Goal: Task Accomplishment & Management: Use online tool/utility

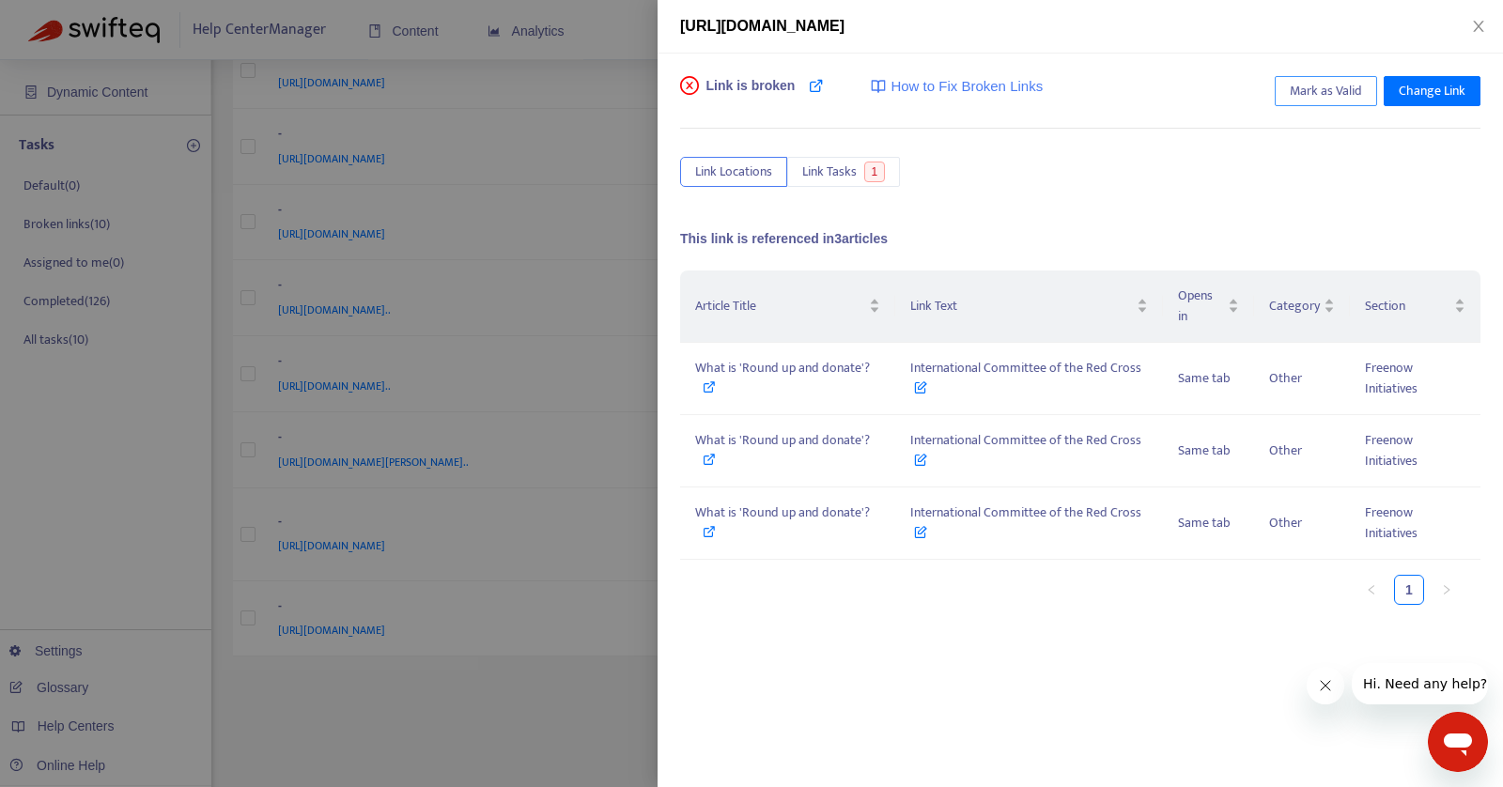
click at [1336, 91] on span "Mark as Valid" at bounding box center [1326, 91] width 72 height 21
click at [1477, 28] on icon "close" at bounding box center [1478, 26] width 15 height 15
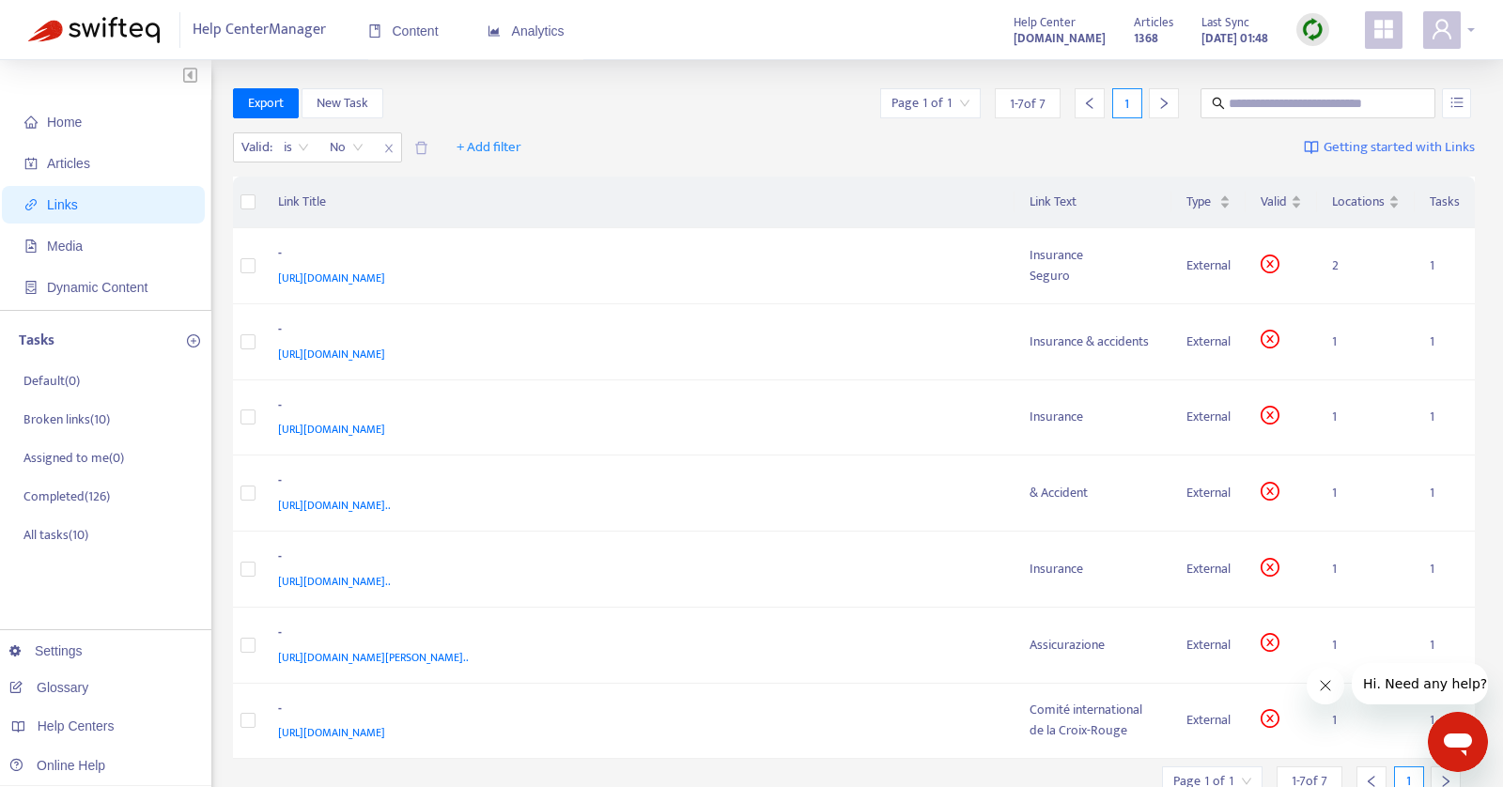
click at [1456, 45] on span at bounding box center [1442, 30] width 38 height 38
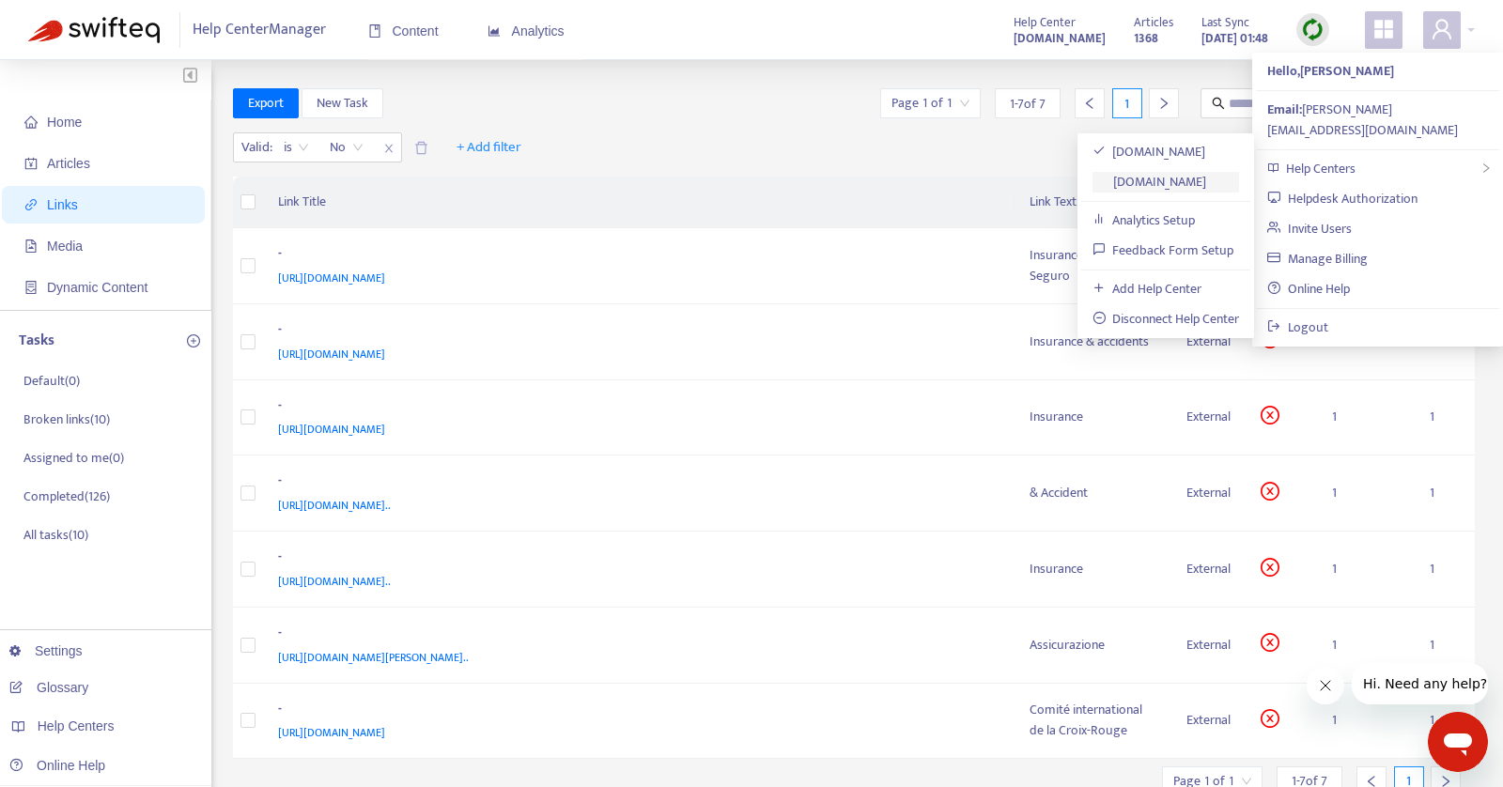
click at [1198, 174] on link "[DOMAIN_NAME]" at bounding box center [1150, 182] width 115 height 22
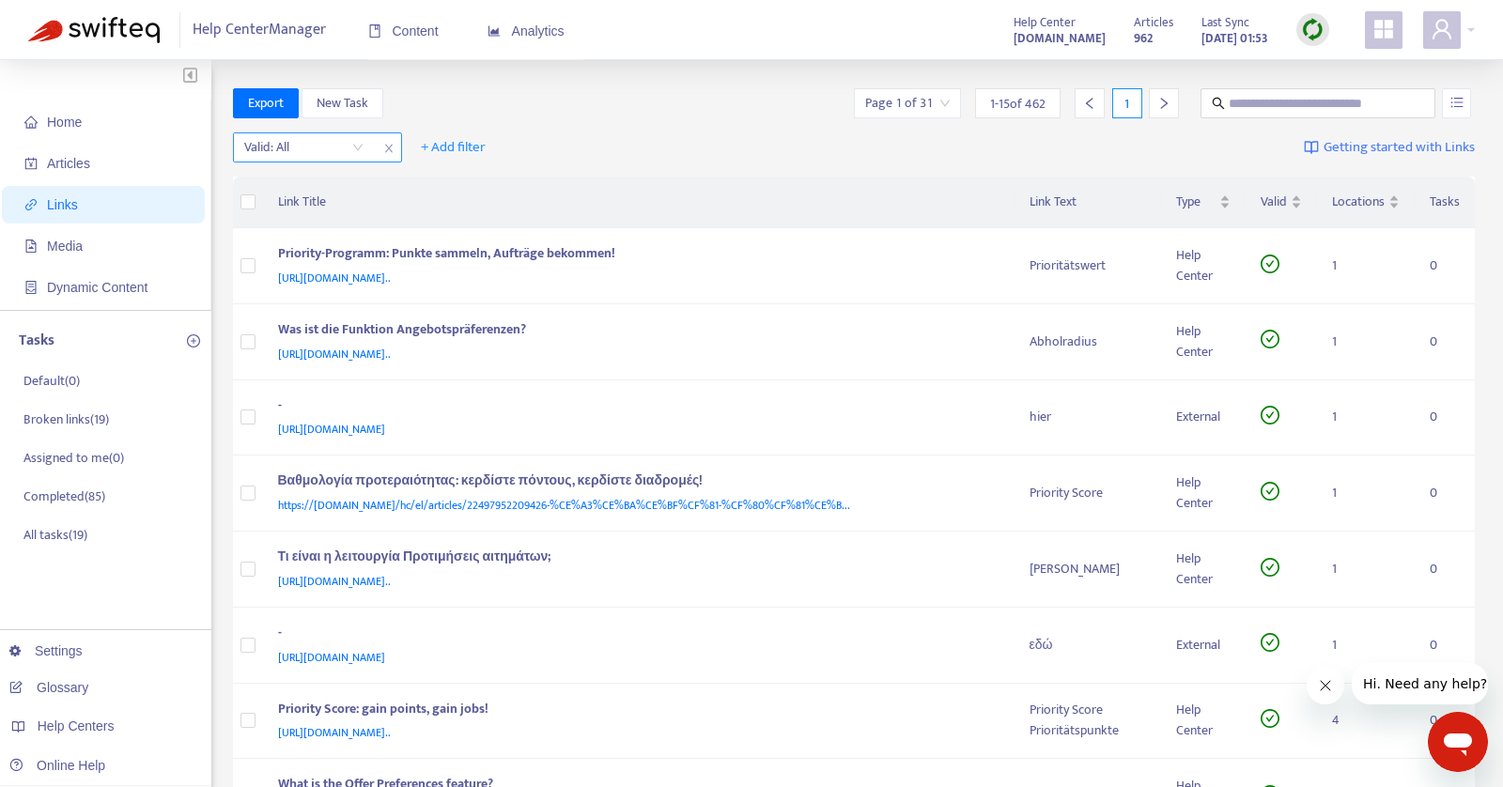
click at [356, 147] on input "search" at bounding box center [303, 147] width 119 height 28
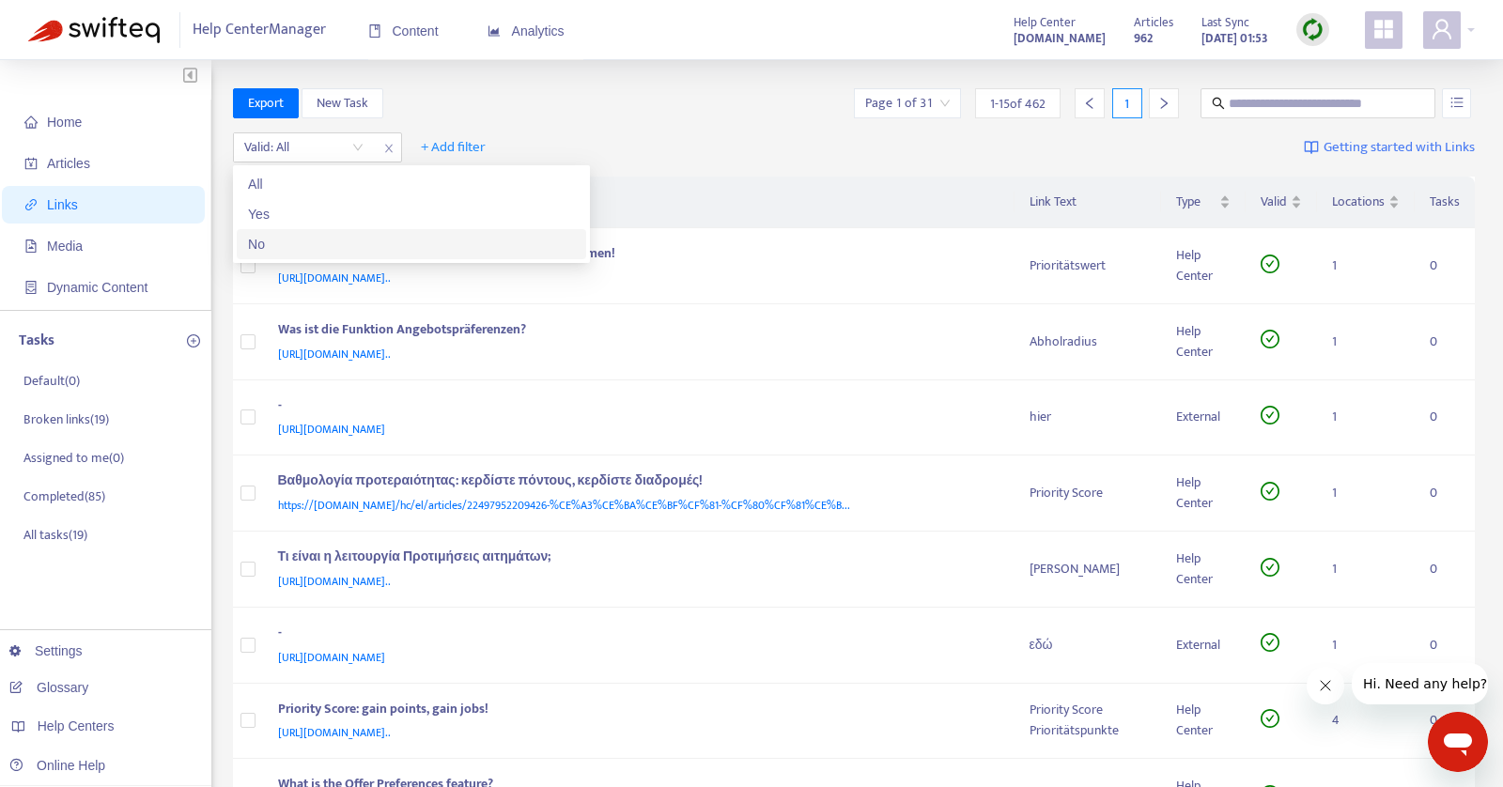
click at [308, 240] on div "No" at bounding box center [411, 244] width 327 height 21
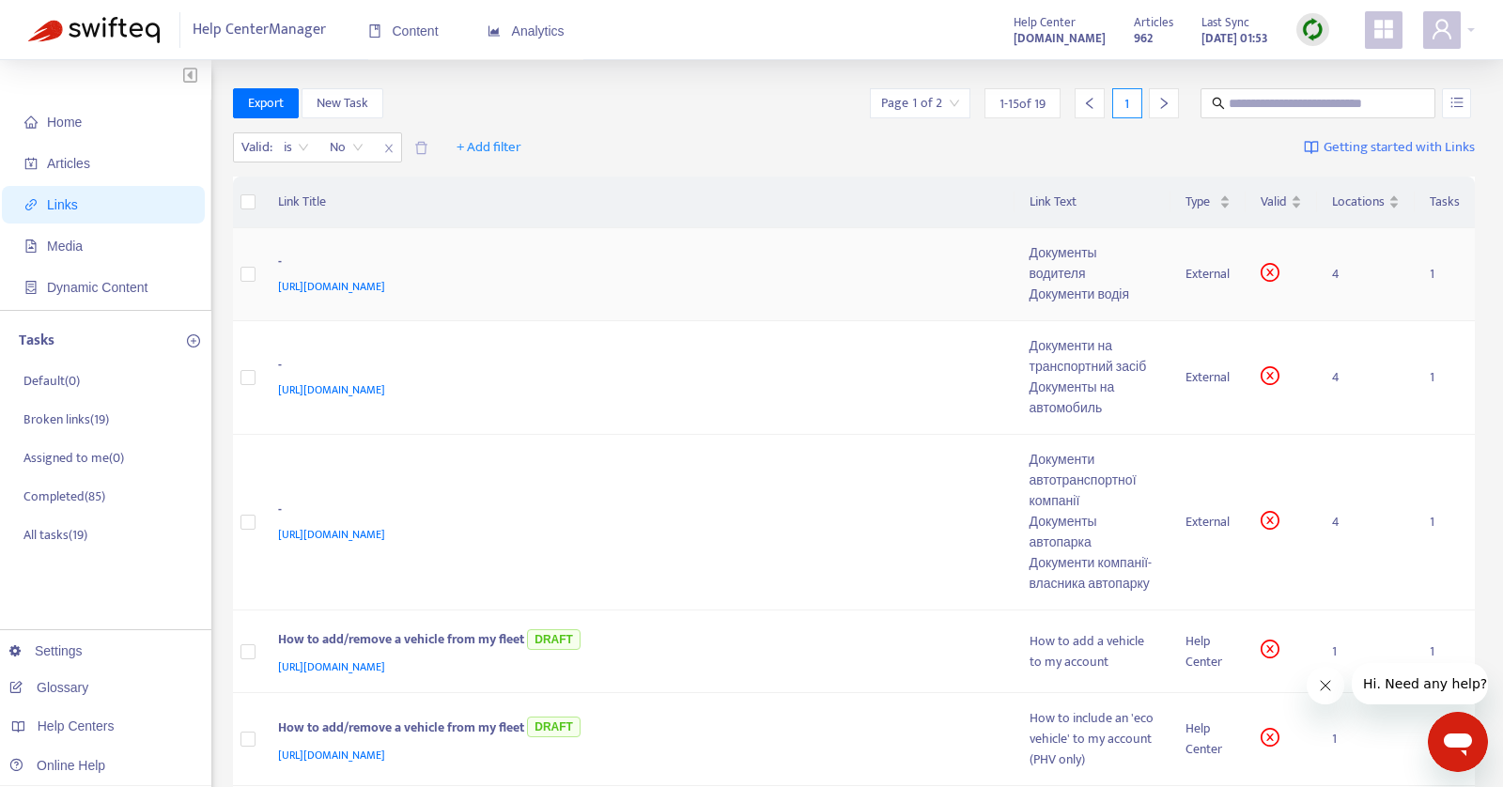
click at [1107, 277] on div "Документы водителя" at bounding box center [1093, 263] width 126 height 41
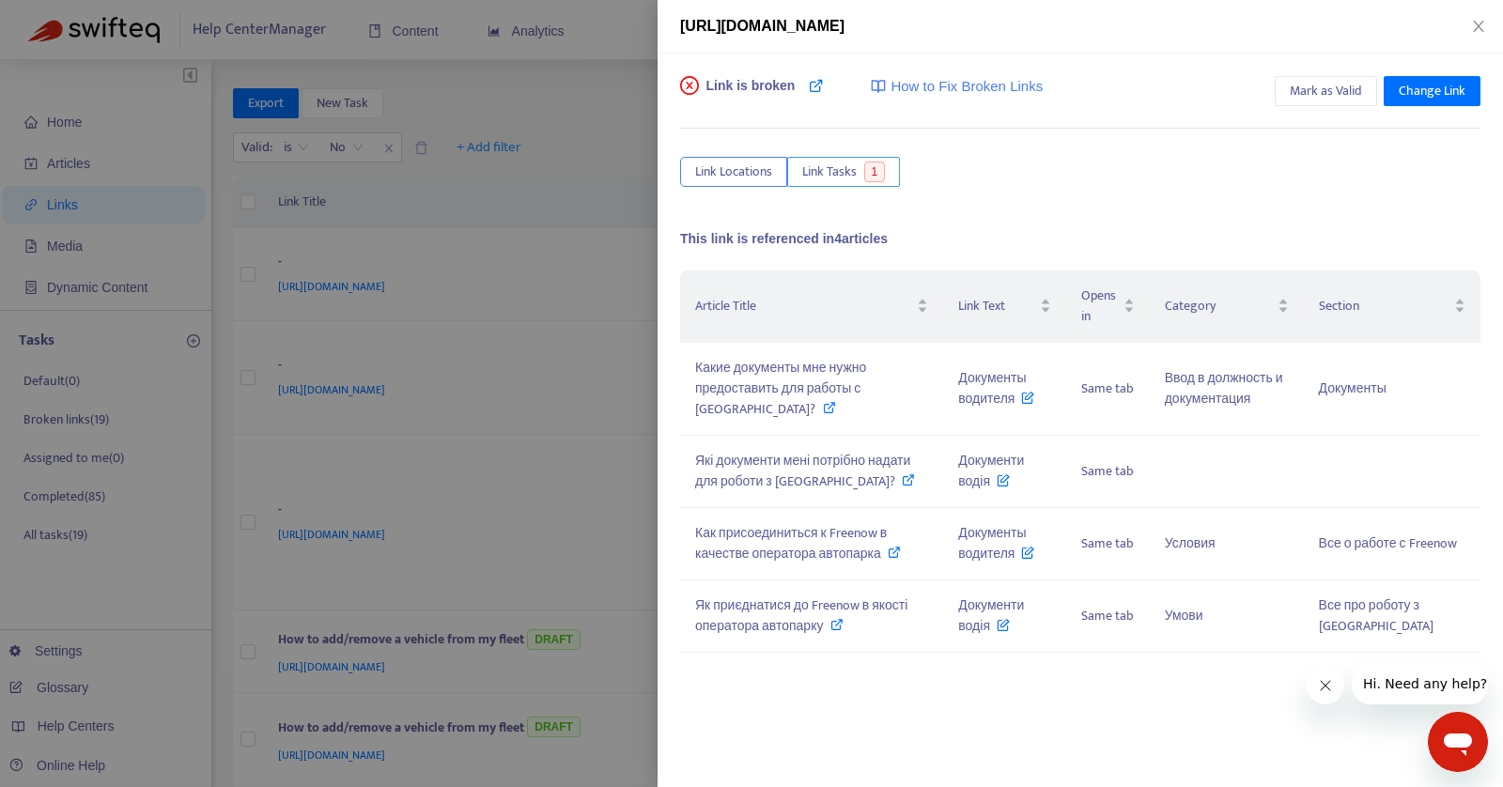
click at [810, 174] on span "Link Tasks" at bounding box center [829, 172] width 54 height 21
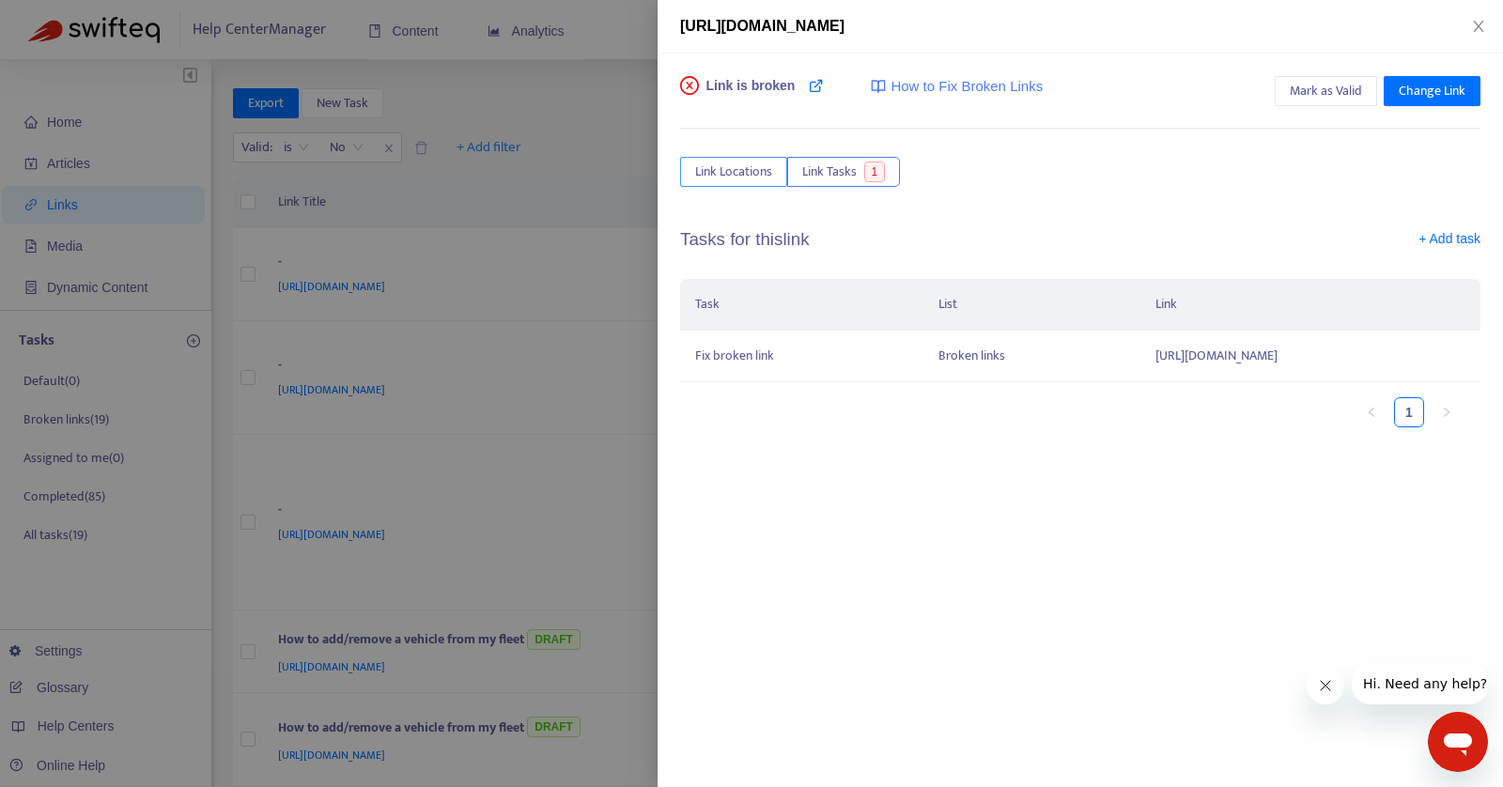
click at [747, 174] on span "Link Locations" at bounding box center [733, 172] width 77 height 21
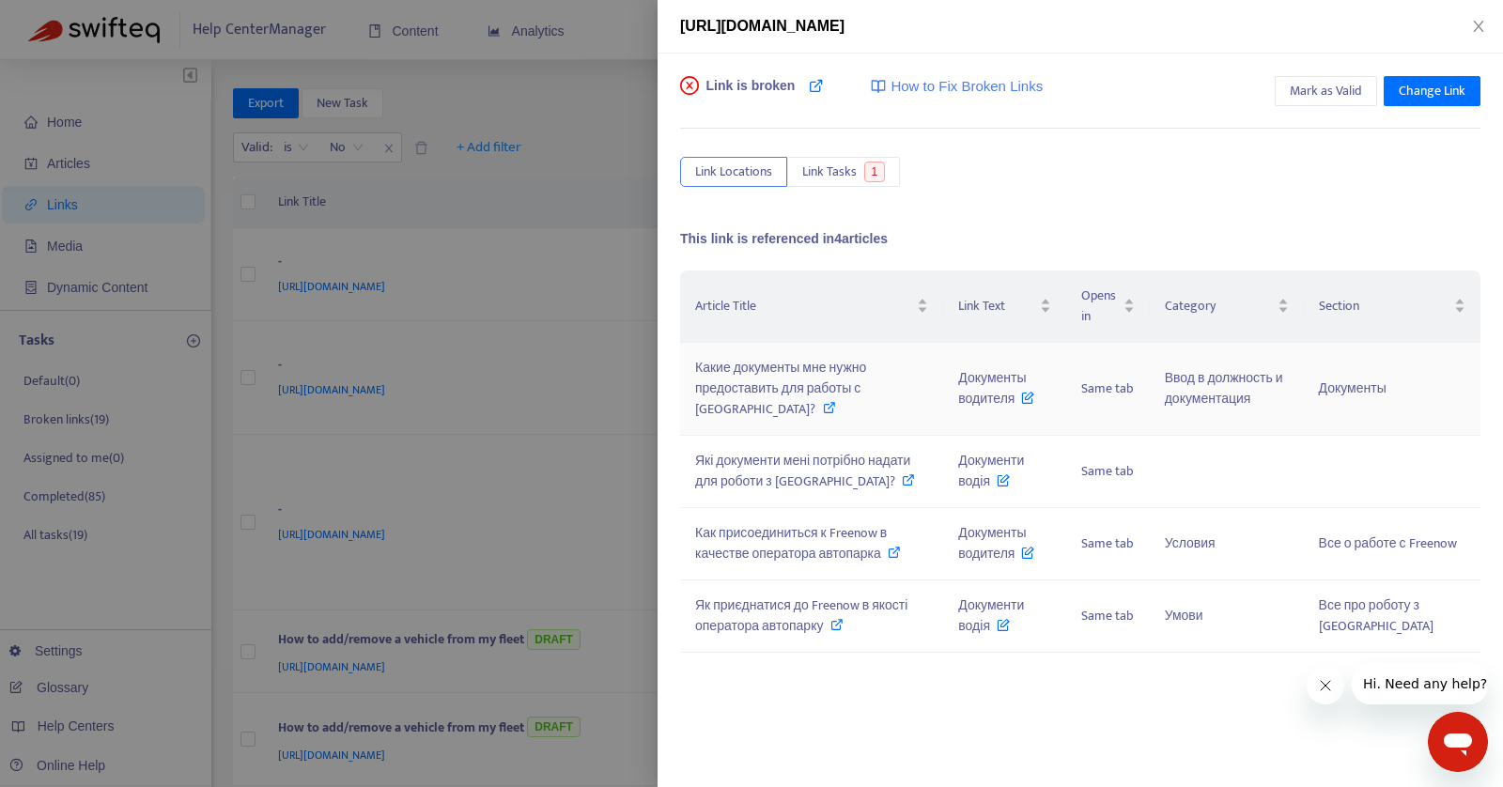
click at [837, 380] on span "Какие документы мне нужно предоставить для работы с [GEOGRAPHIC_DATA]?" at bounding box center [780, 388] width 171 height 63
click at [1487, 27] on button "Close" at bounding box center [1478, 27] width 26 height 18
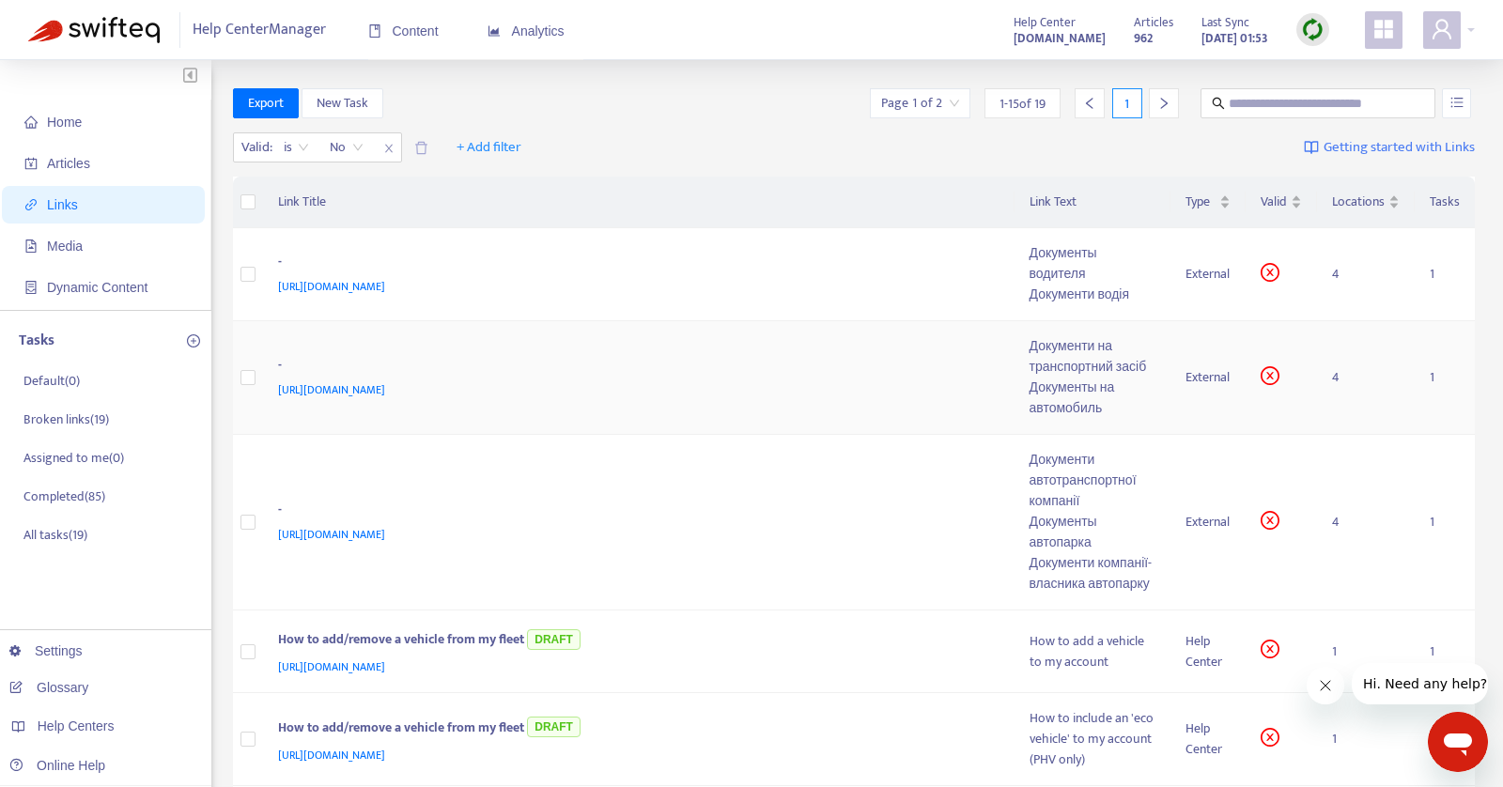
click at [1073, 371] on div "Документи на транспортний засіб" at bounding box center [1093, 356] width 126 height 41
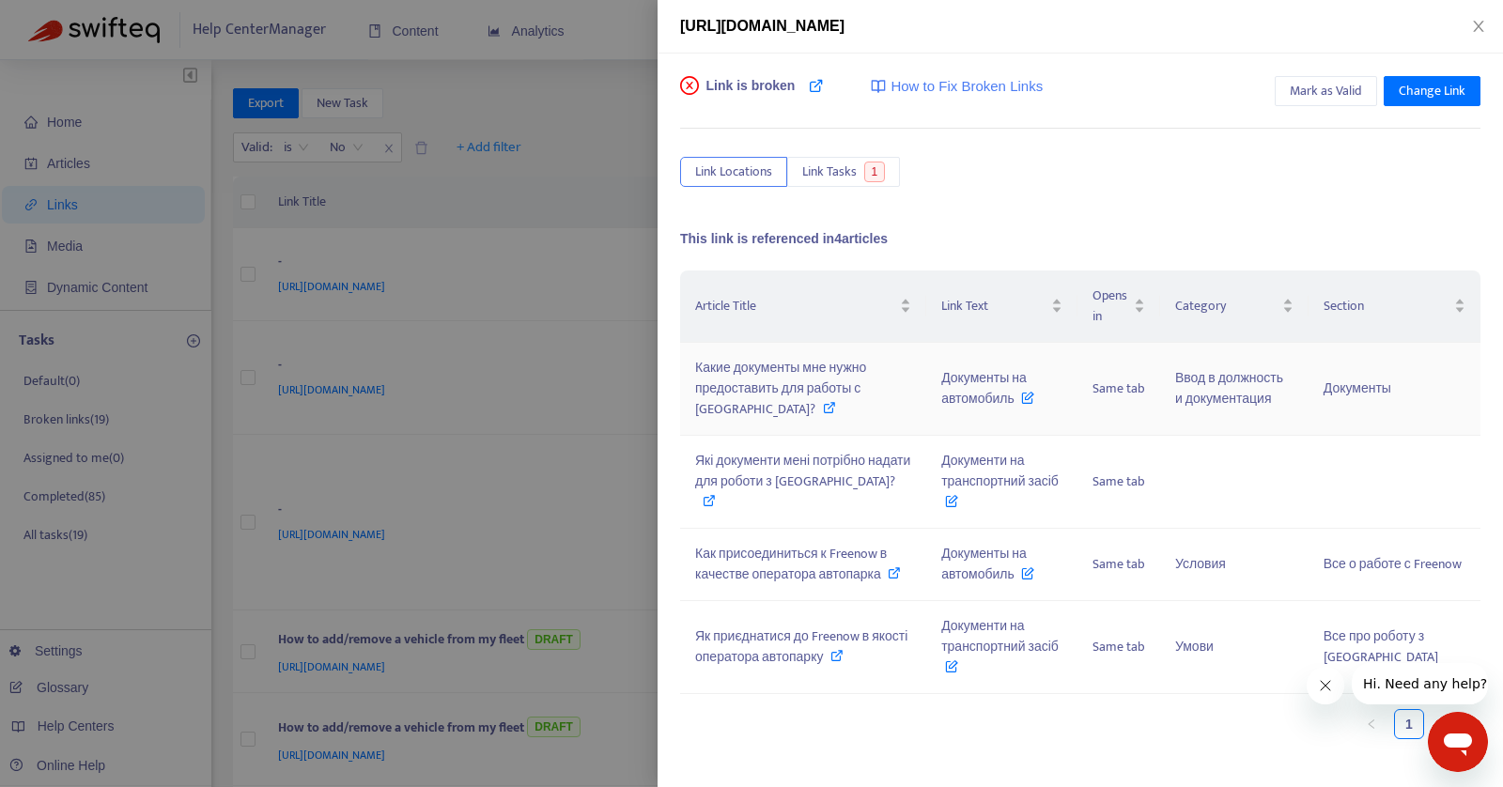
click at [828, 367] on span "Какие документы мне нужно предоставить для работы с [GEOGRAPHIC_DATA]?" at bounding box center [780, 388] width 171 height 63
click at [850, 486] on span "Які документи мені потрібно надати для роботи з [GEOGRAPHIC_DATA]?" at bounding box center [802, 471] width 215 height 42
click at [573, 597] on div at bounding box center [751, 393] width 1503 height 787
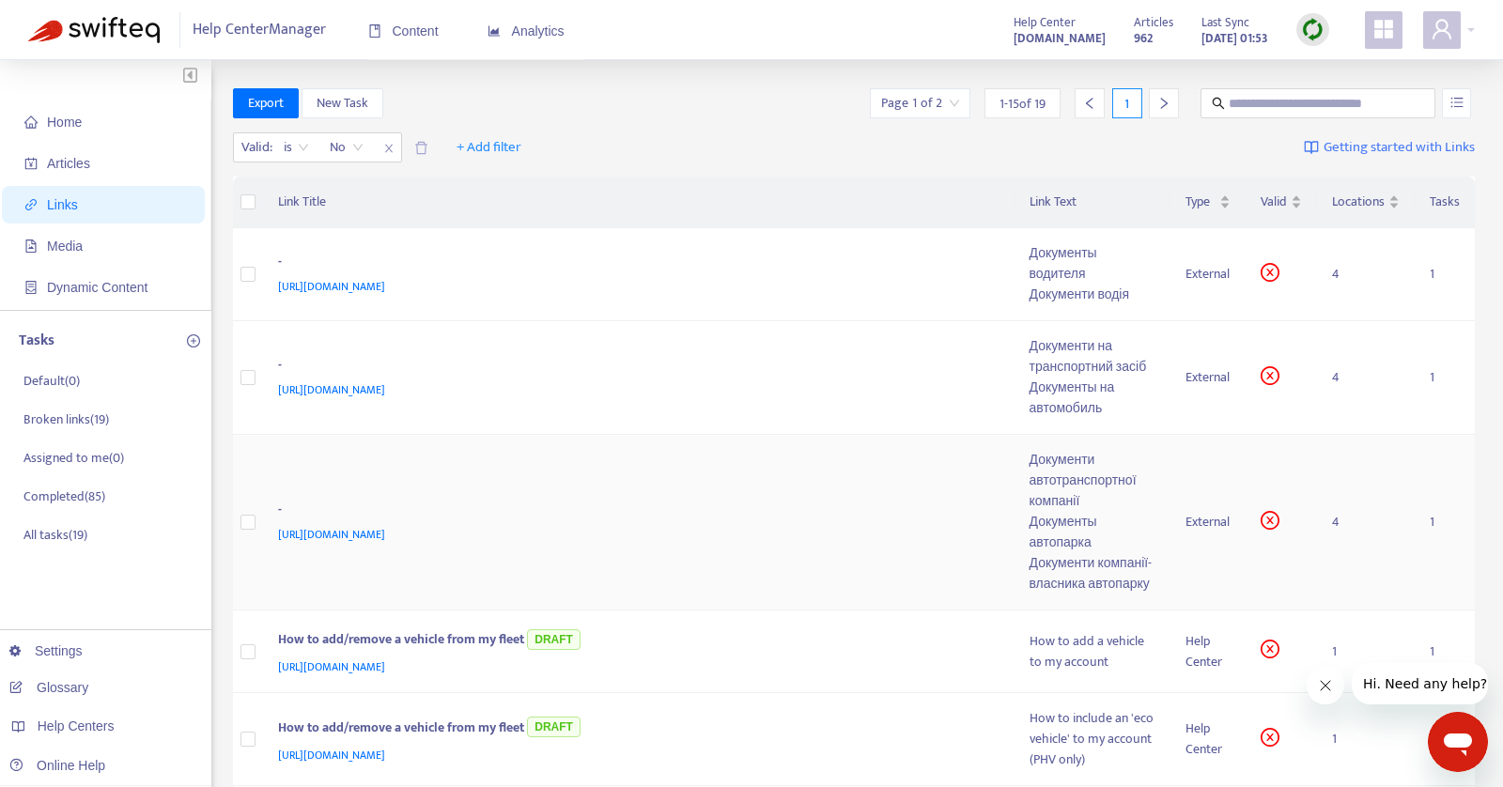
click at [709, 544] on div "[URL][DOMAIN_NAME]" at bounding box center [635, 534] width 715 height 21
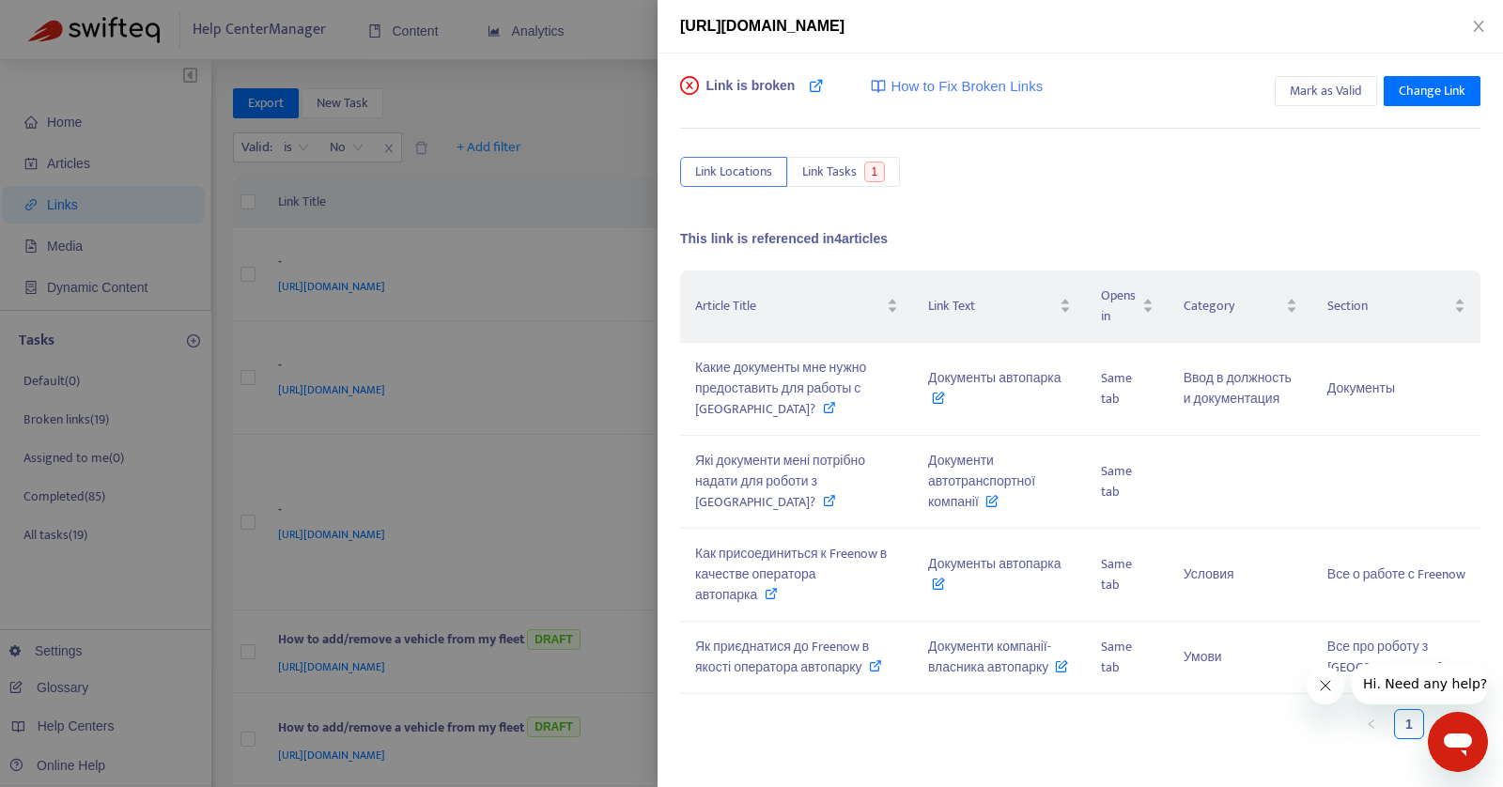
click at [225, 360] on div at bounding box center [751, 393] width 1503 height 787
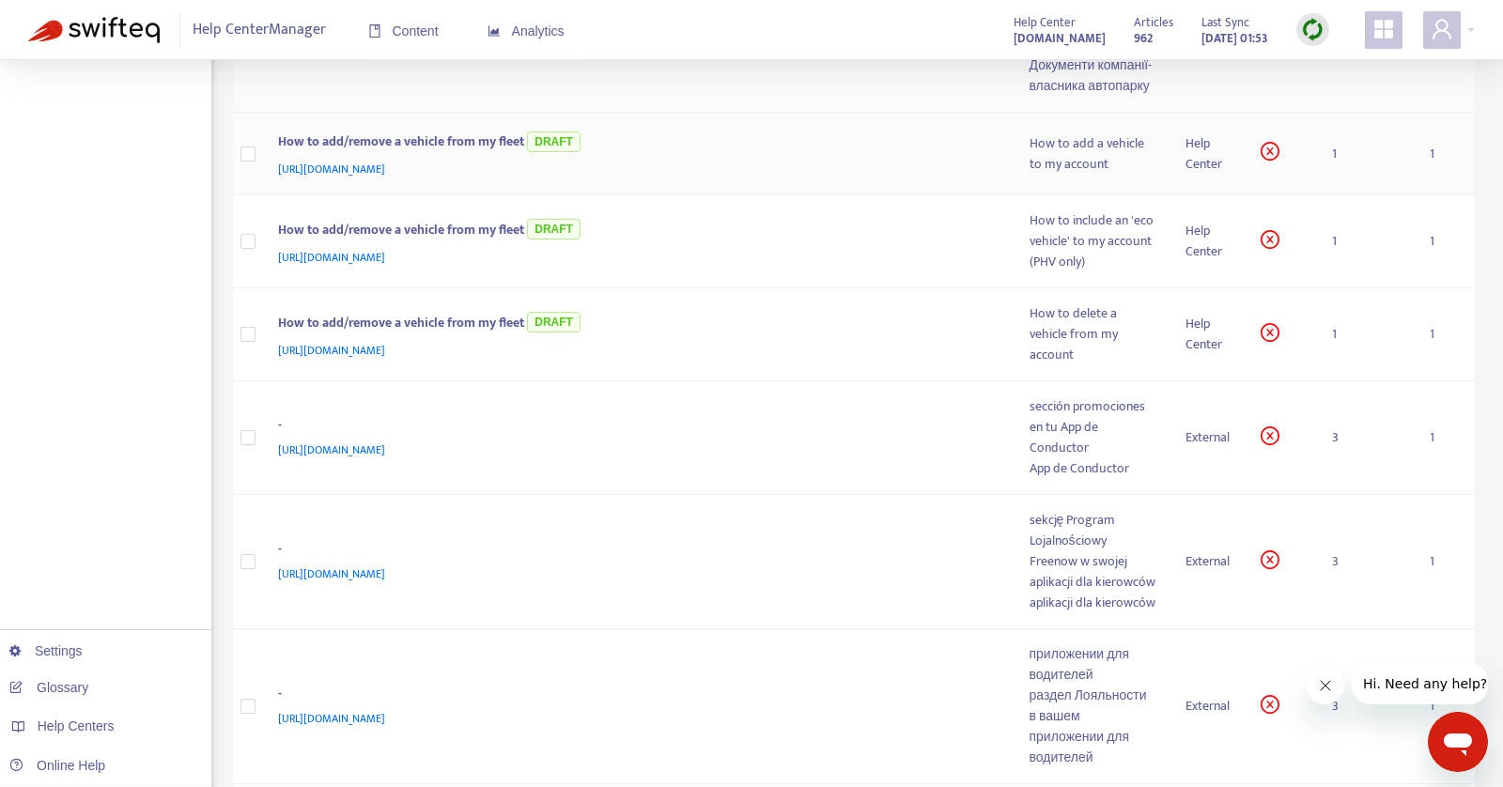
scroll to position [505, 0]
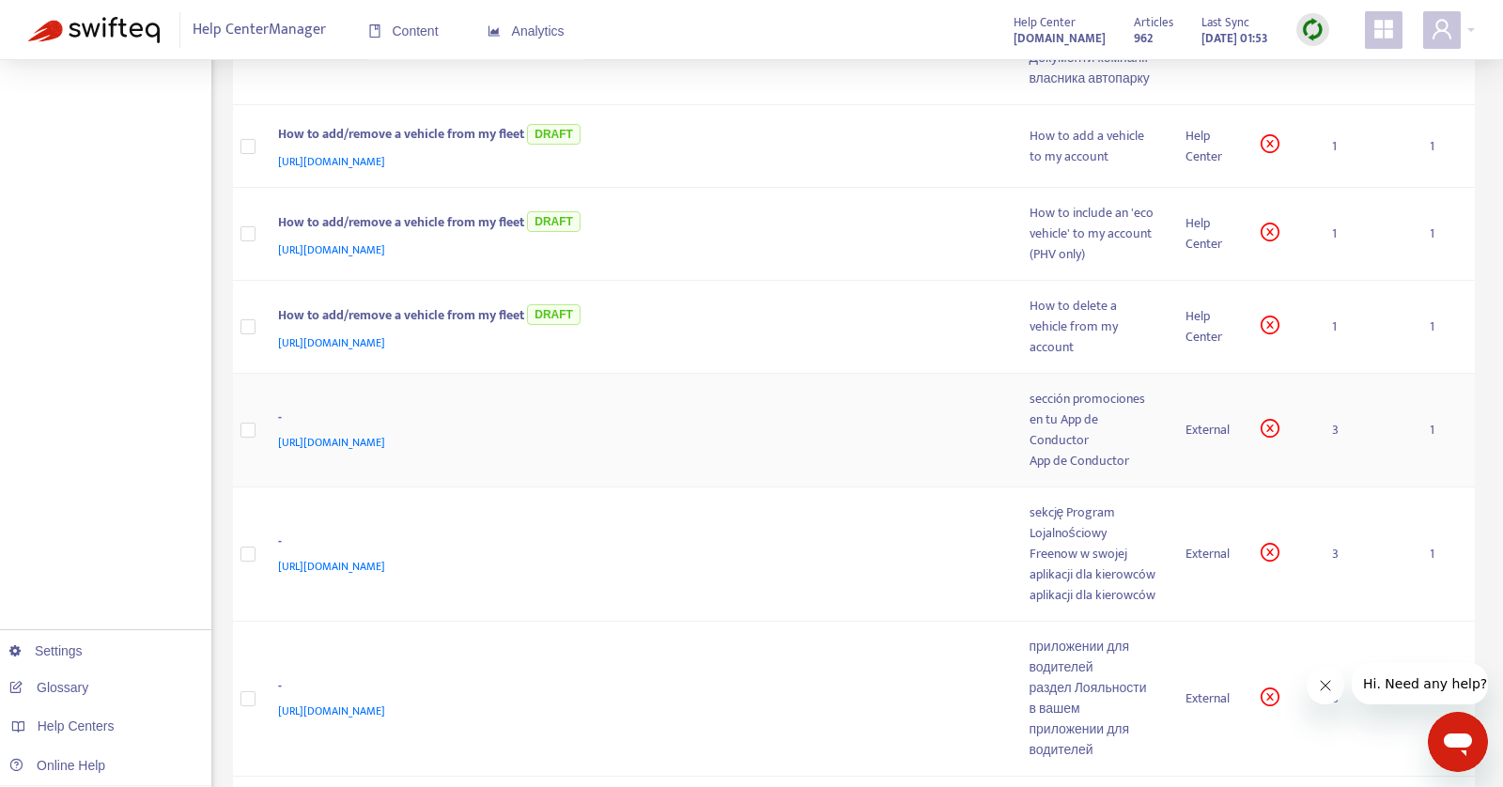
click at [1078, 448] on div "sección promociones en tu App de Conductor" at bounding box center [1093, 420] width 126 height 62
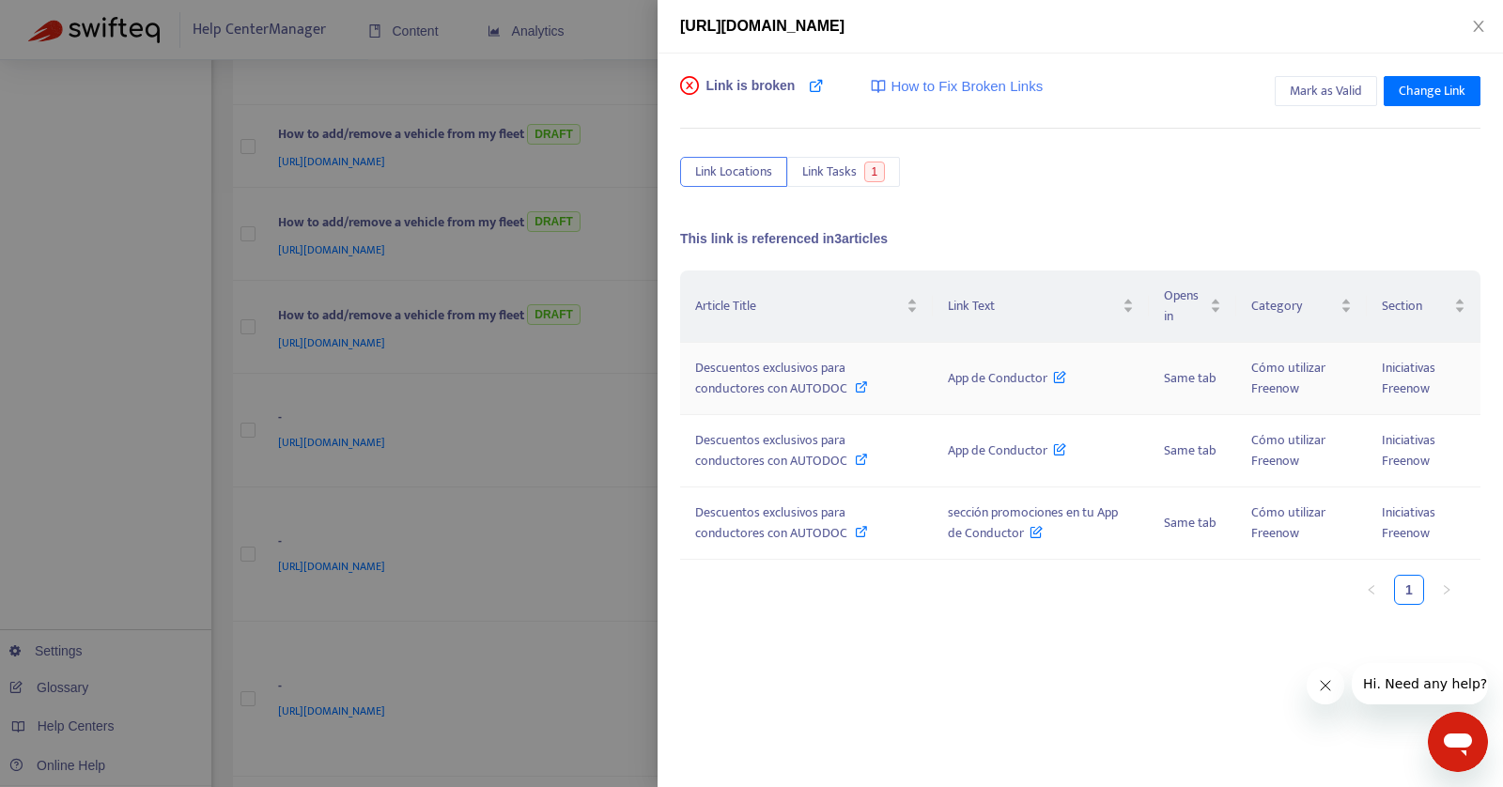
click at [879, 382] on div "Descuentos exclusivos para conductores con AUTODOC" at bounding box center [806, 378] width 223 height 41
click at [1479, 23] on icon "close" at bounding box center [1478, 26] width 15 height 15
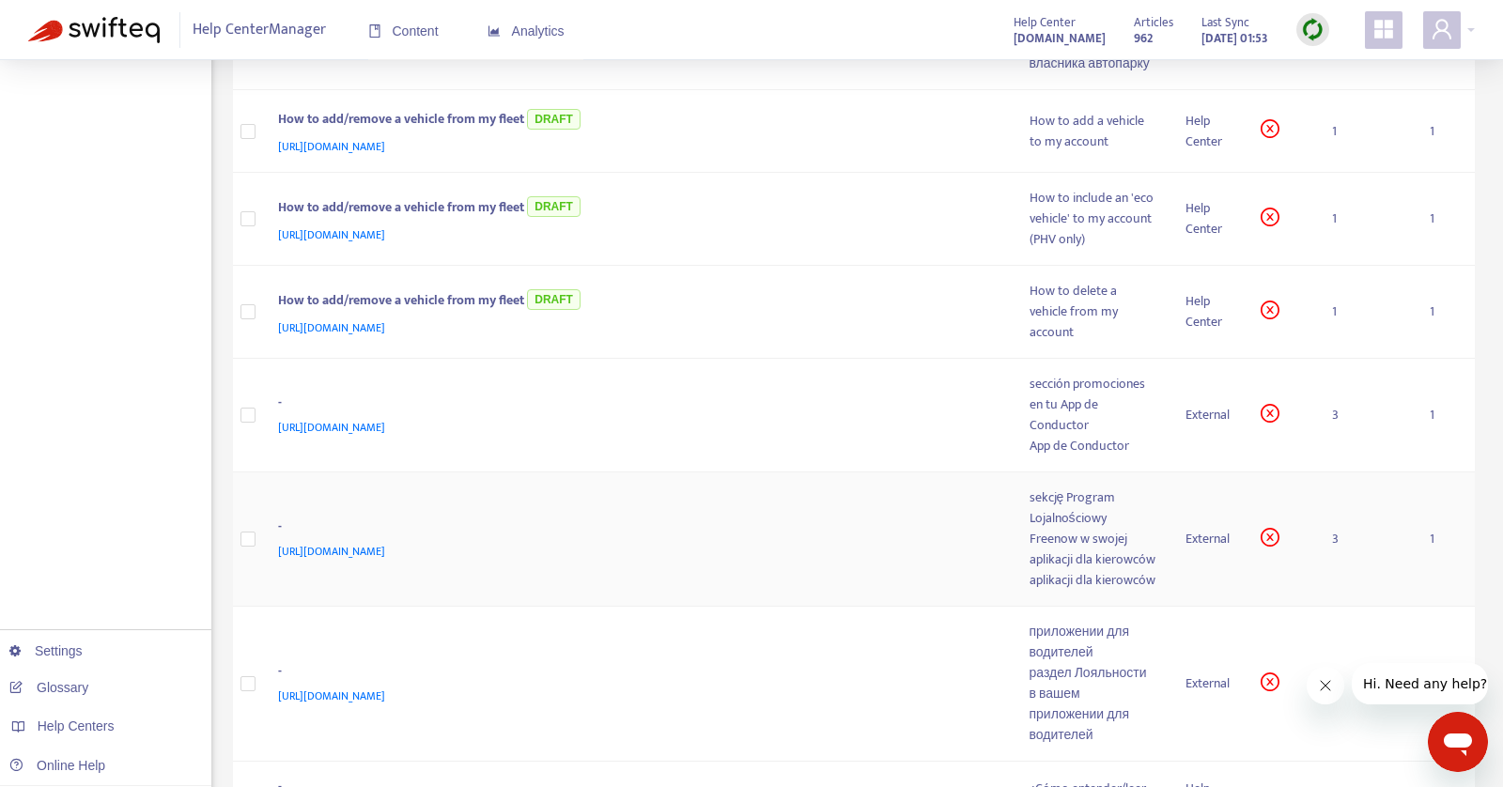
scroll to position [521, 0]
click at [1055, 569] on div "sekcję Program Lojalnościowy Freenow w swojej aplikacji dla kierowców" at bounding box center [1093, 528] width 126 height 83
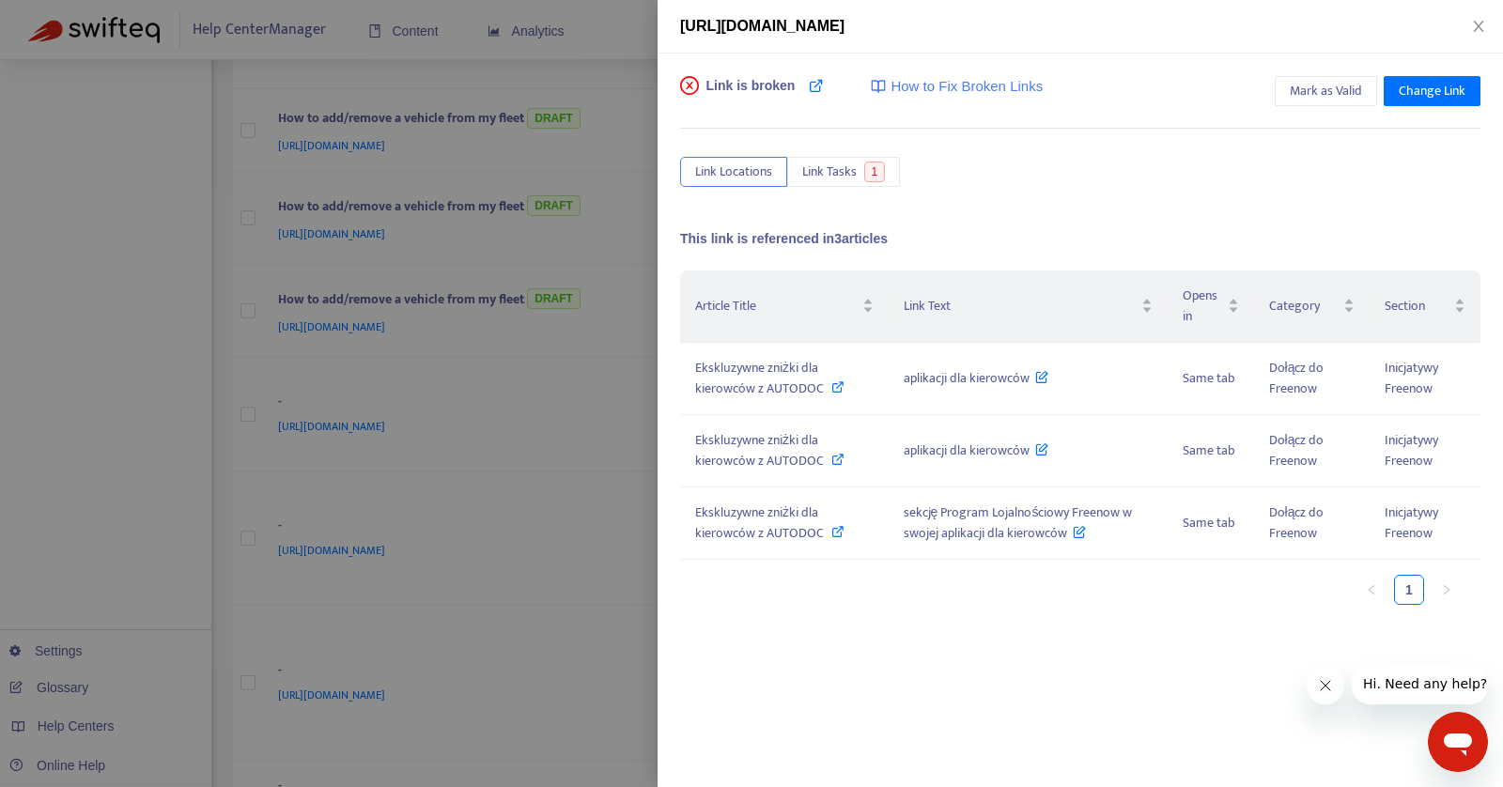
click at [926, 699] on div "Link is broken How to Fix Broken Links Mark as Valid Change Link Link Locations…" at bounding box center [1080, 421] width 845 height 734
click at [1476, 32] on icon "close" at bounding box center [1478, 26] width 15 height 15
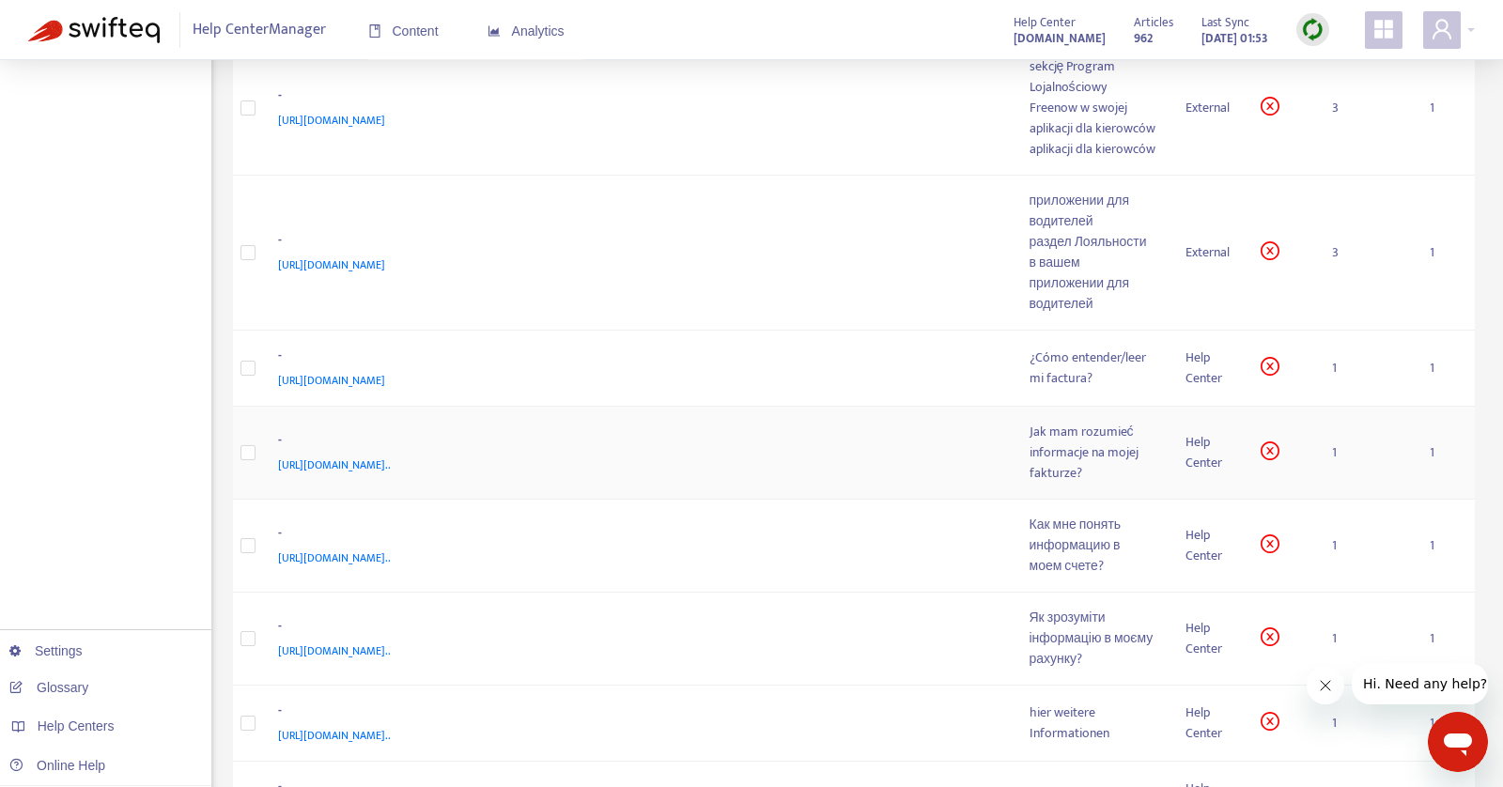
scroll to position [969, 0]
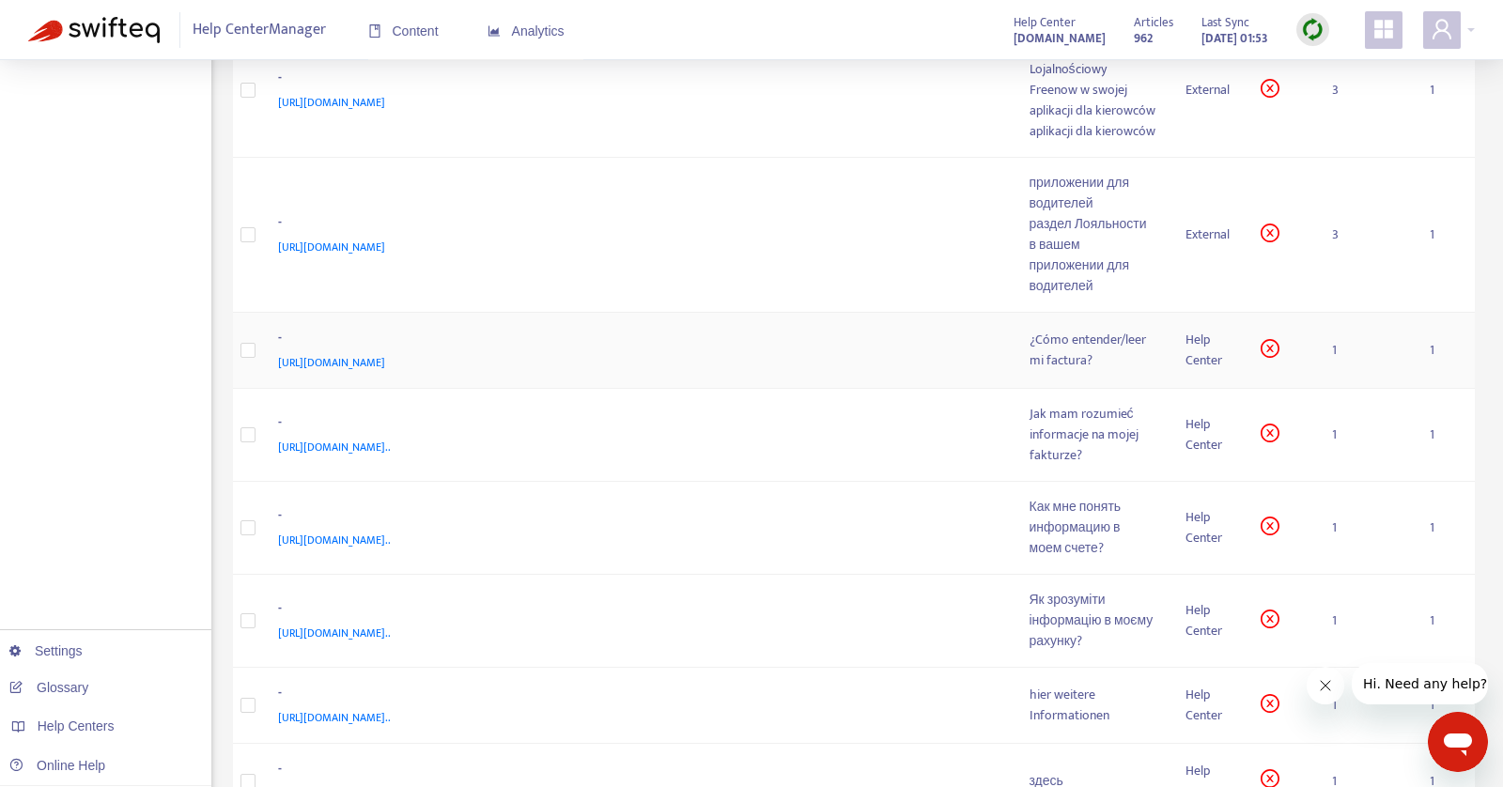
click at [1066, 371] on div "¿Cómo entender/leer mi factura?" at bounding box center [1093, 350] width 126 height 41
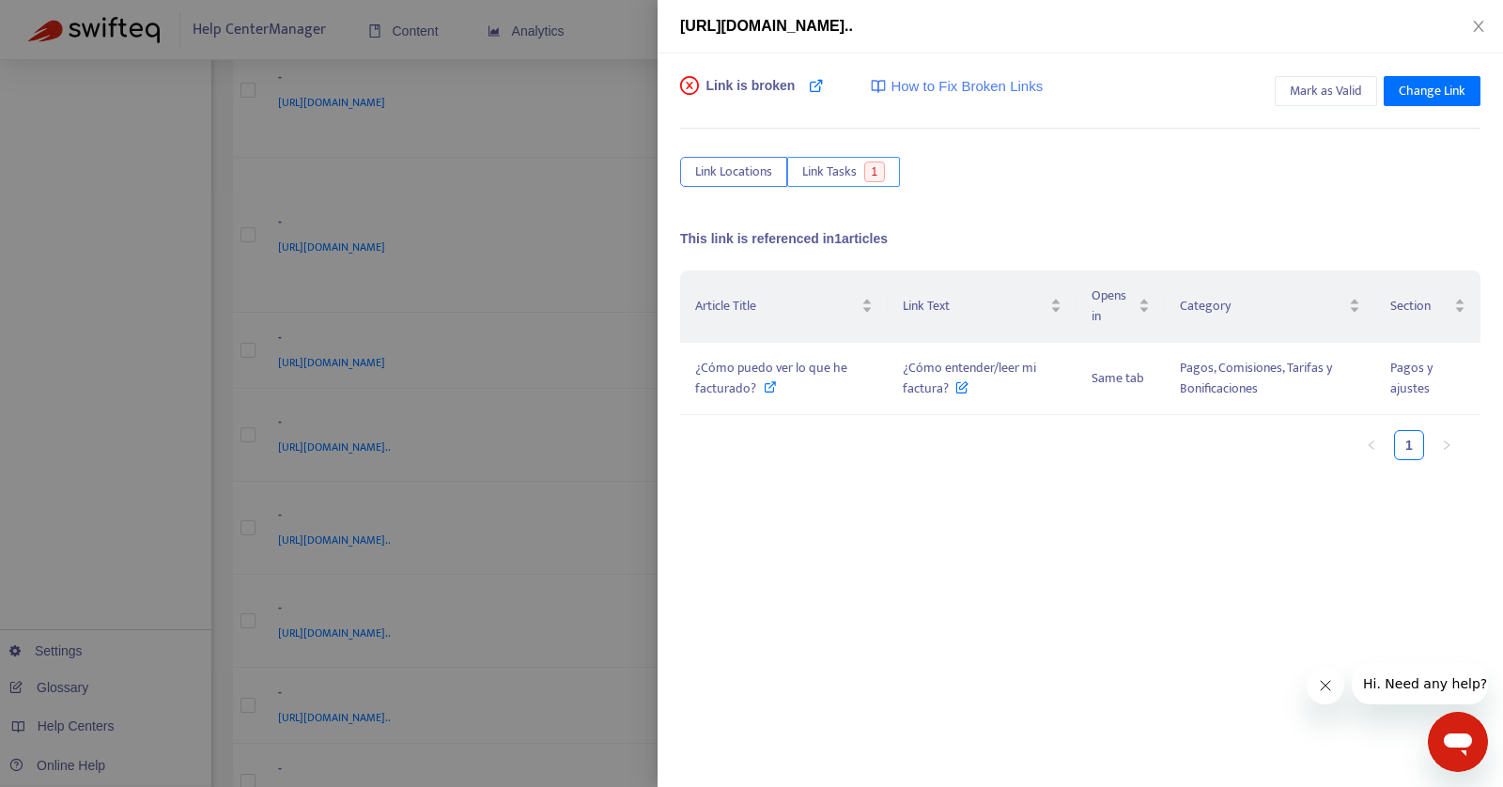
click at [821, 157] on button "Link Tasks 1" at bounding box center [843, 172] width 113 height 30
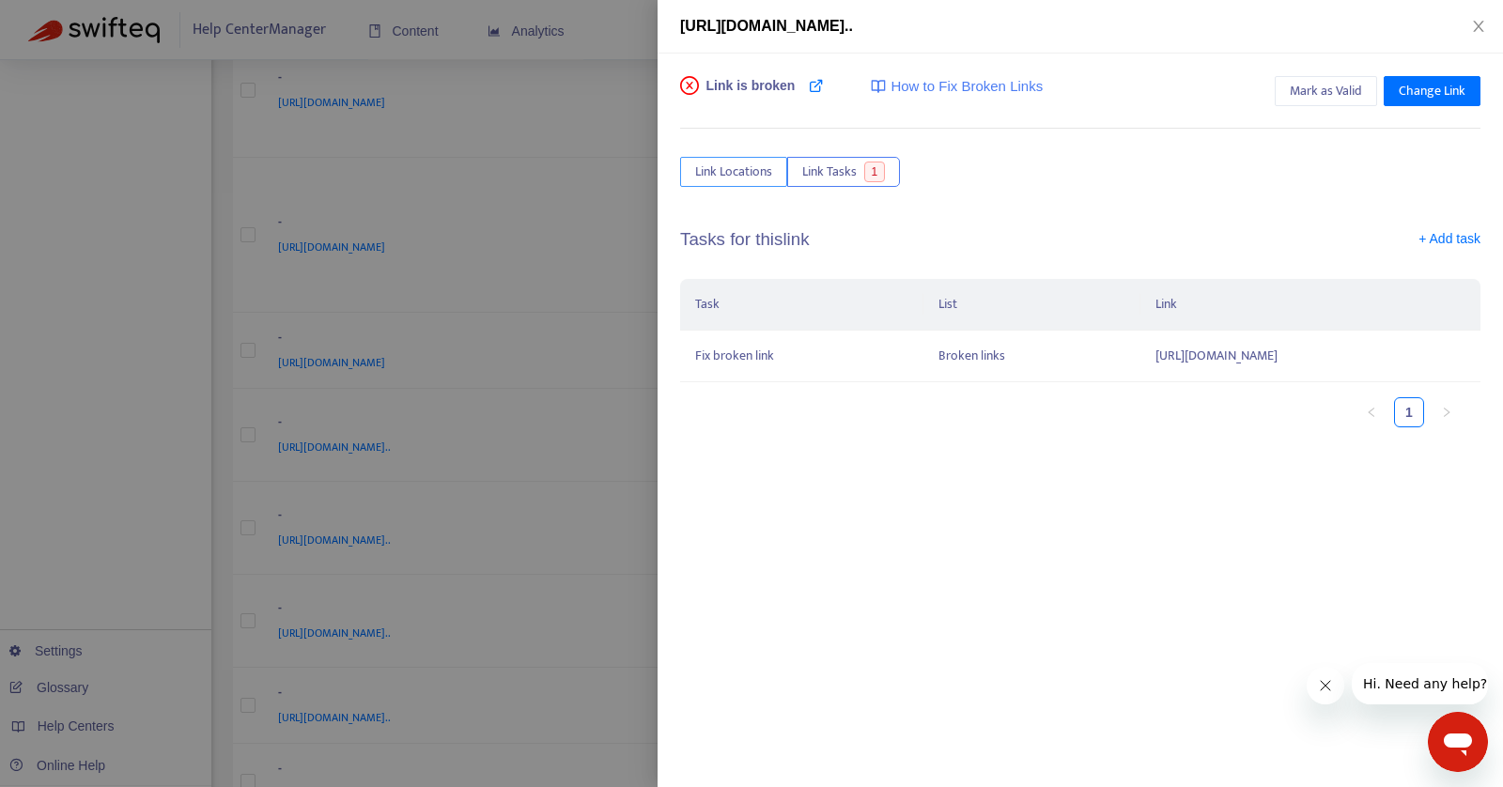
click at [759, 170] on span "Link Locations" at bounding box center [733, 172] width 77 height 21
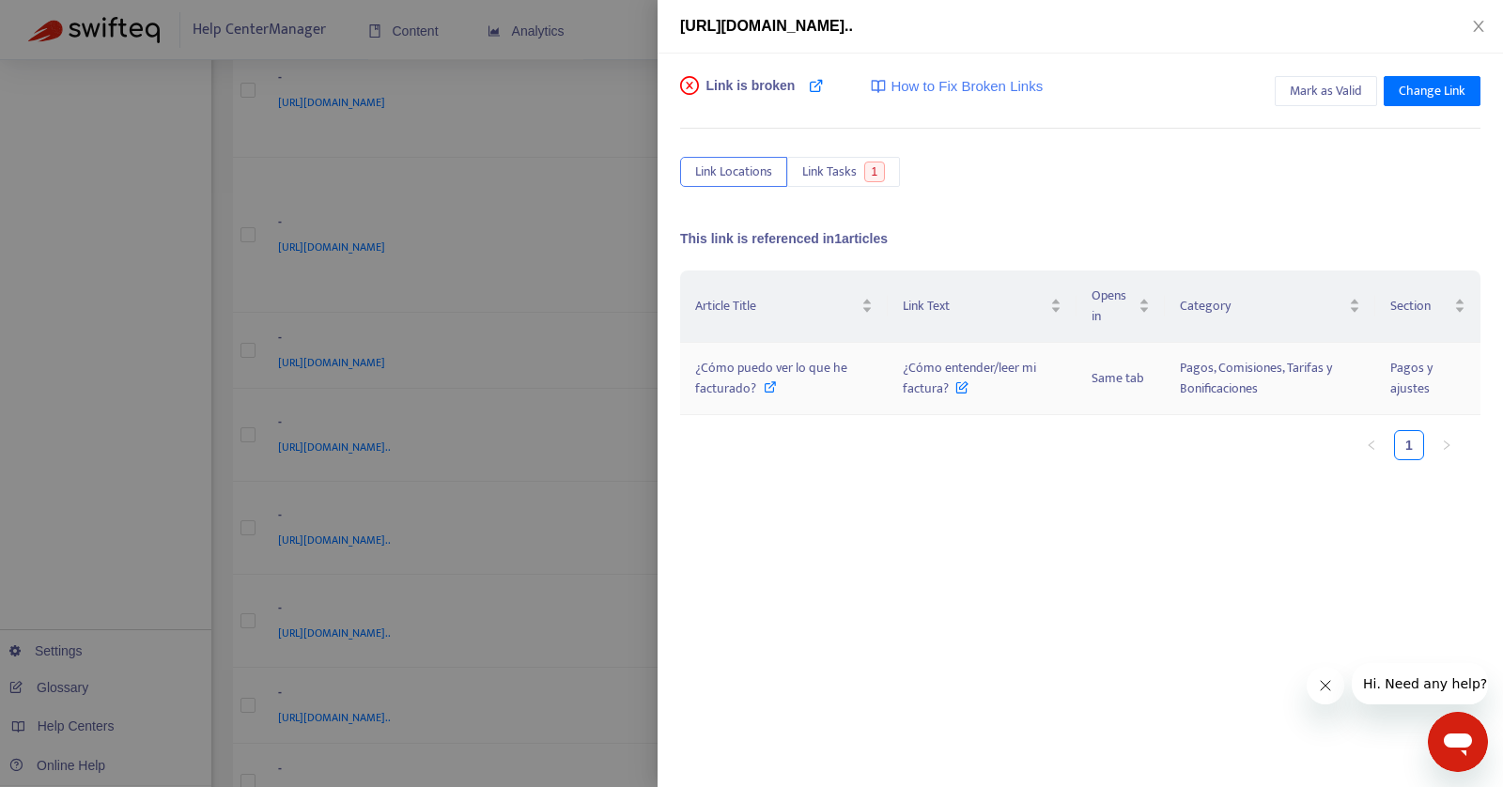
click at [755, 376] on span "¿Cómo puedo ver lo que he facturado?" at bounding box center [771, 378] width 152 height 42
click at [1300, 98] on span "Mark as Valid" at bounding box center [1326, 91] width 72 height 21
click at [1341, 86] on span "Unmark as Valid" at bounding box center [1318, 91] width 88 height 21
click at [1432, 100] on span "Change Link" at bounding box center [1432, 91] width 67 height 21
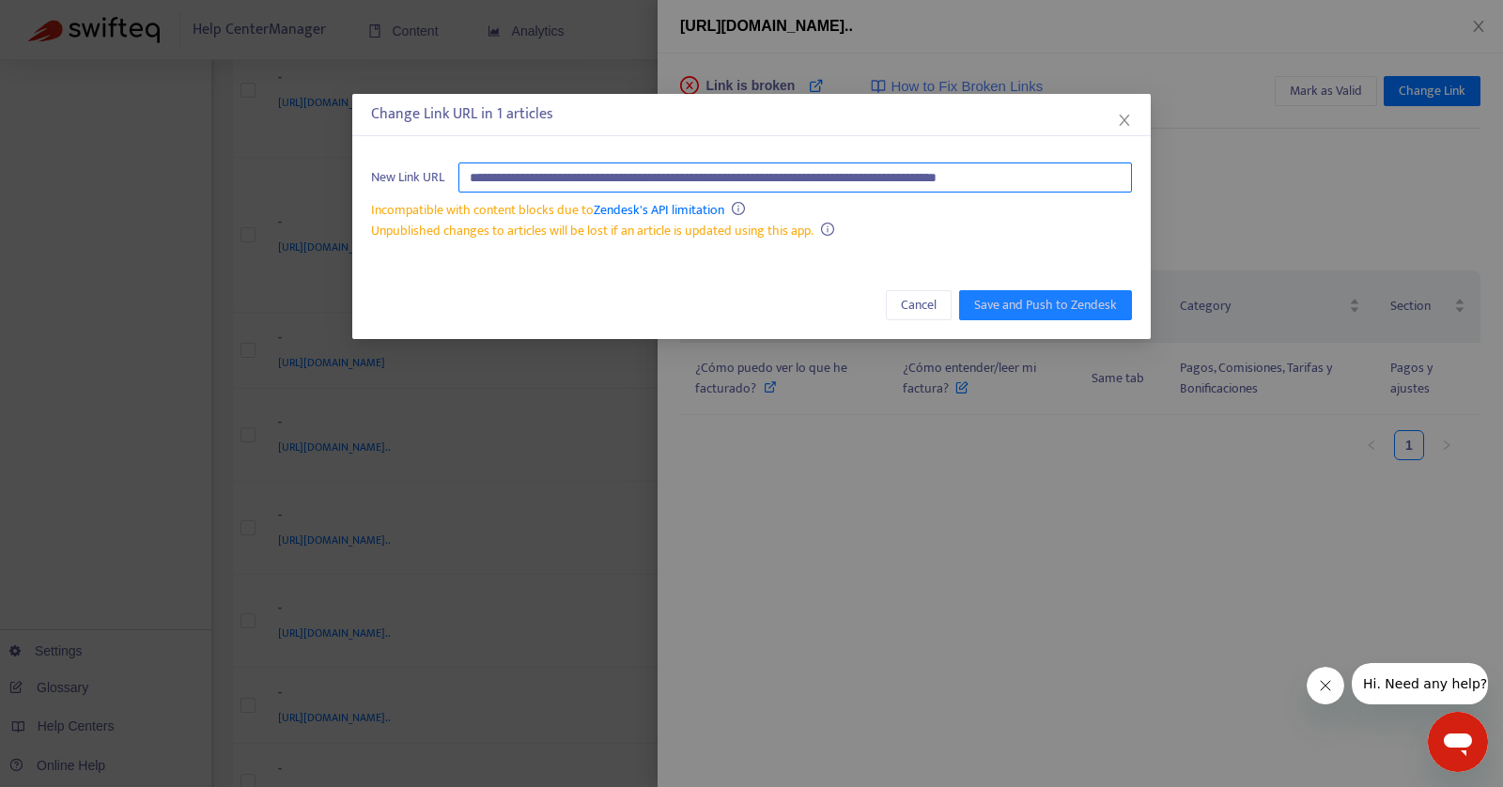
click at [735, 172] on input "**********" at bounding box center [795, 178] width 674 height 30
paste input "text"
type input "**********"
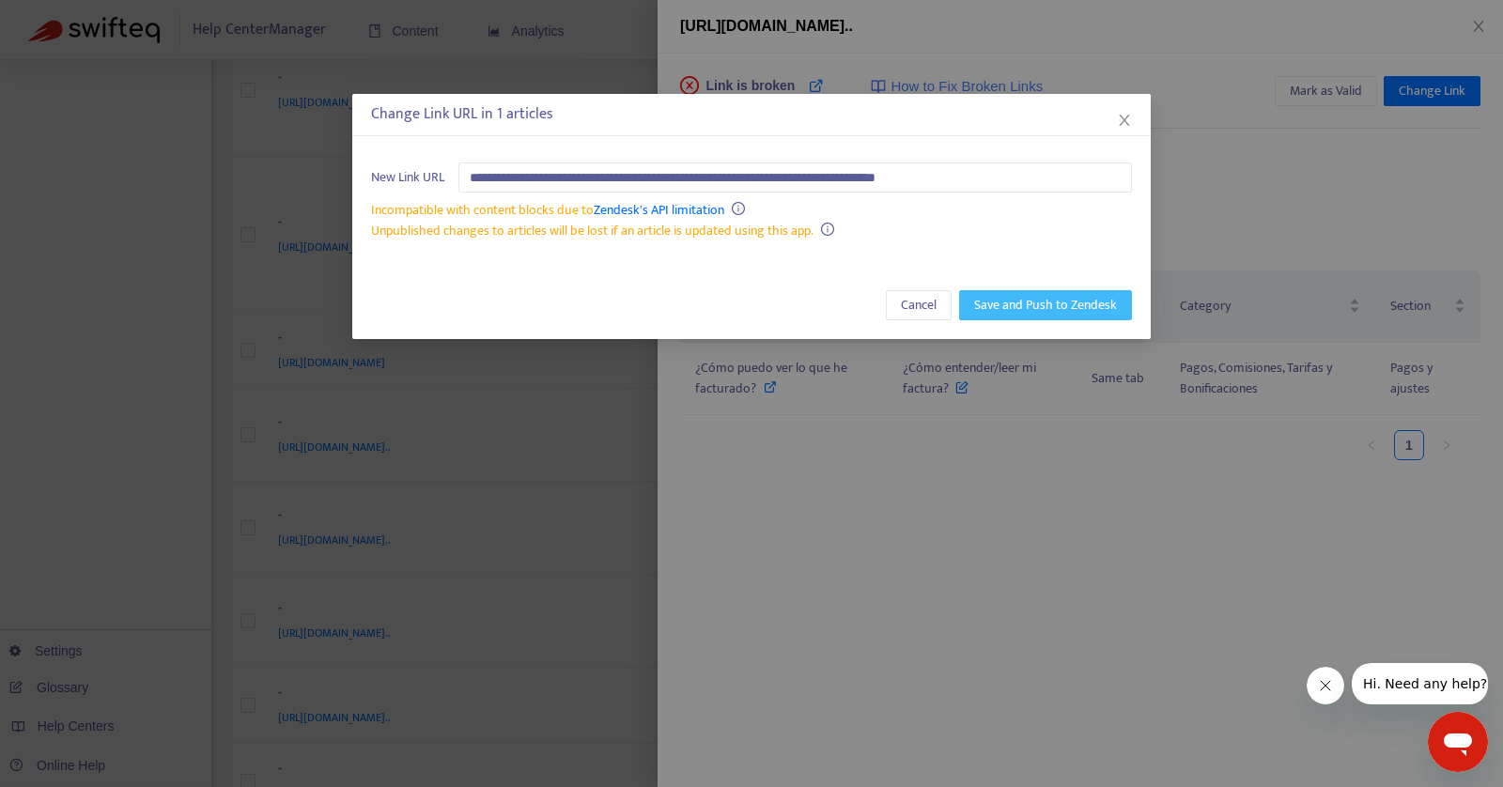
click at [1011, 315] on button "Save and Push to Zendesk" at bounding box center [1045, 305] width 173 height 30
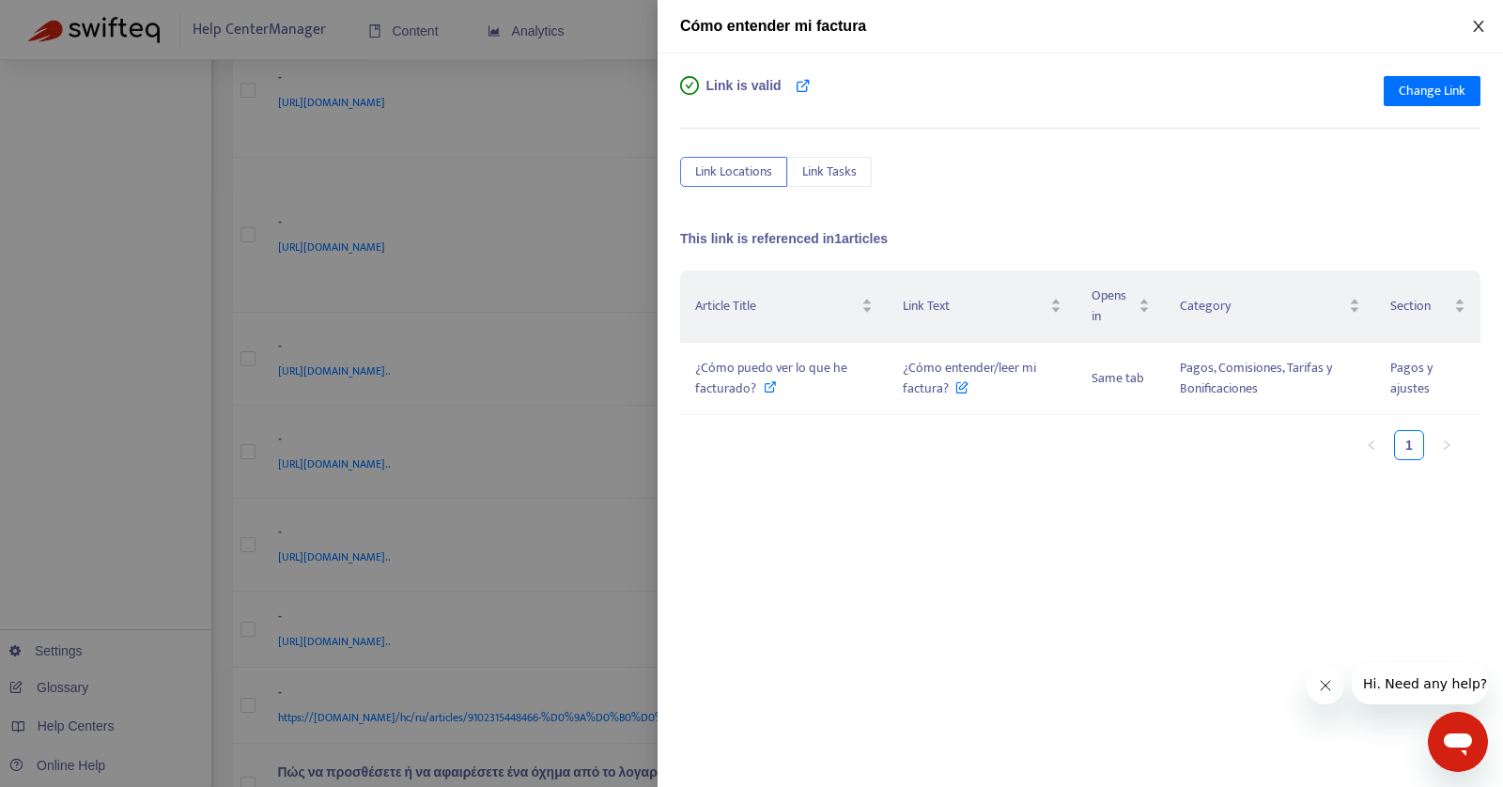
click at [1472, 34] on button "Close" at bounding box center [1478, 27] width 26 height 18
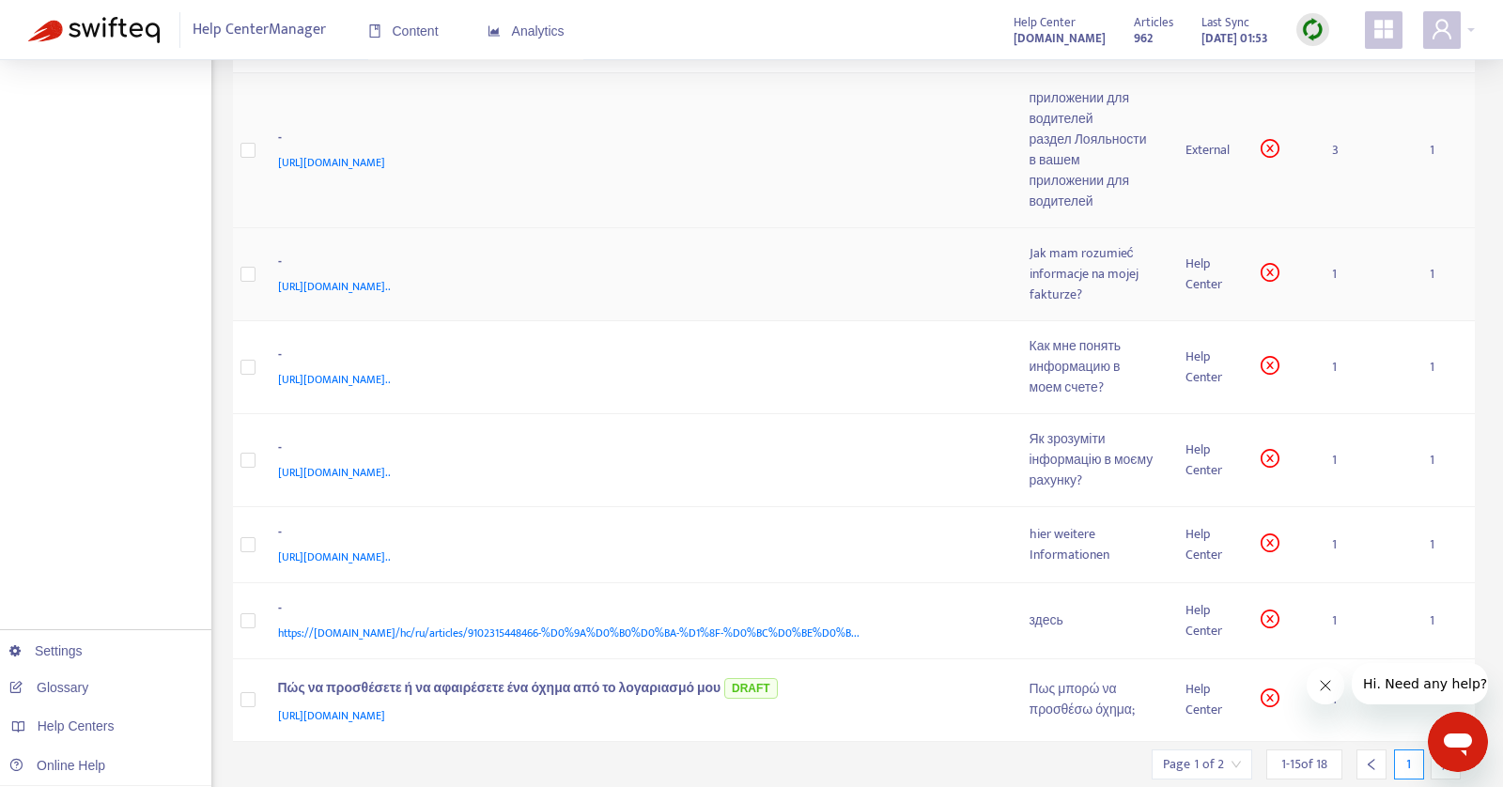
scroll to position [1066, 0]
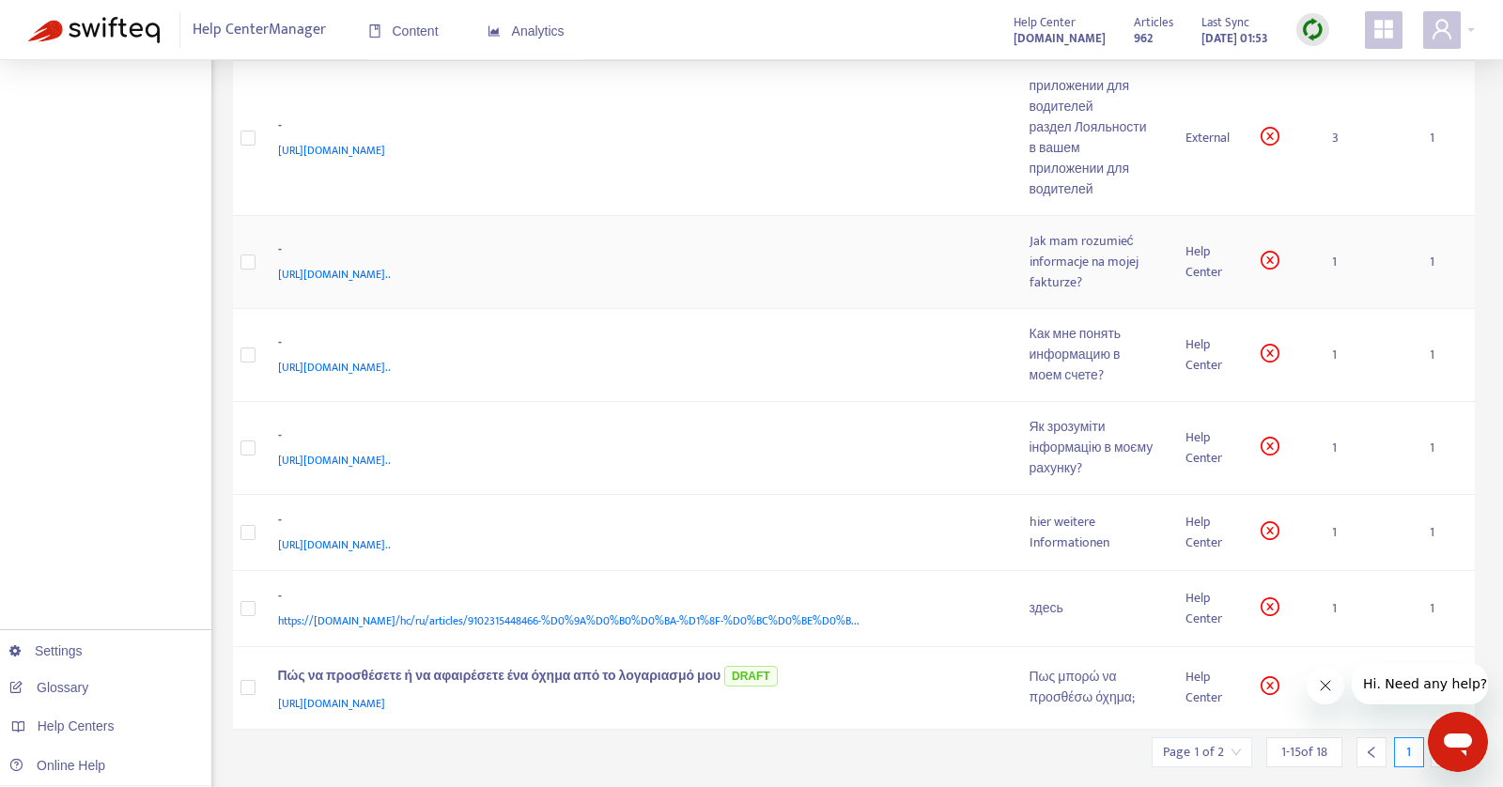
click at [1105, 293] on div "Jak mam rozumieć informacje na mojej fakturze?" at bounding box center [1093, 262] width 126 height 62
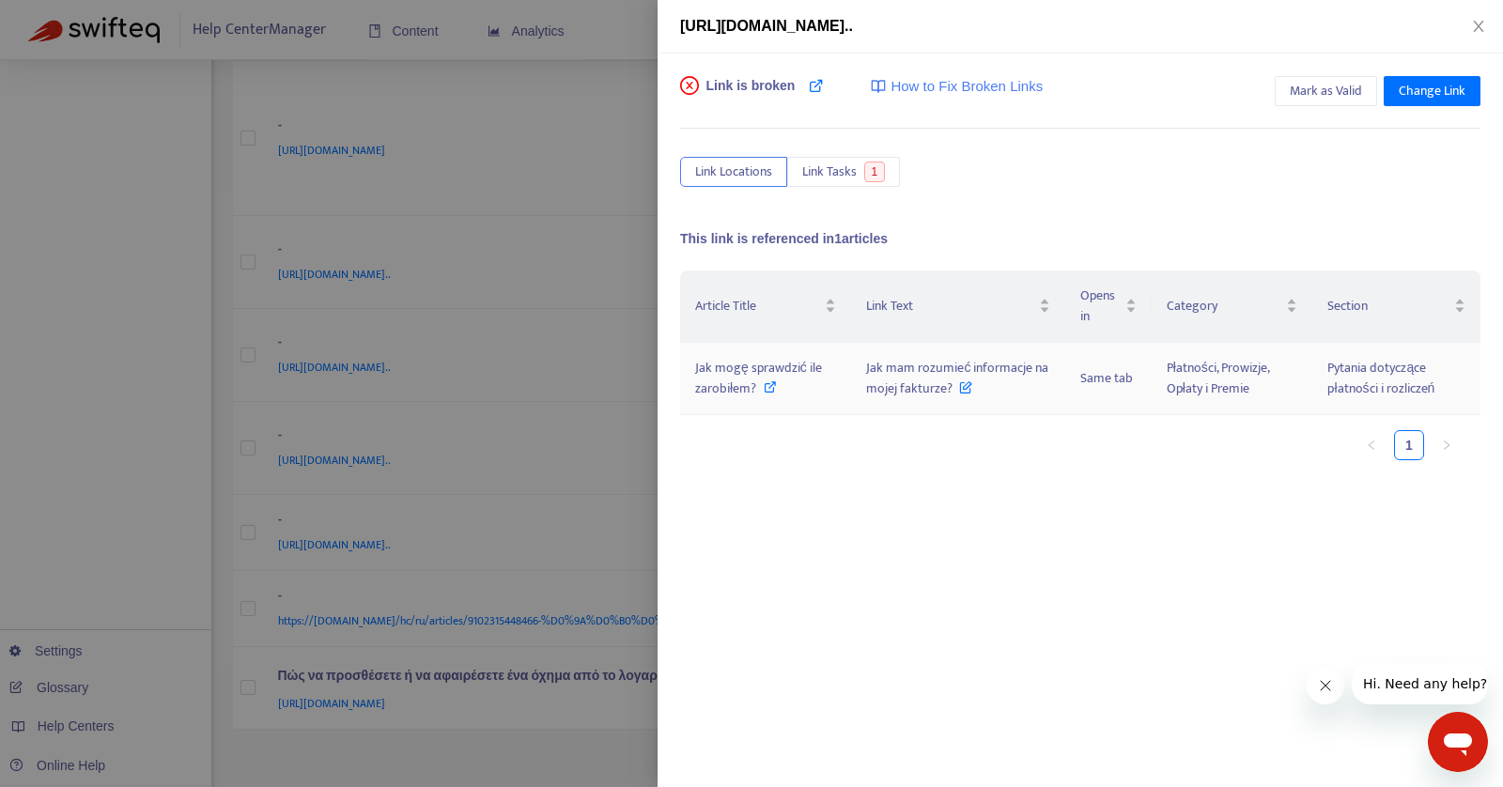
click at [772, 384] on icon at bounding box center [770, 386] width 13 height 13
click at [1454, 94] on span "Change Link" at bounding box center [1432, 91] width 67 height 21
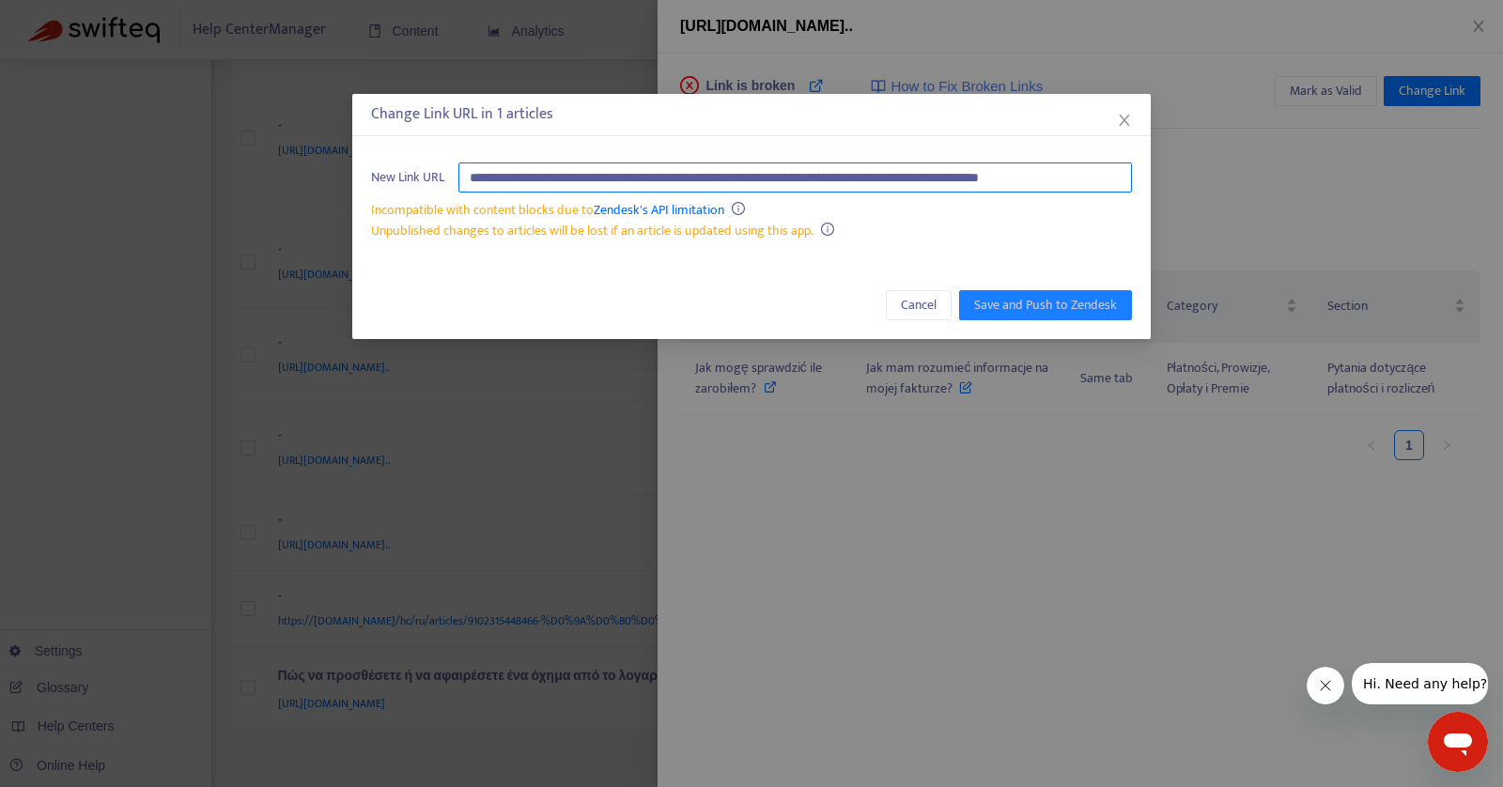
click at [964, 178] on input "**********" at bounding box center [795, 178] width 674 height 30
paste input "**********"
type input "**********"
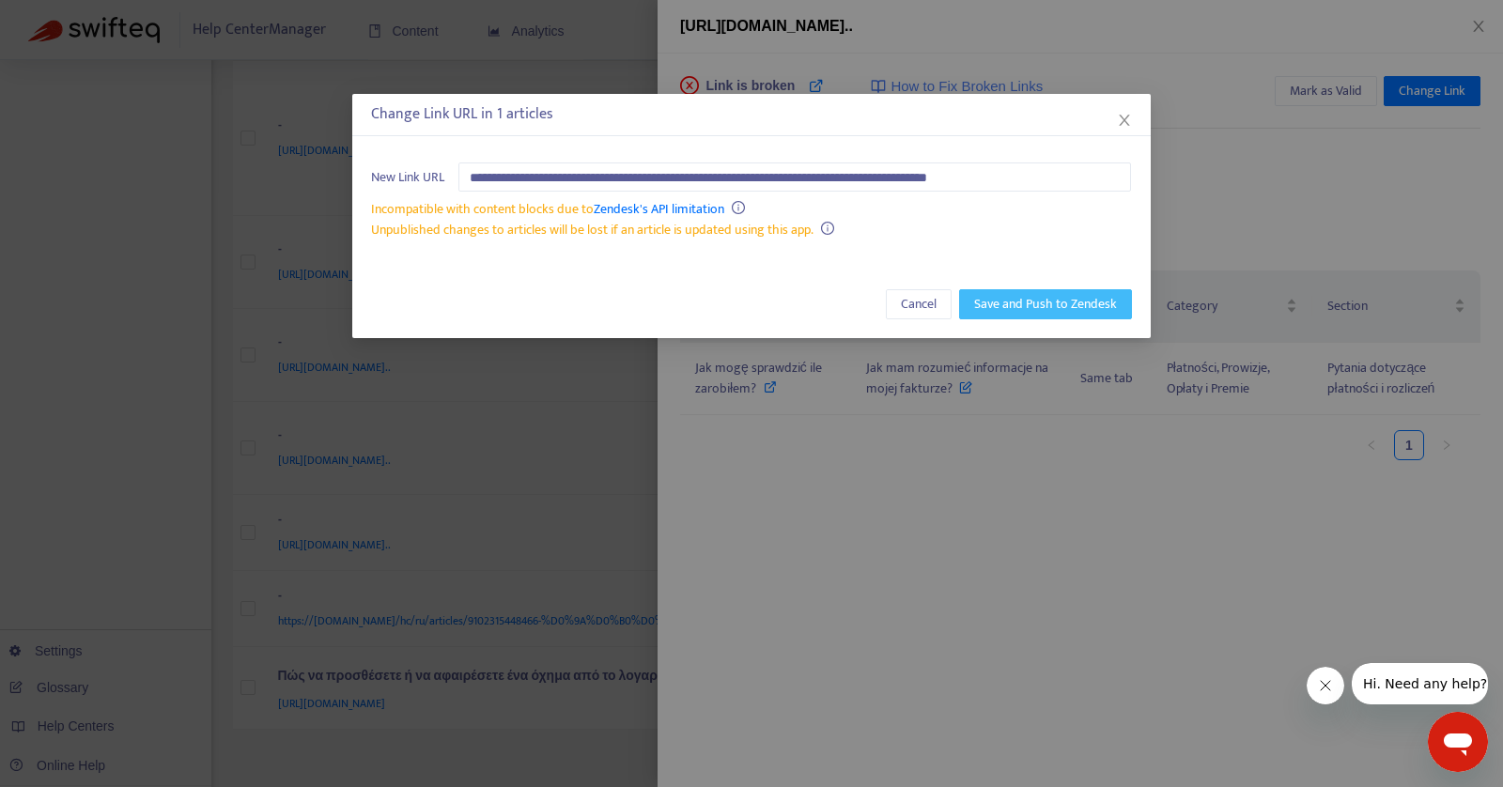
click at [1026, 304] on span "Save and Push to Zendesk" at bounding box center [1045, 304] width 143 height 21
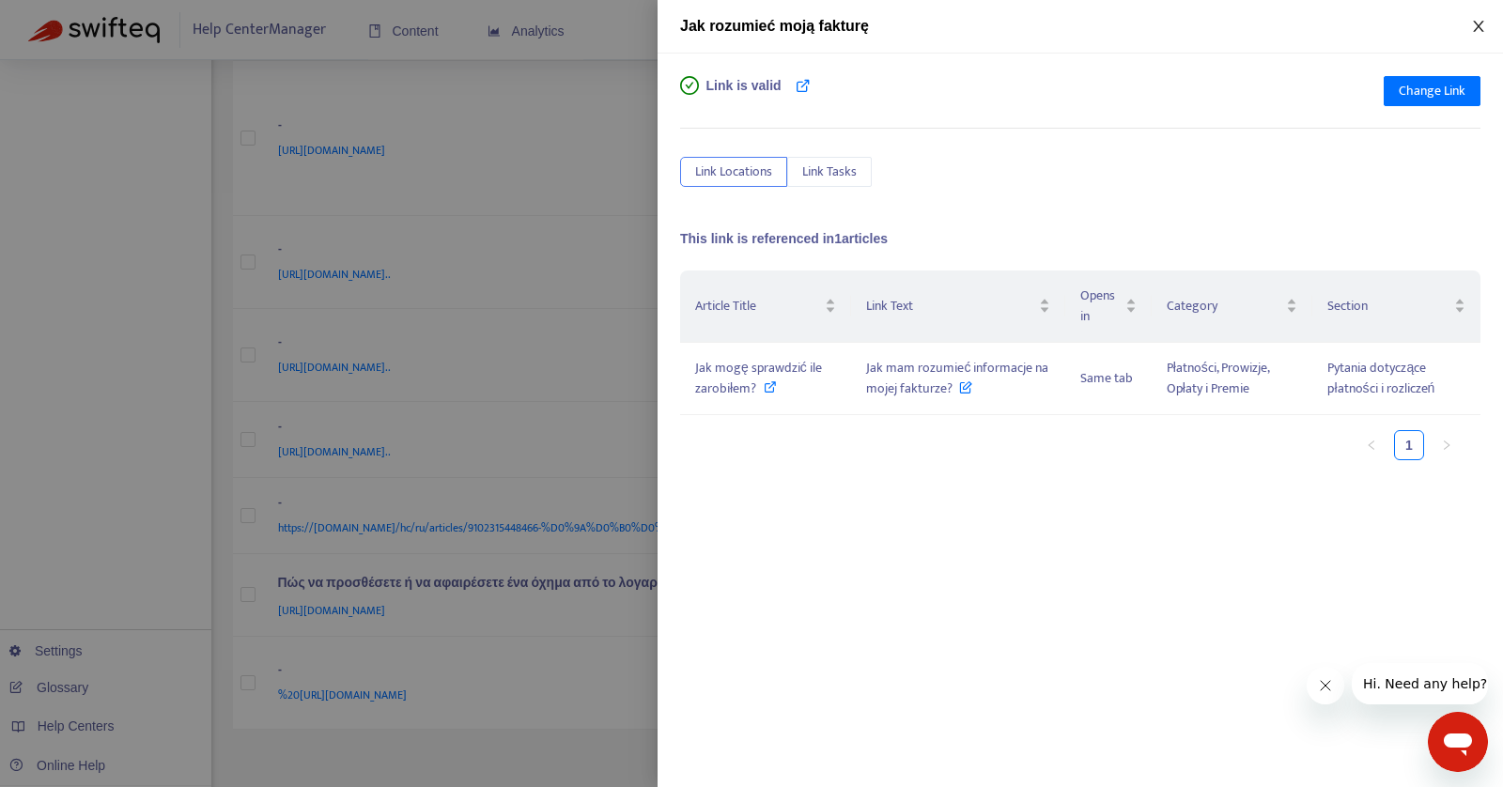
click at [1481, 23] on icon "close" at bounding box center [1478, 26] width 10 height 11
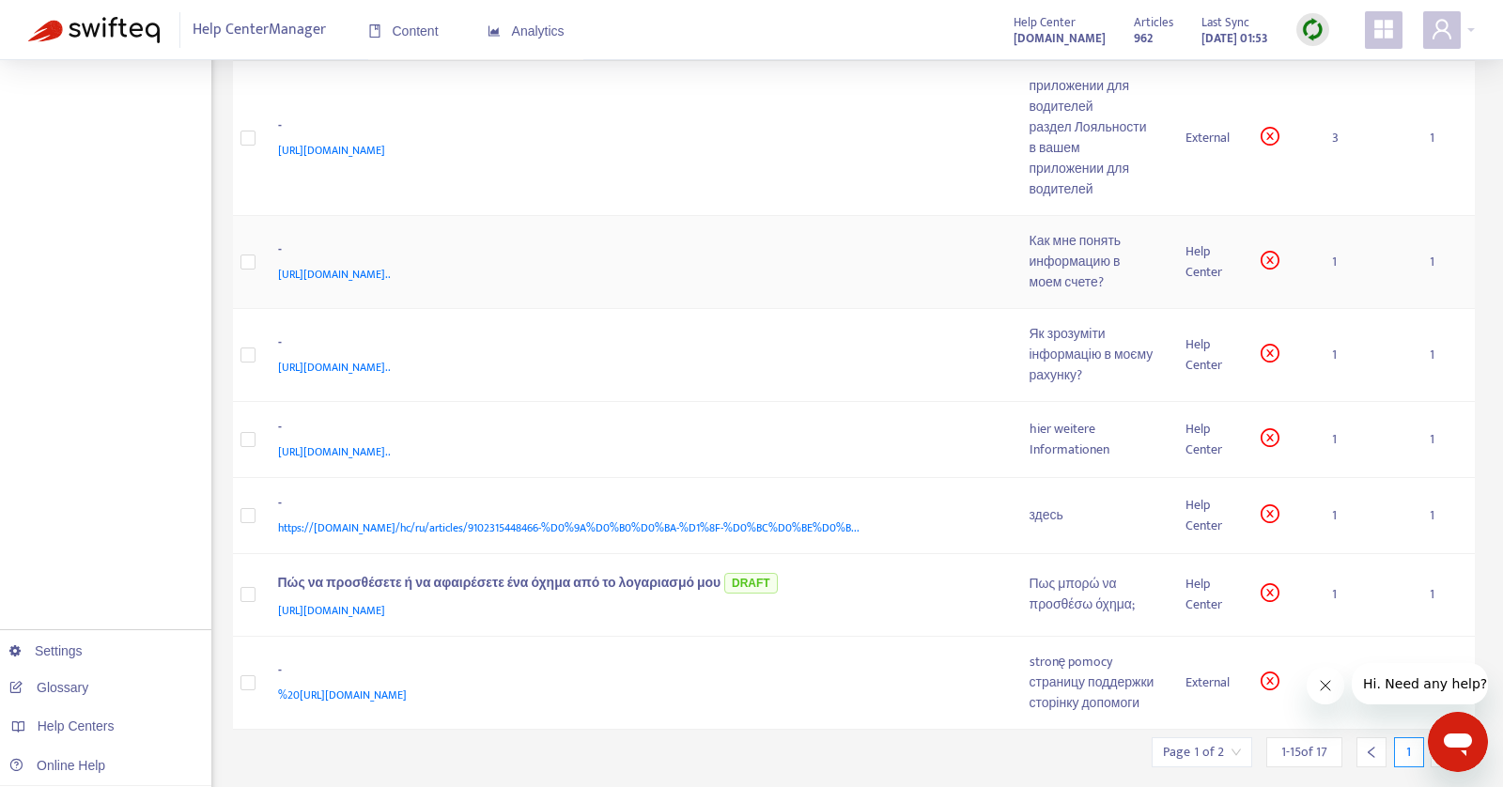
click at [1100, 293] on div "Как мне понять информацию в моем счете?" at bounding box center [1093, 262] width 126 height 62
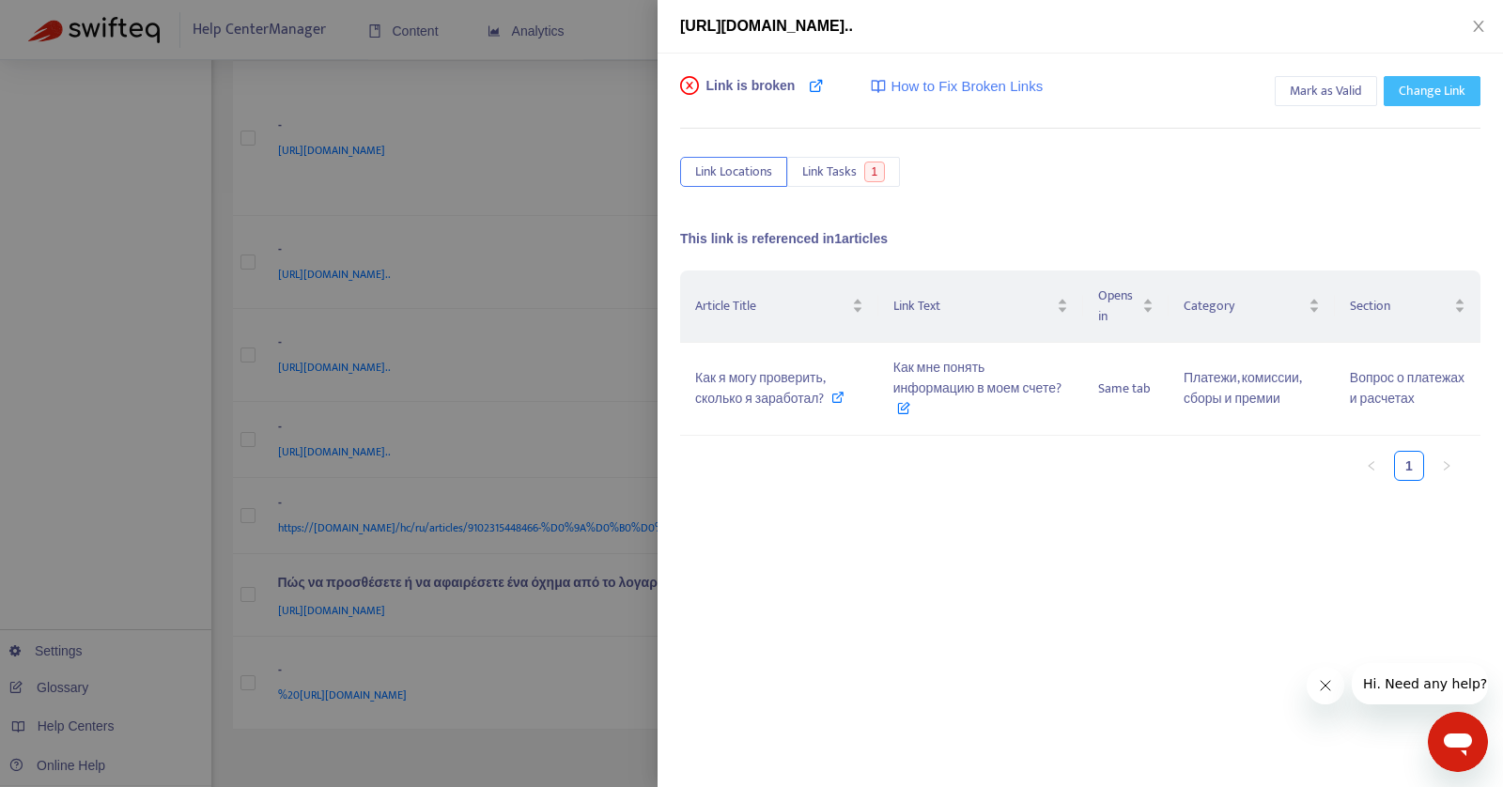
click at [1449, 95] on span "Change Link" at bounding box center [1432, 91] width 67 height 21
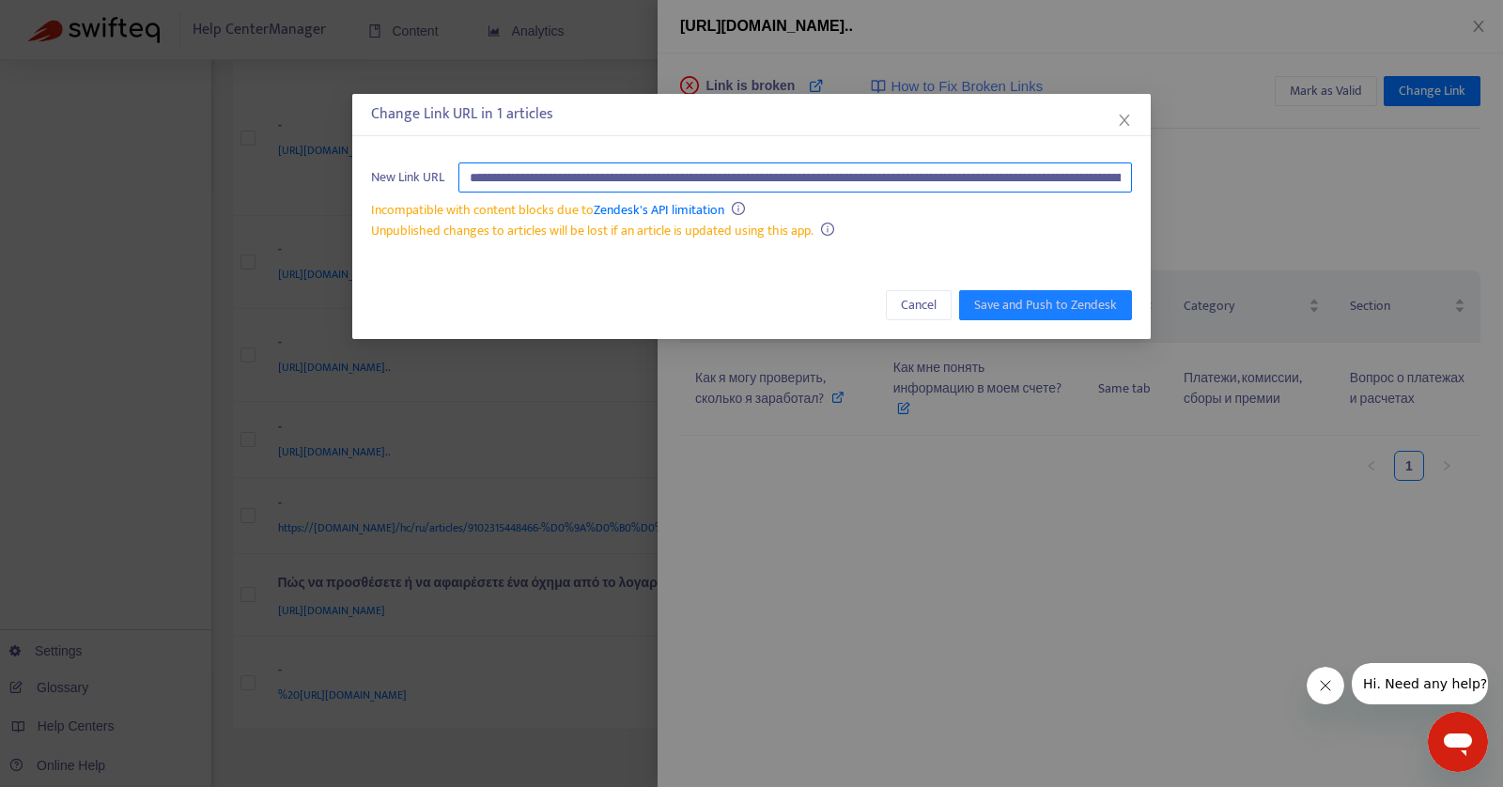
click at [919, 177] on input "**********" at bounding box center [795, 178] width 674 height 30
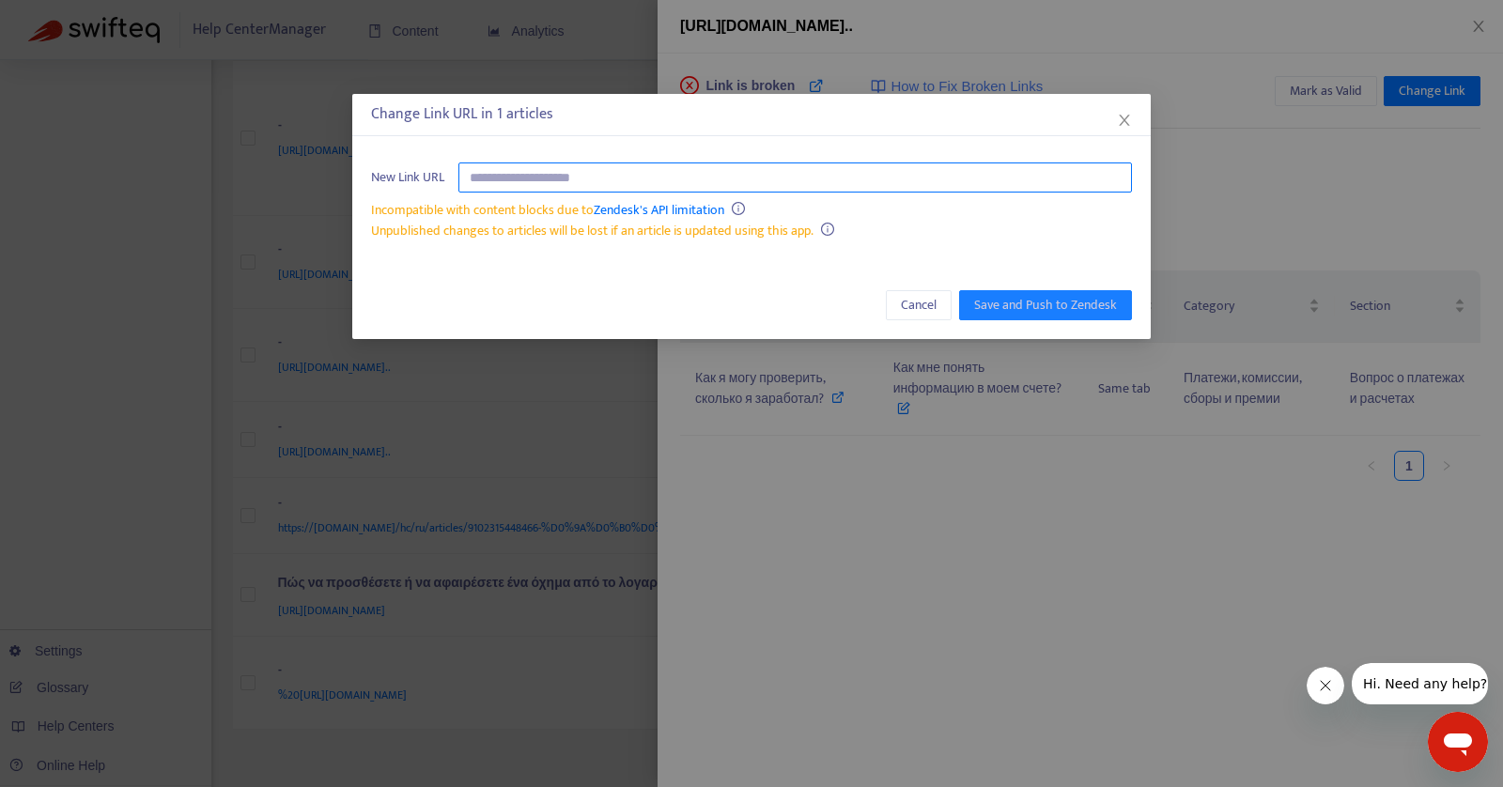
paste input "**********"
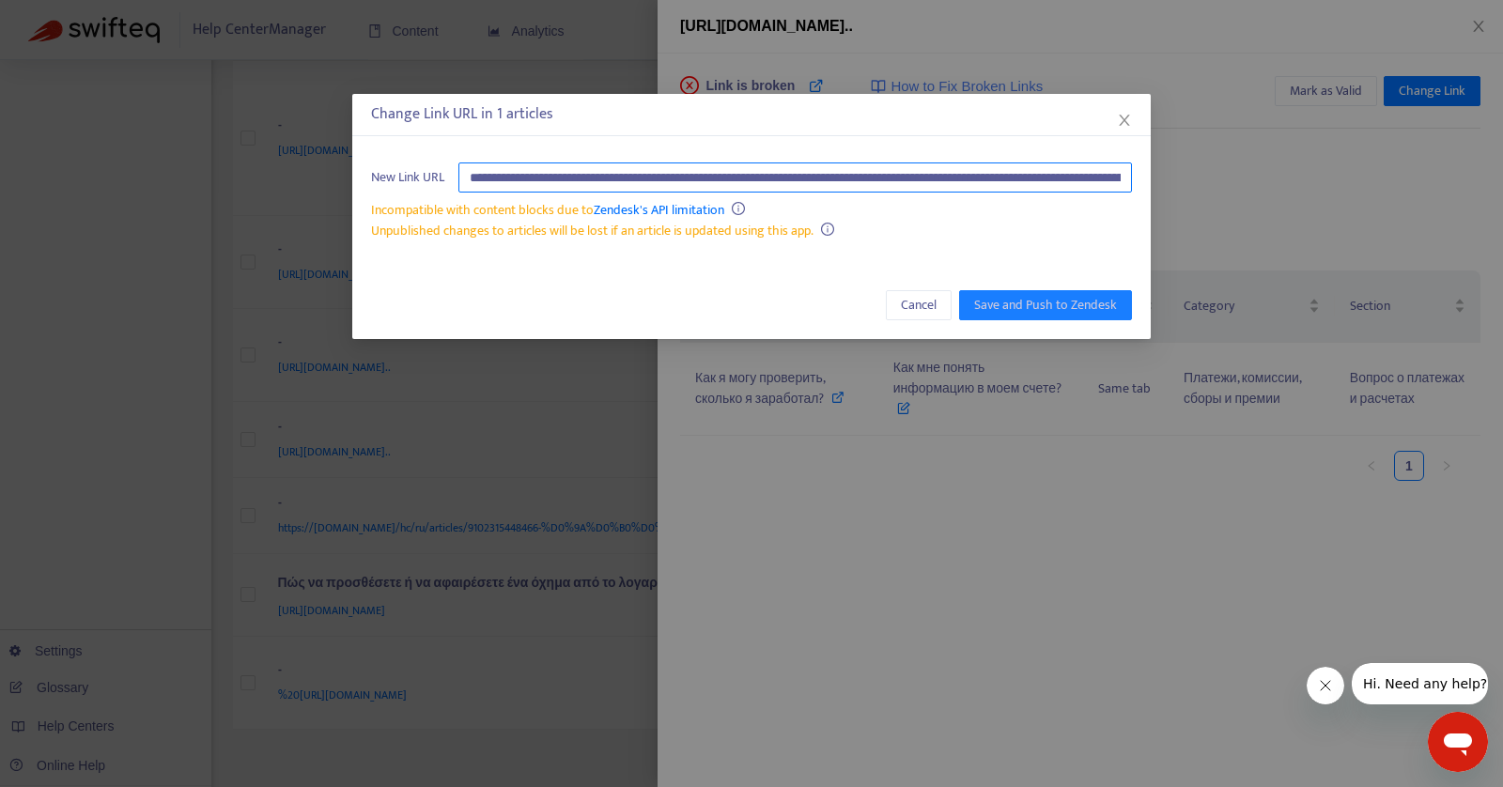
scroll to position [0, 645]
type input "**********"
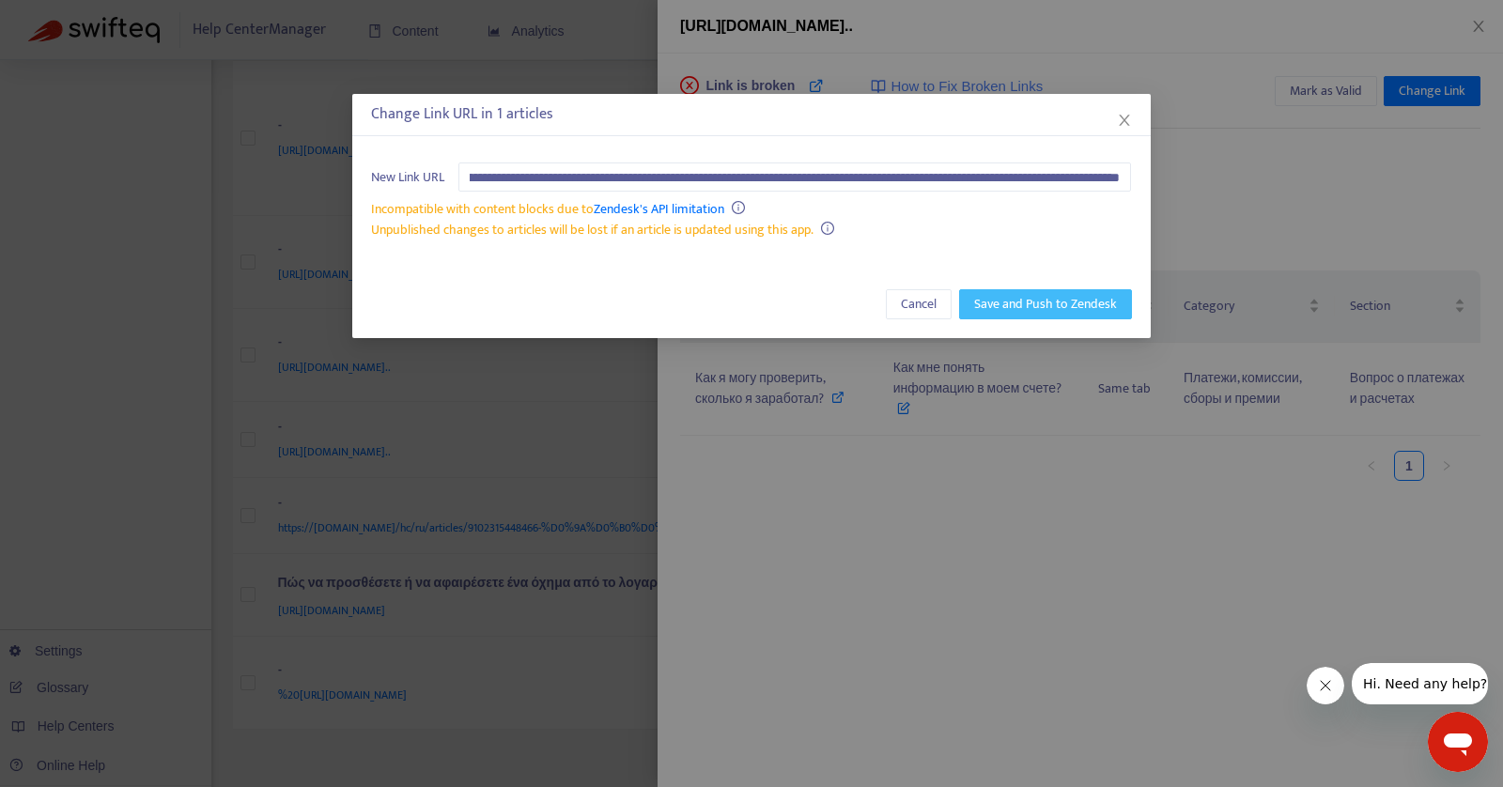
click at [1065, 315] on button "Save and Push to Zendesk" at bounding box center [1045, 304] width 173 height 30
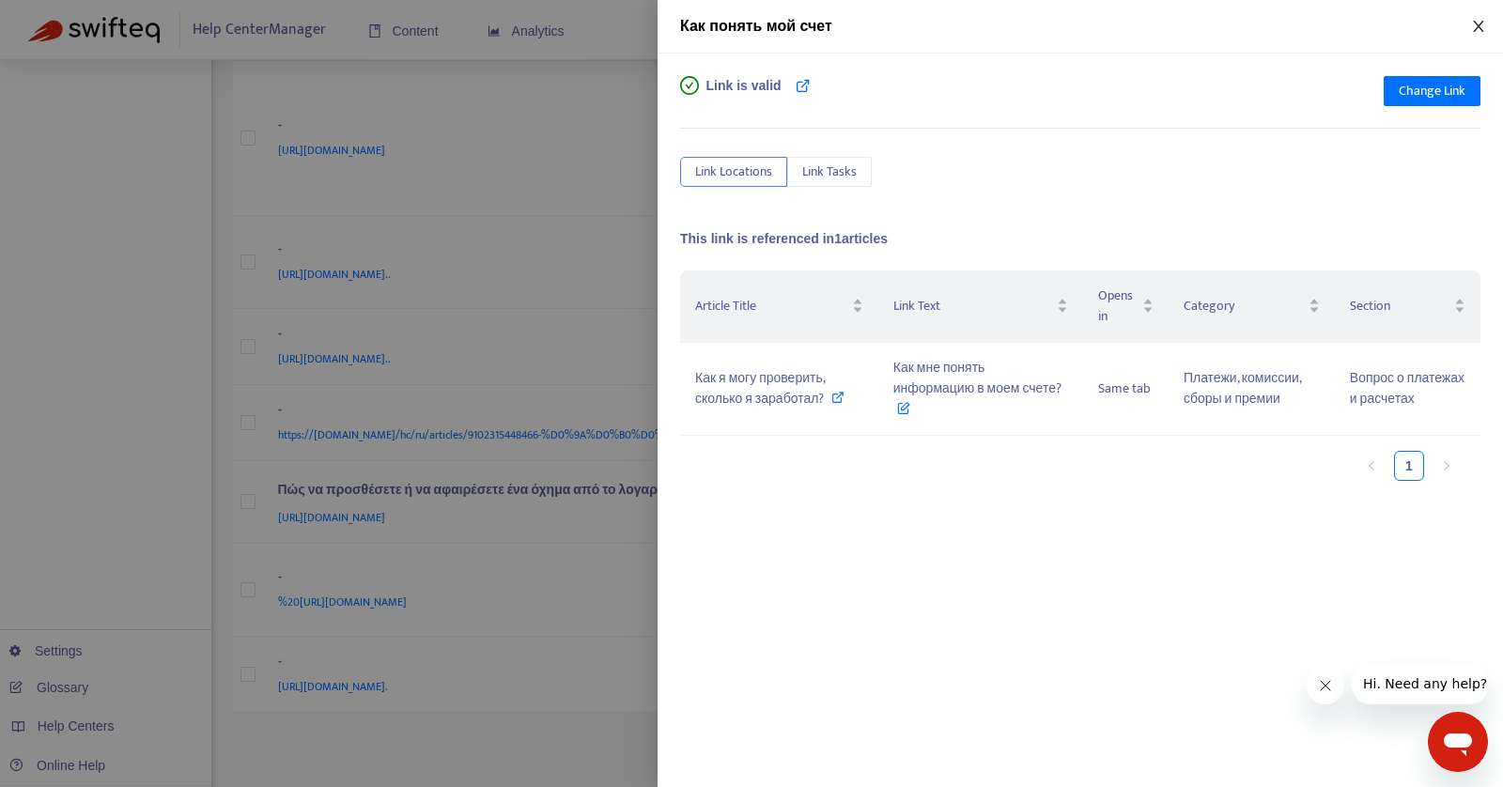
click at [1476, 22] on icon "close" at bounding box center [1478, 26] width 15 height 15
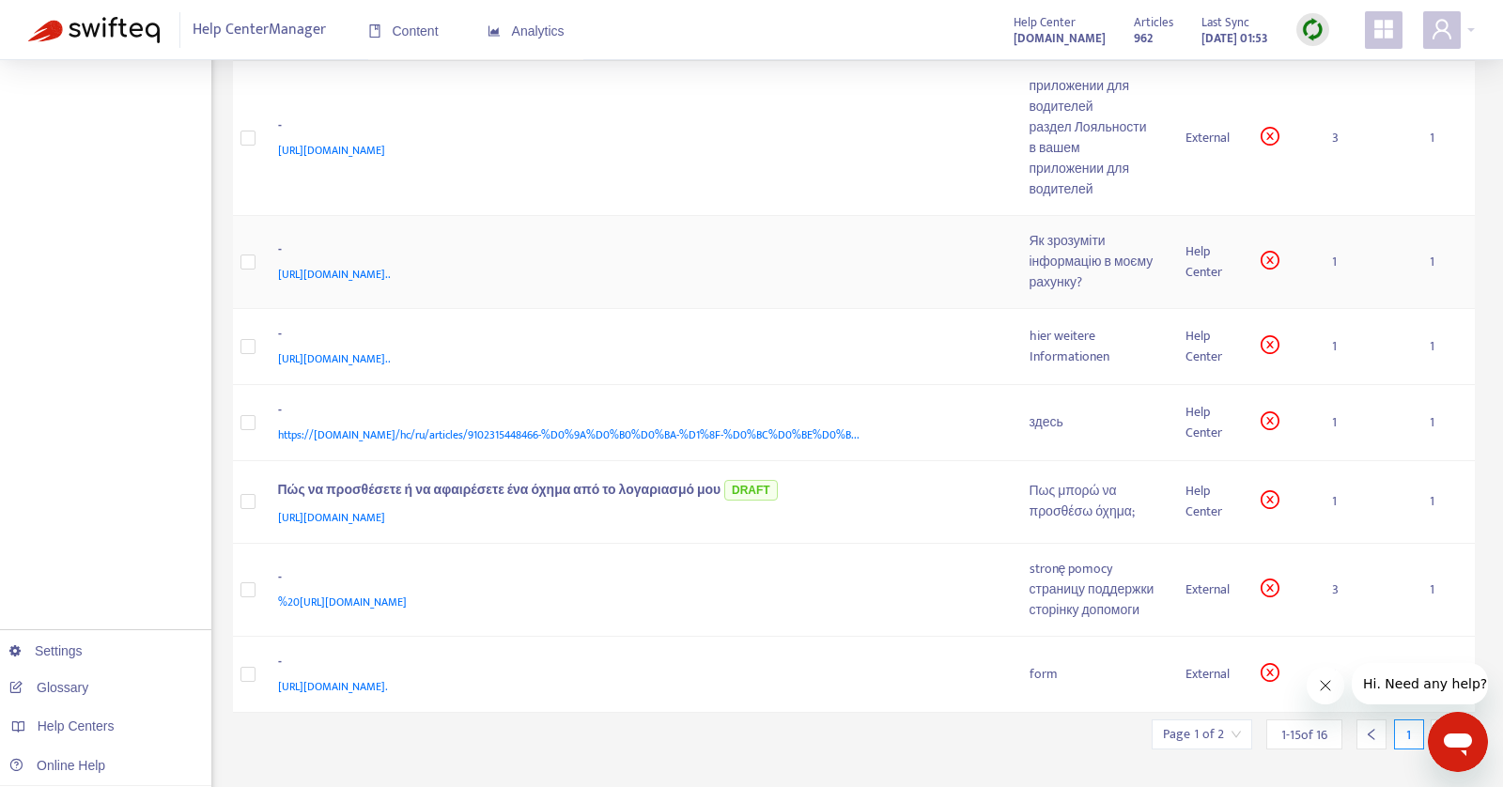
click at [1095, 293] on div "Як зрозуміти інформацію в моєму рахунку?" at bounding box center [1093, 262] width 126 height 62
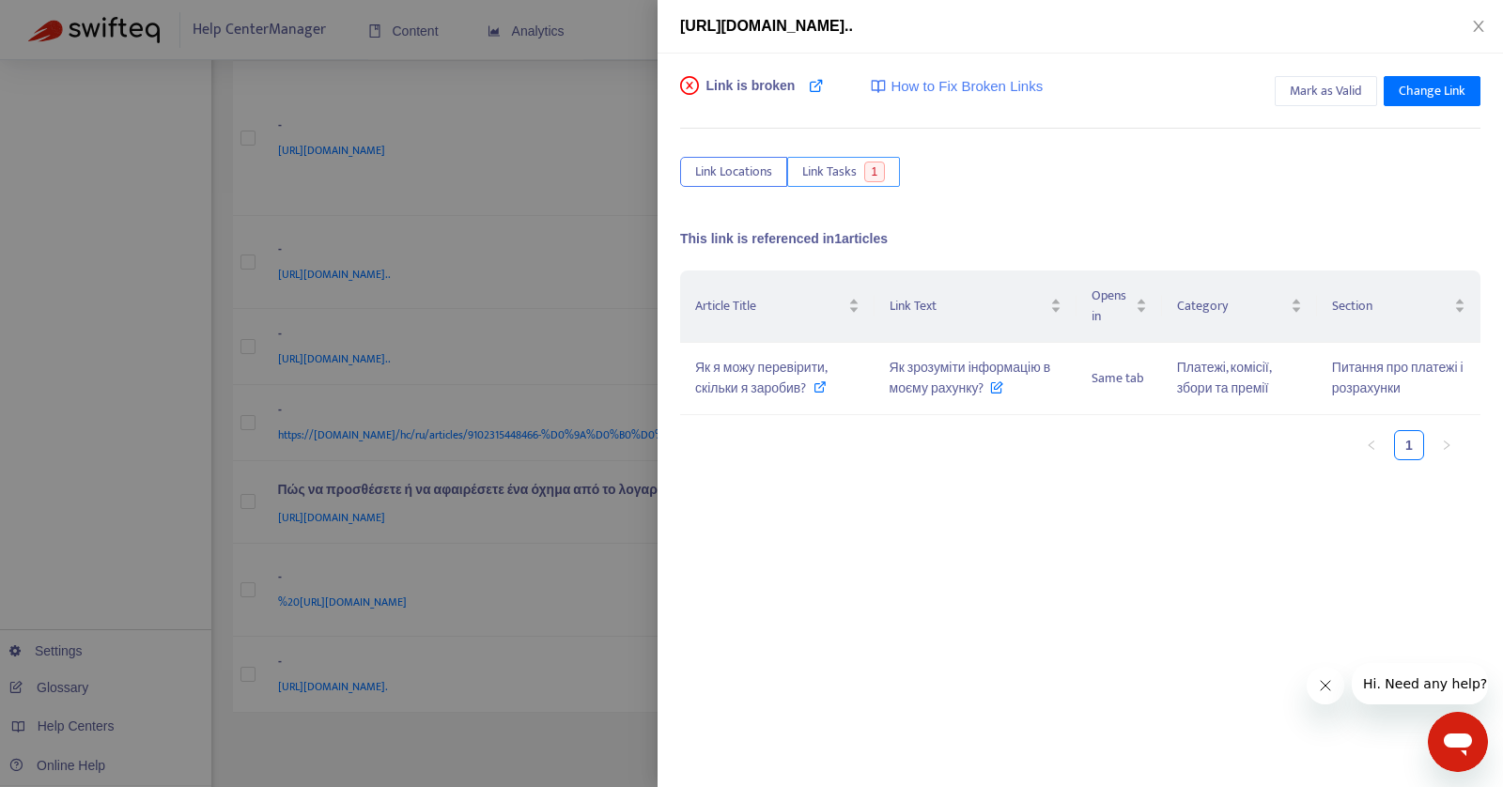
click at [860, 163] on button "Link Tasks 1" at bounding box center [843, 172] width 113 height 30
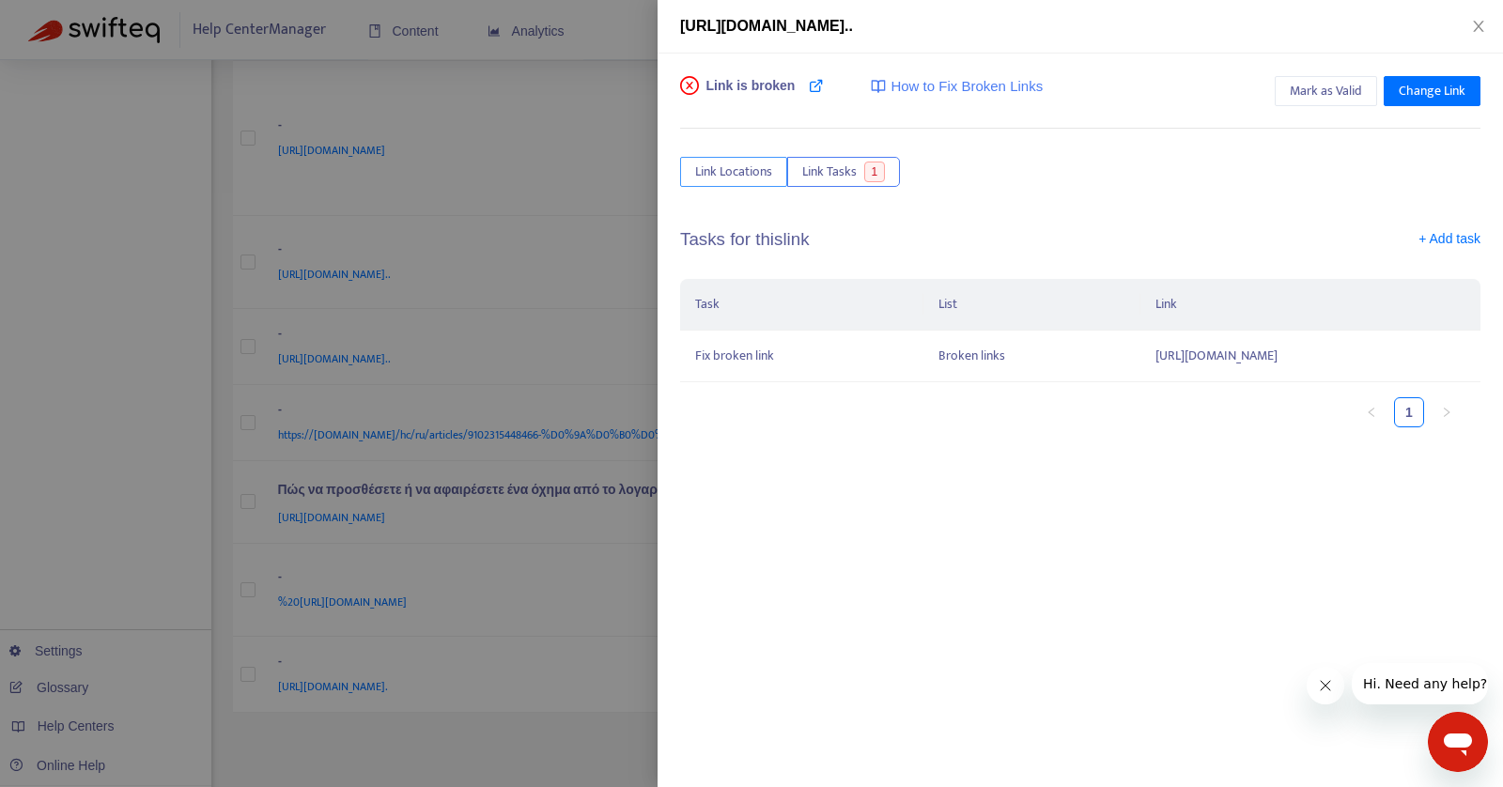
click at [764, 164] on span "Link Locations" at bounding box center [733, 172] width 77 height 21
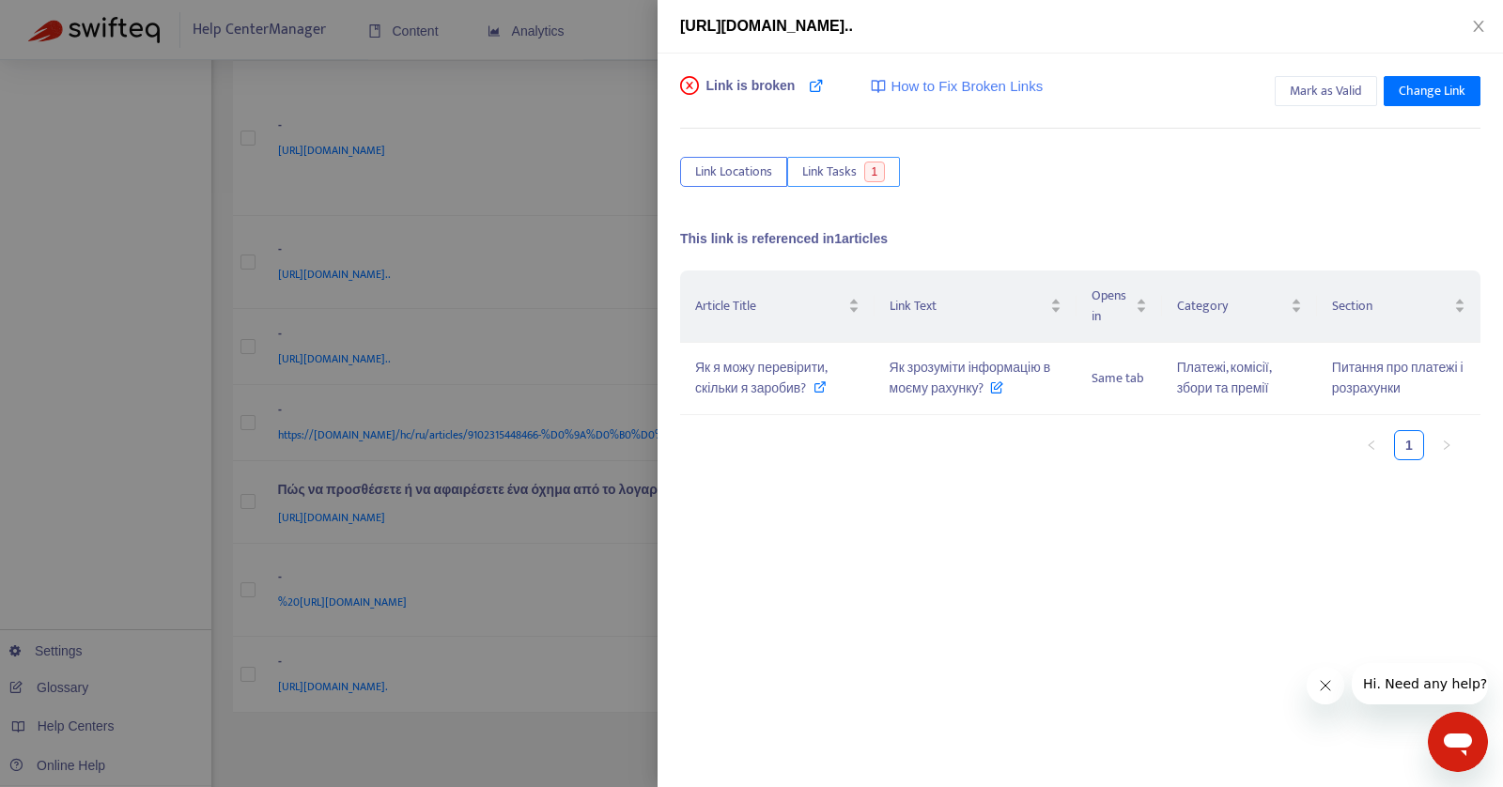
click at [846, 173] on span "Link Tasks" at bounding box center [829, 172] width 54 height 21
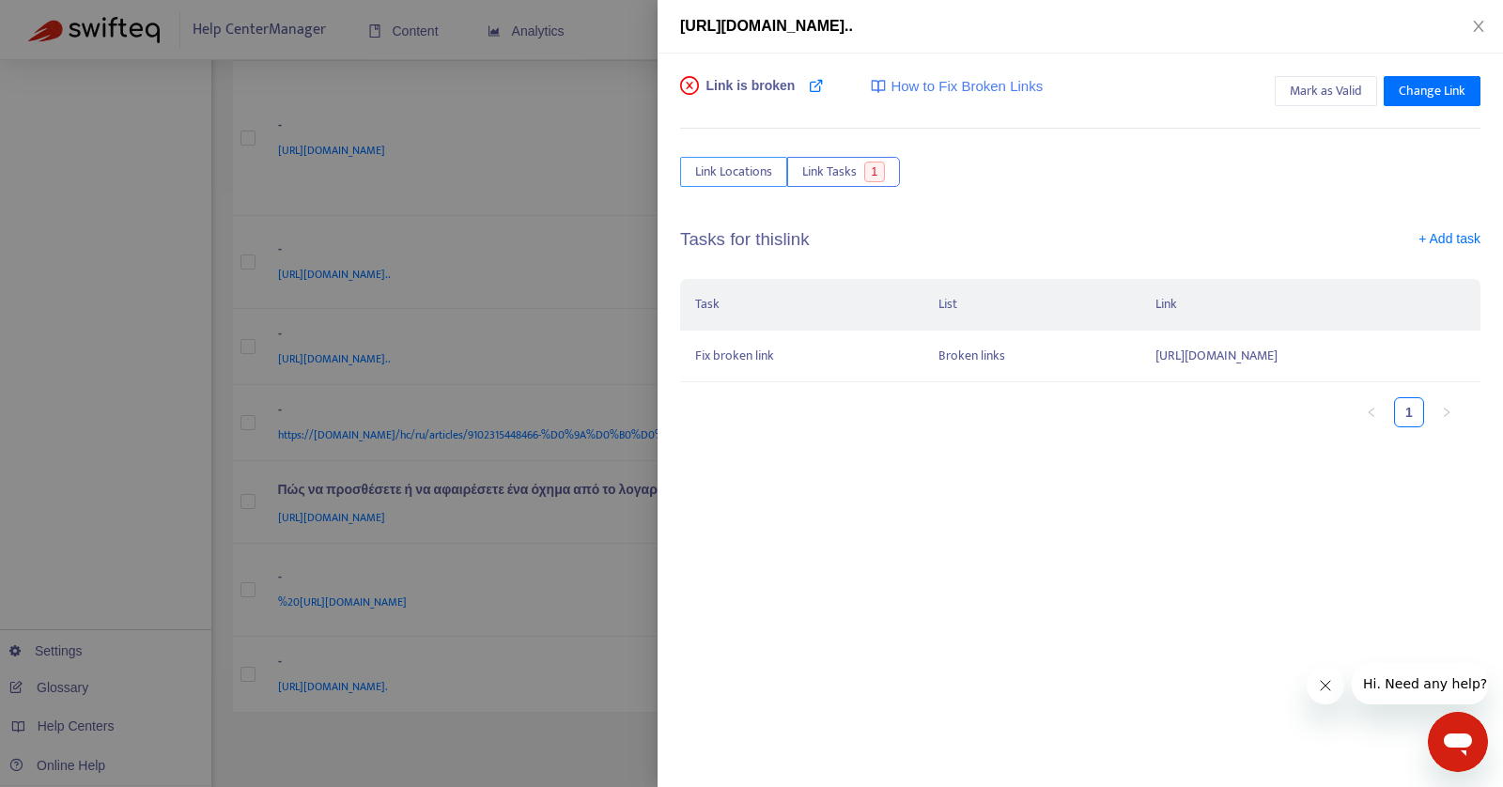
click at [740, 171] on span "Link Locations" at bounding box center [733, 172] width 77 height 21
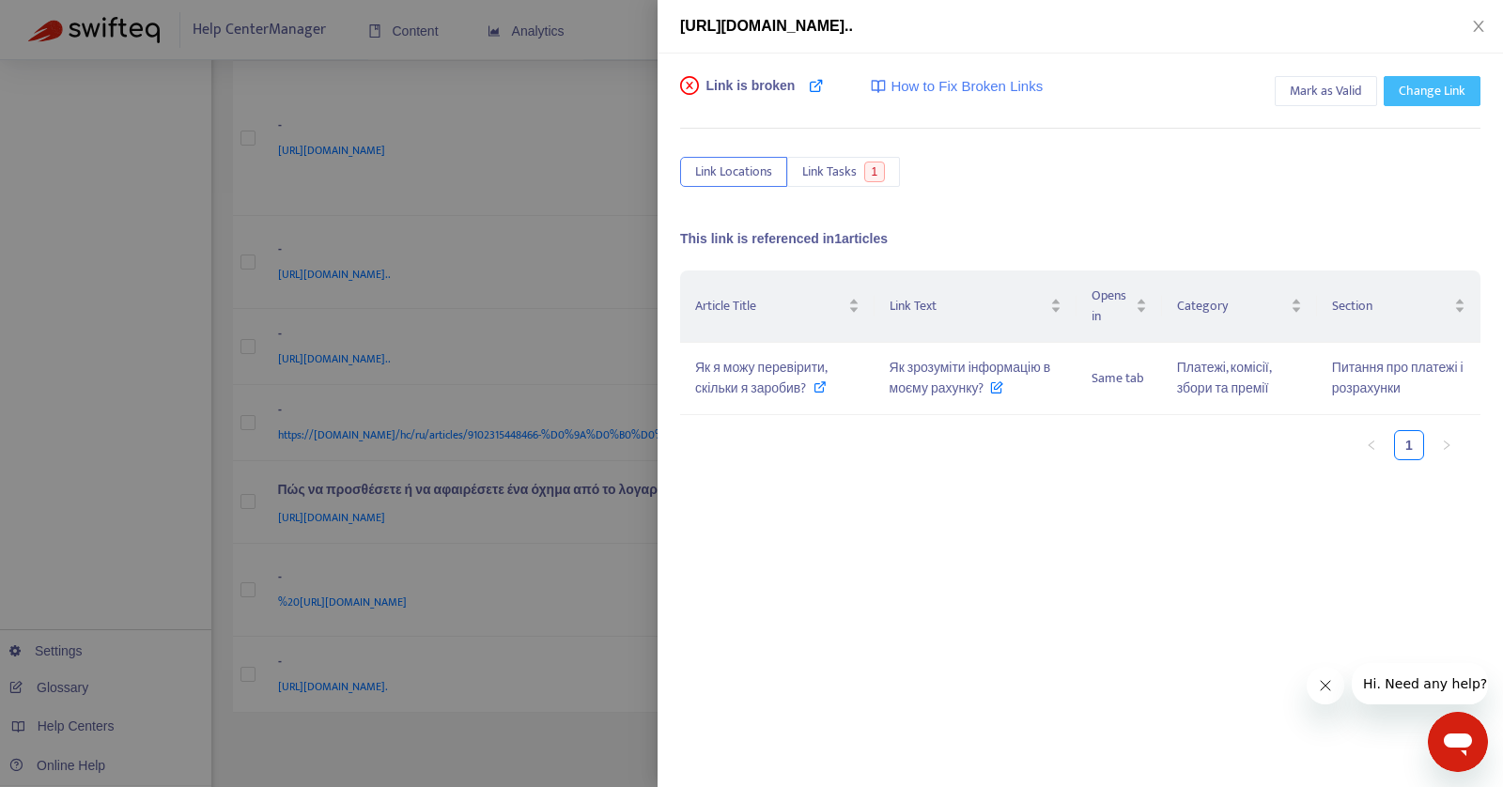
click at [1421, 81] on span "Change Link" at bounding box center [1432, 91] width 67 height 21
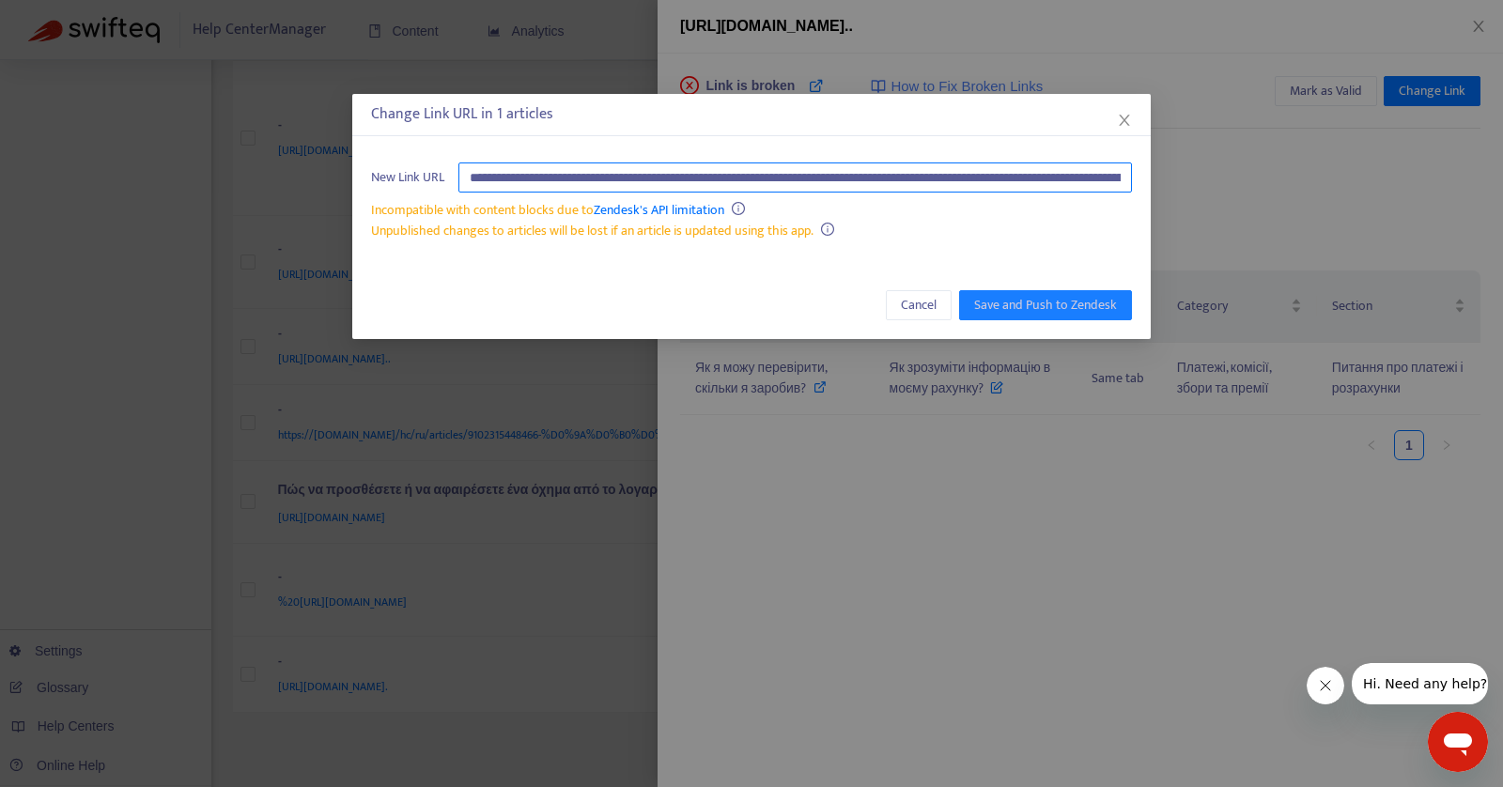
click at [840, 178] on input "**********" at bounding box center [795, 178] width 674 height 30
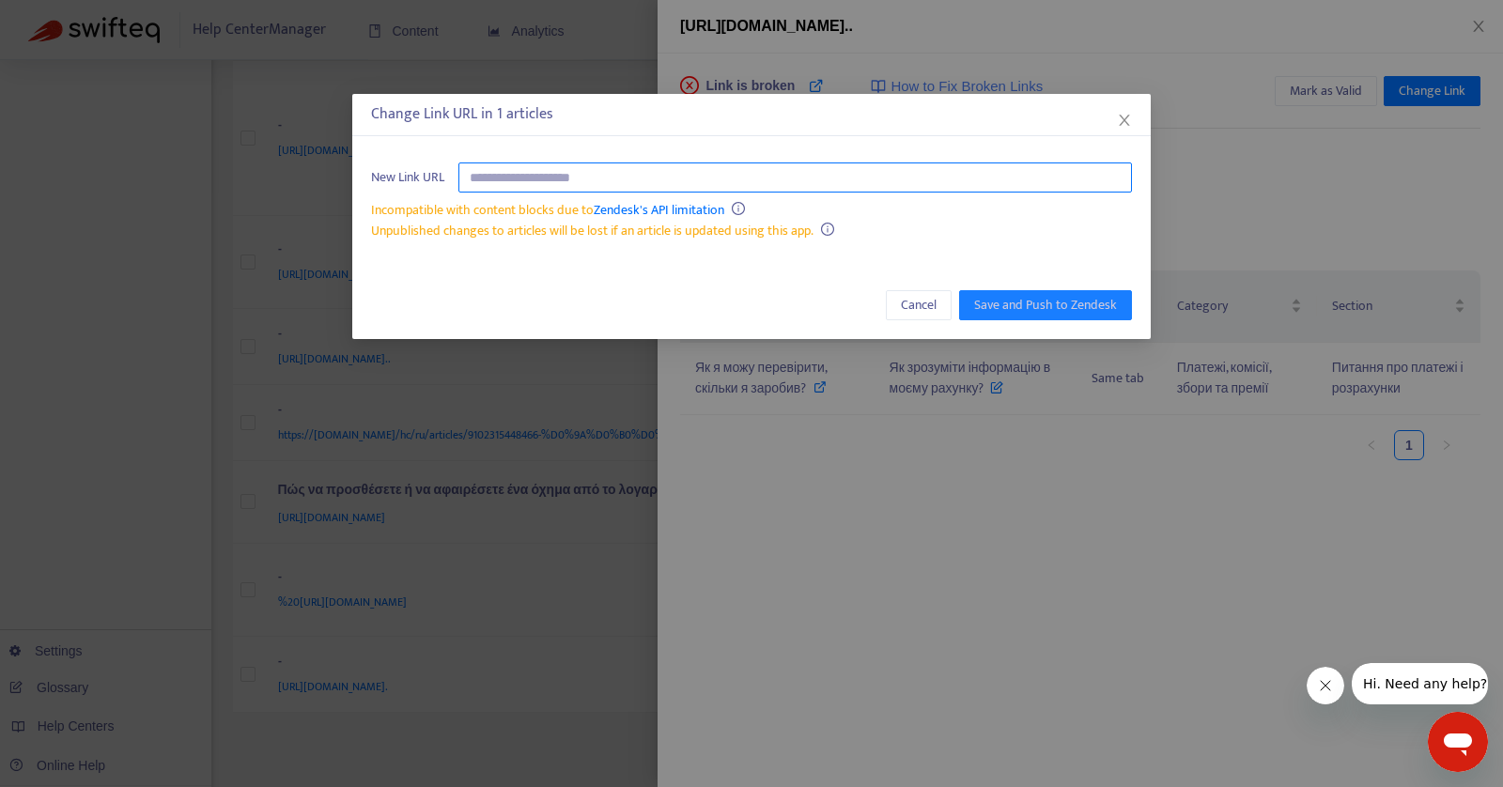
paste input "**********"
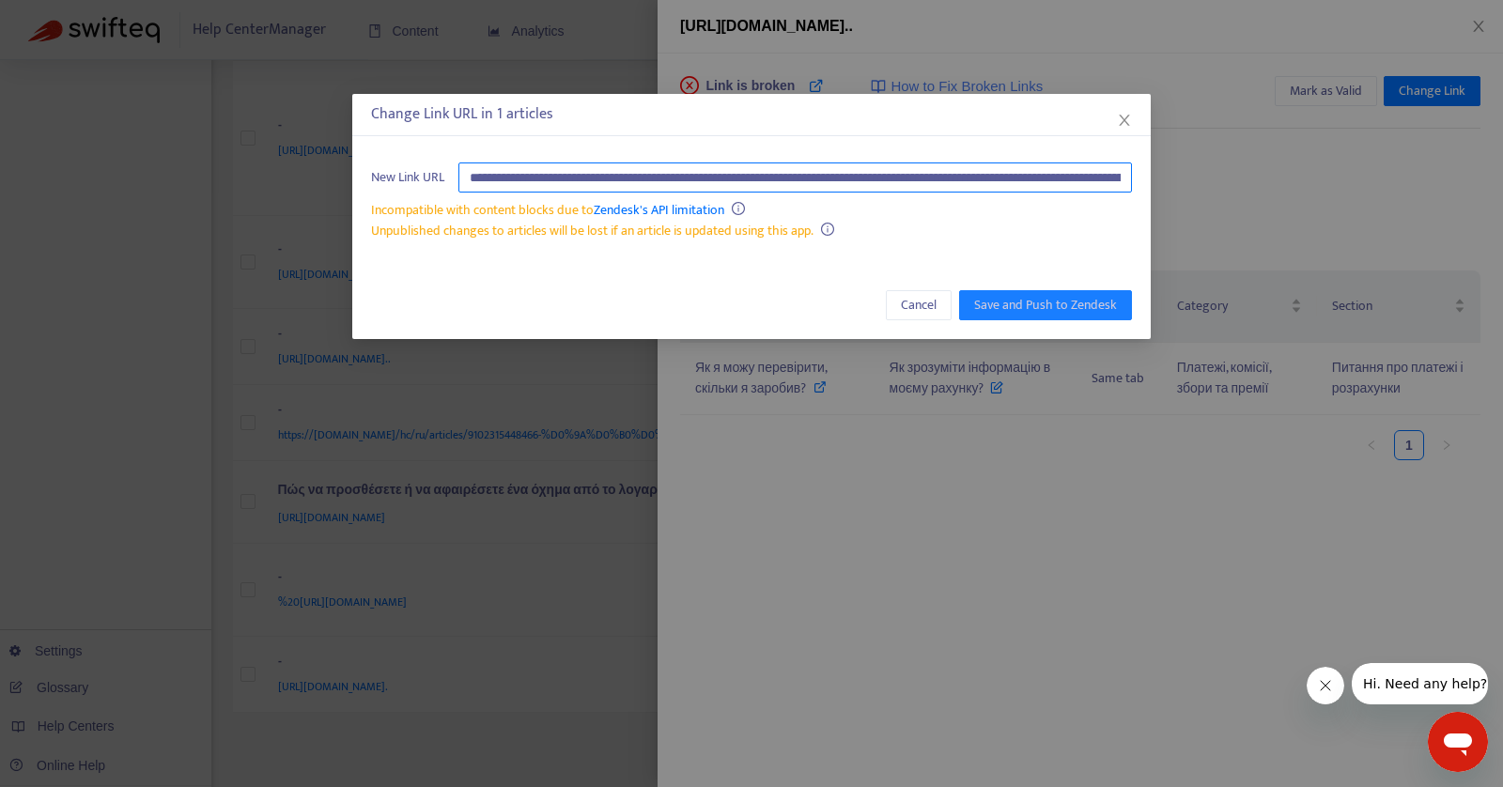
scroll to position [0, 1339]
type input "**********"
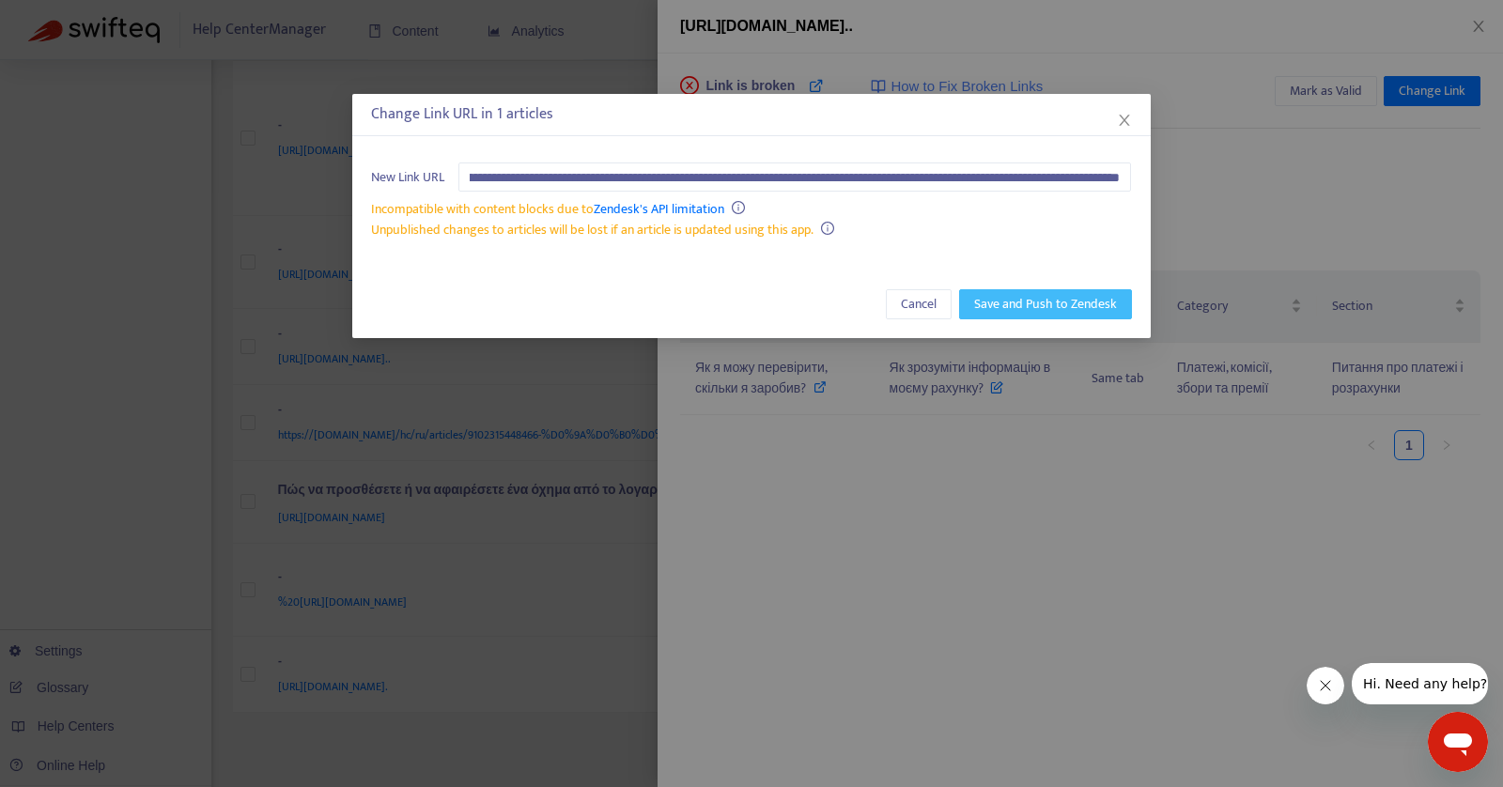
click at [1015, 294] on span "Save and Push to Zendesk" at bounding box center [1045, 304] width 143 height 21
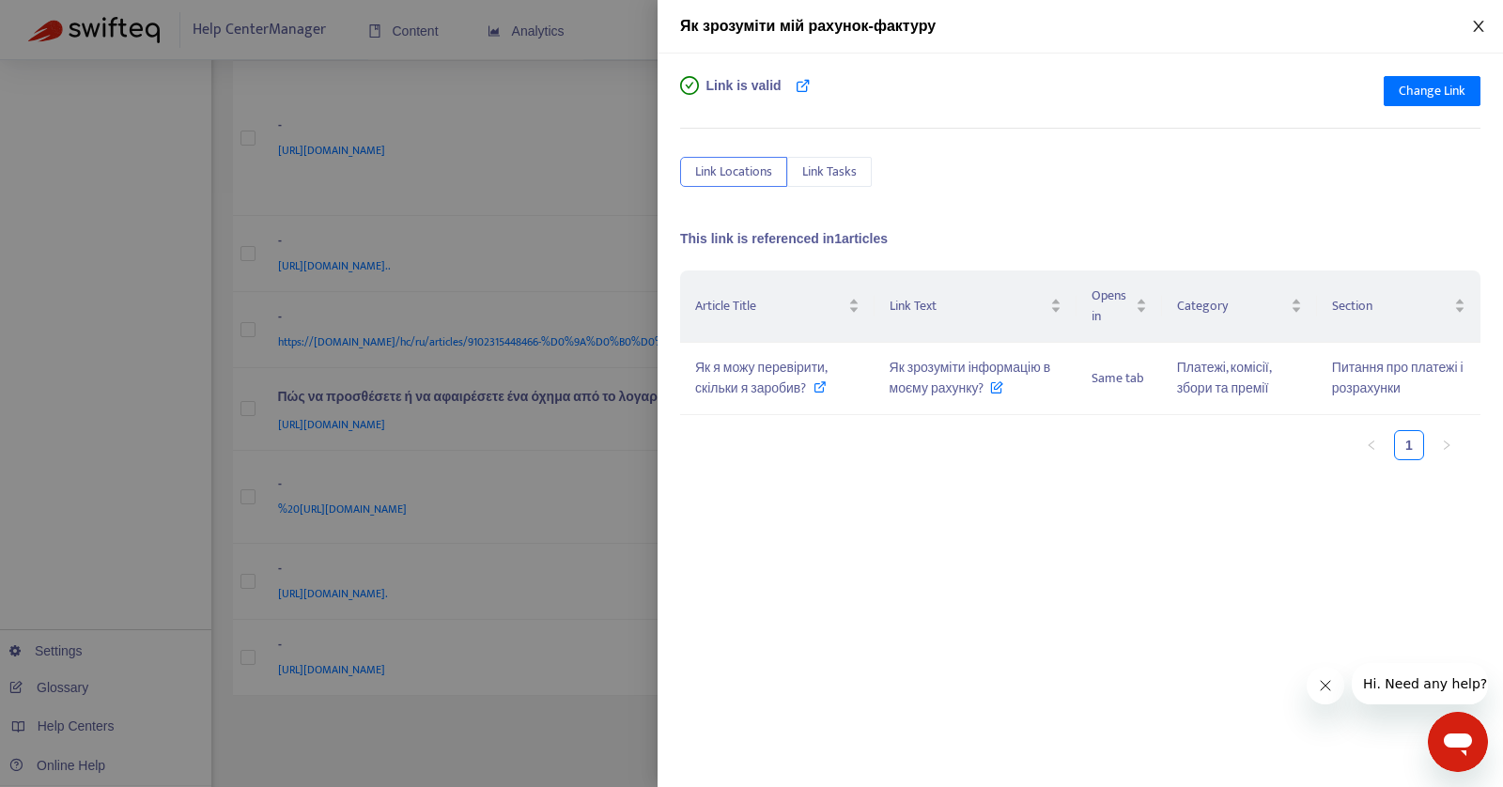
click at [1480, 27] on icon "close" at bounding box center [1478, 26] width 10 height 11
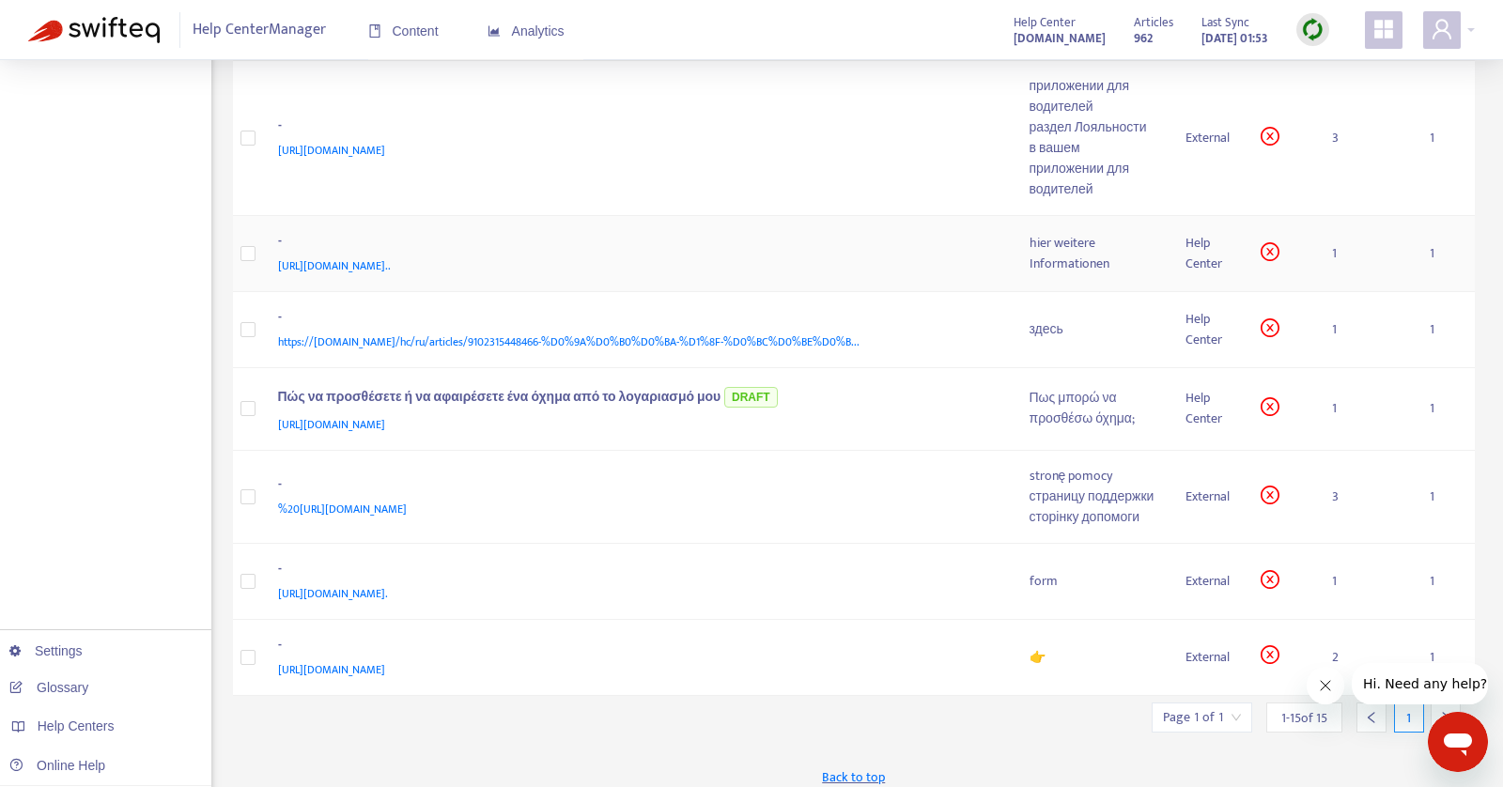
click at [1074, 274] on div "hier weitere Informationen" at bounding box center [1093, 253] width 126 height 41
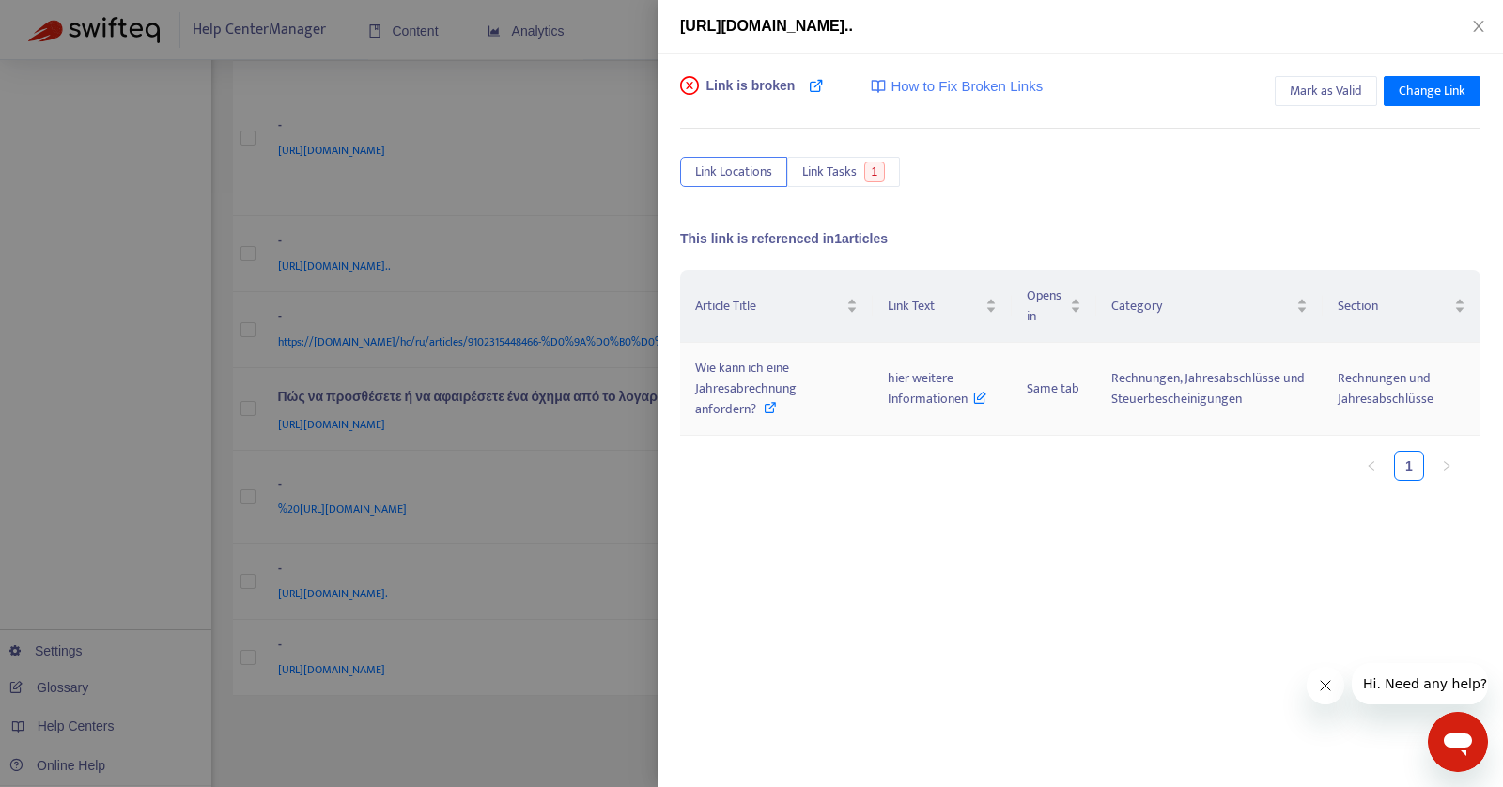
click at [750, 393] on span "Wie kann ich eine Jahresabrechnung anfordern?" at bounding box center [745, 388] width 101 height 63
click at [1479, 27] on icon "close" at bounding box center [1478, 26] width 15 height 15
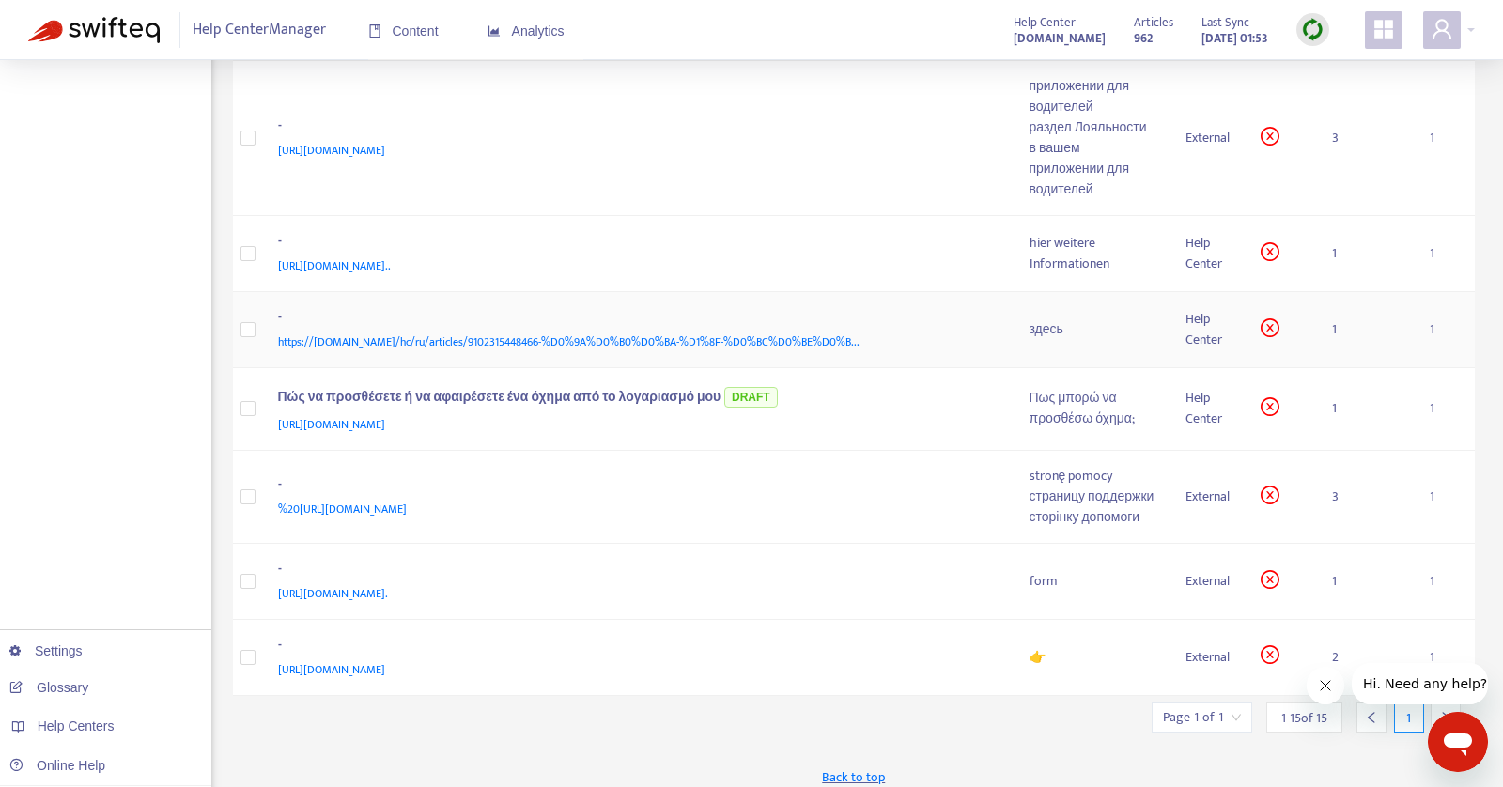
click at [1072, 368] on td "здесь" at bounding box center [1093, 330] width 156 height 76
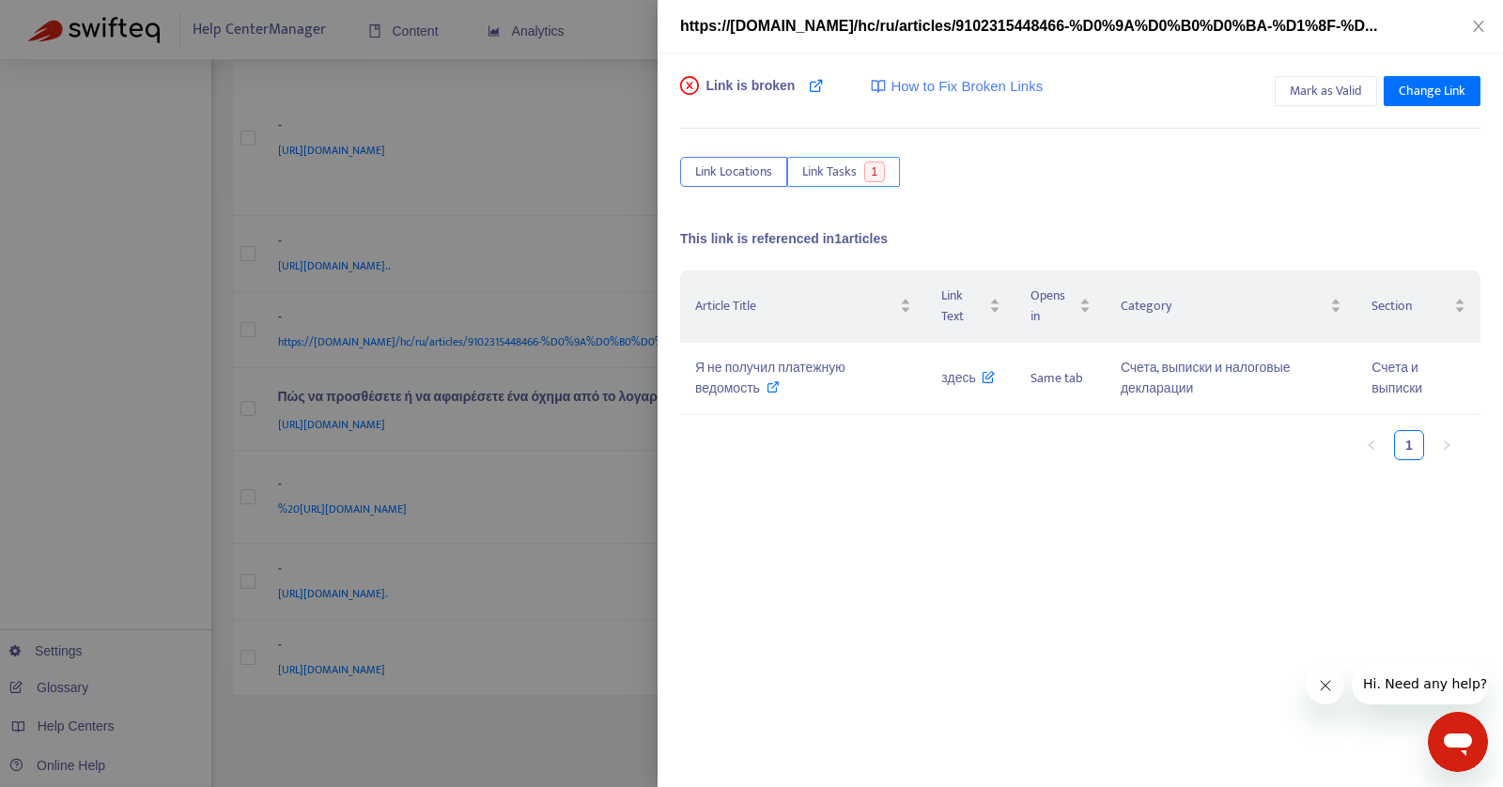
click at [839, 164] on span "Link Tasks" at bounding box center [829, 172] width 54 height 21
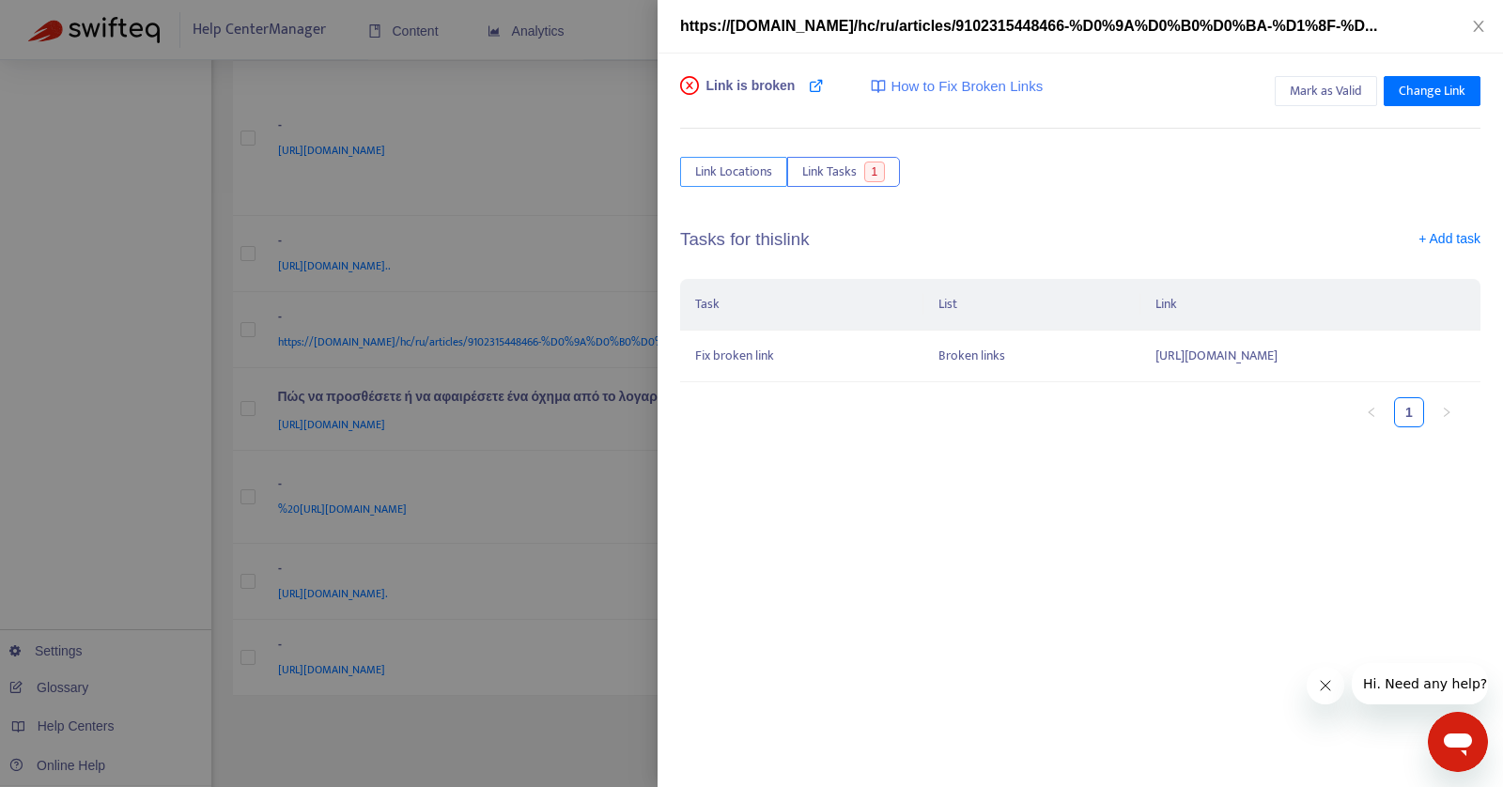
click at [751, 175] on span "Link Locations" at bounding box center [733, 172] width 77 height 21
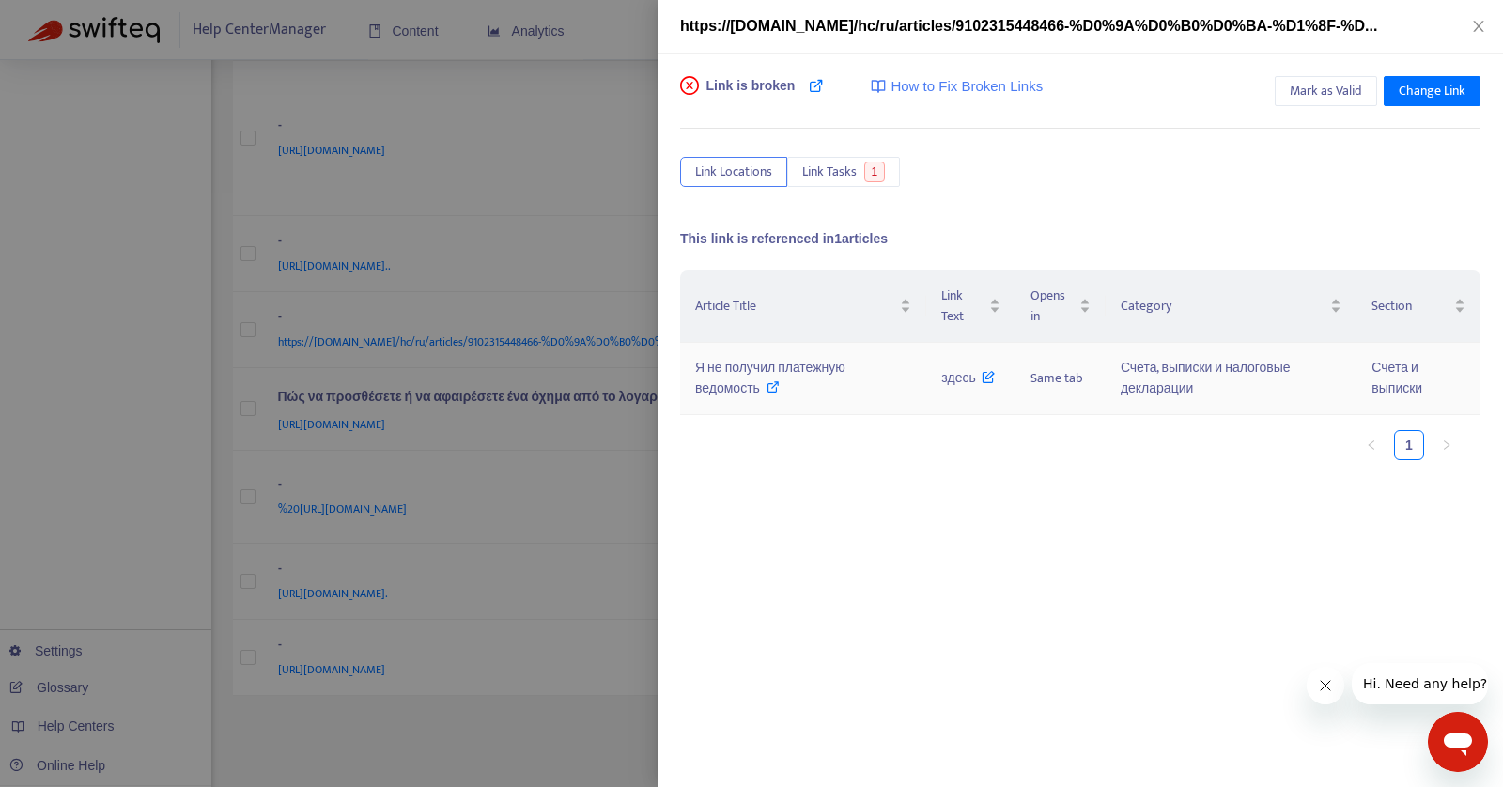
click at [739, 378] on span "Я не получил платежную ведомость" at bounding box center [770, 378] width 150 height 42
click at [217, 323] on div at bounding box center [751, 393] width 1503 height 787
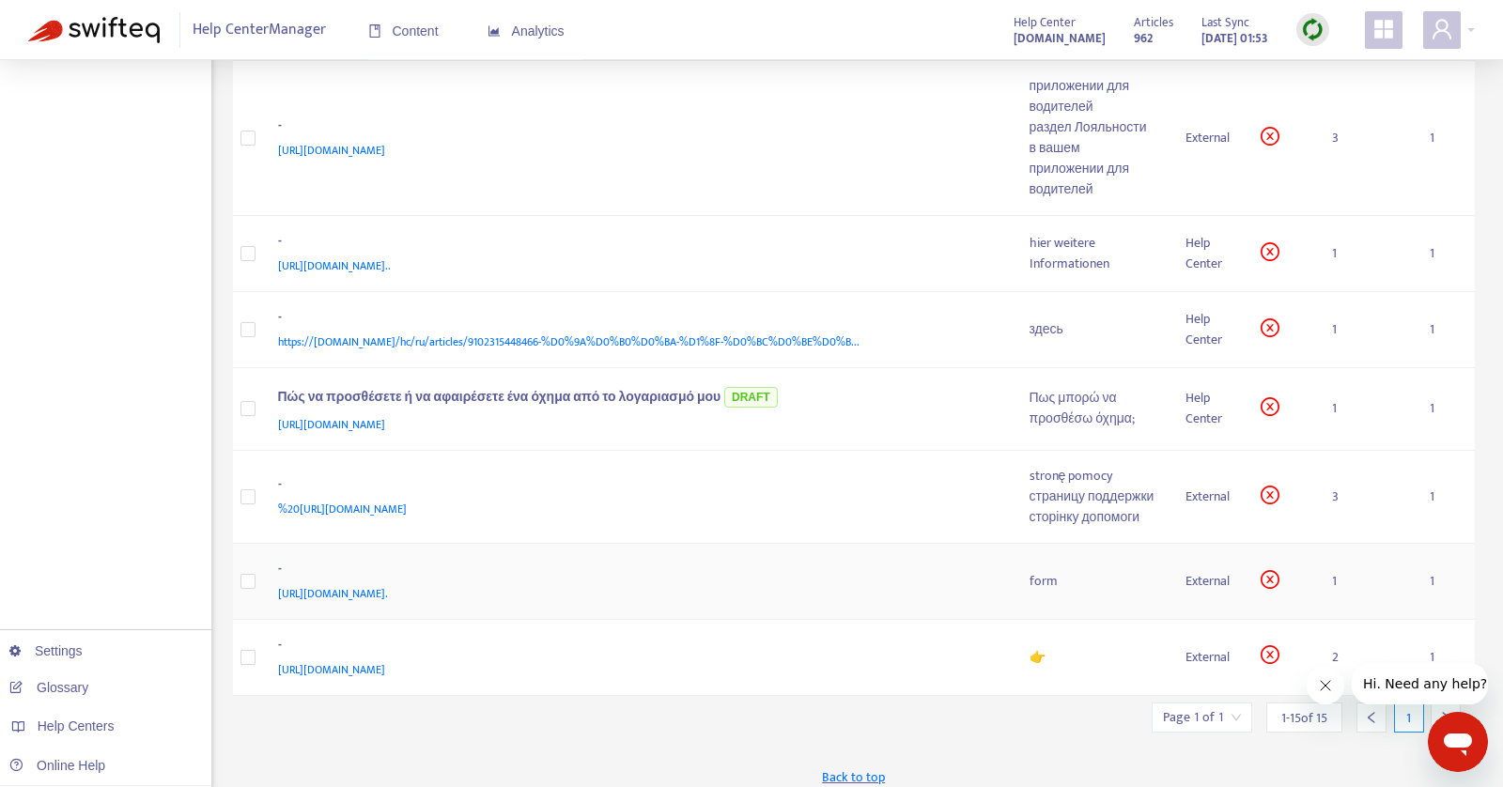
scroll to position [1072, 0]
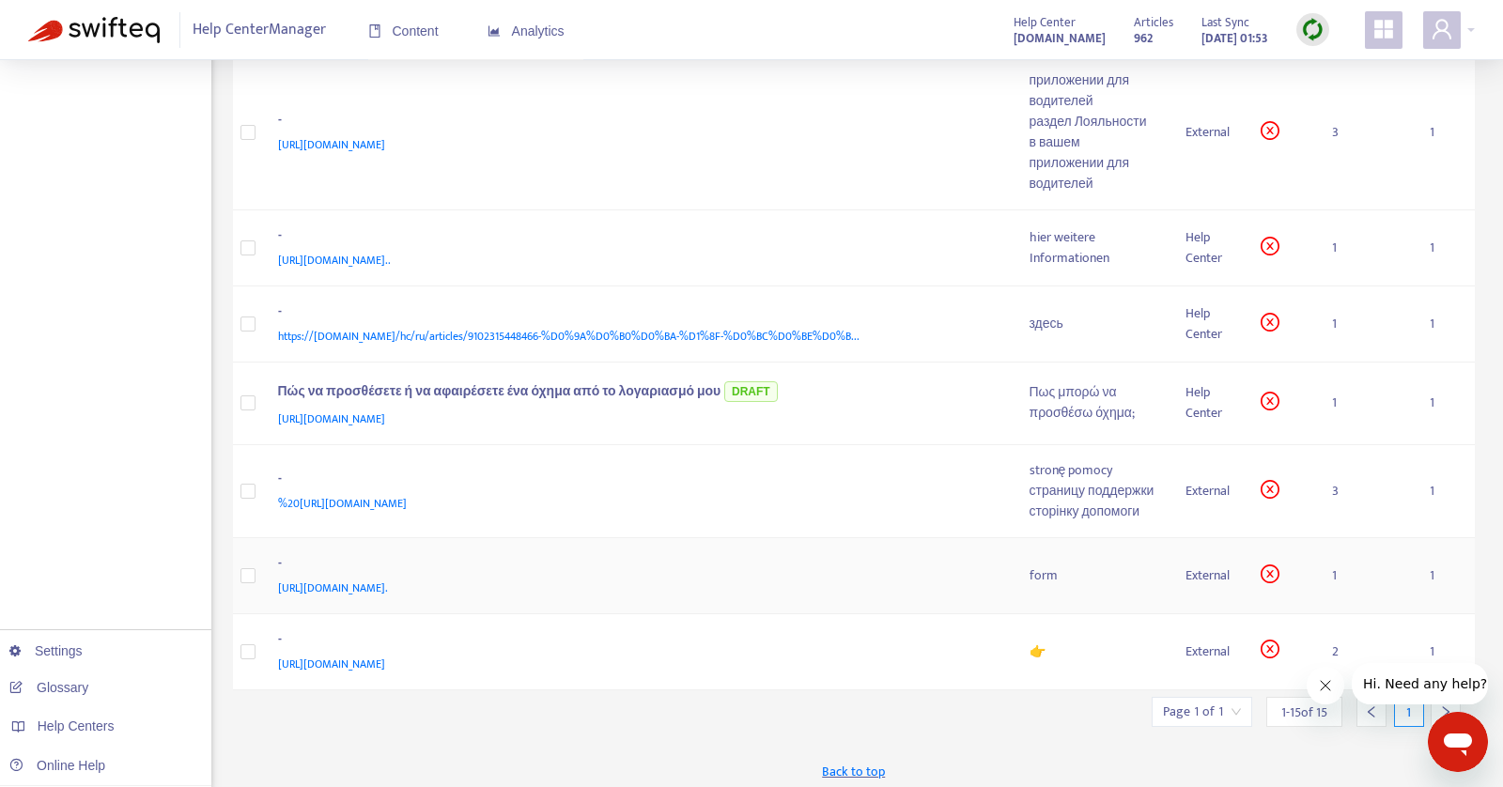
click at [1079, 586] on div "form" at bounding box center [1093, 576] width 126 height 21
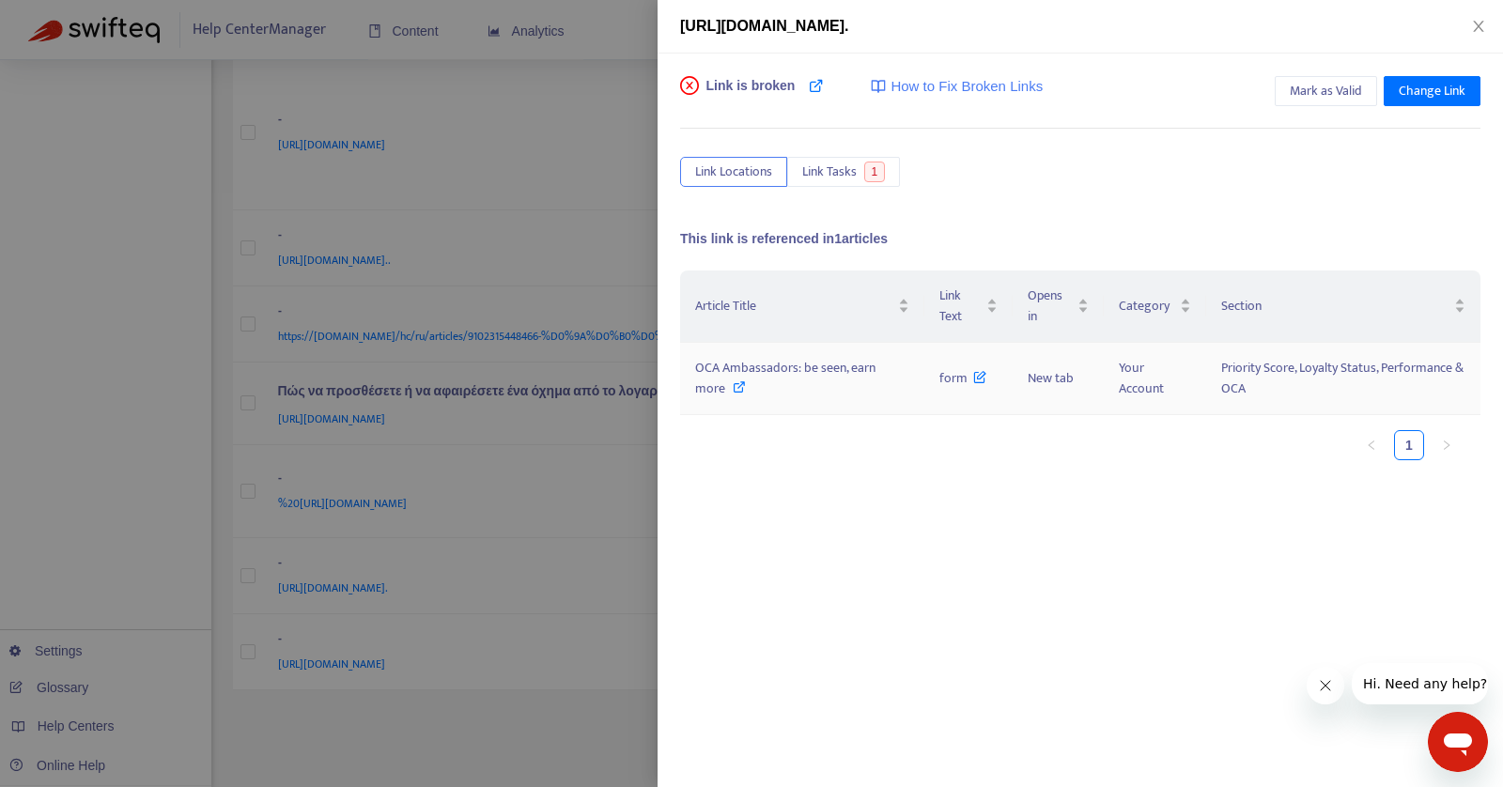
click at [808, 365] on span "OCA Ambassadors: be seen, earn more" at bounding box center [785, 378] width 180 height 42
click at [823, 162] on span "Link Tasks" at bounding box center [829, 172] width 54 height 21
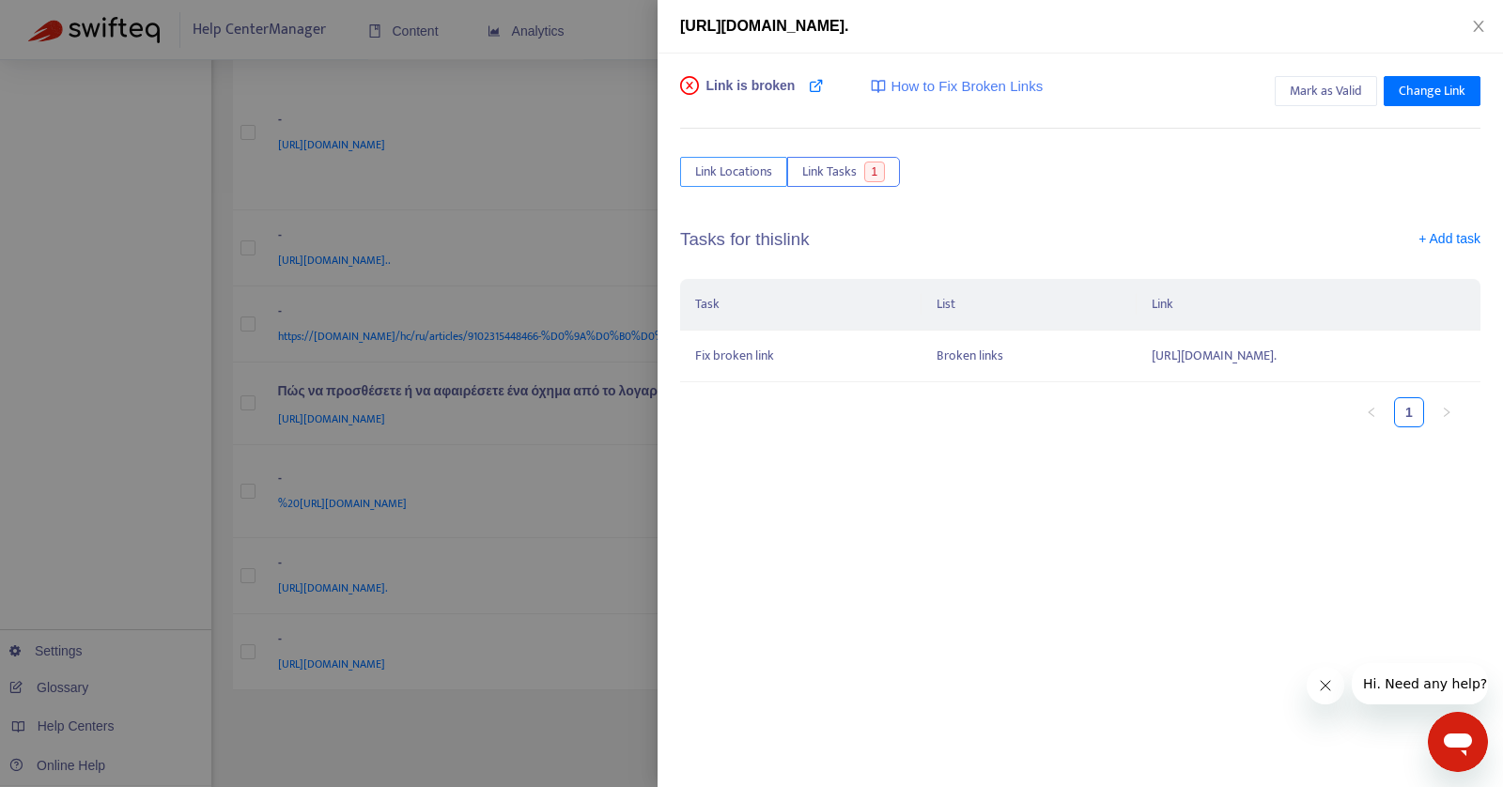
click at [733, 157] on button "Link Locations" at bounding box center [733, 172] width 107 height 30
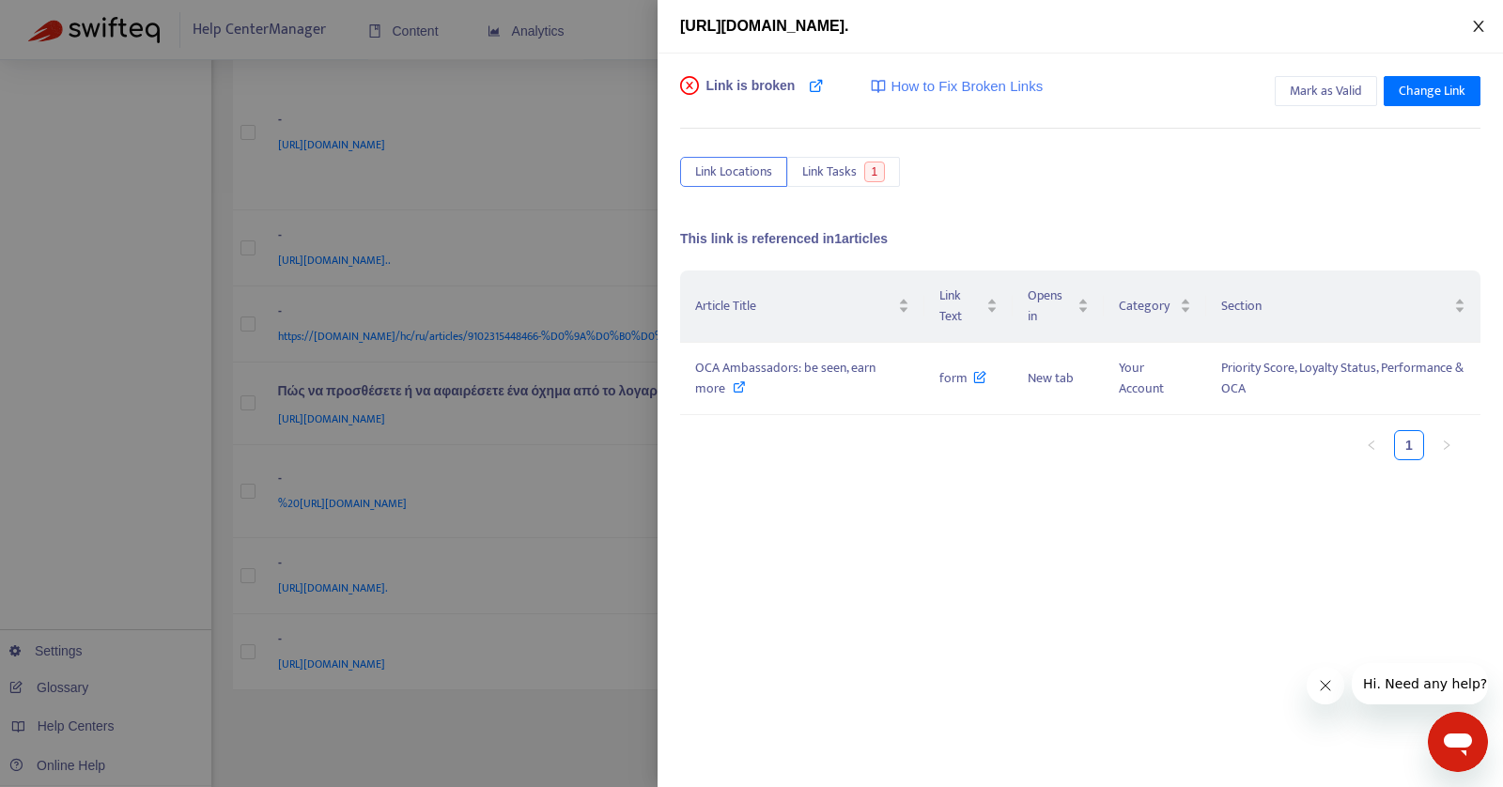
click at [1480, 21] on icon "close" at bounding box center [1478, 26] width 15 height 15
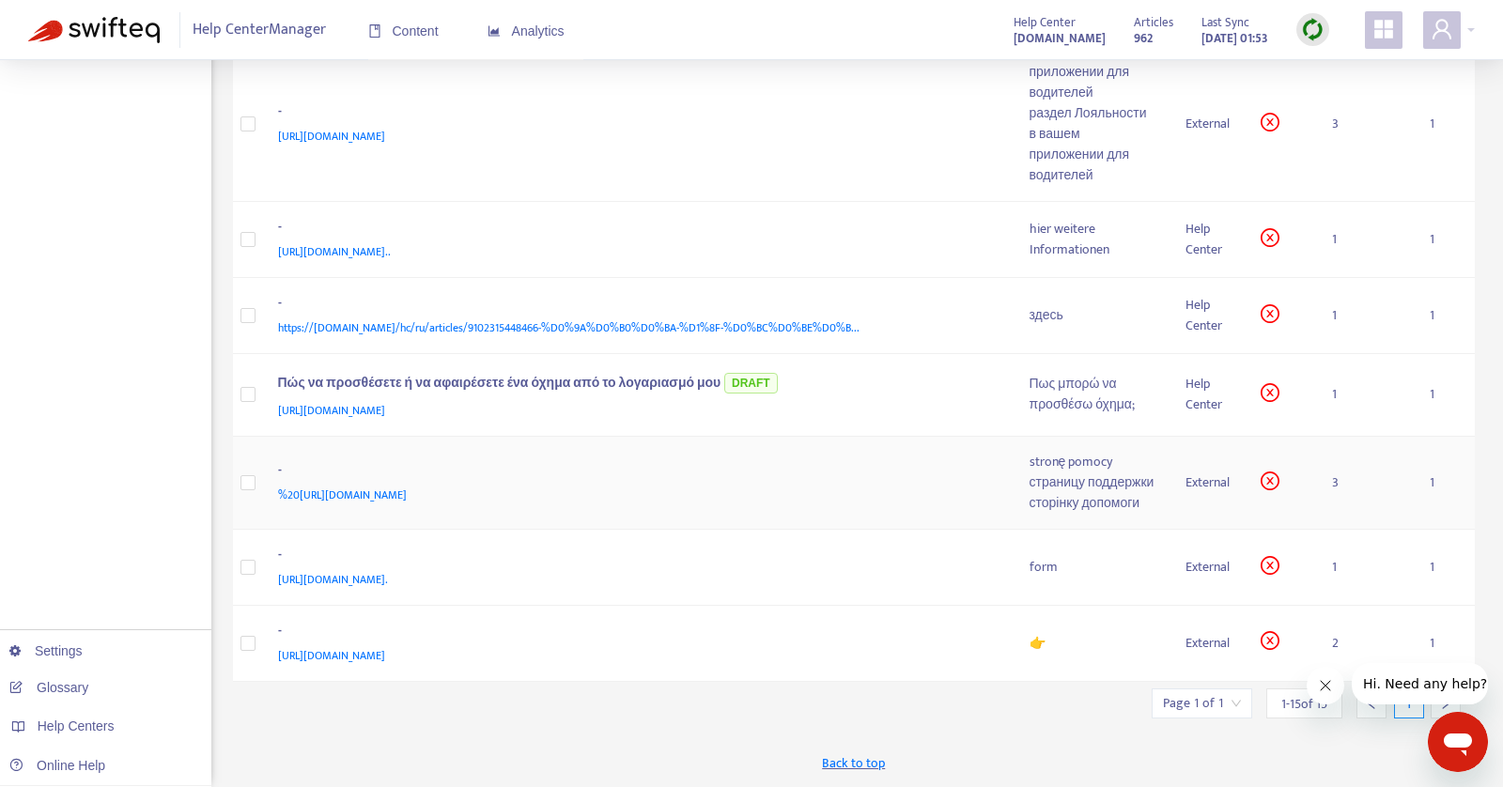
scroll to position [1100, 0]
click at [1071, 493] on div "страницу поддержки" at bounding box center [1093, 483] width 126 height 21
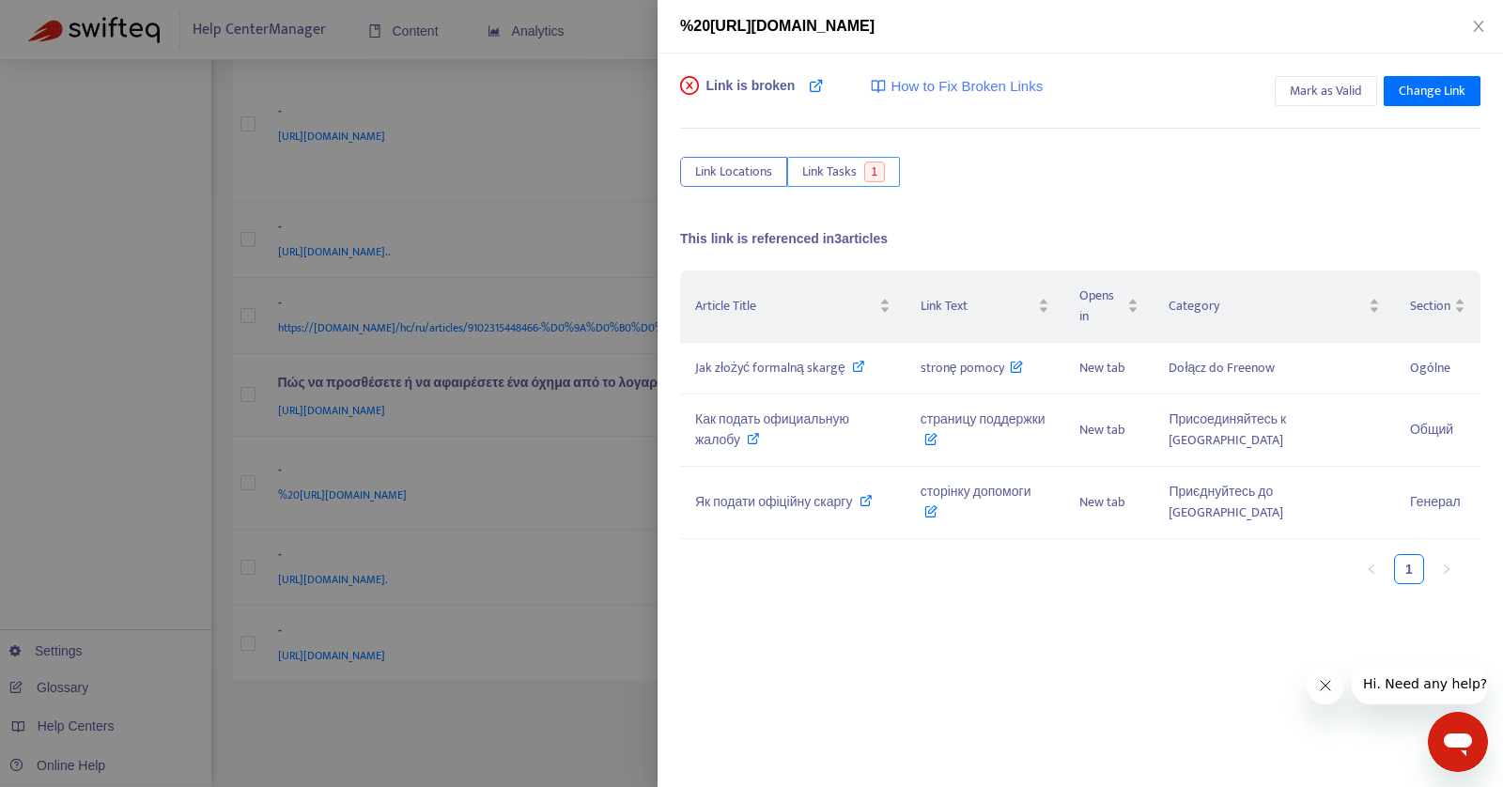
click at [844, 170] on span "Link Tasks" at bounding box center [829, 172] width 54 height 21
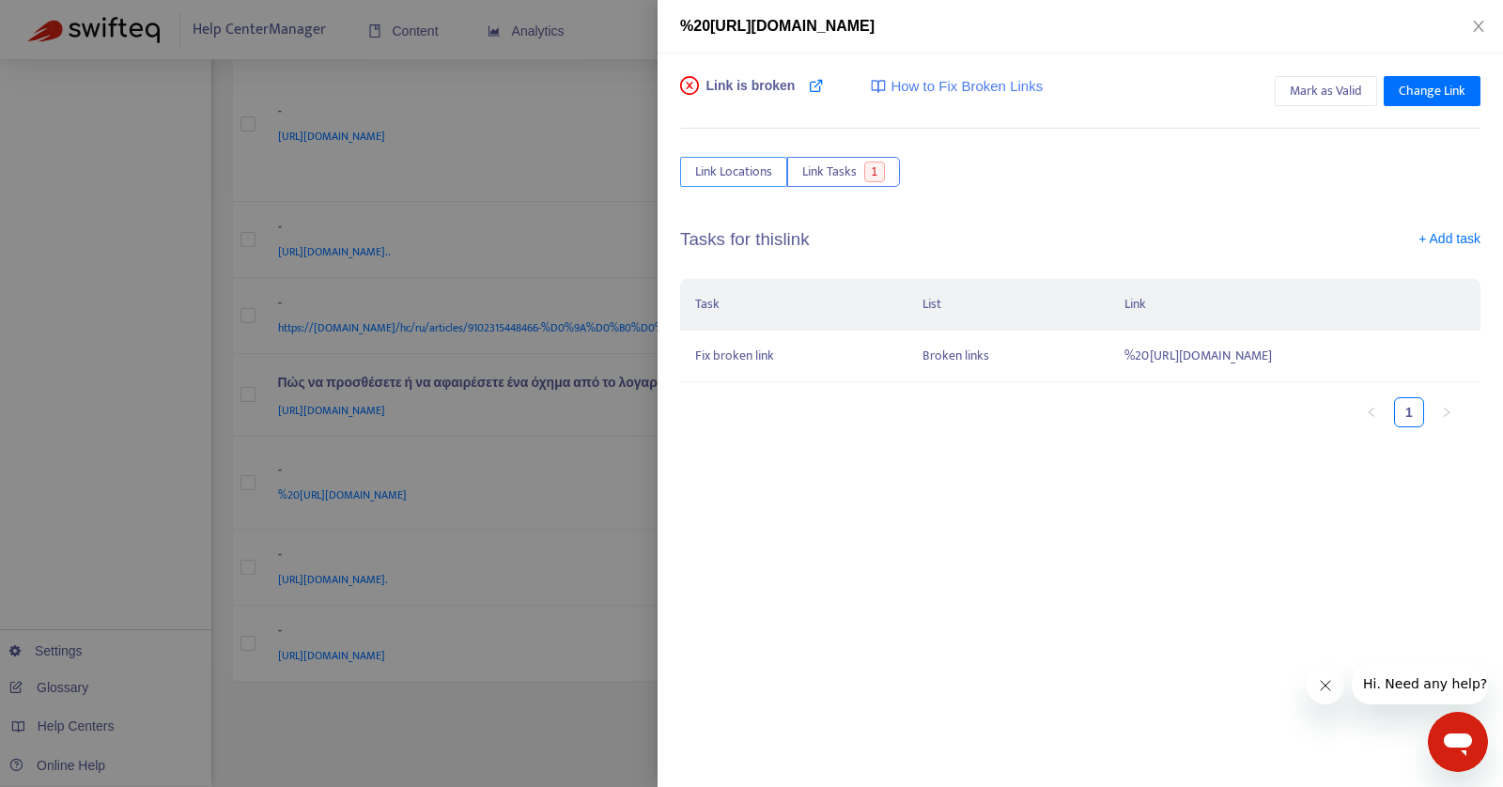
click at [711, 168] on span "Link Locations" at bounding box center [733, 172] width 77 height 21
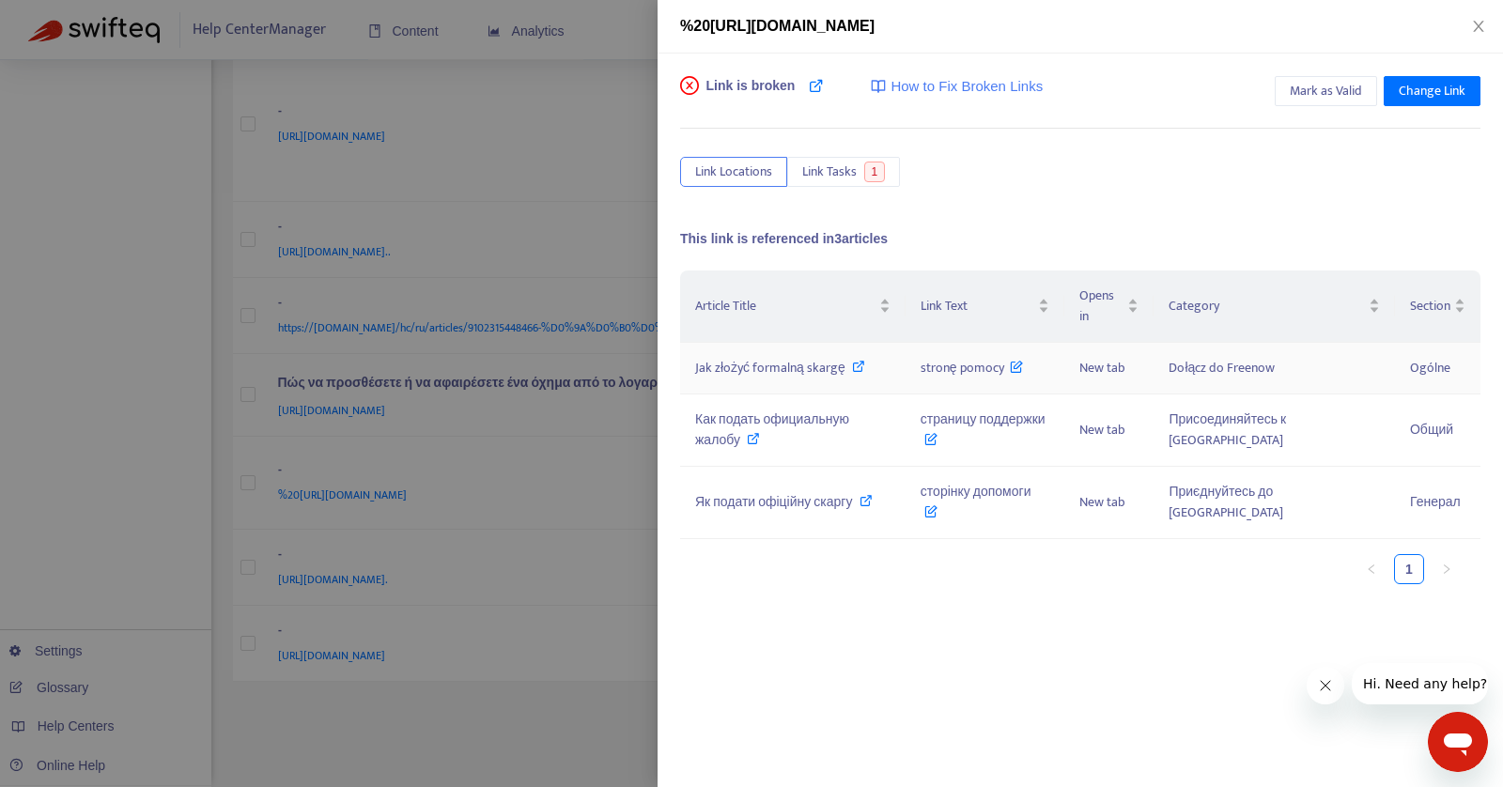
click at [831, 369] on span "Jak złożyć formalną skargę" at bounding box center [770, 368] width 150 height 22
click at [822, 174] on span "Link Tasks" at bounding box center [829, 172] width 54 height 21
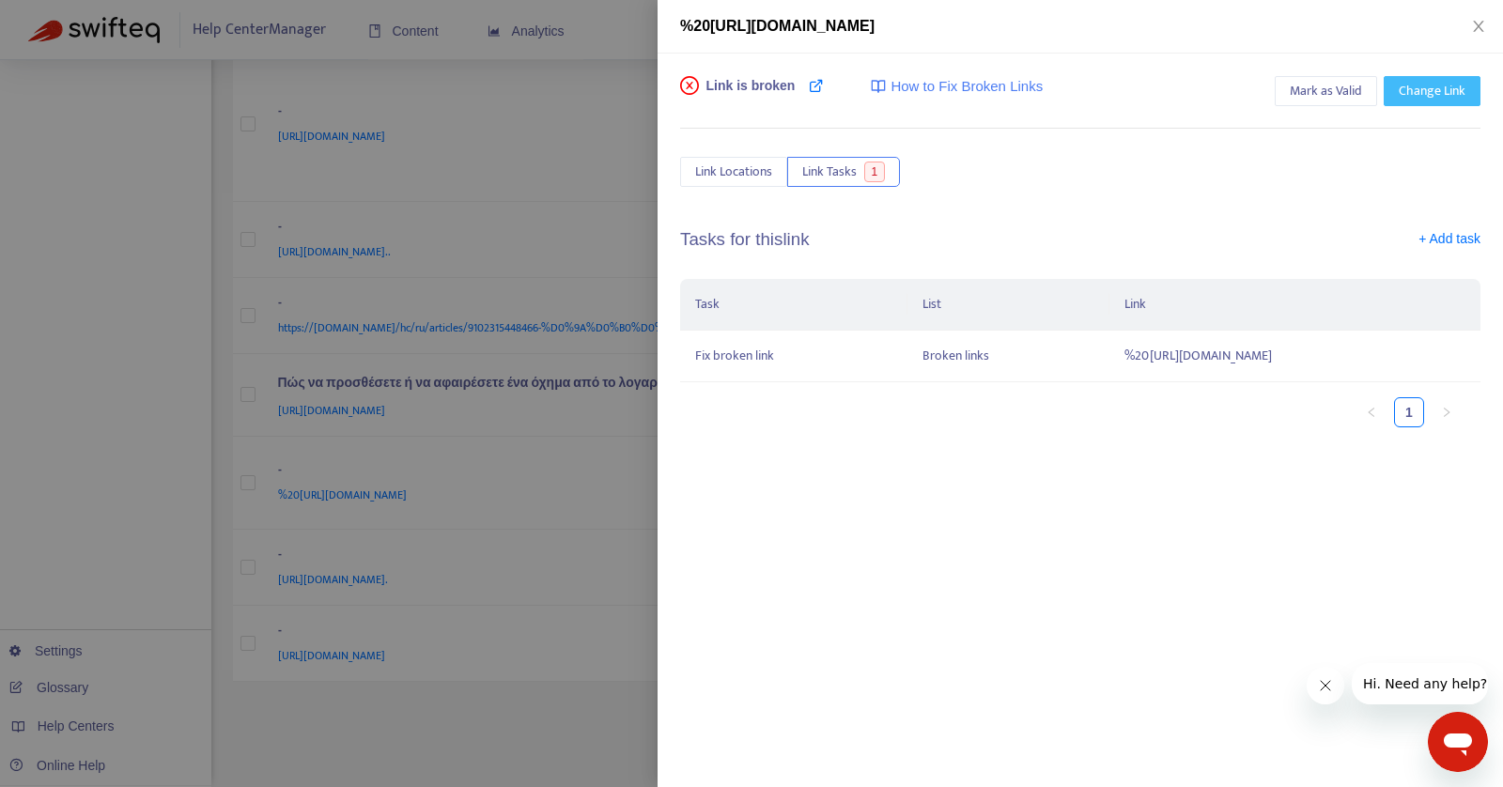
click at [1442, 93] on span "Change Link" at bounding box center [1432, 91] width 67 height 21
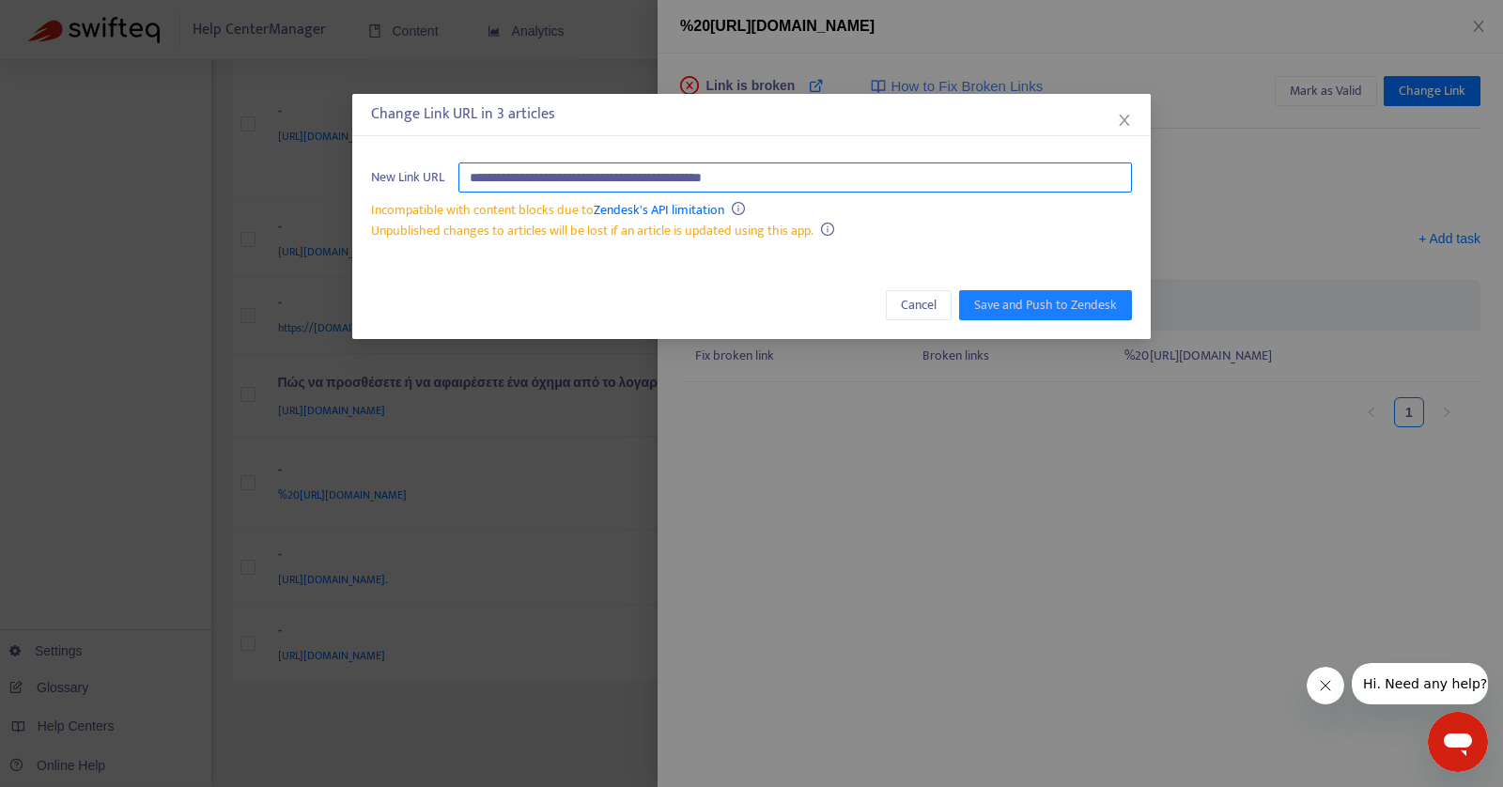
click at [890, 177] on input "**********" at bounding box center [795, 178] width 674 height 30
paste input "text"
type input "**********"
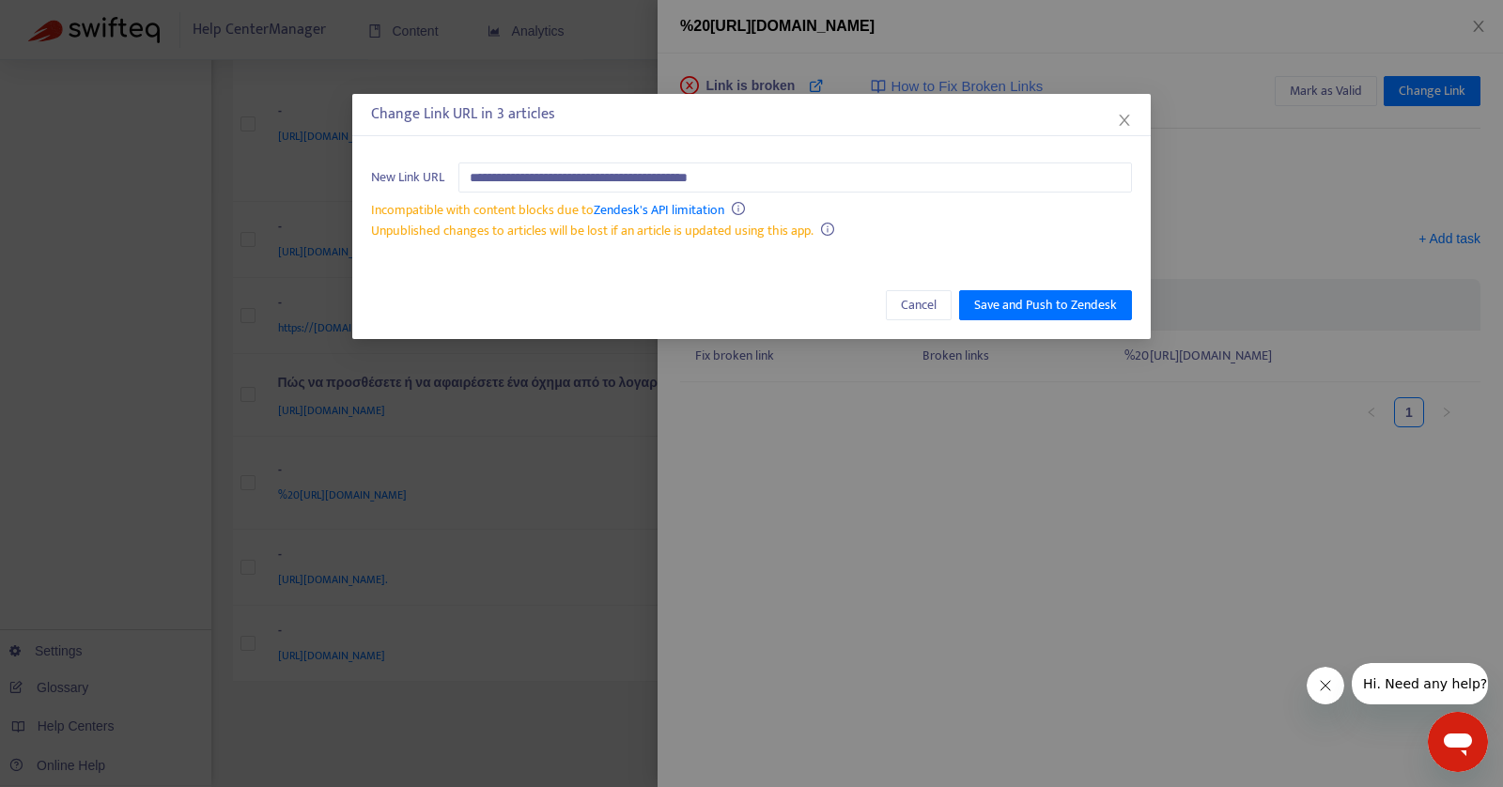
click at [1078, 319] on div "Cancel Save and Push to Zendesk" at bounding box center [751, 305] width 798 height 68
click at [1074, 310] on span "Save and Push to Zendesk" at bounding box center [1045, 305] width 143 height 21
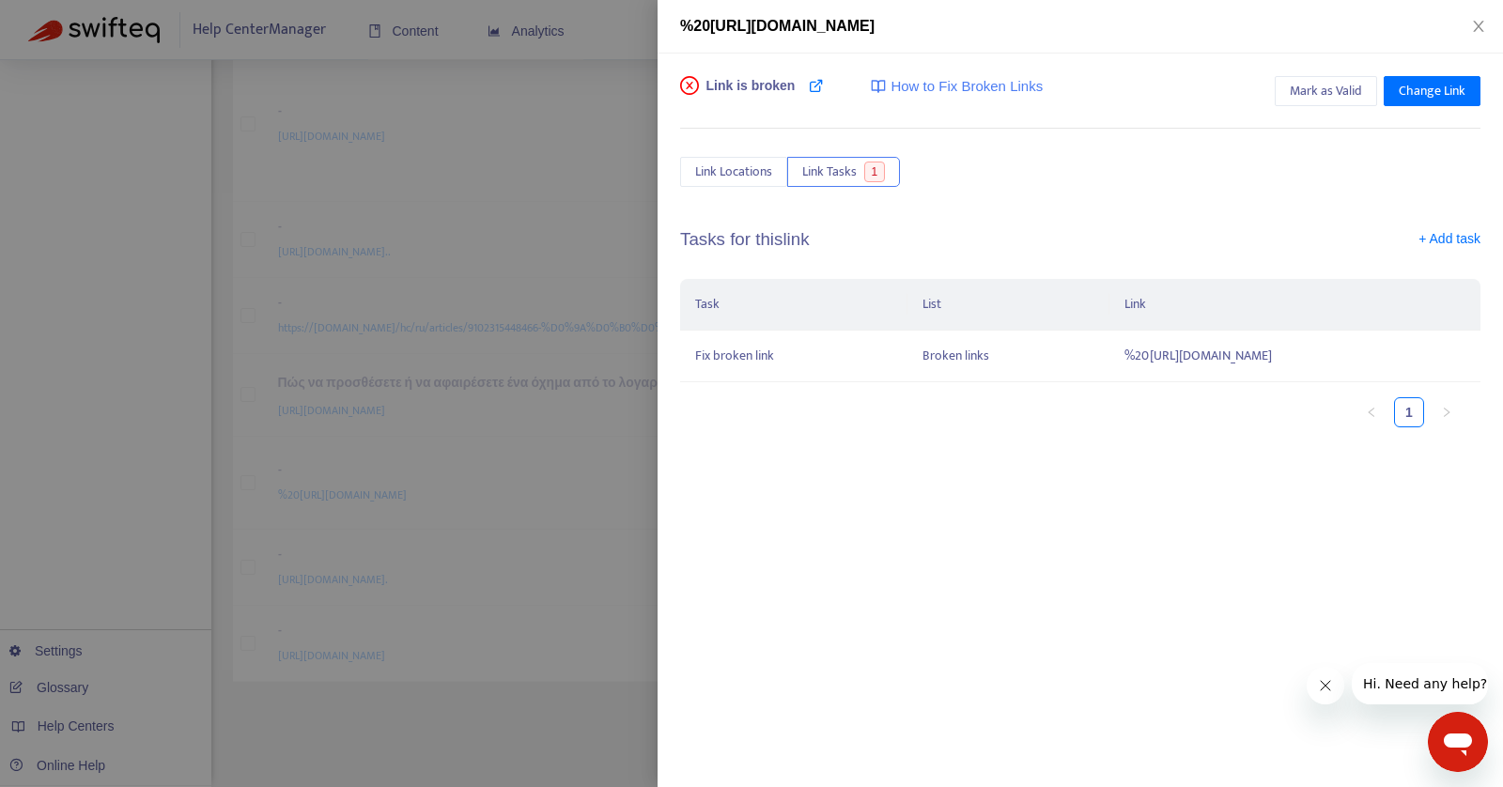
scroll to position [1040, 0]
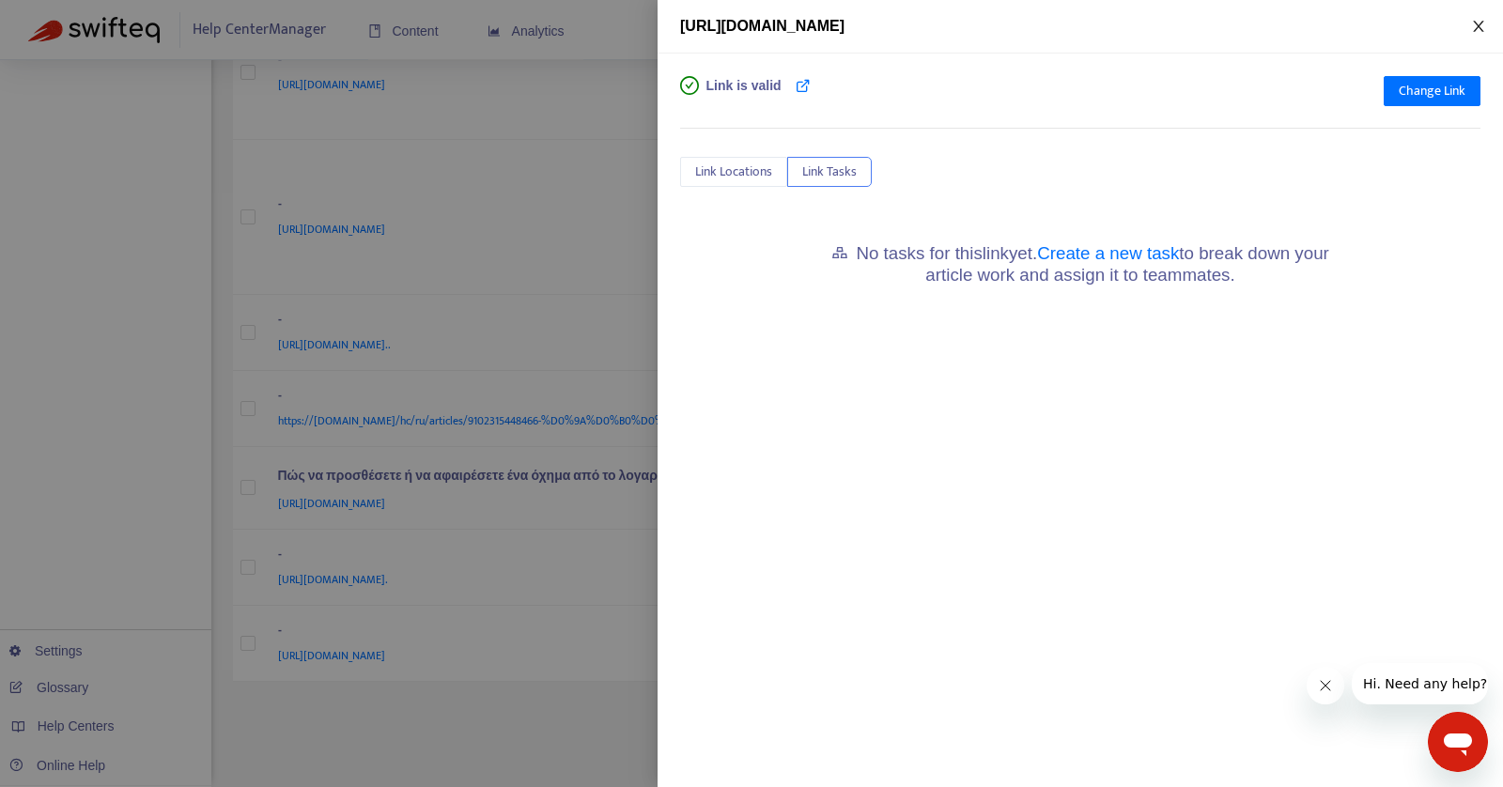
click at [1476, 34] on button "Close" at bounding box center [1478, 27] width 26 height 18
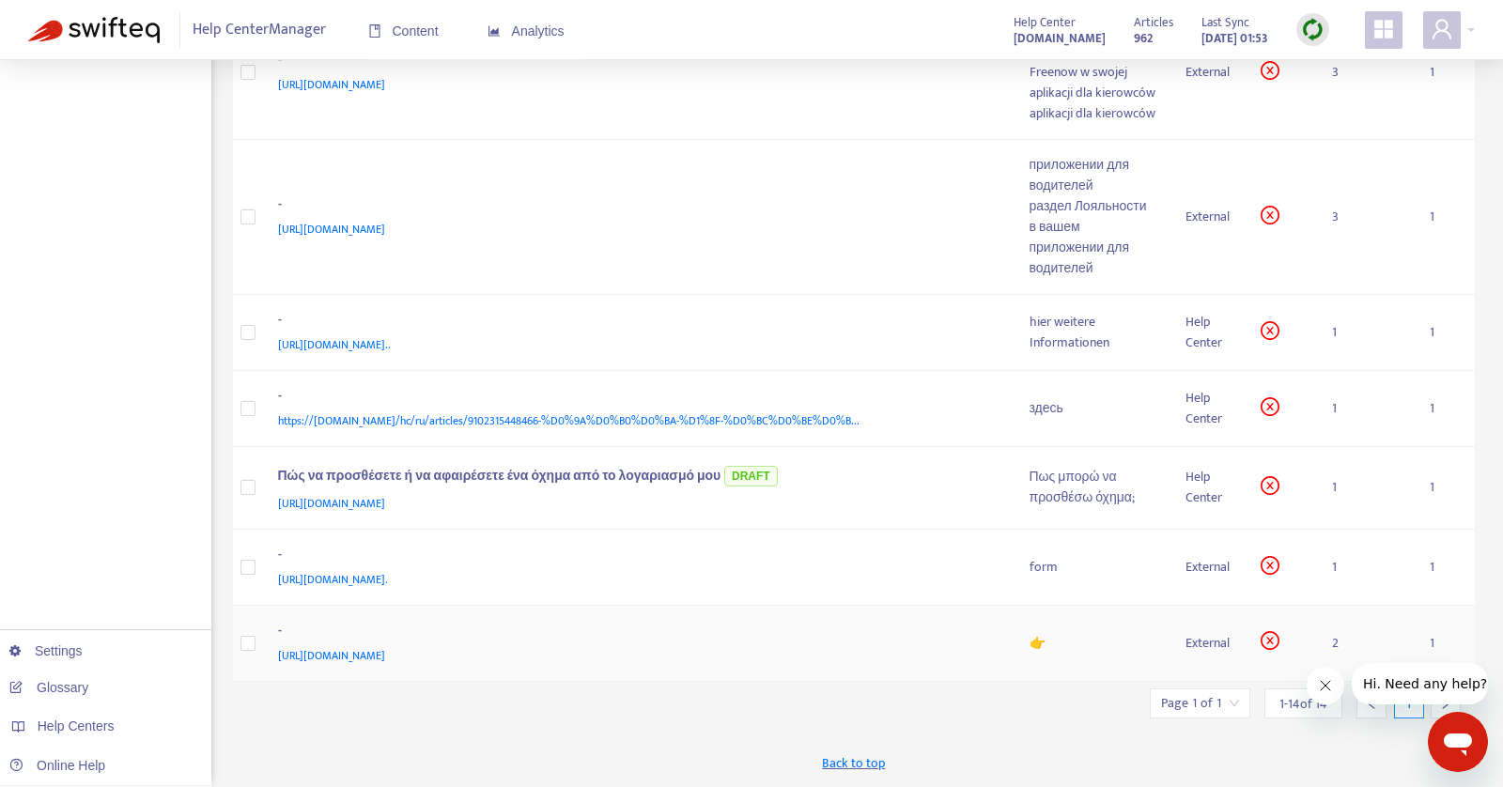
click at [1036, 635] on div "👉" at bounding box center [1093, 643] width 126 height 21
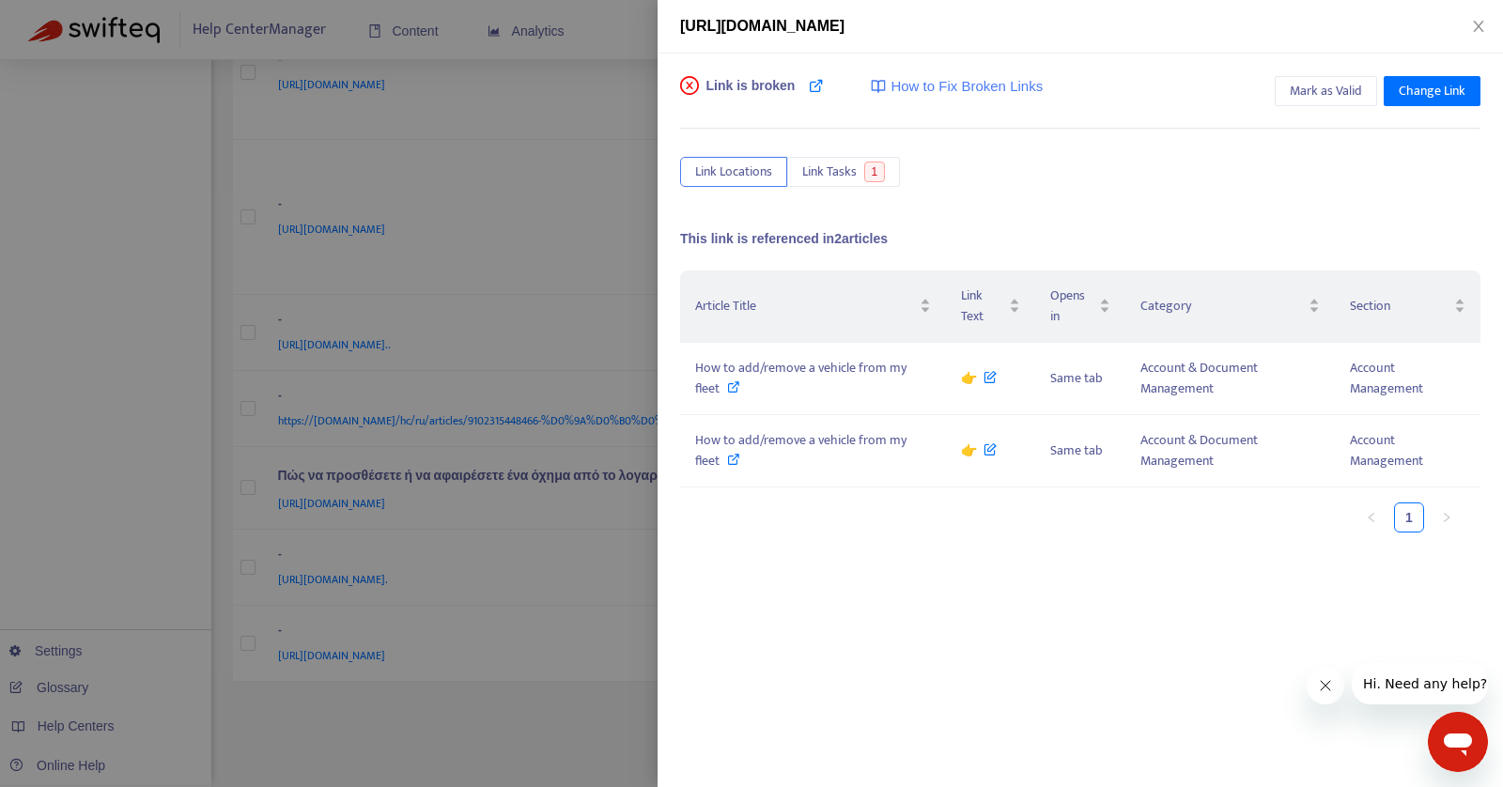
click at [824, 186] on div "Link is broken How to Fix Broken Links Mark as Valid Change Link Link Locations…" at bounding box center [1080, 364] width 800 height 577
click at [819, 178] on span "Link Tasks" at bounding box center [829, 172] width 54 height 21
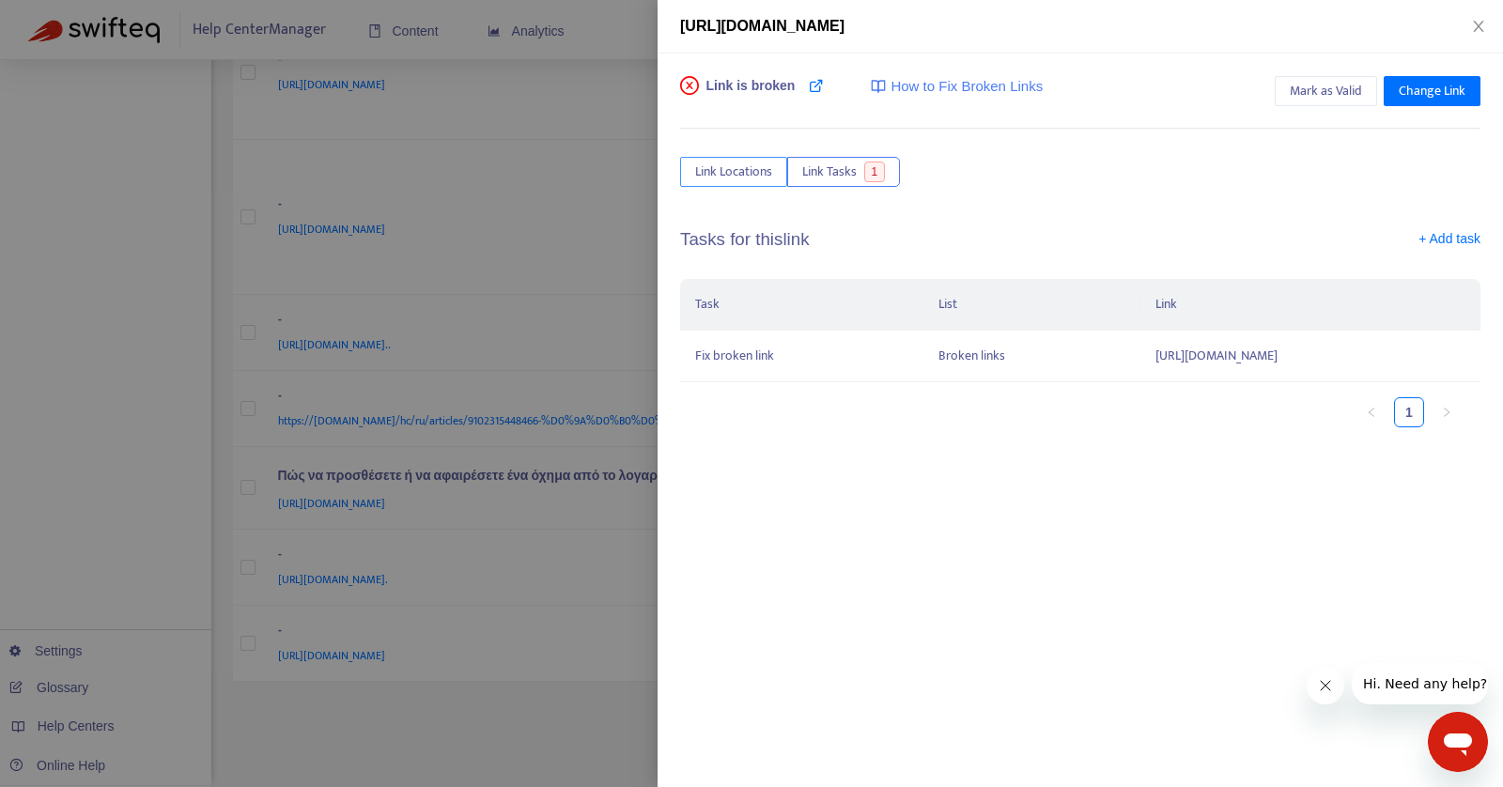
click at [734, 170] on span "Link Locations" at bounding box center [733, 172] width 77 height 21
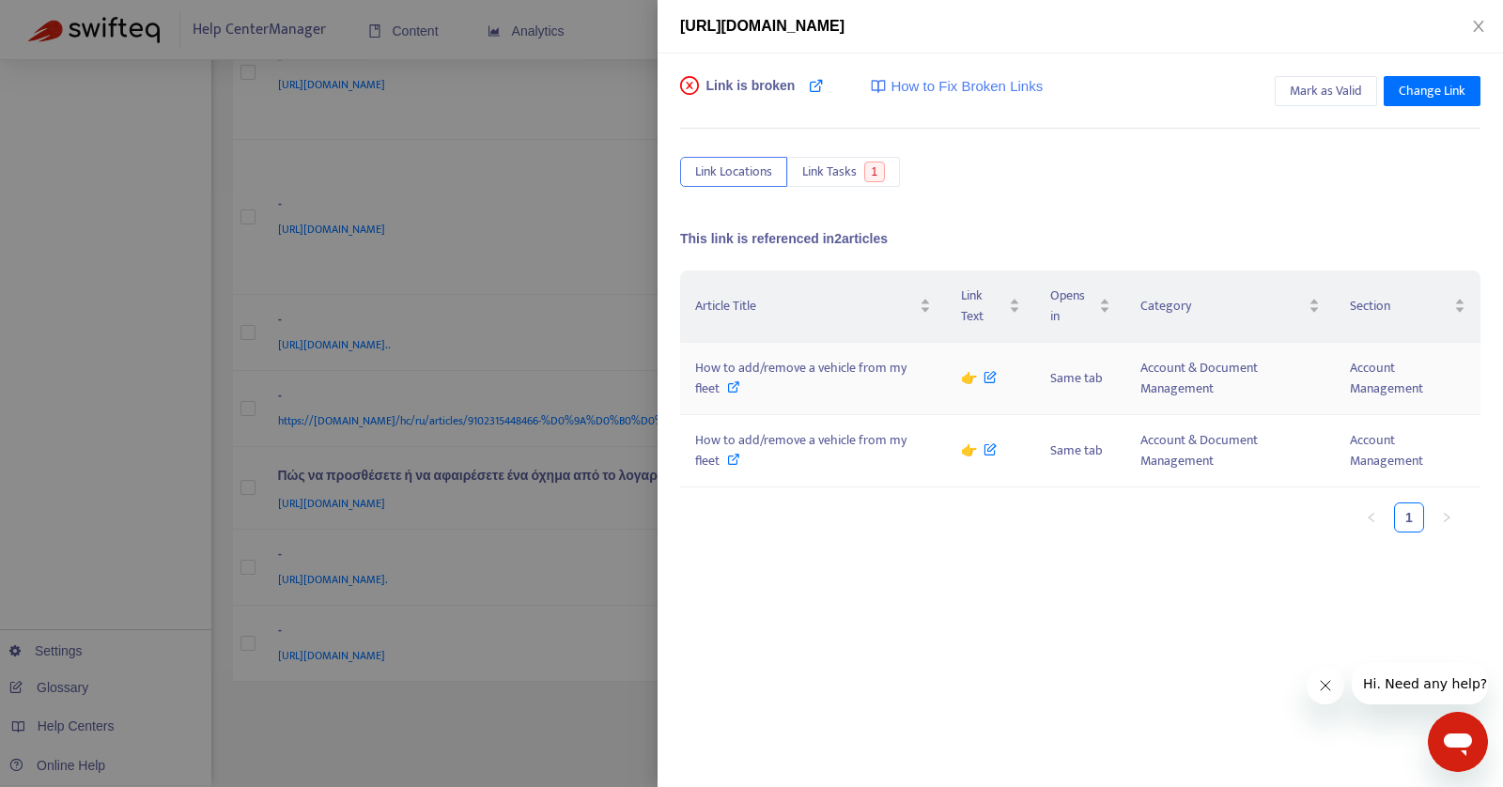
click at [772, 388] on div "How to add/remove a vehicle from my fleet" at bounding box center [813, 378] width 236 height 41
click at [1304, 94] on span "Mark as Valid" at bounding box center [1326, 91] width 72 height 21
click at [1482, 24] on icon "close" at bounding box center [1478, 26] width 15 height 15
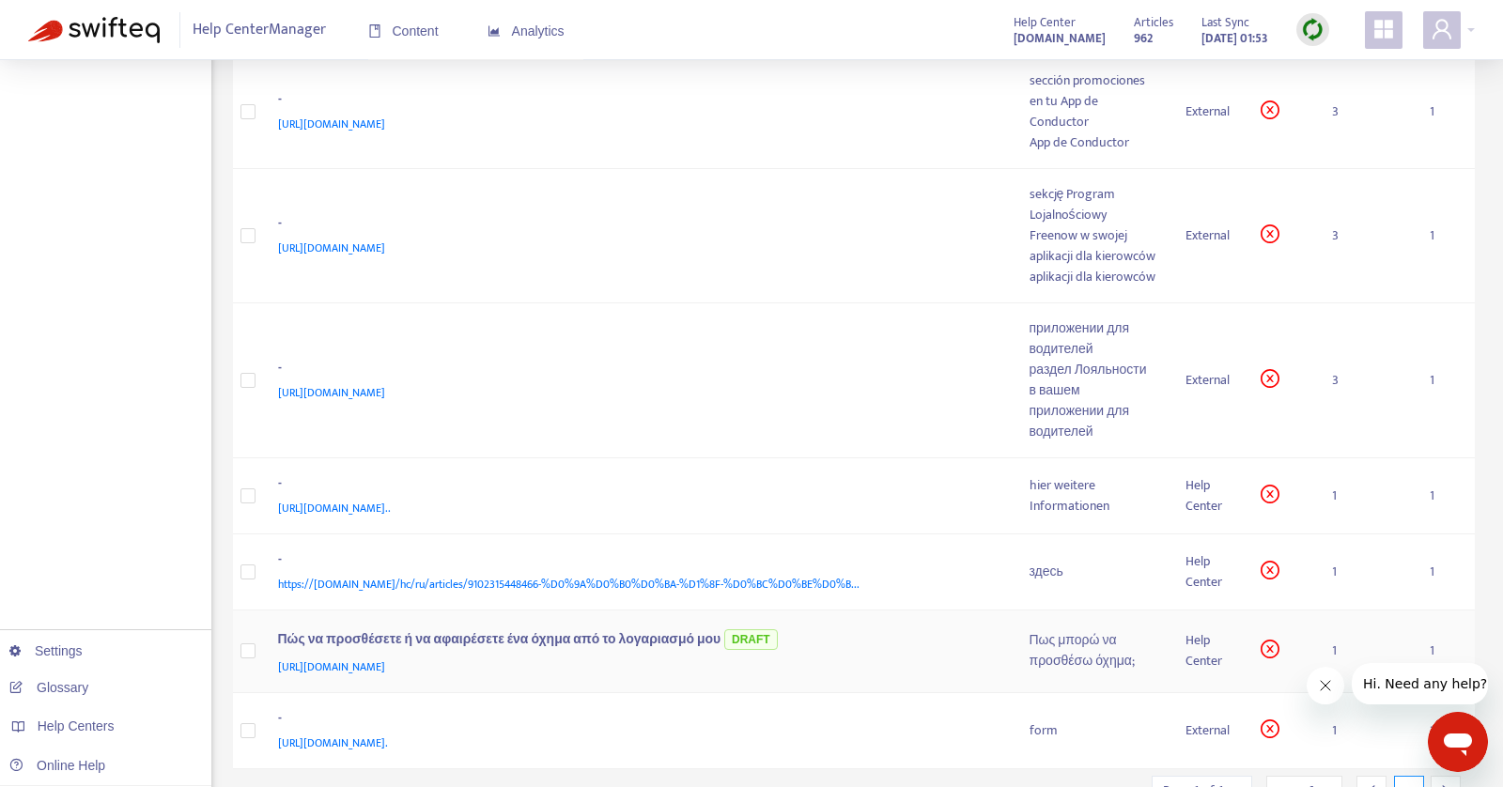
scroll to position [825, 0]
click at [1105, 435] on div "раздел Лояльности в вашем приложении для водителей" at bounding box center [1093, 400] width 126 height 83
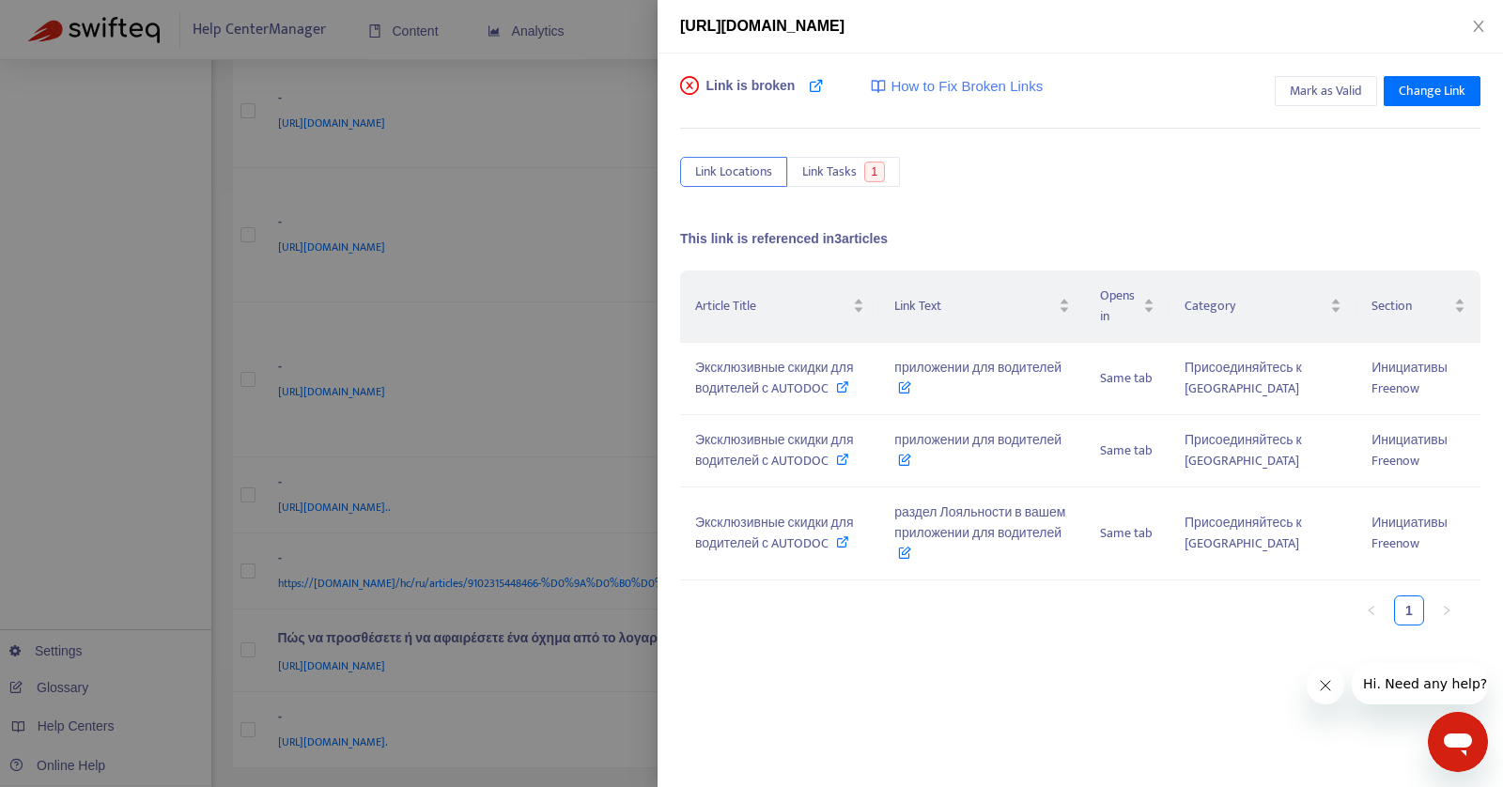
click at [221, 382] on div at bounding box center [751, 393] width 1503 height 787
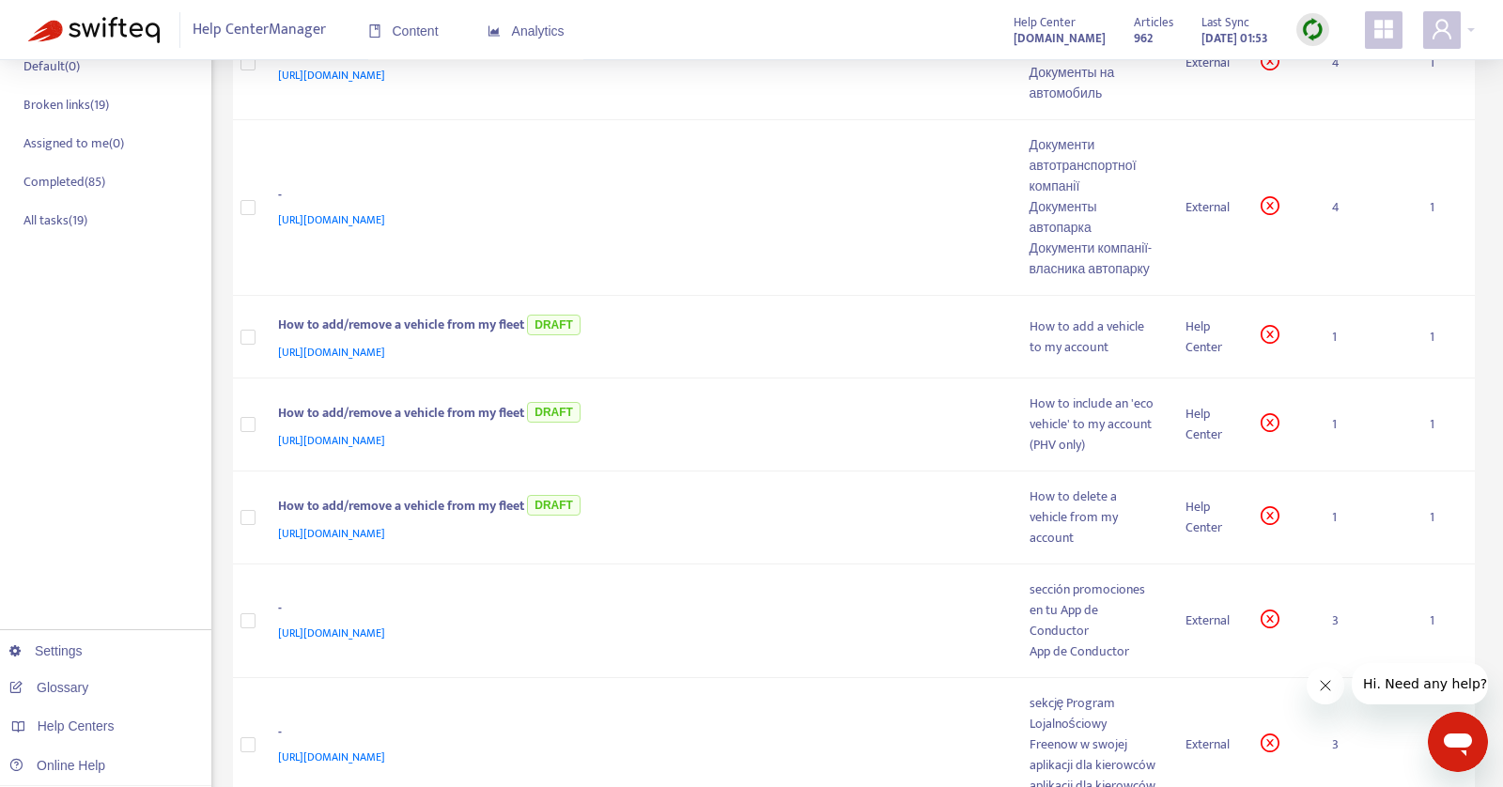
scroll to position [0, 0]
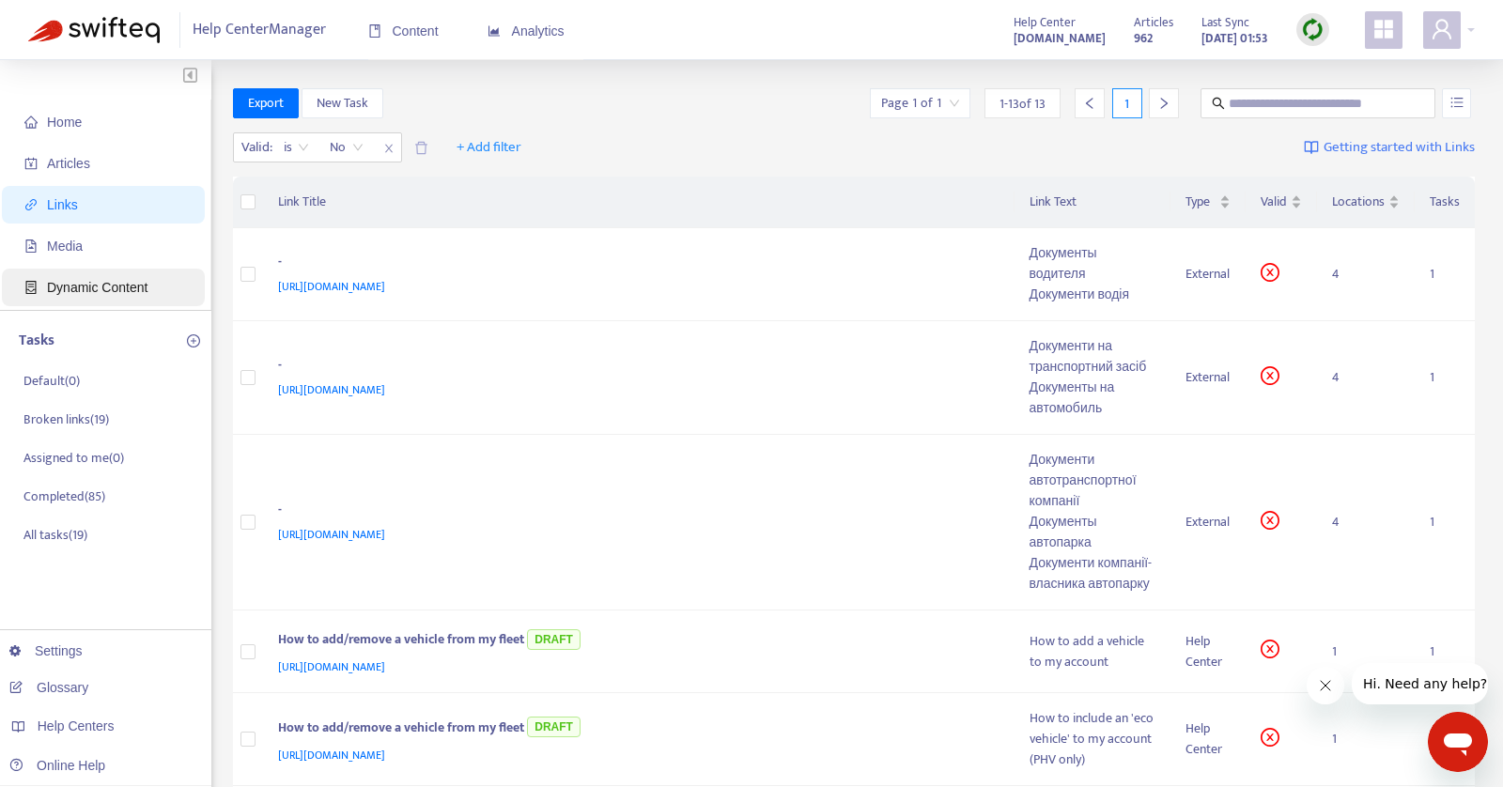
click at [127, 287] on span "Dynamic Content" at bounding box center [97, 287] width 101 height 15
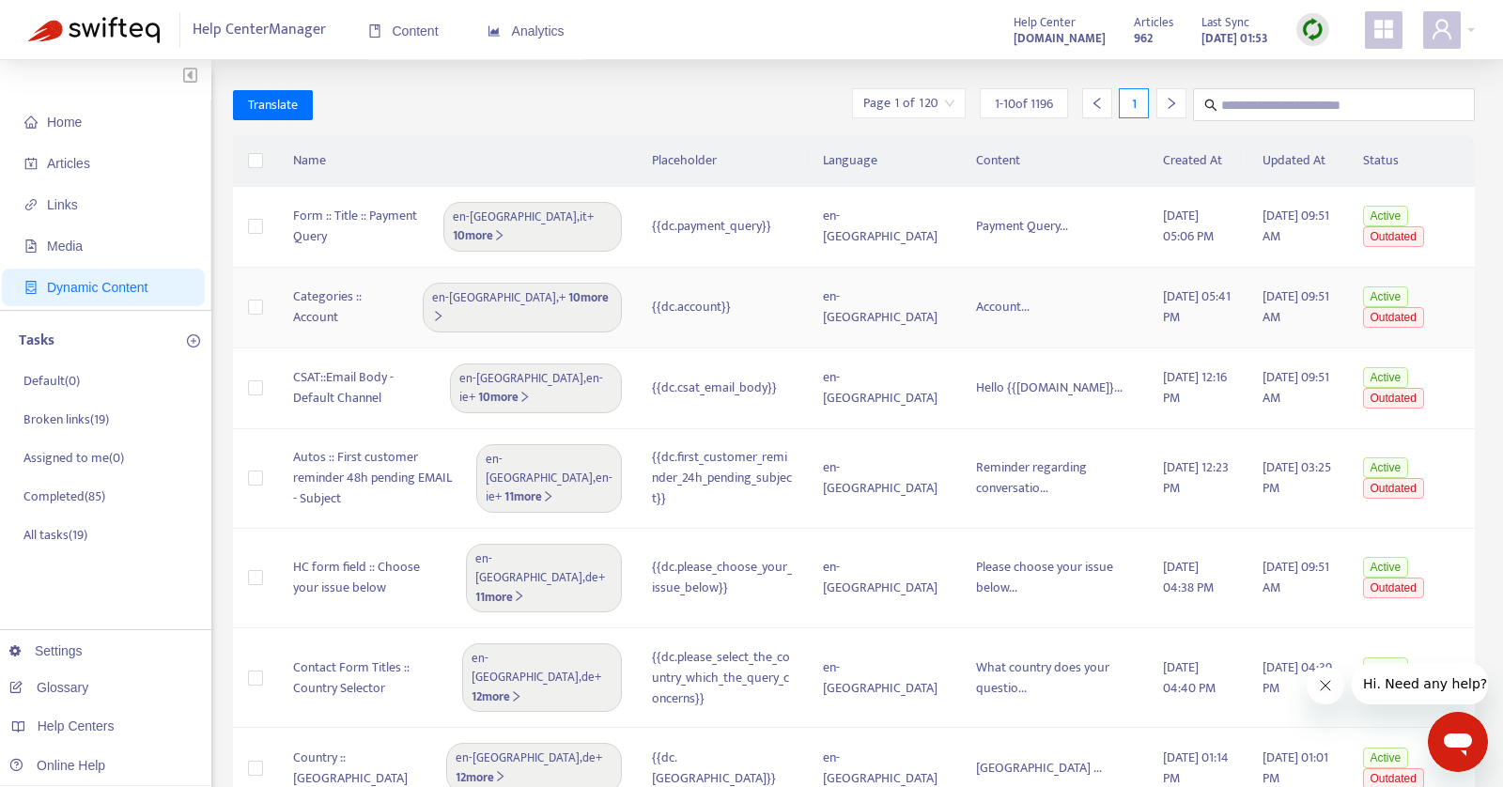
click at [377, 306] on div "Categories :: Account en-gb , + 10 more" at bounding box center [457, 308] width 329 height 50
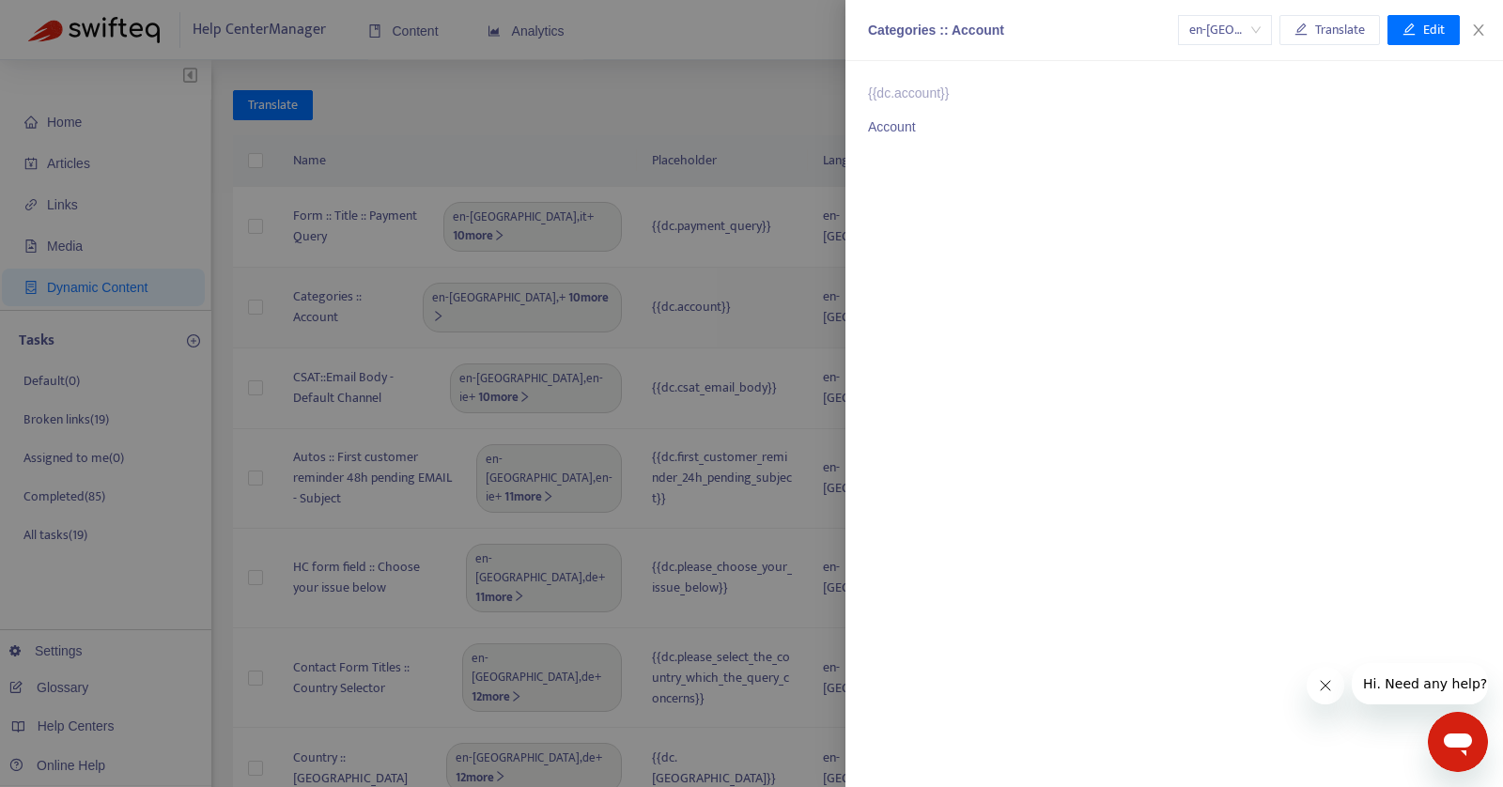
click at [377, 306] on div at bounding box center [751, 393] width 1503 height 787
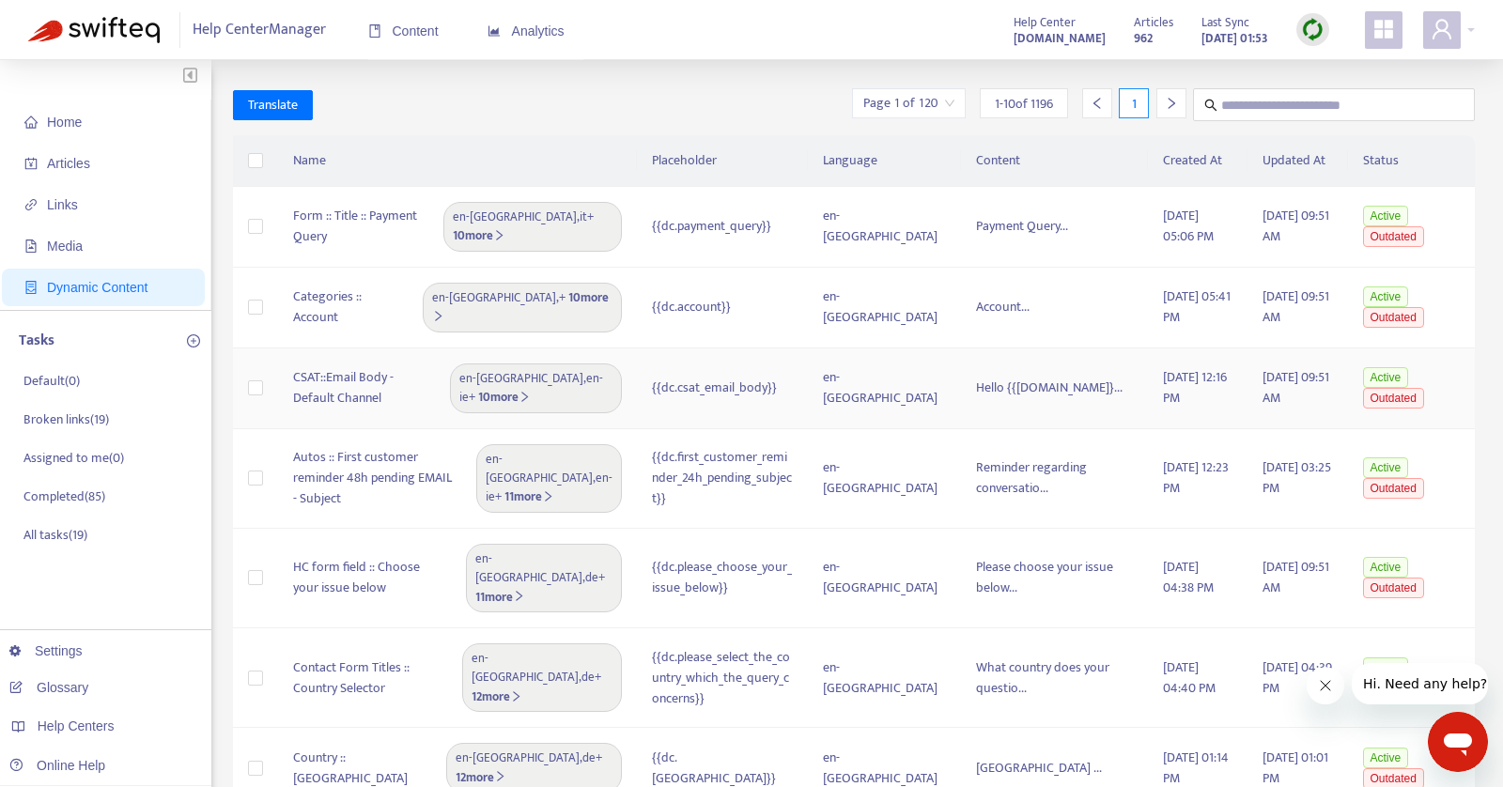
click at [750, 378] on div "{{dc.csat_email_body}}" at bounding box center [722, 388] width 141 height 21
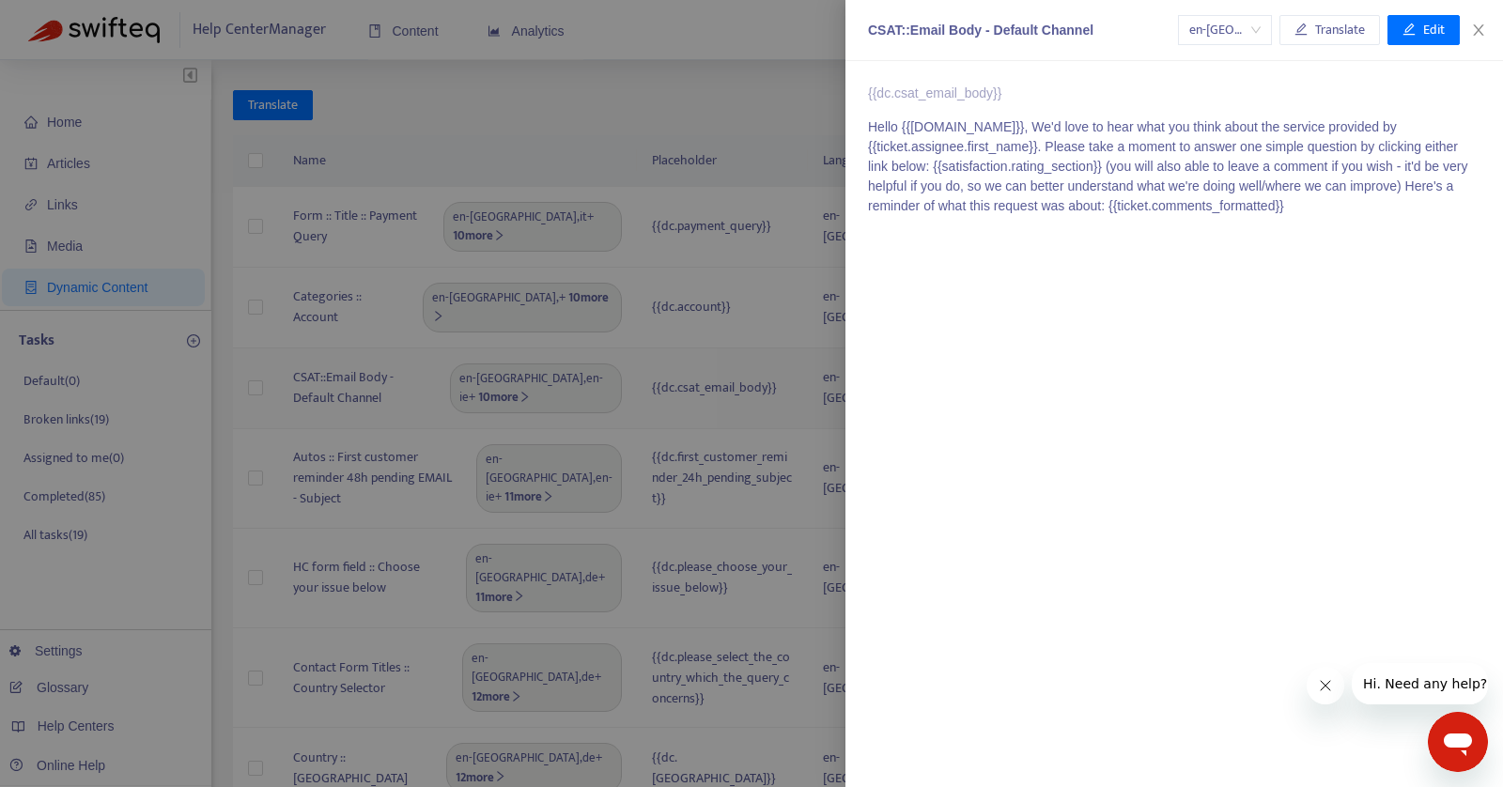
click at [750, 370] on div at bounding box center [751, 393] width 1503 height 787
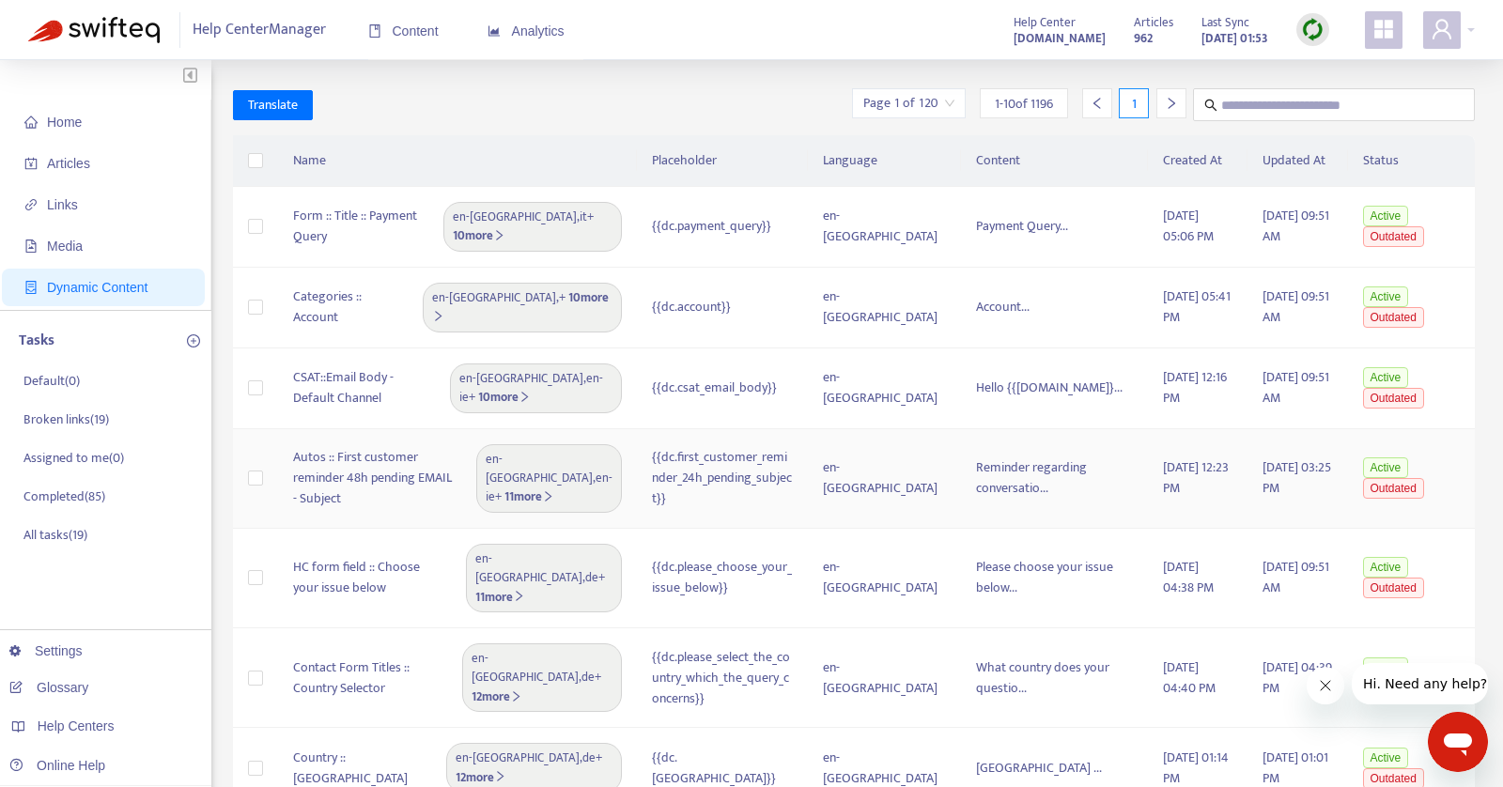
click at [742, 466] on div "{{dc.first_customer_reminder_24h_pending_subject}}" at bounding box center [722, 478] width 141 height 62
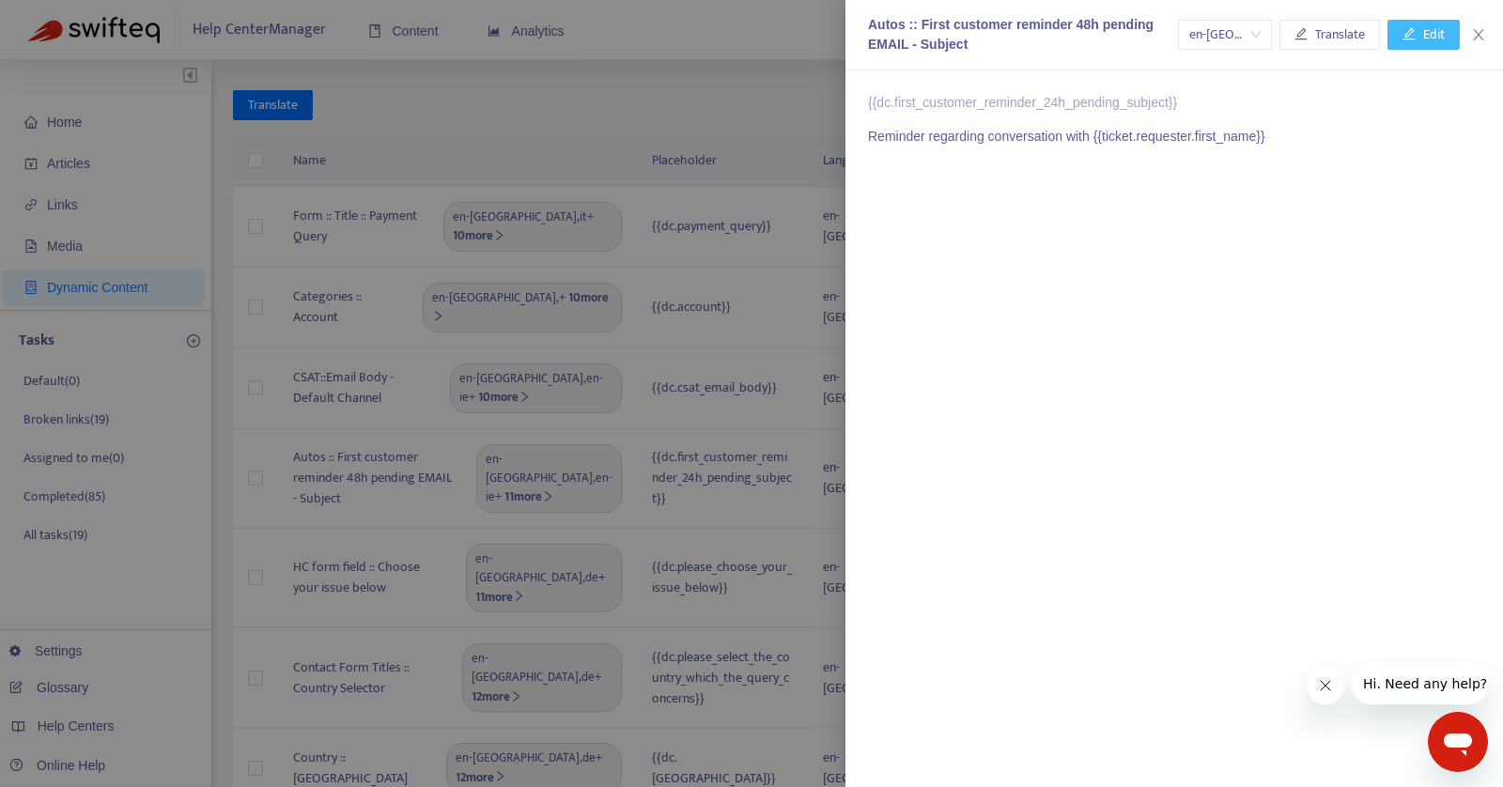
click at [1415, 28] on icon "edit" at bounding box center [1409, 33] width 13 height 13
click at [1479, 39] on icon "close" at bounding box center [1478, 34] width 15 height 15
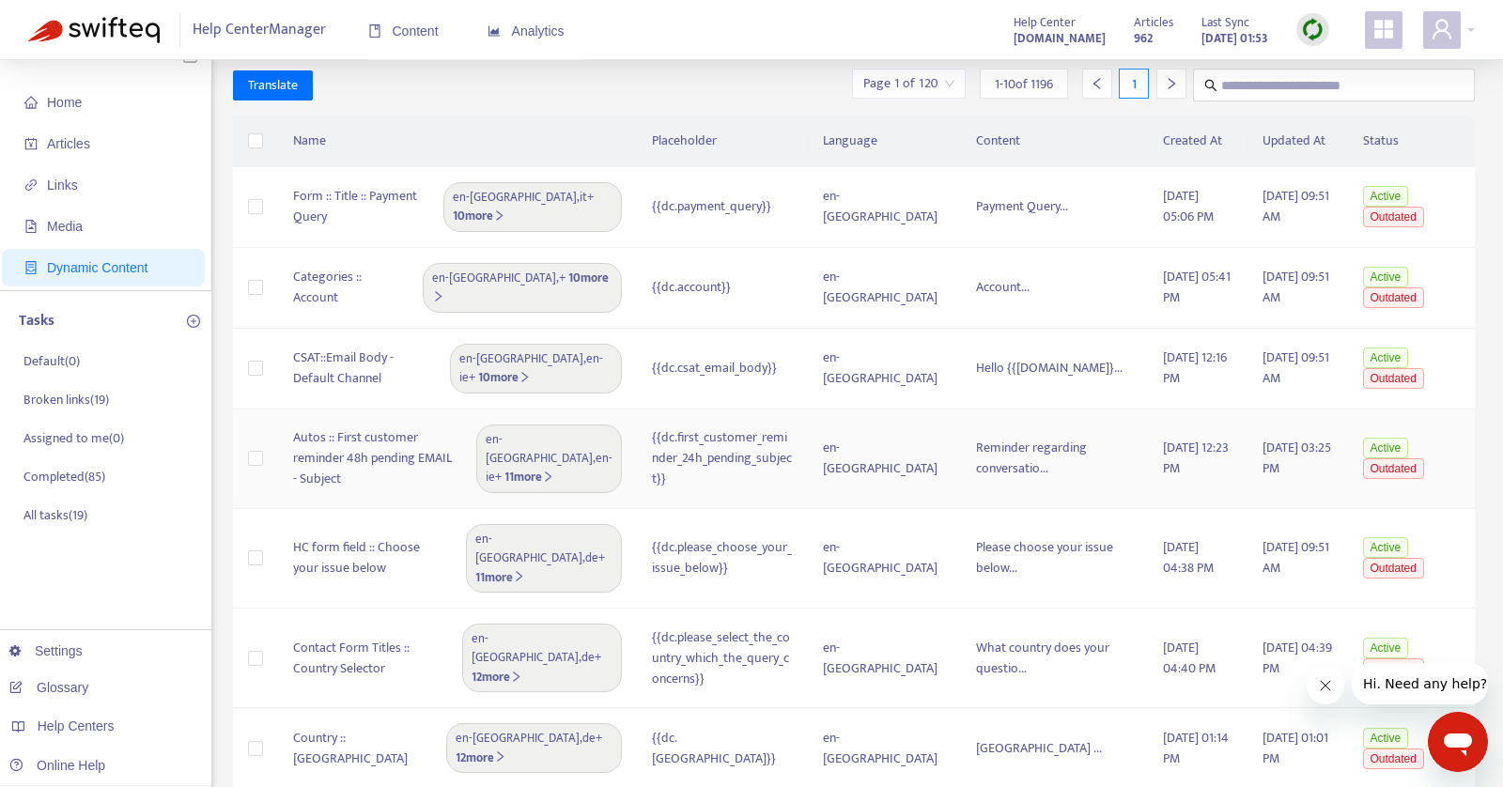
scroll to position [21, 0]
click at [748, 627] on div "{{dc.please_select_the_country_which_the_query_concerns}}" at bounding box center [722, 658] width 141 height 62
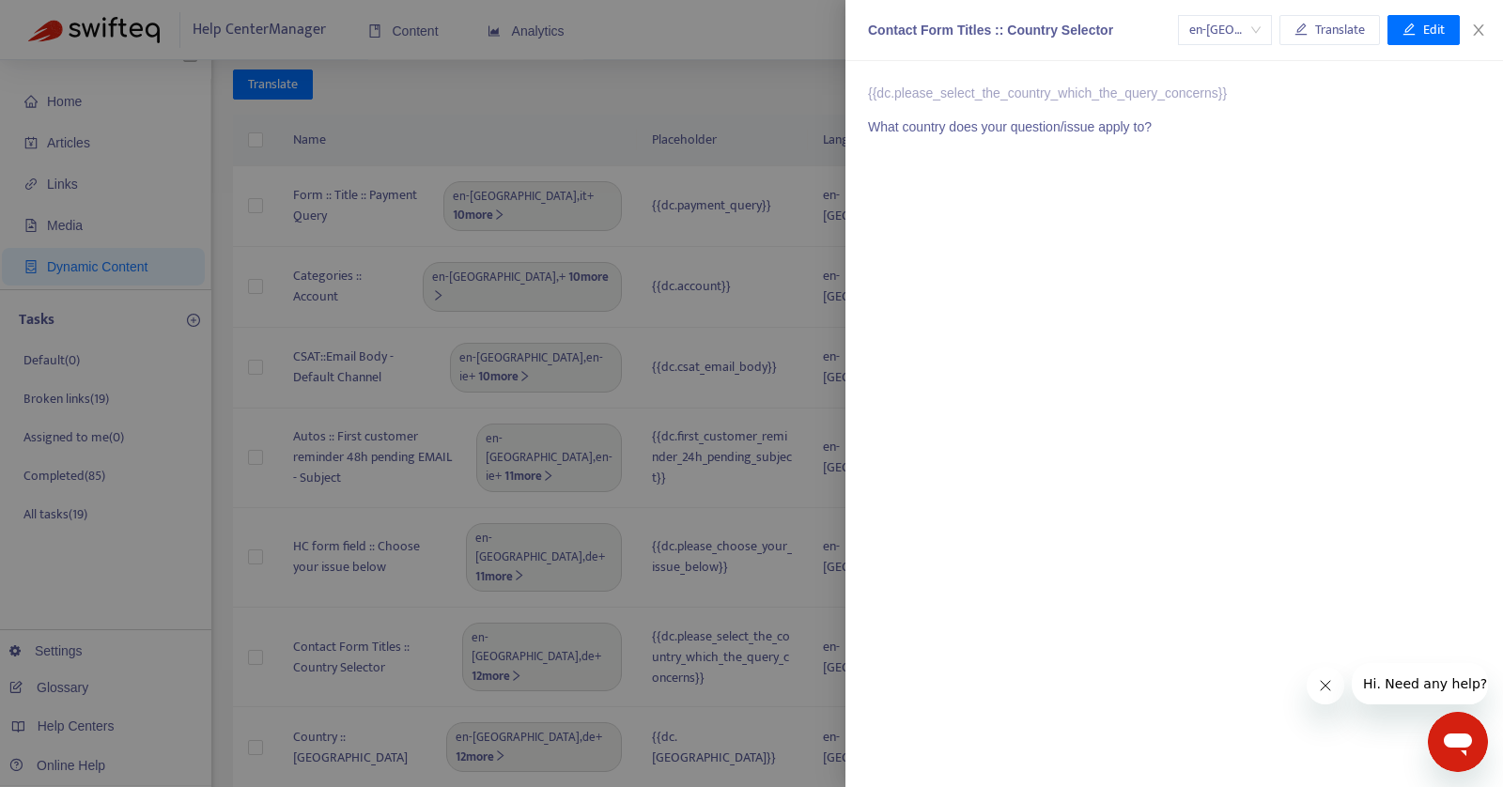
click at [748, 620] on div at bounding box center [751, 393] width 1503 height 787
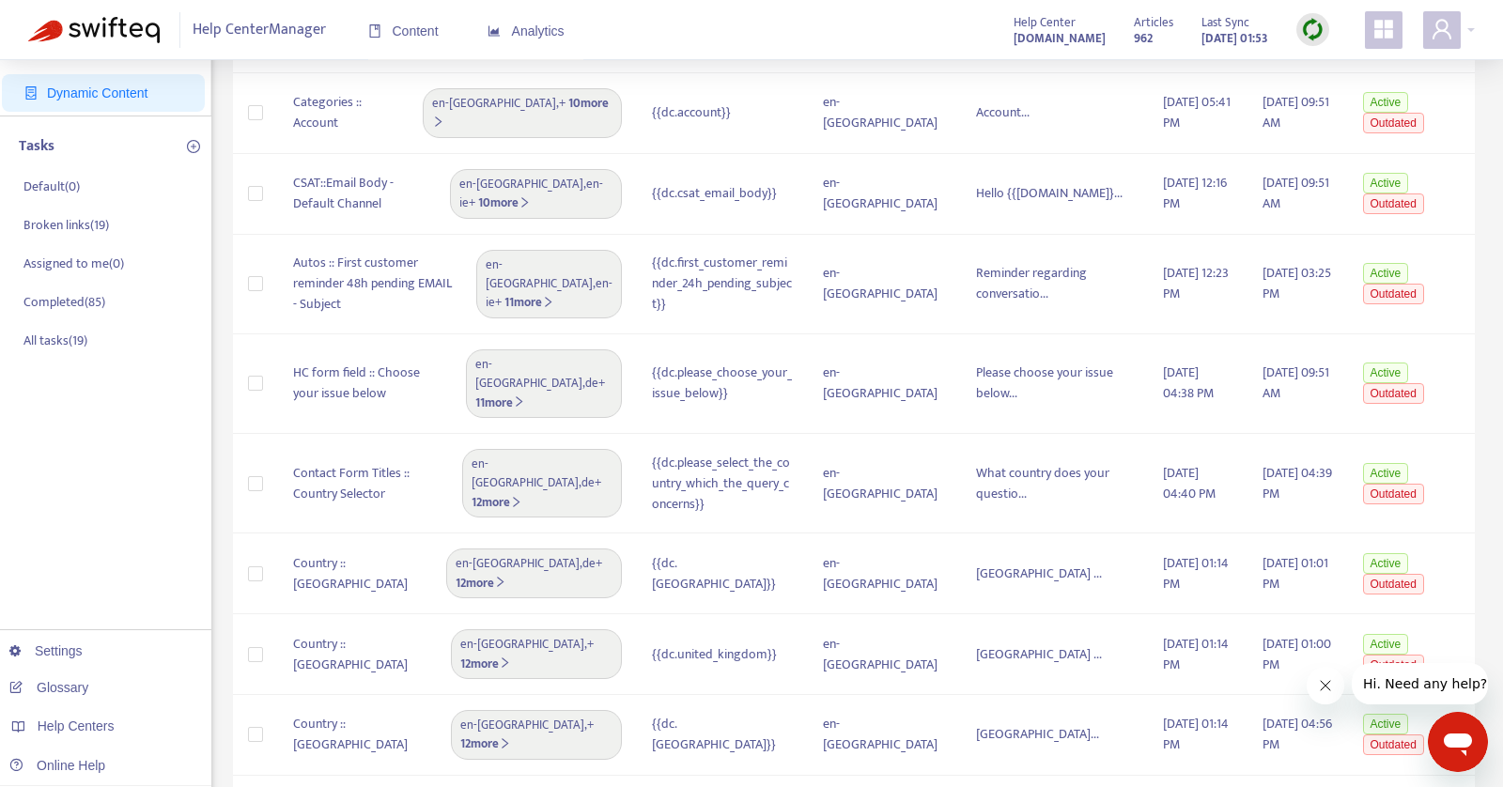
scroll to position [0, 0]
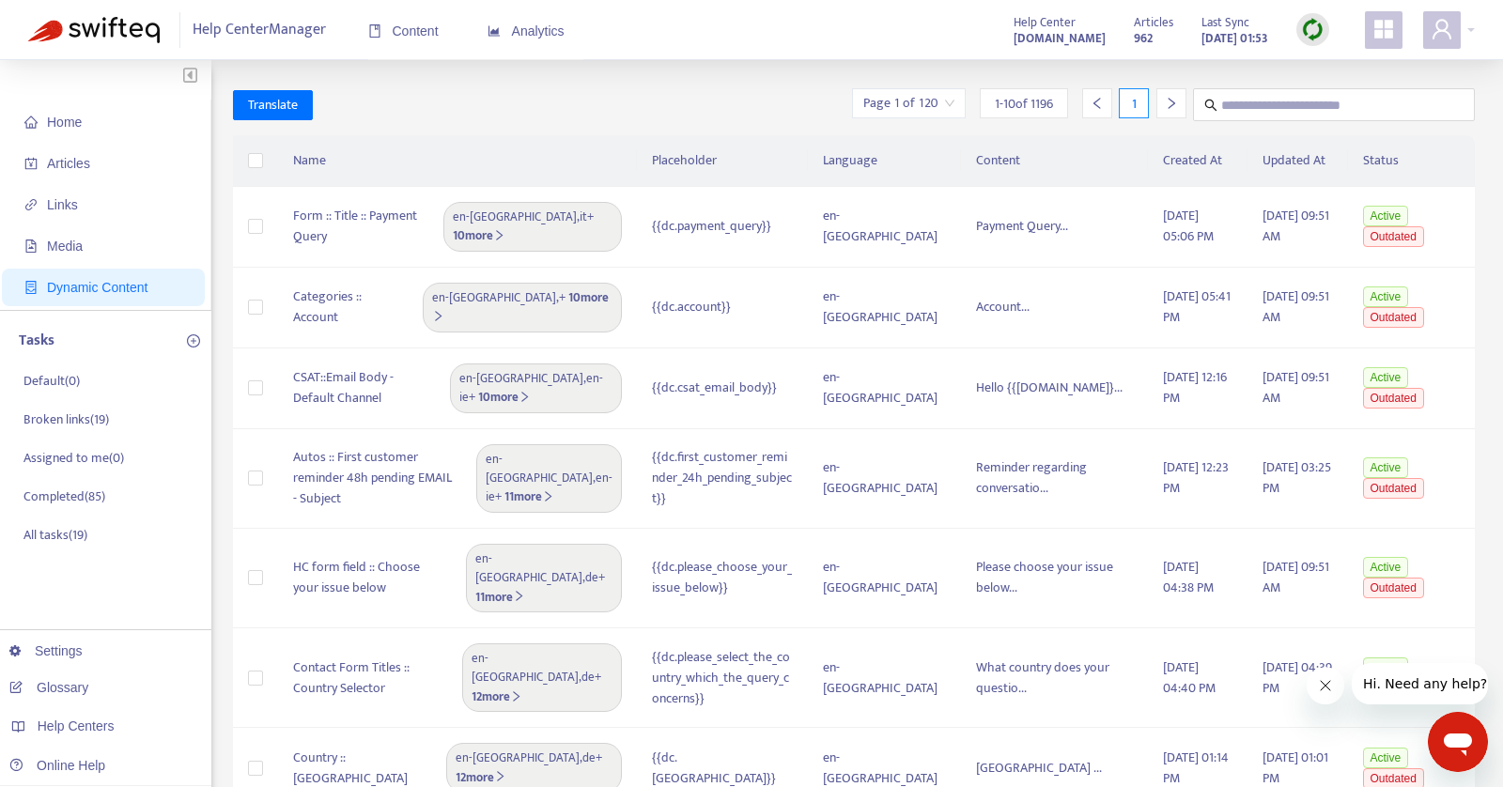
click at [1153, 101] on div "1" at bounding box center [1131, 104] width 112 height 33
click at [1170, 101] on icon "right" at bounding box center [1171, 103] width 7 height 11
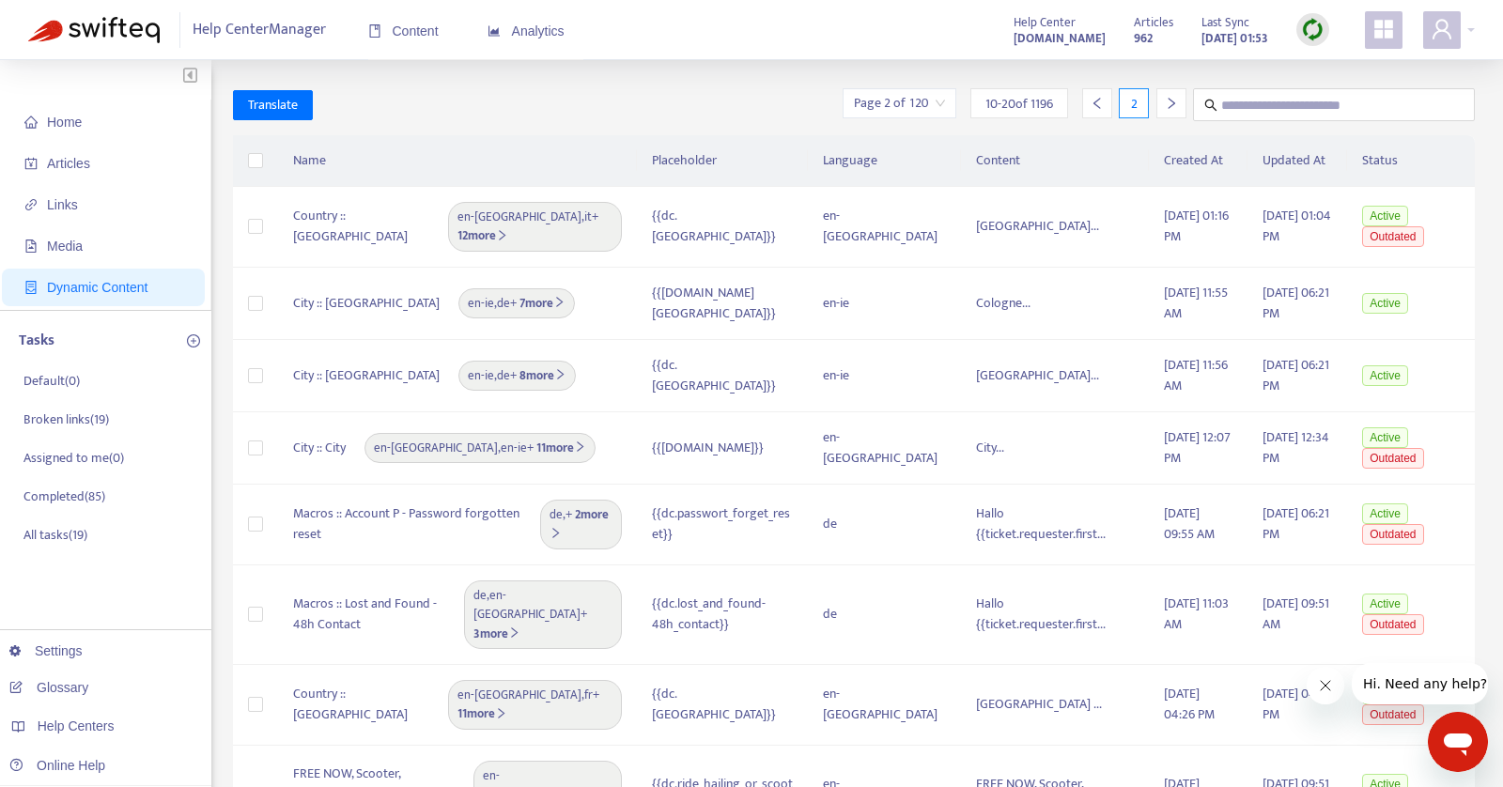
click at [1170, 101] on icon "right" at bounding box center [1171, 103] width 7 height 11
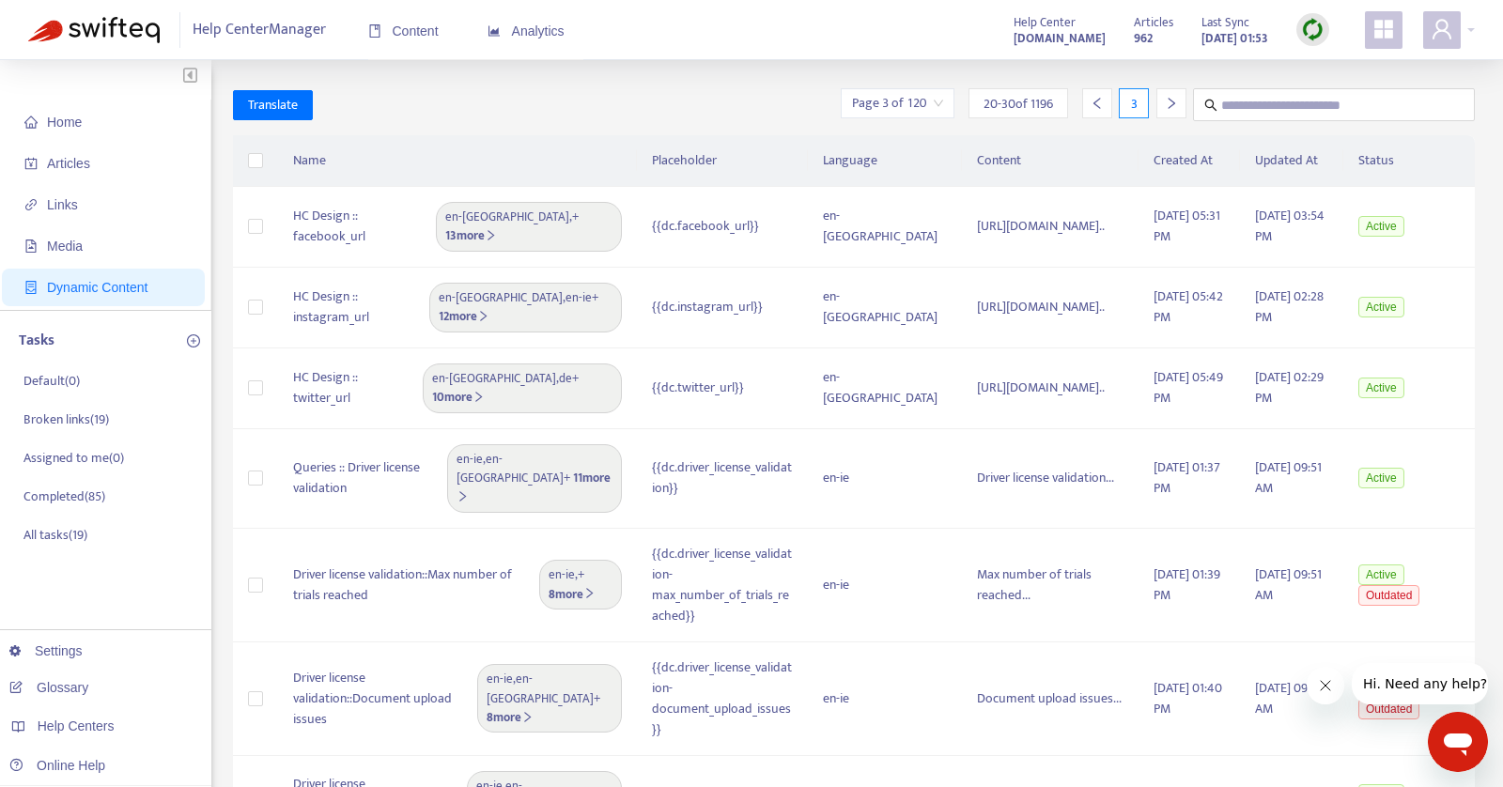
click at [1170, 101] on icon "right" at bounding box center [1171, 103] width 7 height 11
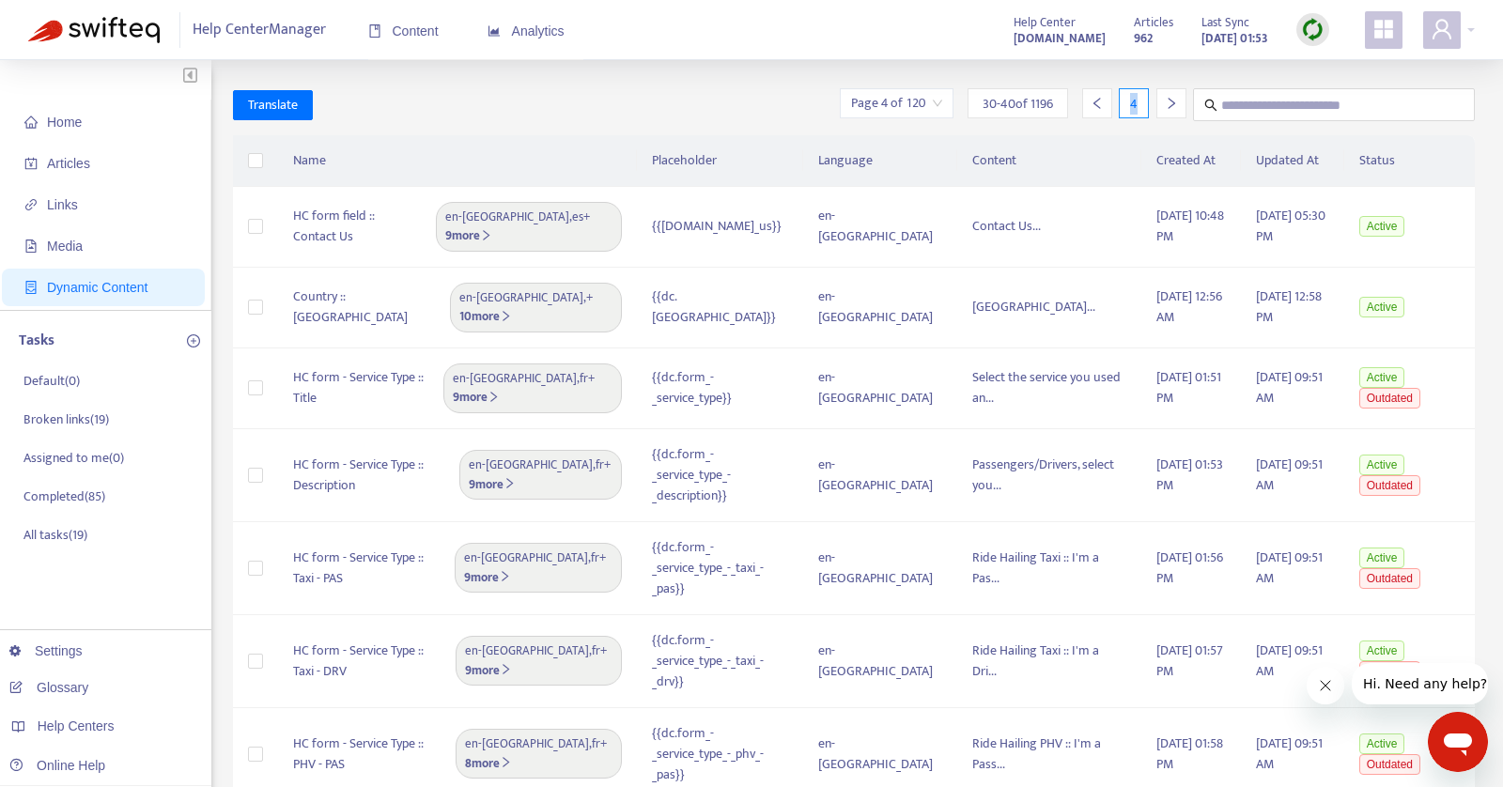
click at [1170, 101] on icon "right" at bounding box center [1171, 103] width 7 height 11
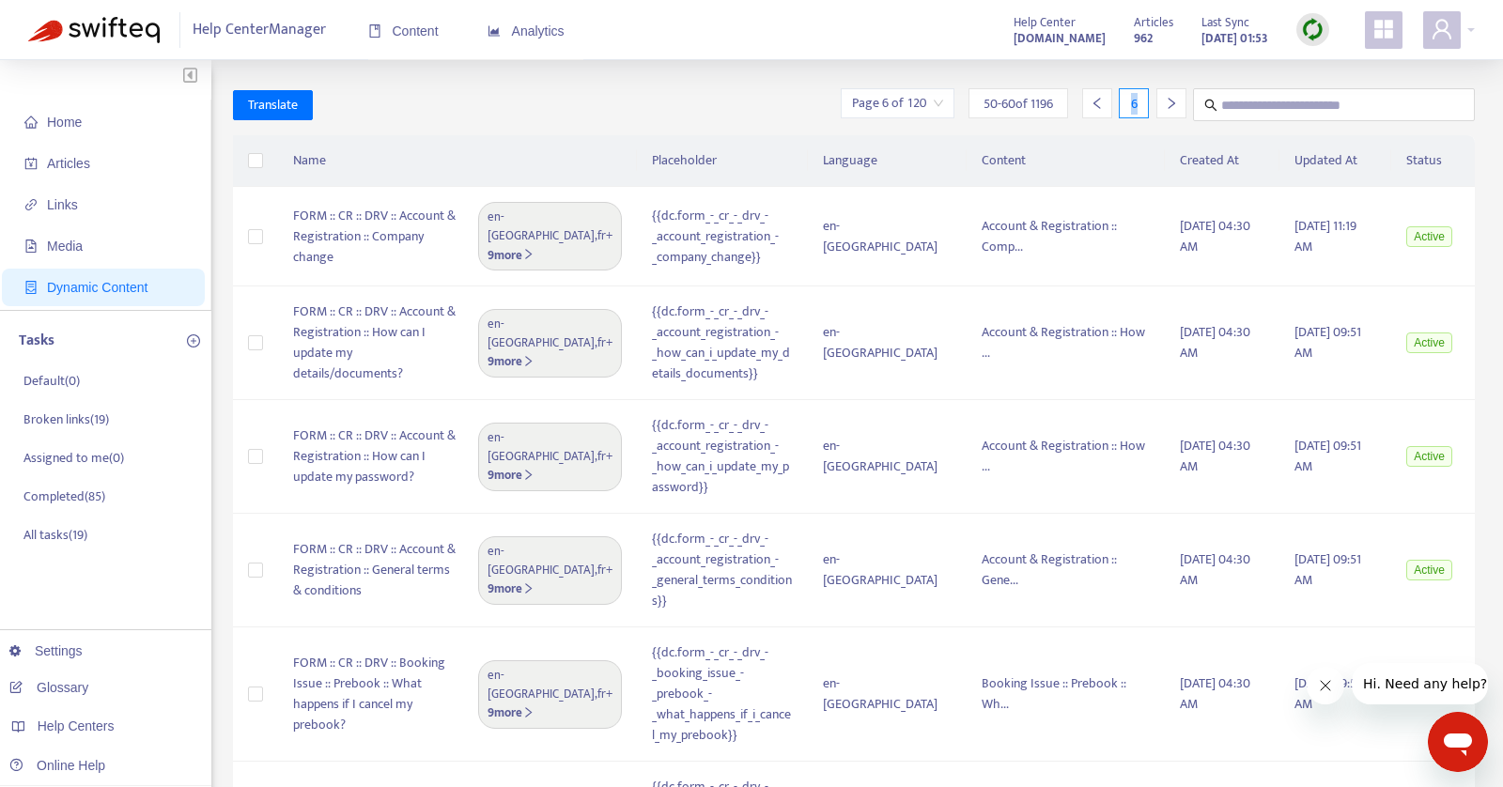
click at [1170, 101] on icon "right" at bounding box center [1171, 103] width 7 height 11
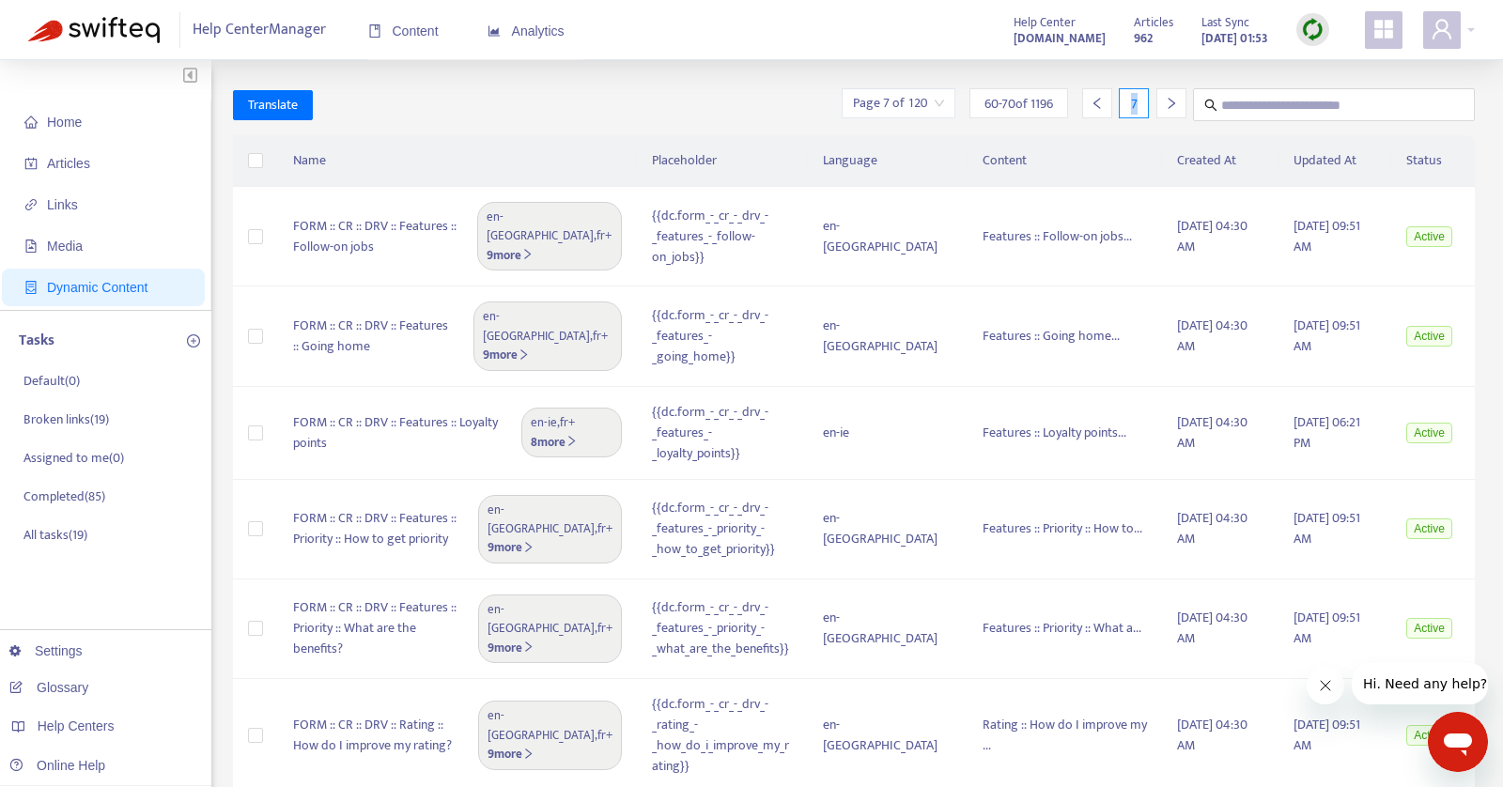
click at [1170, 101] on icon "right" at bounding box center [1171, 103] width 7 height 11
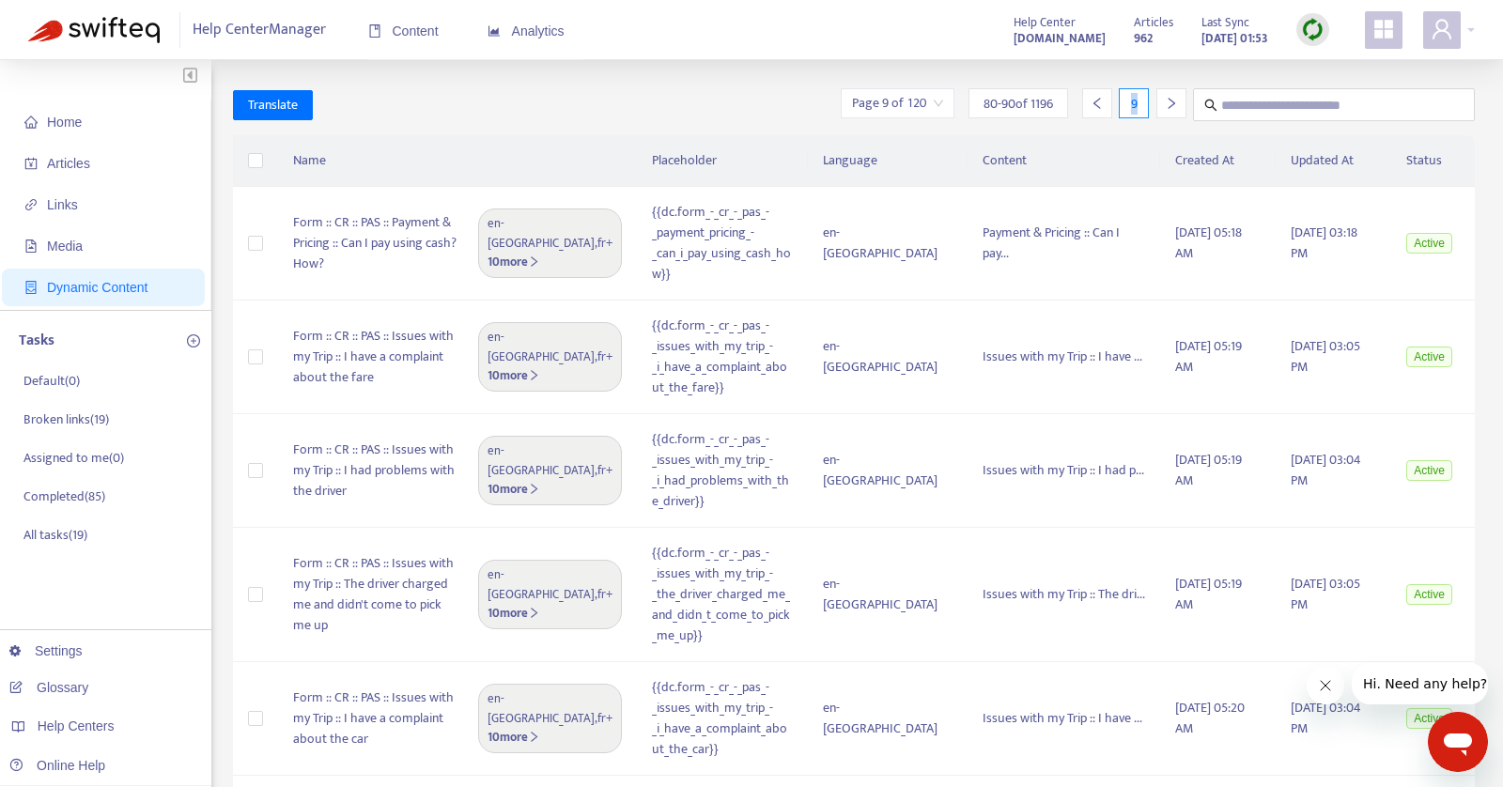
click at [1170, 101] on icon "right" at bounding box center [1171, 103] width 7 height 11
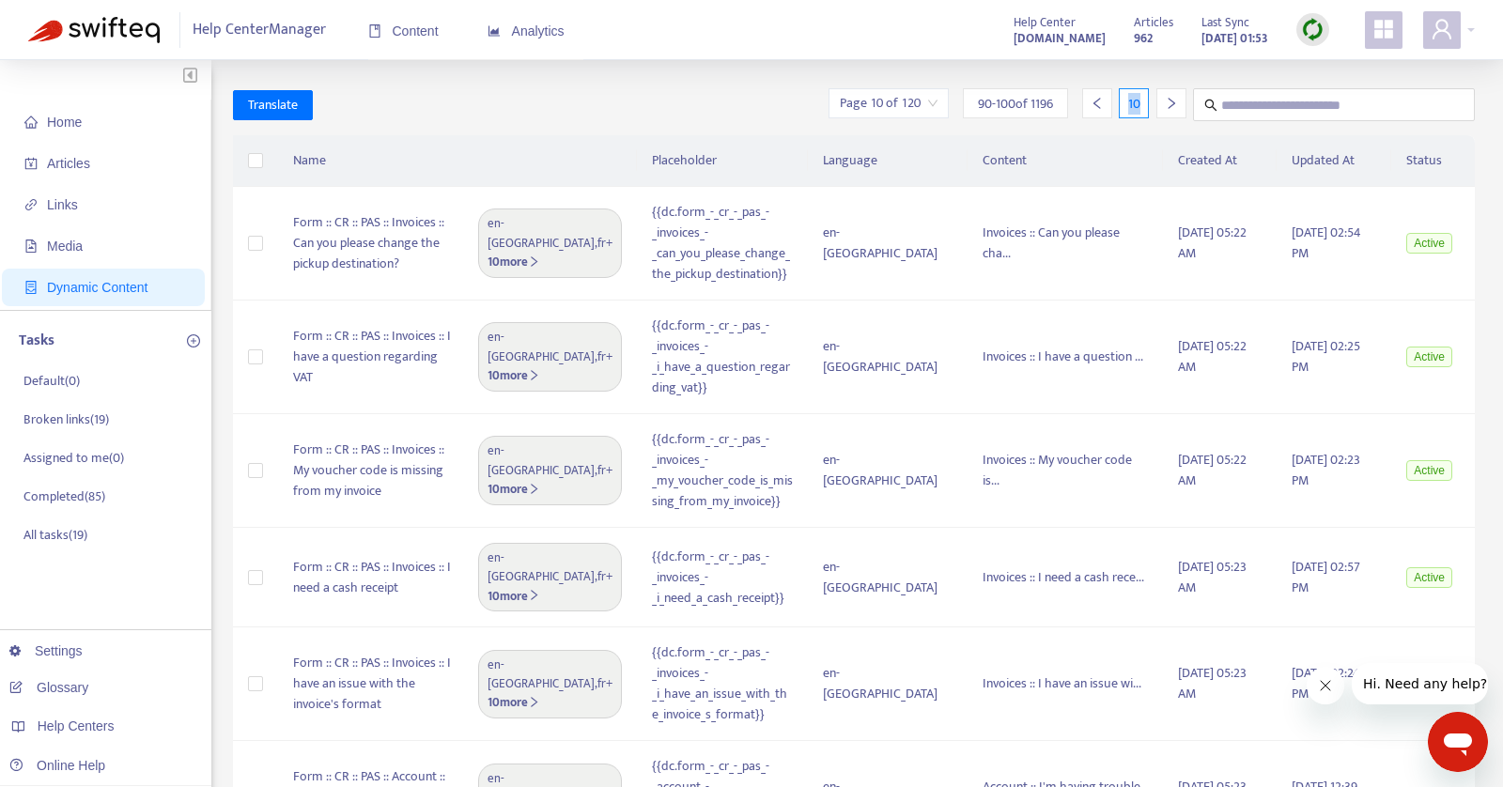
click at [1170, 101] on icon "right" at bounding box center [1171, 103] width 7 height 11
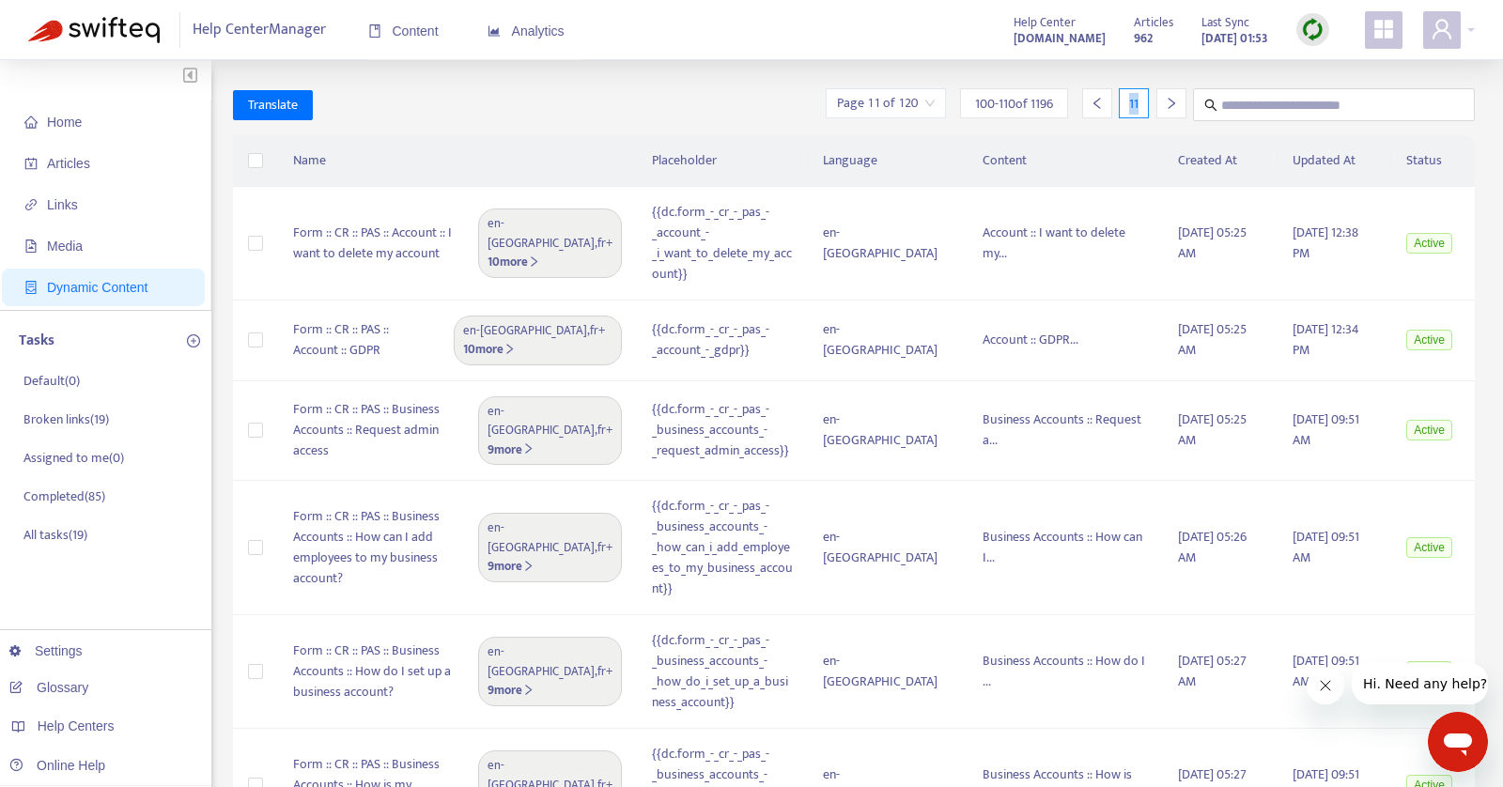
click at [1170, 101] on icon "right" at bounding box center [1171, 103] width 7 height 11
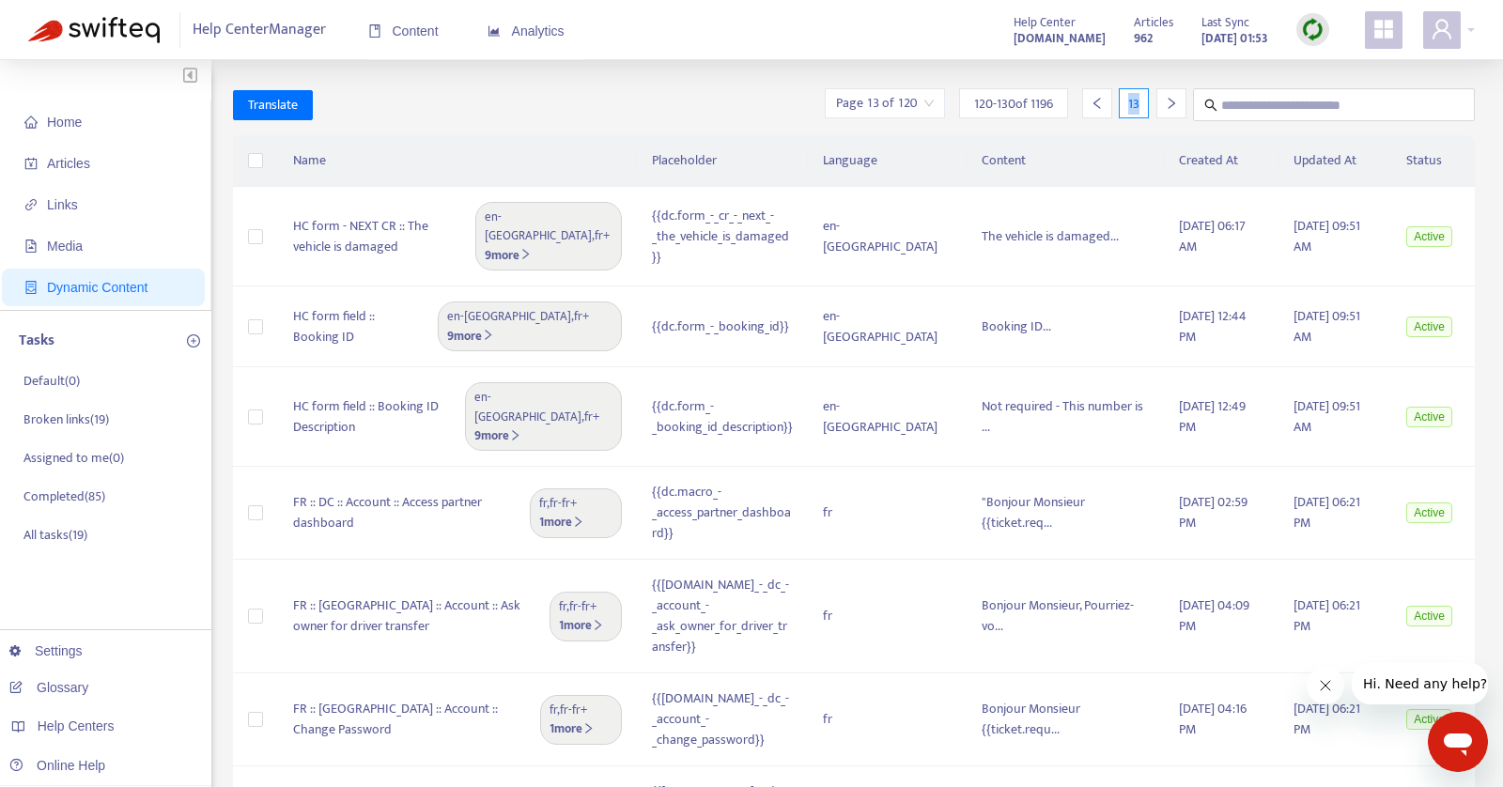
click at [1170, 101] on icon "right" at bounding box center [1171, 103] width 7 height 11
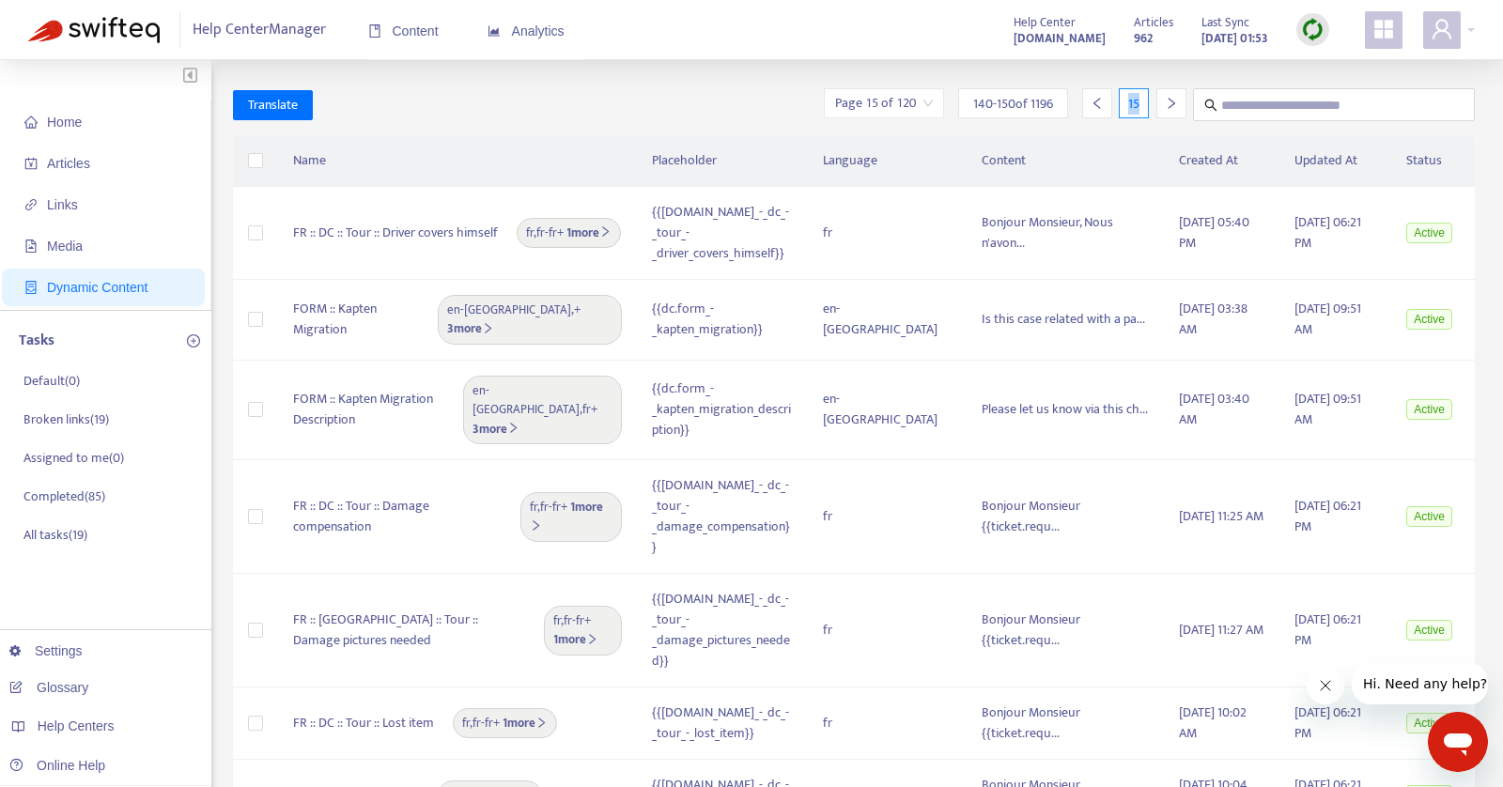
click at [1170, 101] on icon "right" at bounding box center [1171, 103] width 7 height 11
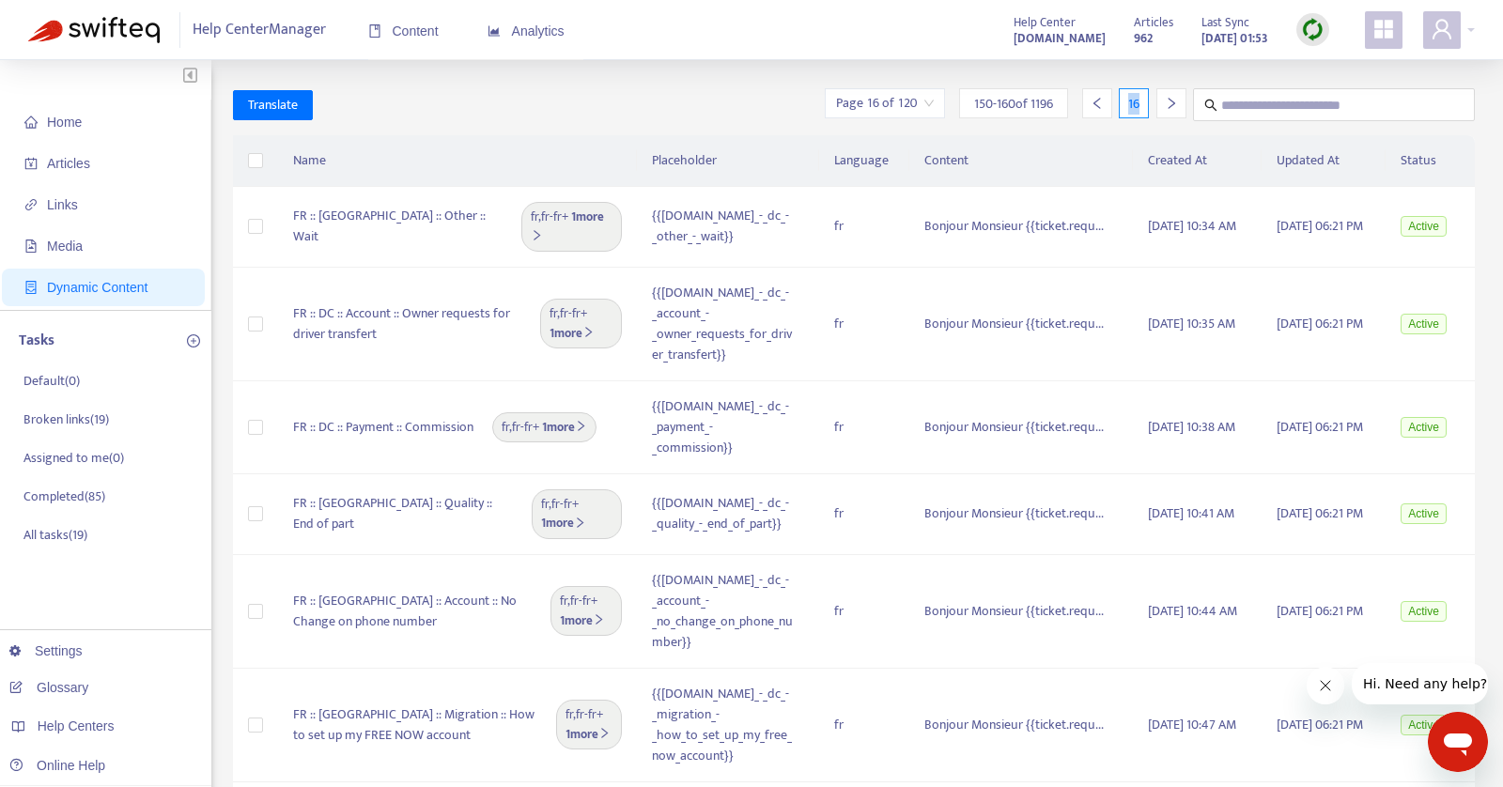
click at [1170, 101] on icon "right" at bounding box center [1171, 103] width 7 height 11
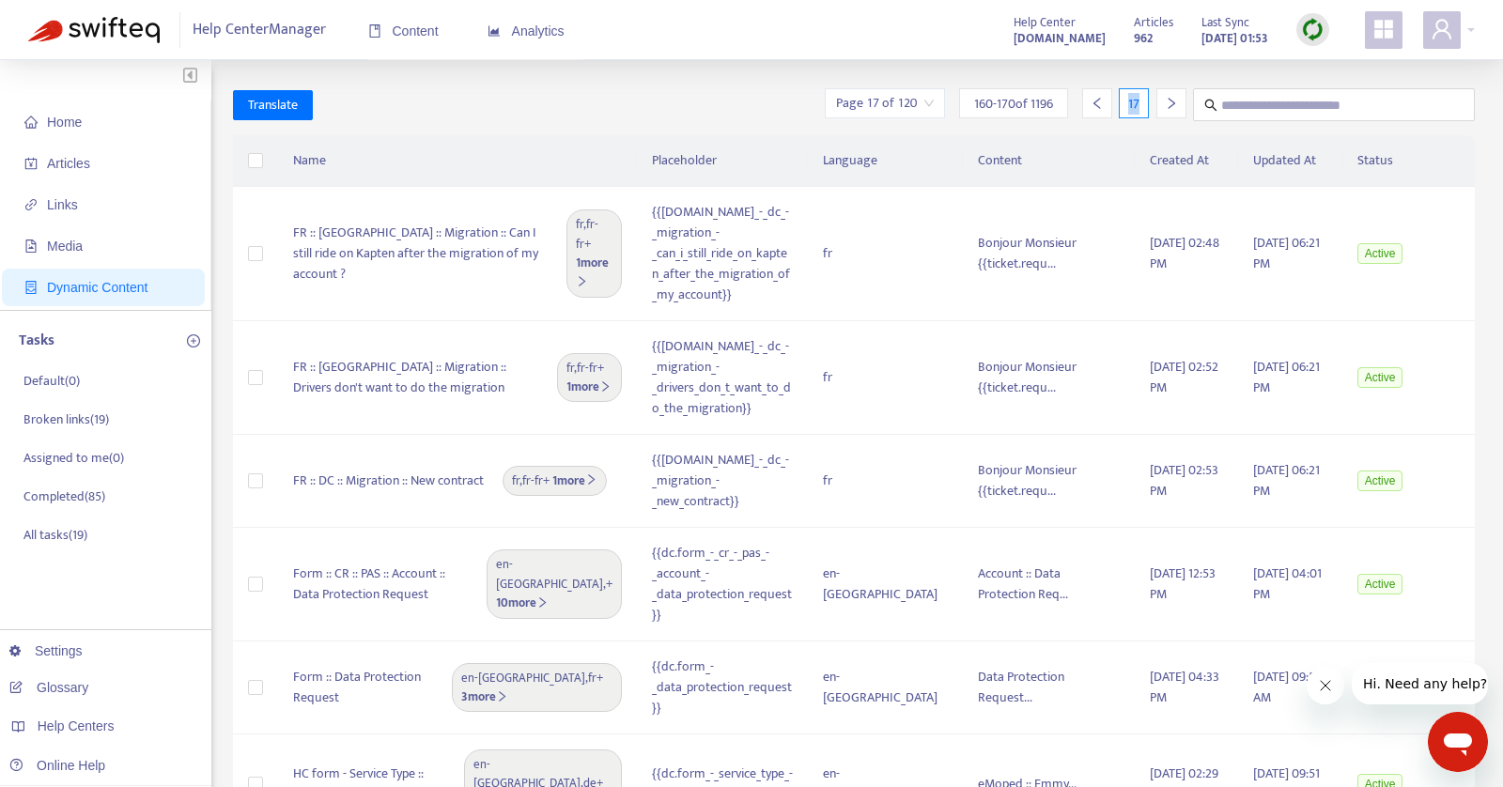
click at [1170, 101] on icon "right" at bounding box center [1171, 103] width 7 height 11
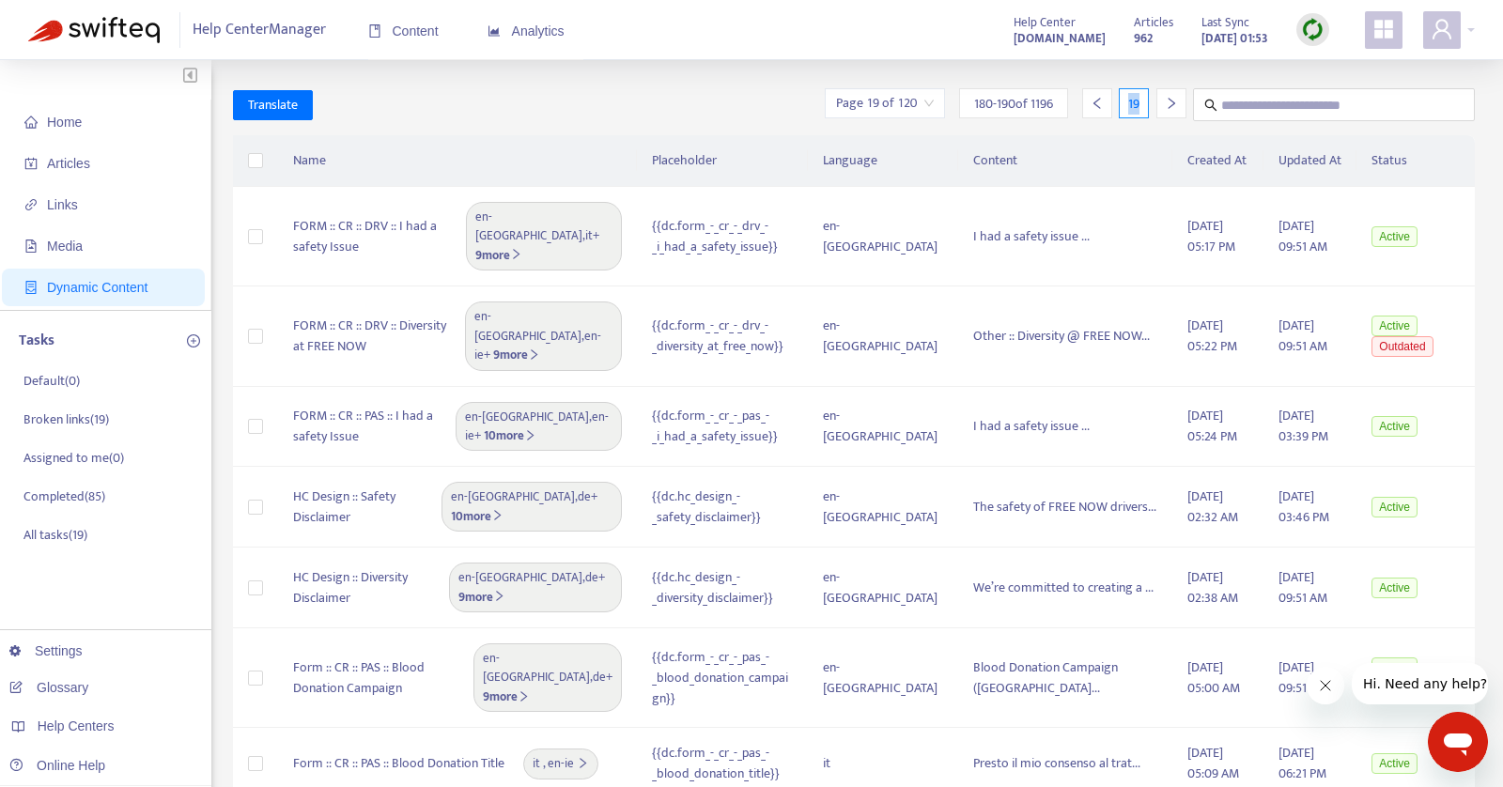
click at [1170, 101] on icon "right" at bounding box center [1171, 103] width 7 height 11
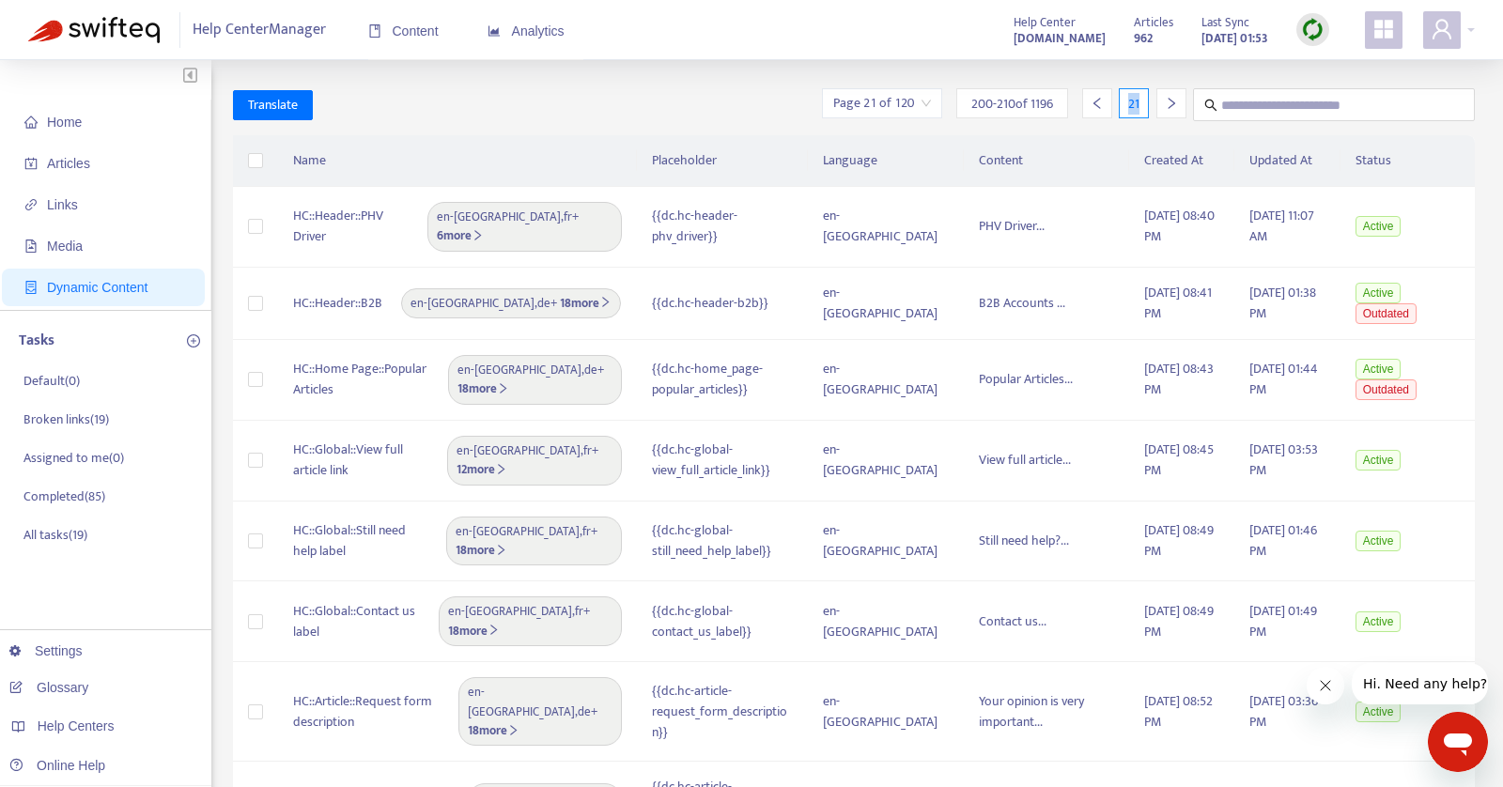
click at [1170, 101] on icon "right" at bounding box center [1171, 103] width 7 height 11
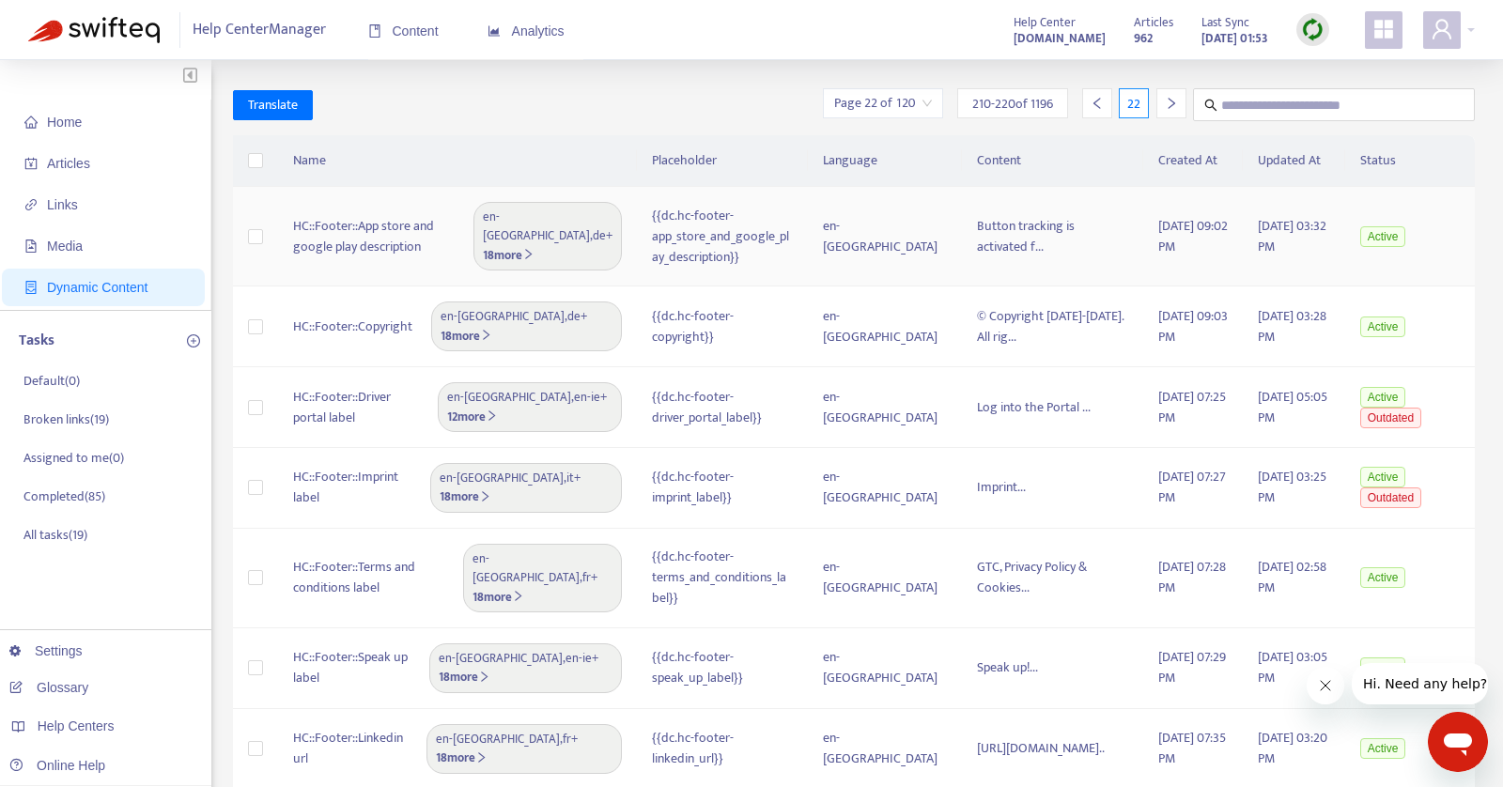
click at [795, 246] on td "{{dc.hc-footer-app_store_and_google_play_description}}" at bounding box center [722, 237] width 171 height 100
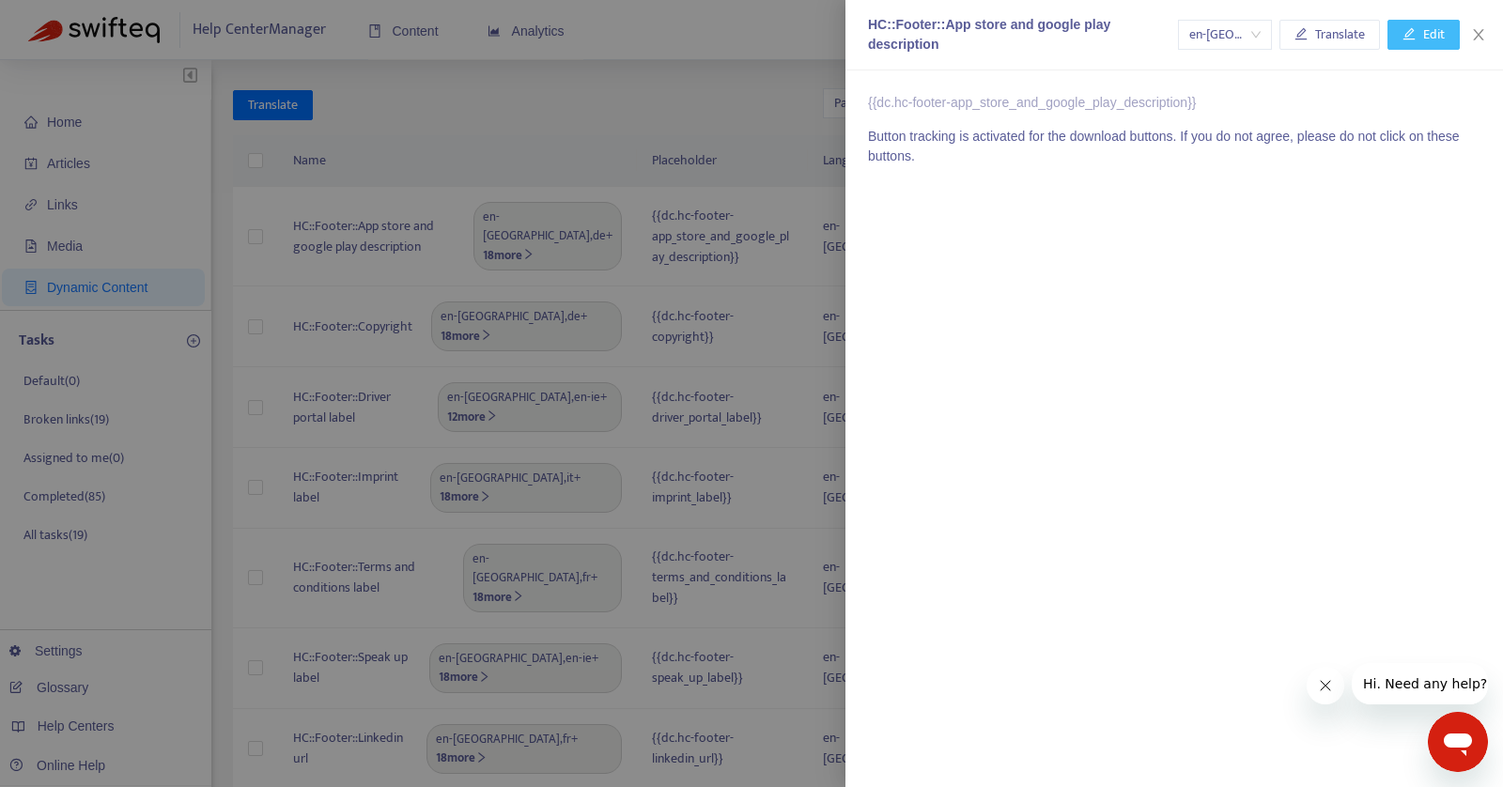
click at [1435, 34] on span "Edit" at bounding box center [1434, 34] width 22 height 21
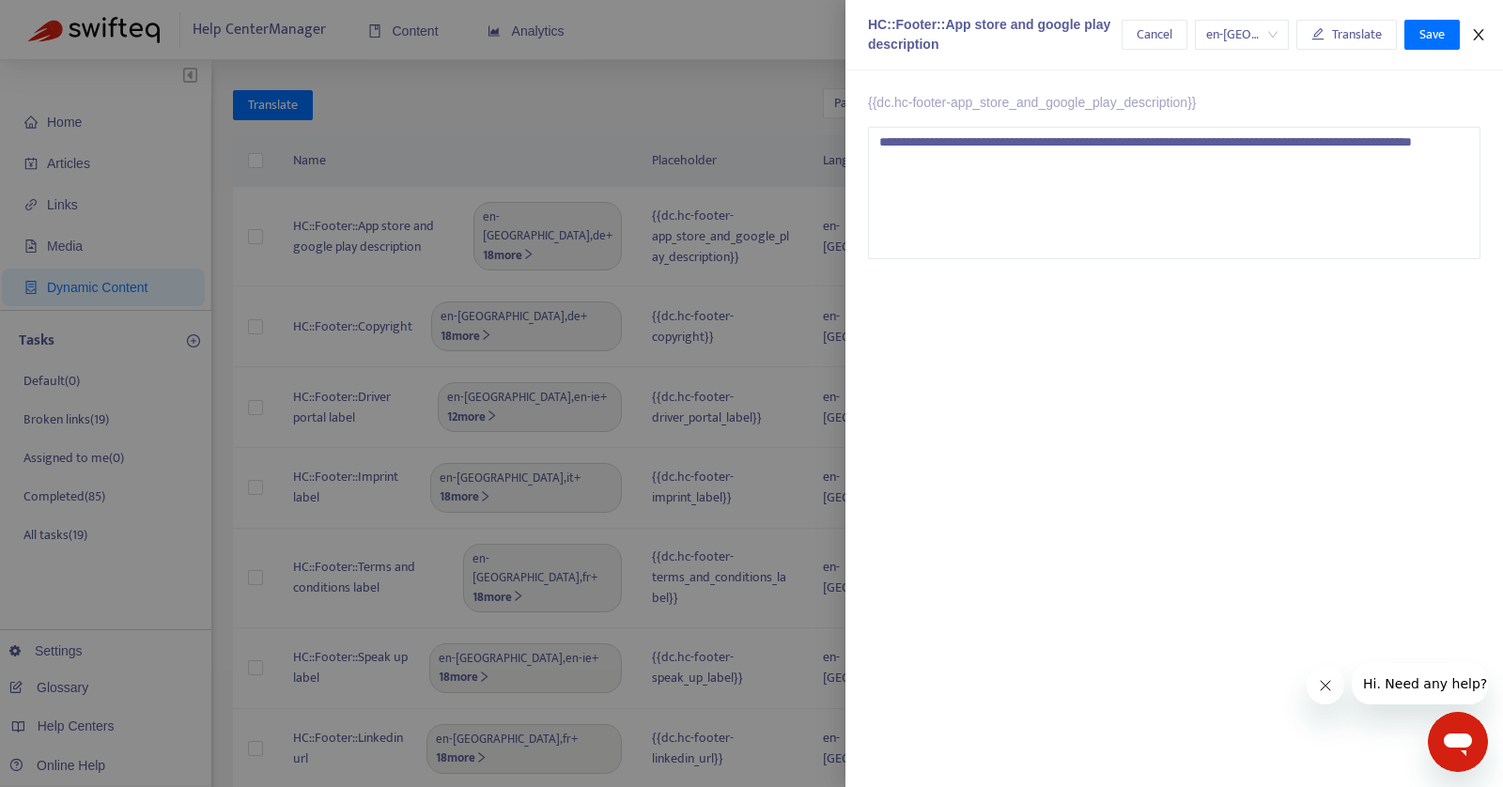
click at [1481, 37] on icon "close" at bounding box center [1478, 34] width 15 height 15
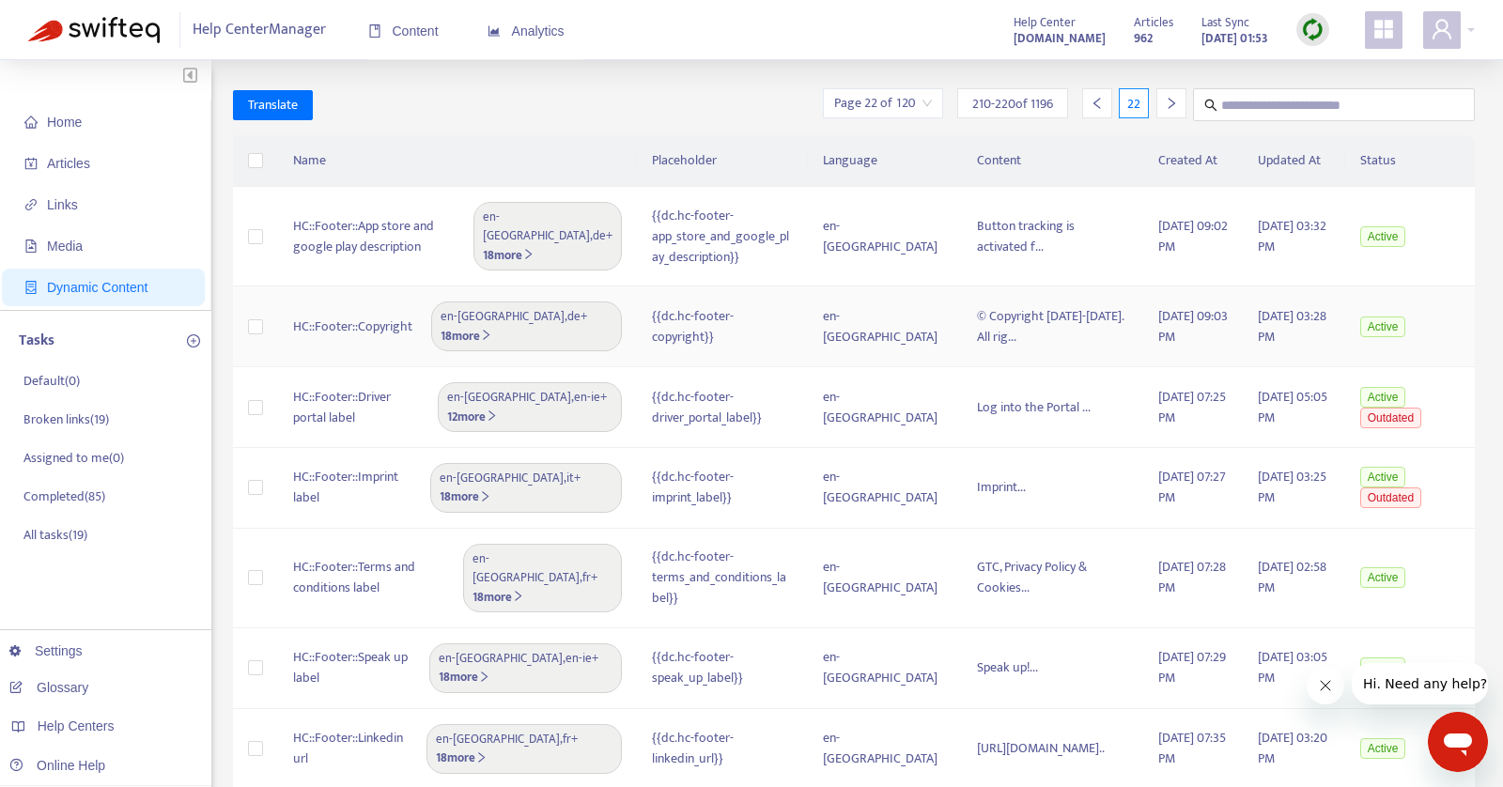
click at [742, 329] on td "{{dc.hc-footer-copyright}}" at bounding box center [722, 327] width 171 height 81
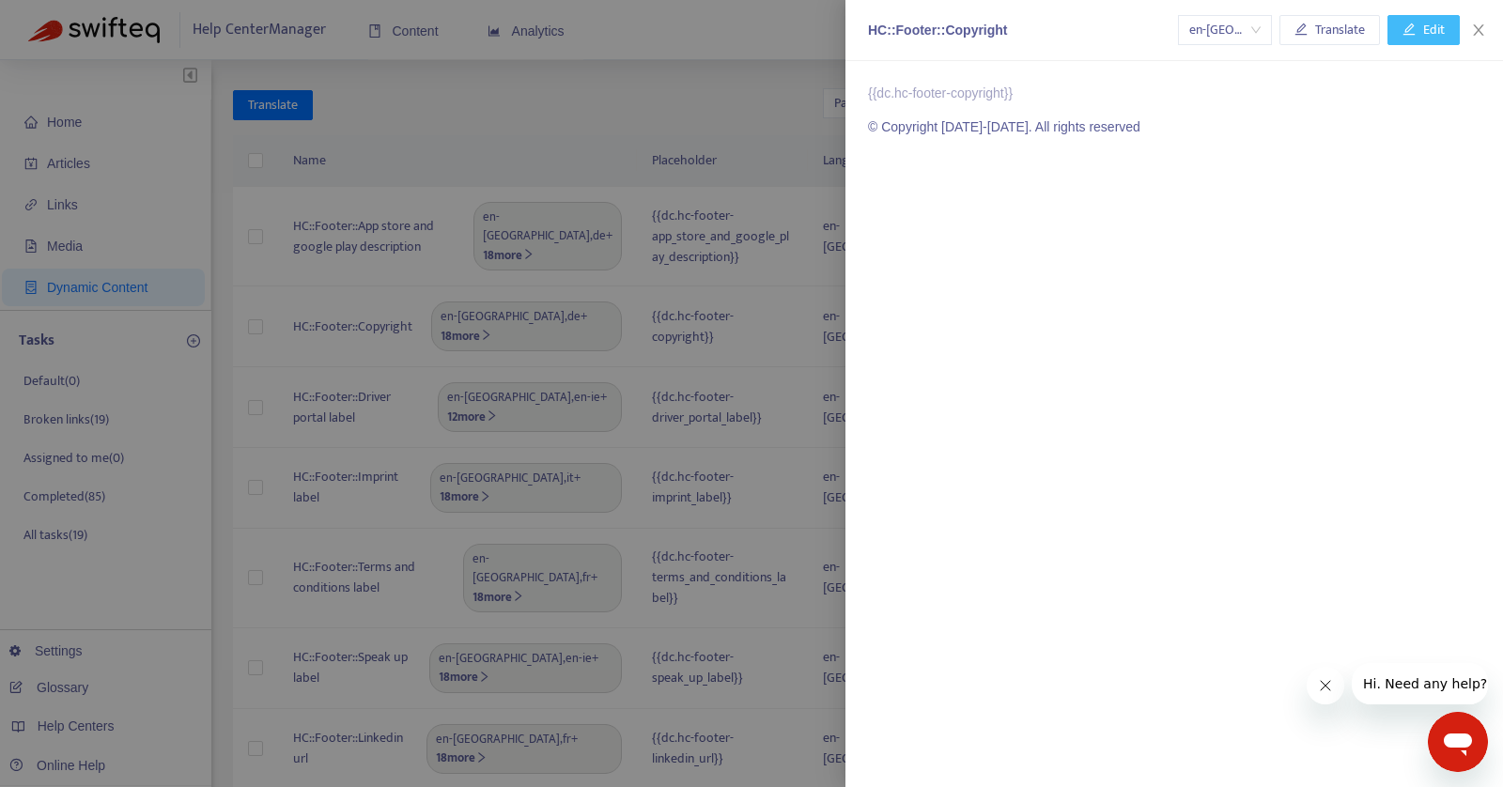
drag, startPoint x: 1434, startPoint y: 28, endPoint x: 1418, endPoint y: 29, distance: 16.0
click at [1434, 29] on span "Edit" at bounding box center [1434, 30] width 22 height 21
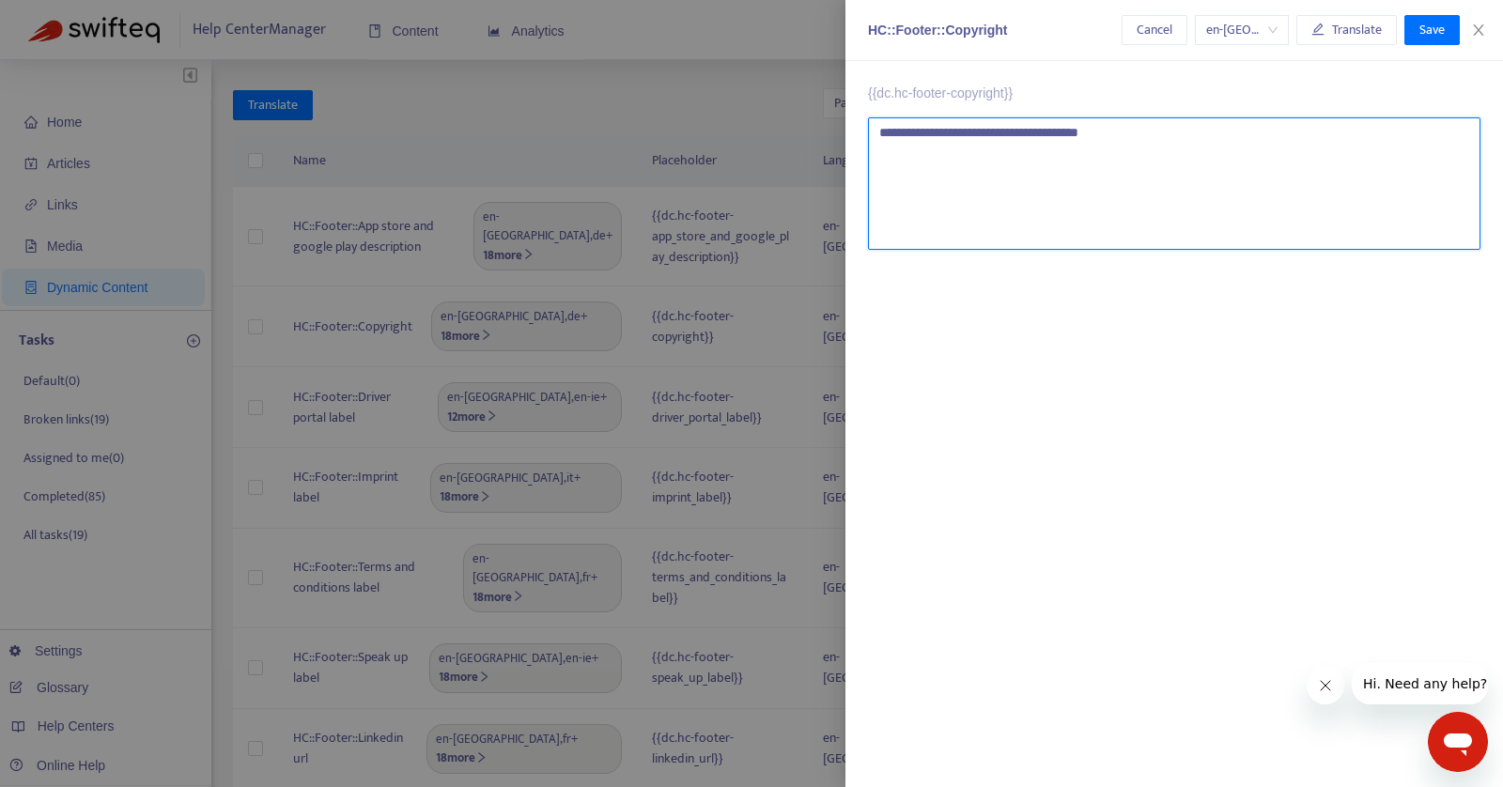
click at [1026, 130] on textarea "**********" at bounding box center [1174, 183] width 612 height 132
type textarea "**********"
click at [1433, 33] on span "Save" at bounding box center [1431, 30] width 25 height 21
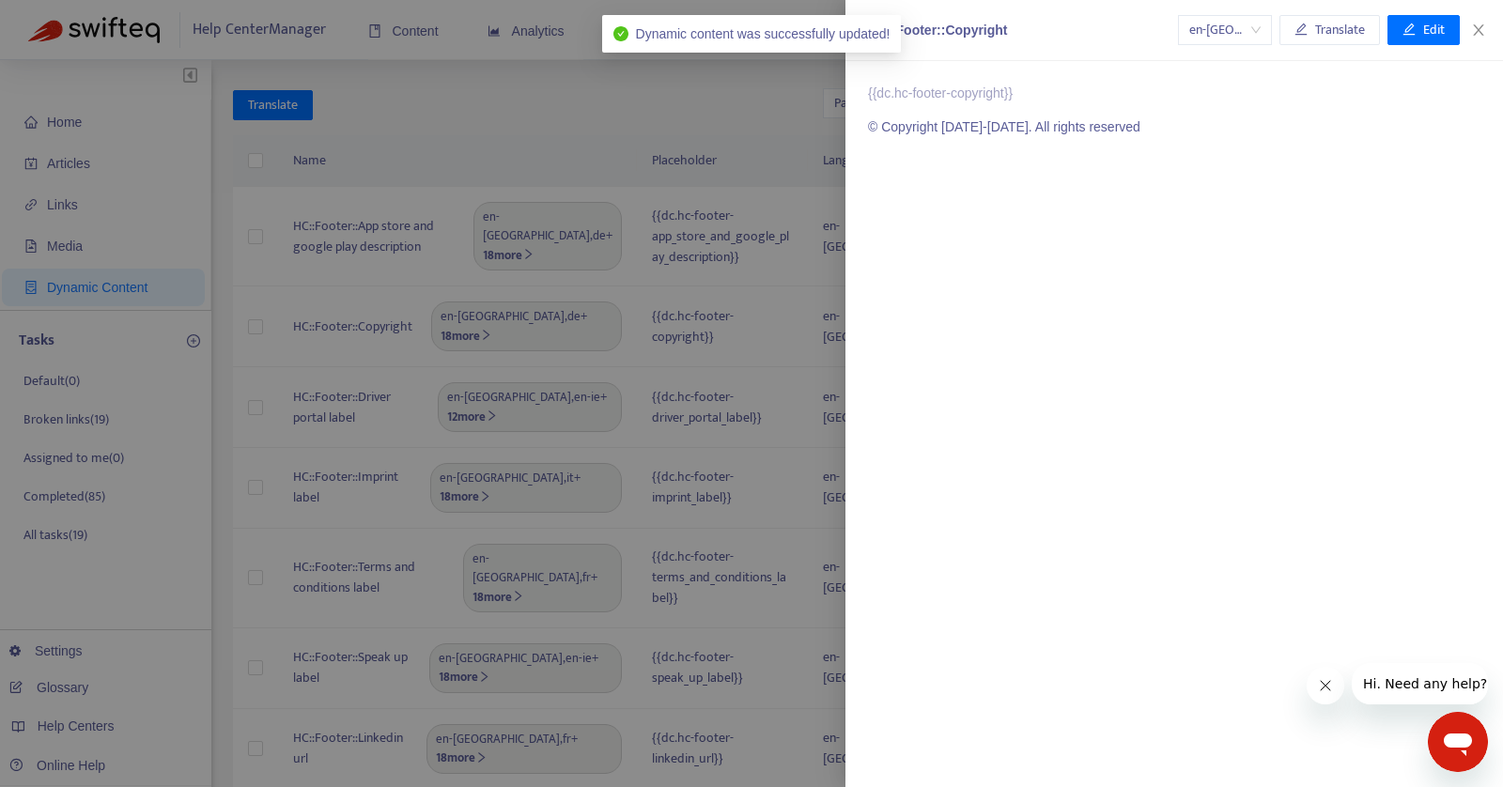
click at [565, 154] on div at bounding box center [751, 393] width 1503 height 787
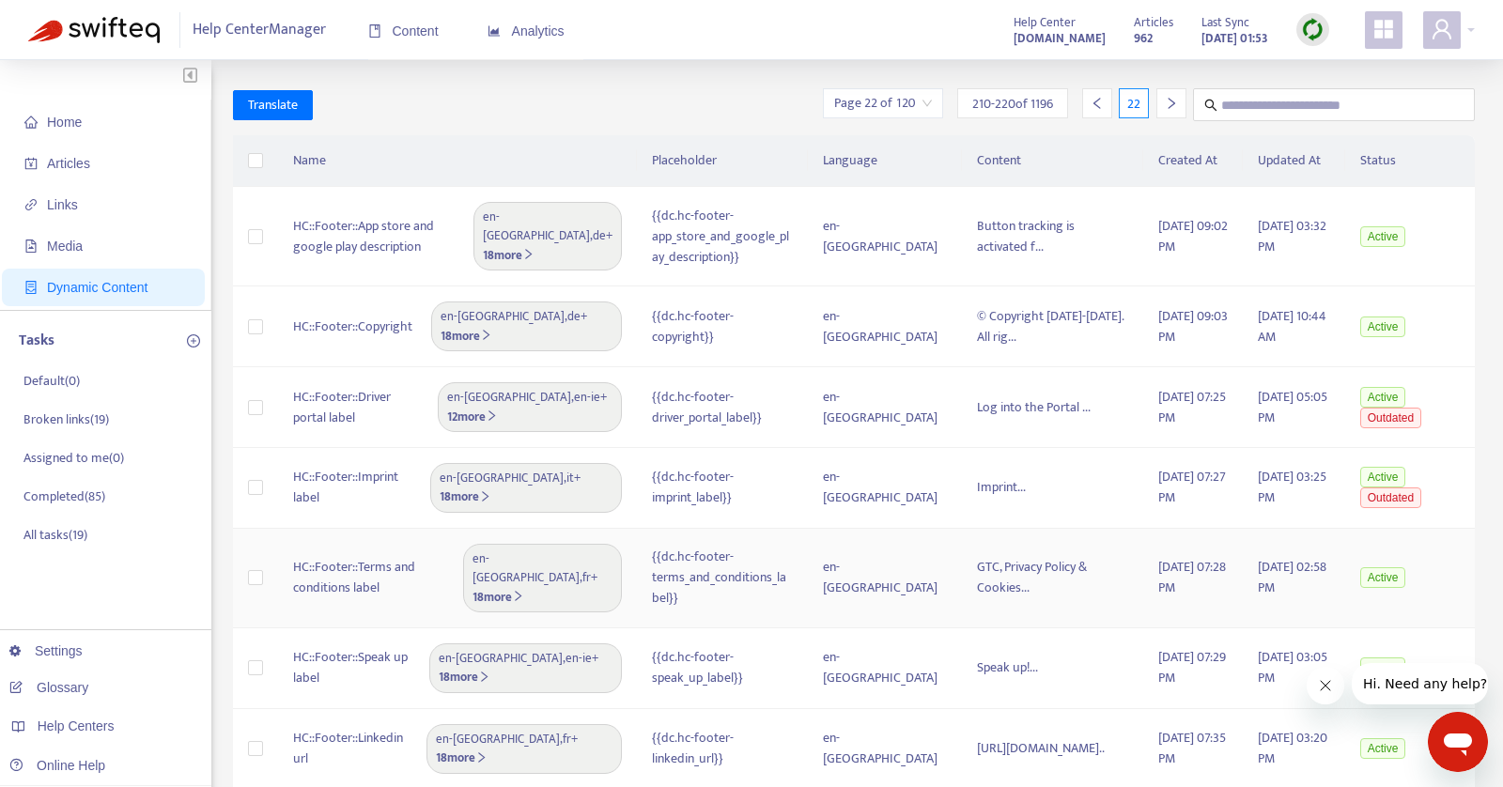
click at [796, 550] on td "{{dc.hc-footer-terms_and_conditions_label}}" at bounding box center [722, 579] width 171 height 100
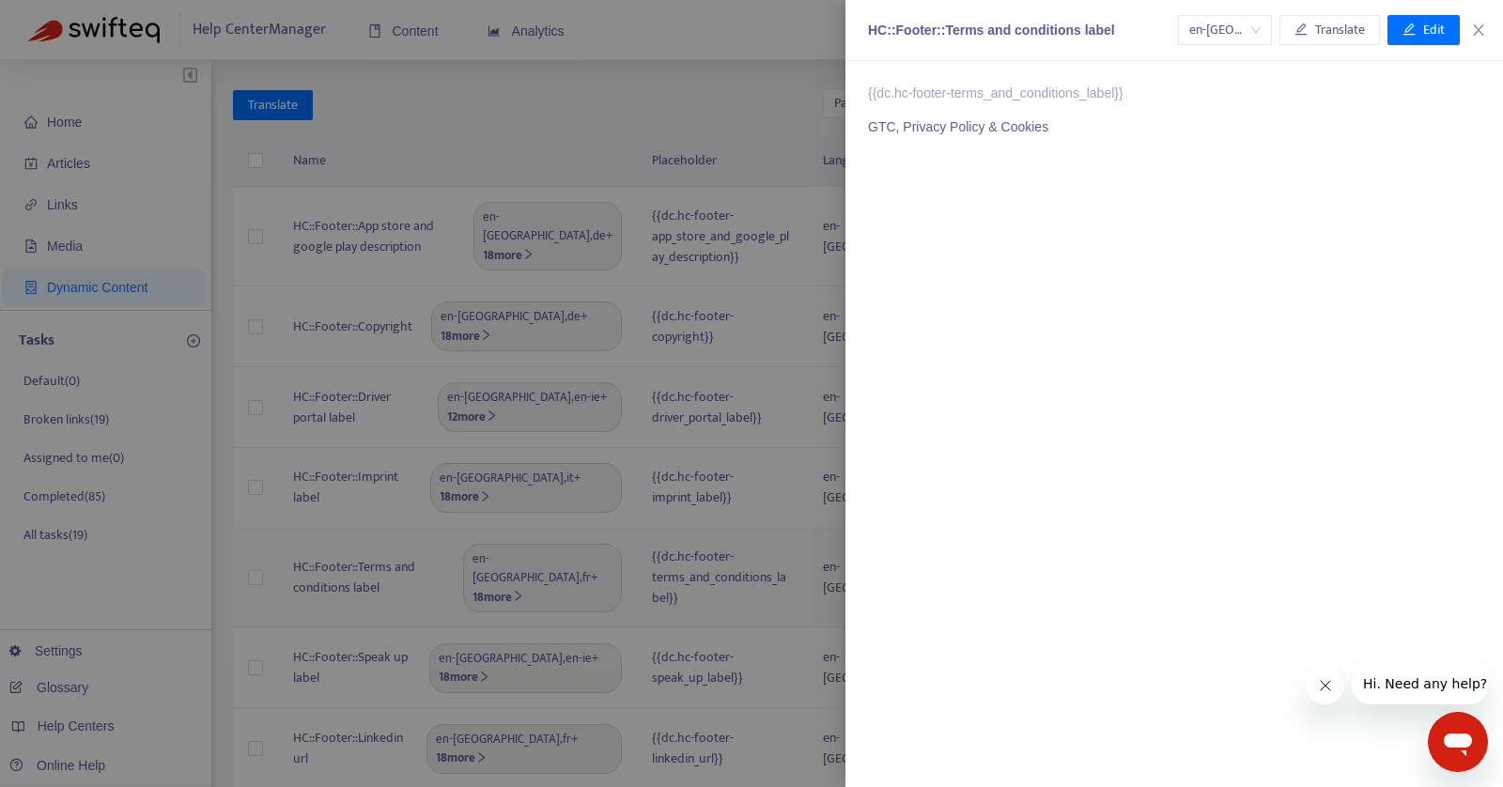
click at [796, 550] on div at bounding box center [751, 393] width 1503 height 787
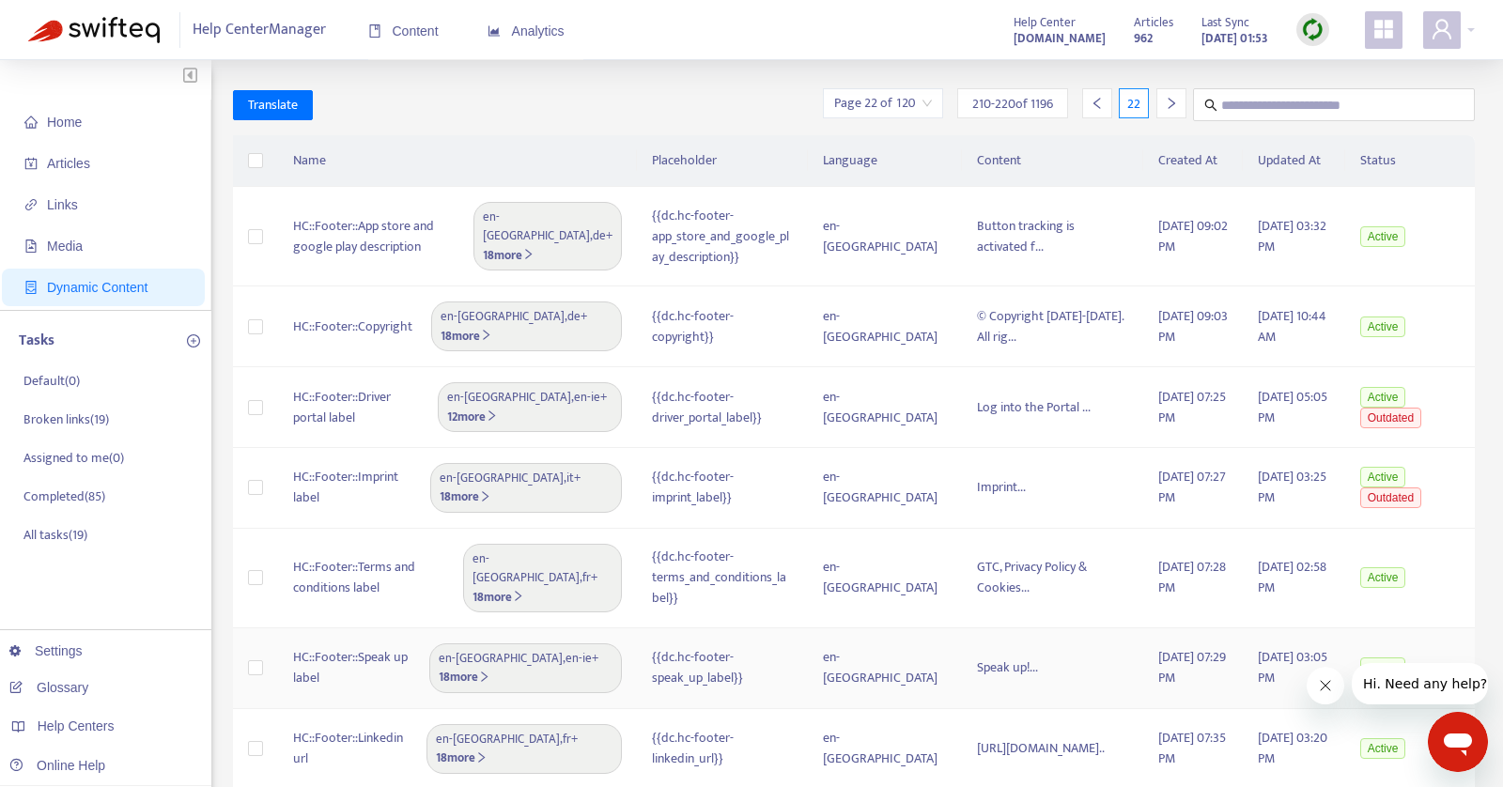
click at [779, 647] on div "{{dc.hc-footer-speak_up_label}}" at bounding box center [722, 667] width 141 height 41
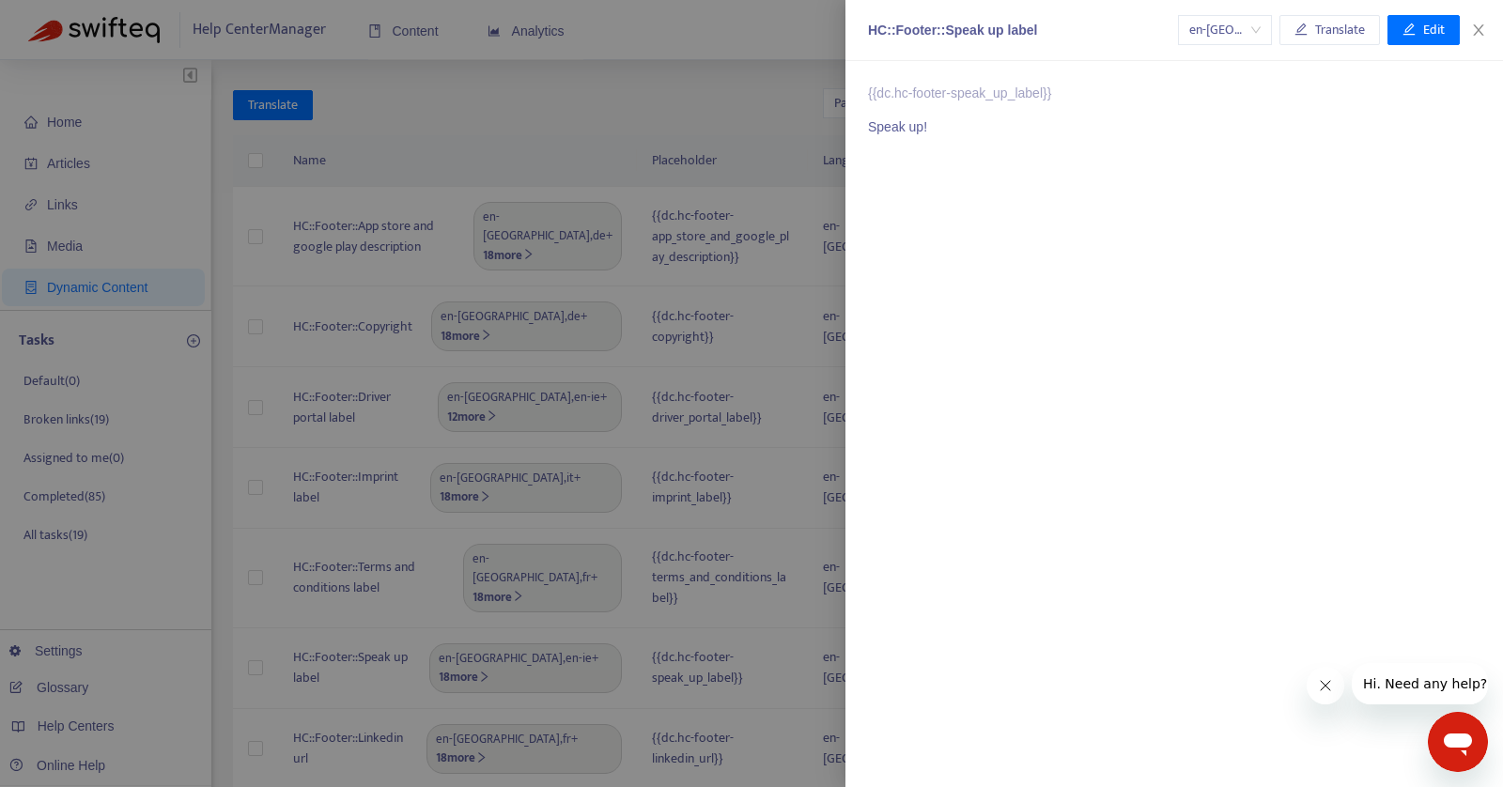
click at [778, 620] on div at bounding box center [751, 393] width 1503 height 787
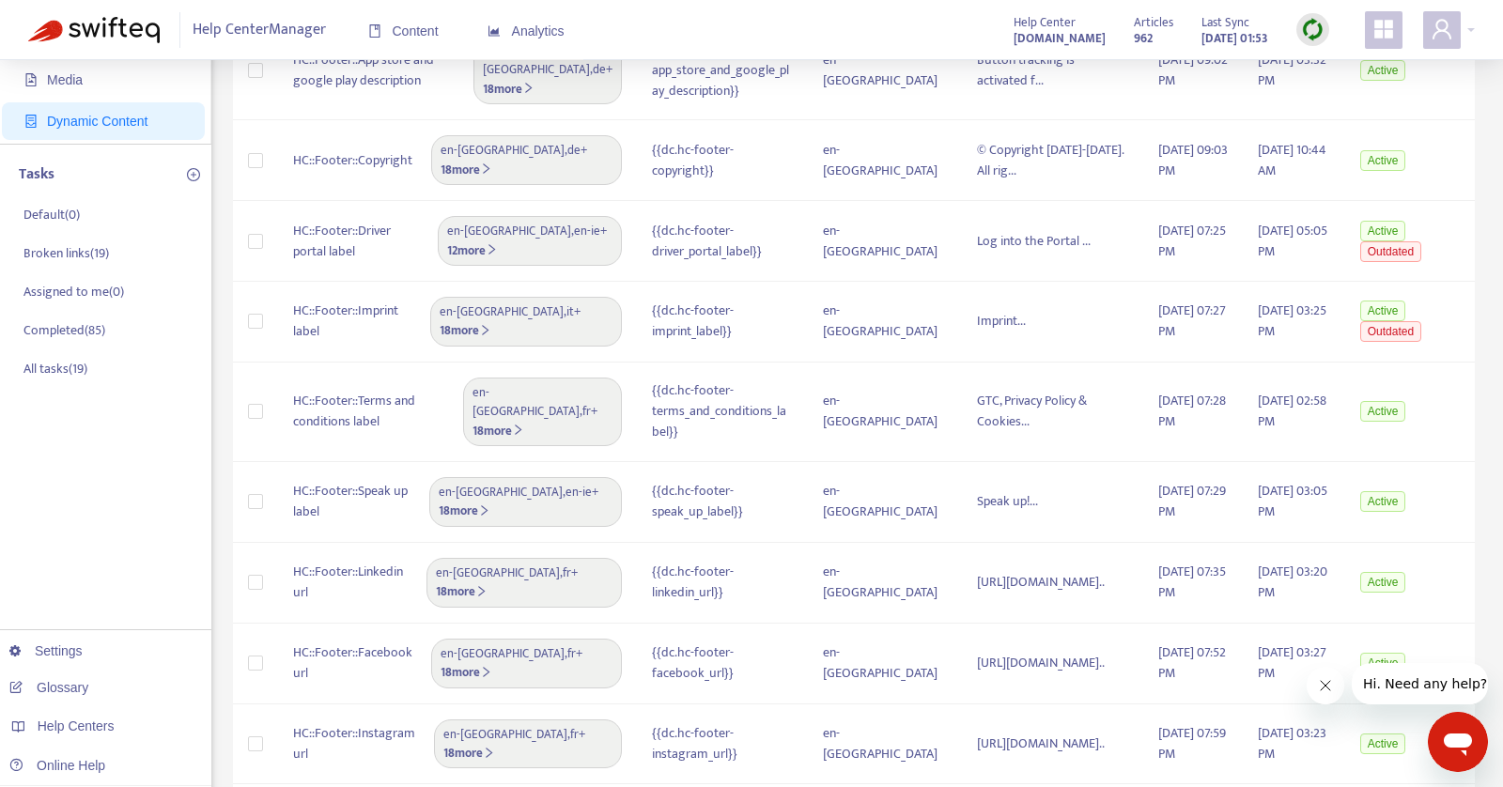
scroll to position [169, 0]
click at [753, 559] on div "{{dc.hc-footer-linkedin_url}}" at bounding box center [722, 579] width 141 height 41
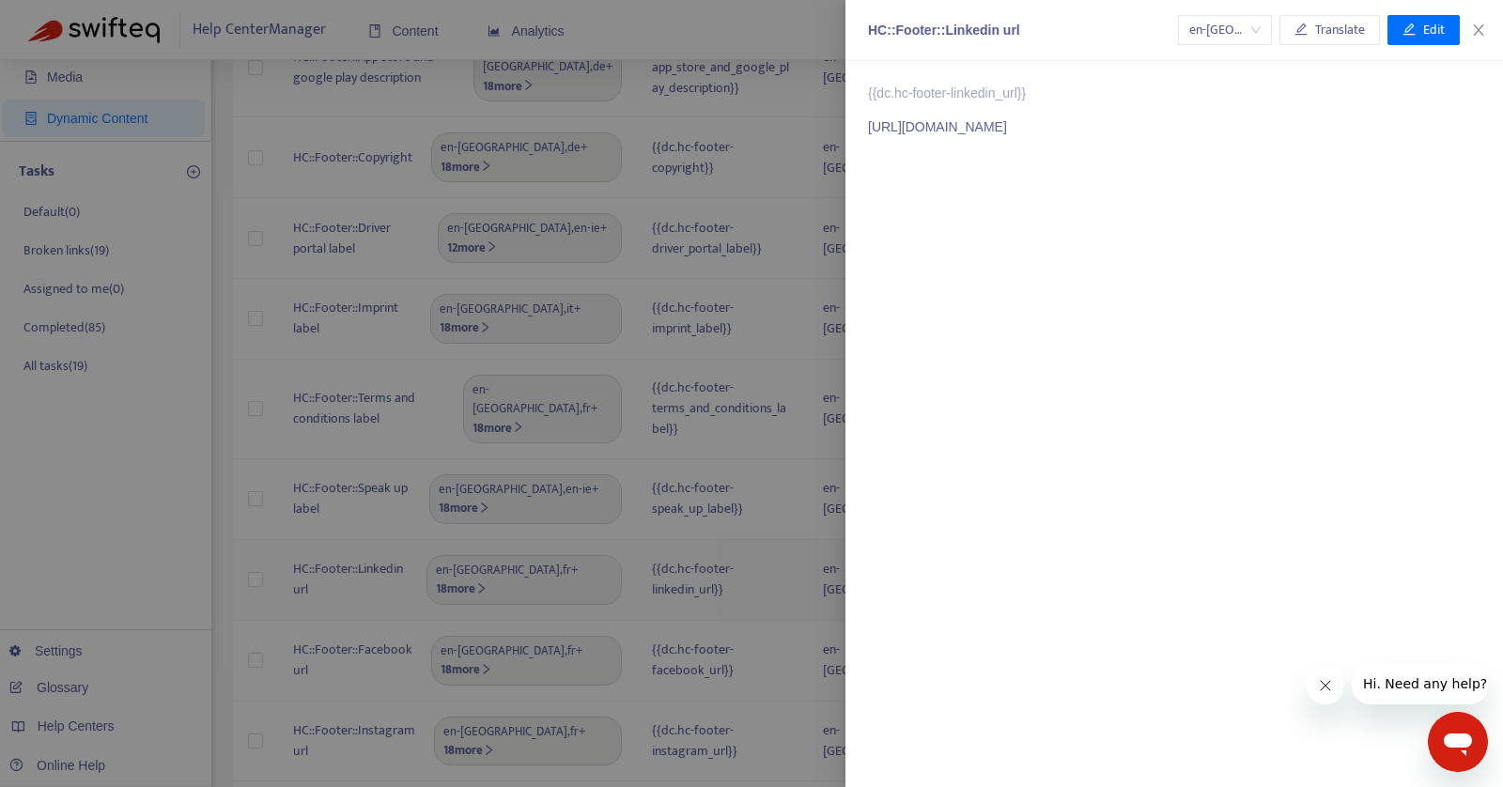
click at [753, 550] on div at bounding box center [751, 393] width 1503 height 787
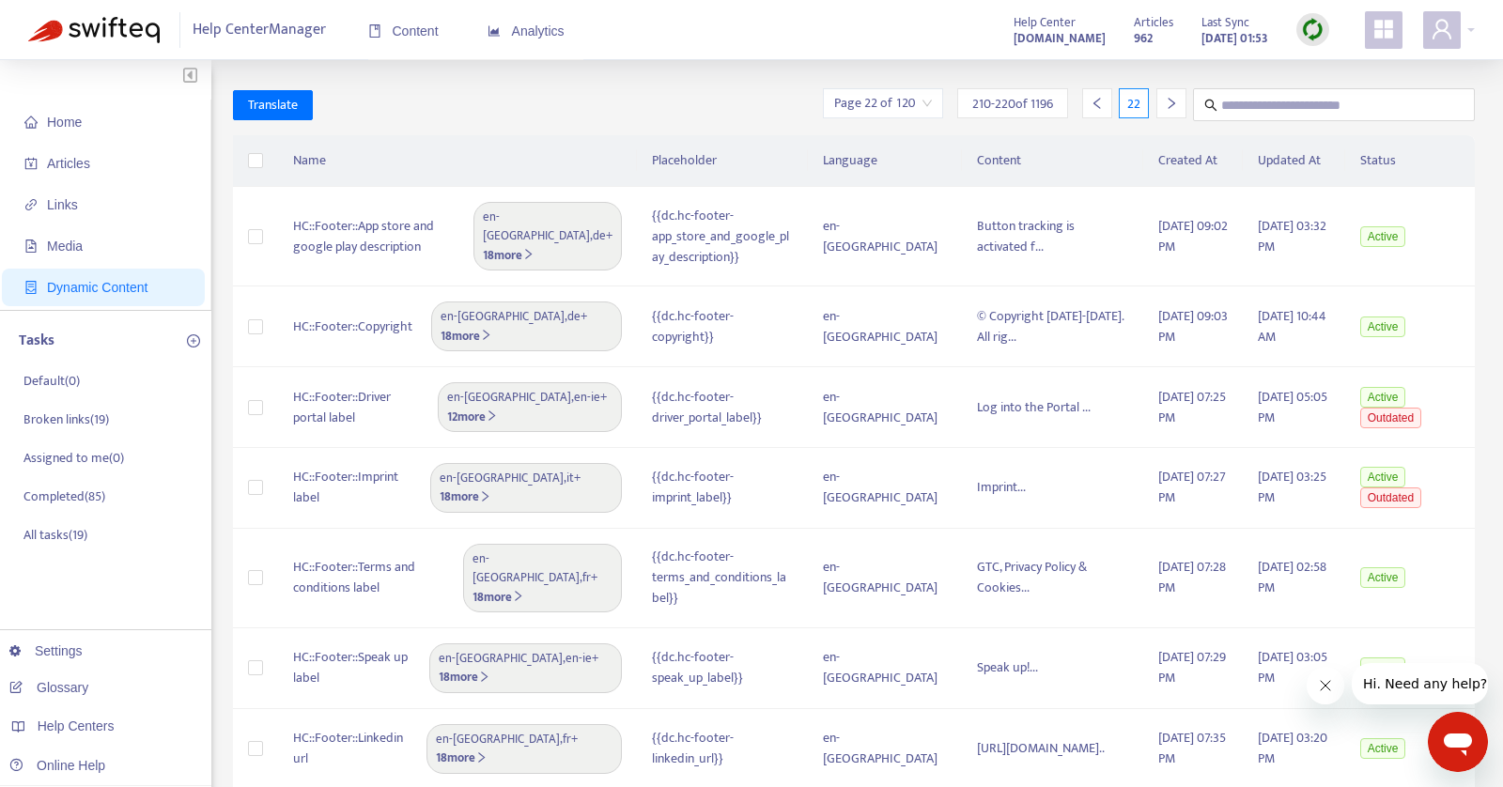
scroll to position [0, 0]
click at [1173, 100] on icon "right" at bounding box center [1171, 103] width 13 height 13
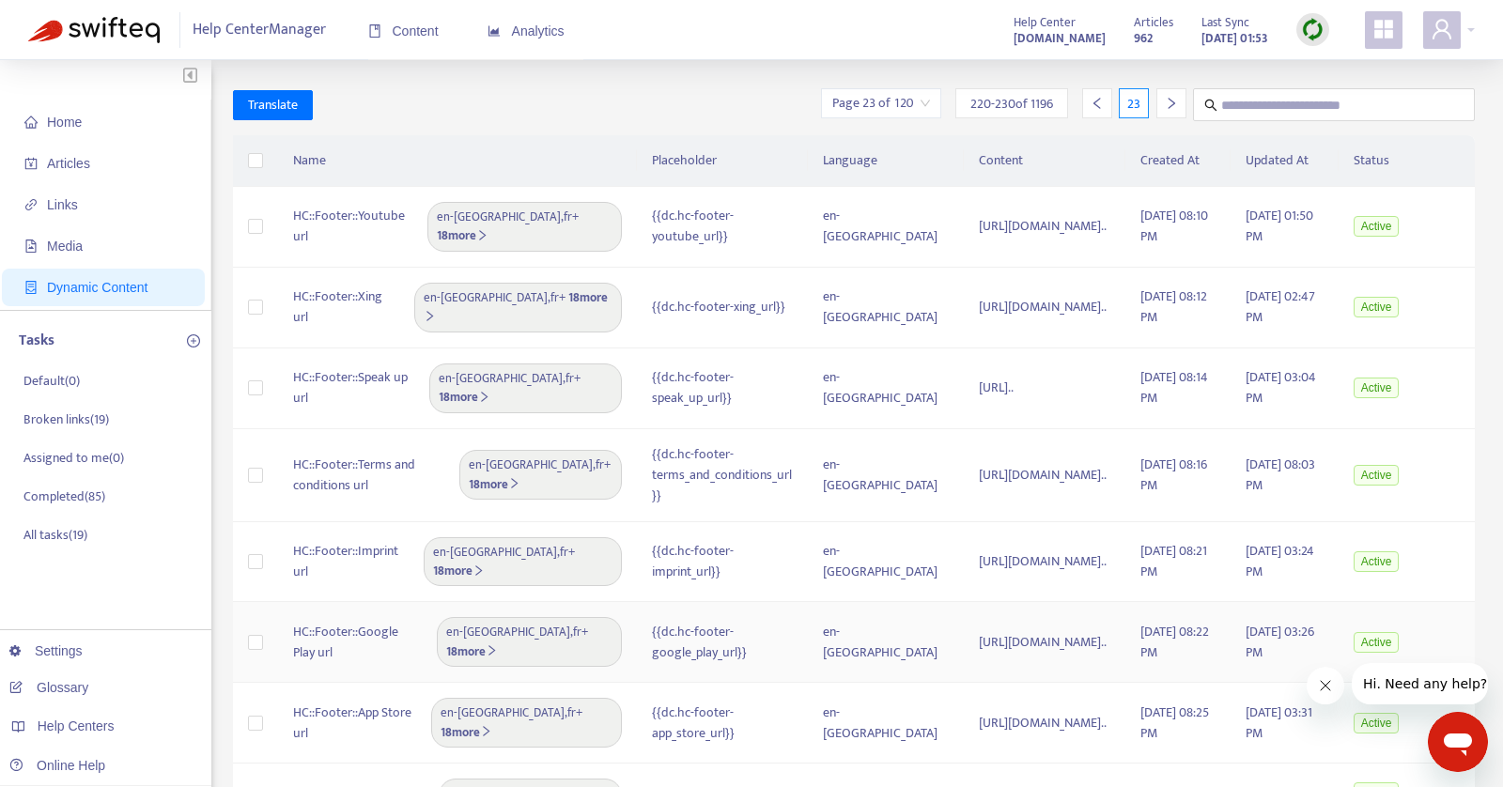
scroll to position [400, 0]
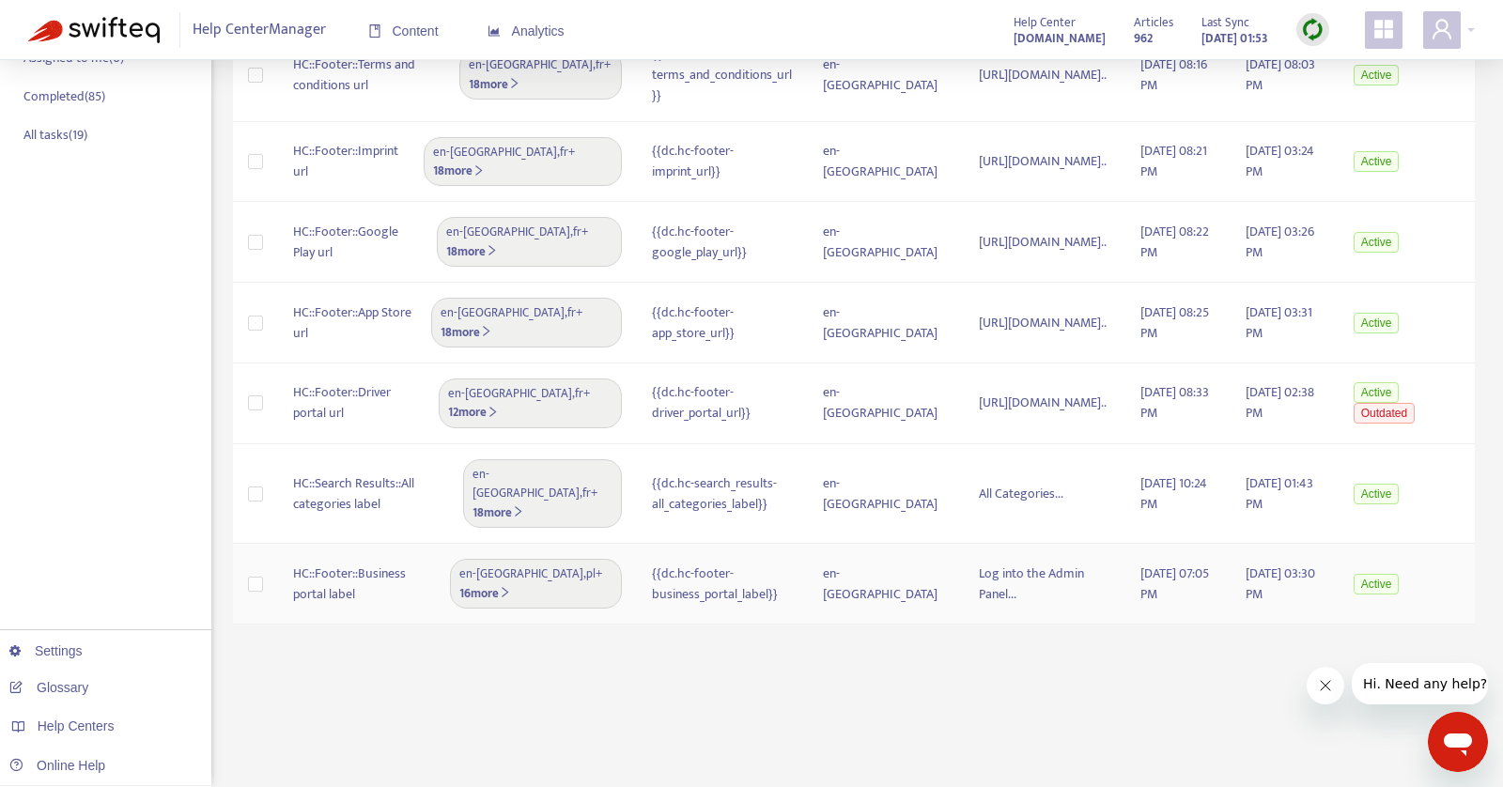
click at [979, 563] on span "Log into the Admin Panel..." at bounding box center [1031, 584] width 105 height 42
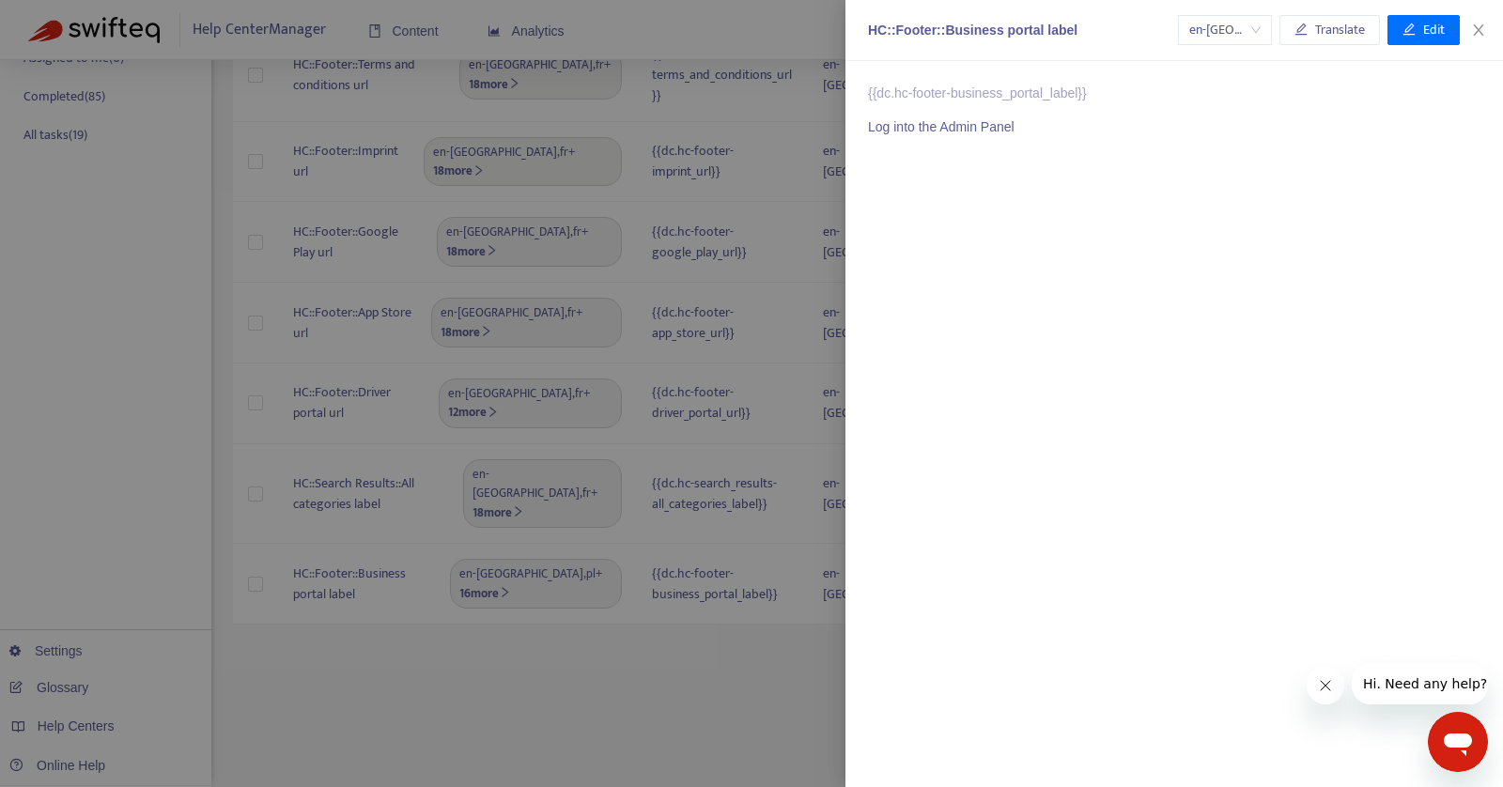
click at [723, 640] on div at bounding box center [751, 393] width 1503 height 787
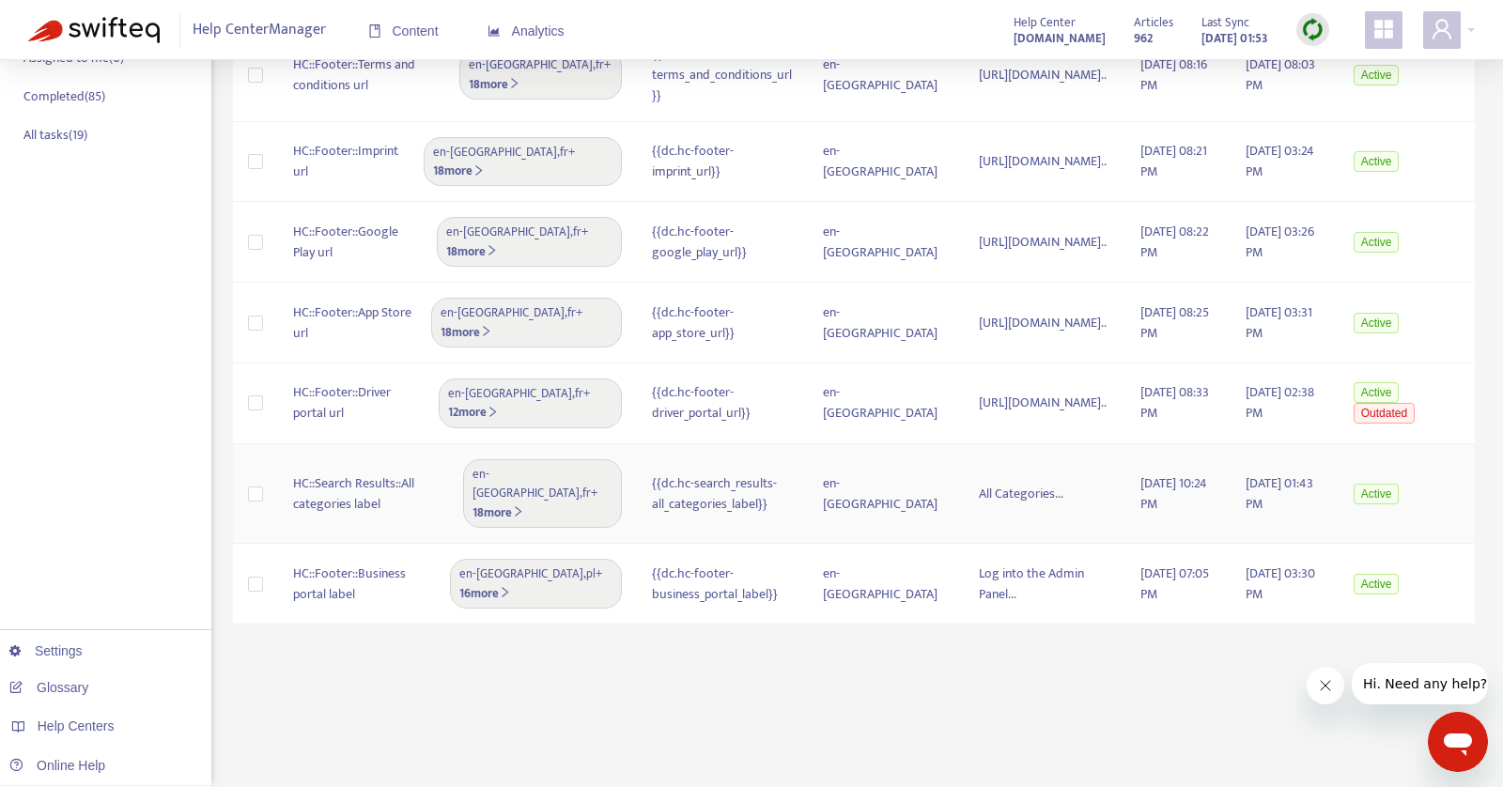
click at [979, 483] on span "All Categories..." at bounding box center [1021, 494] width 85 height 22
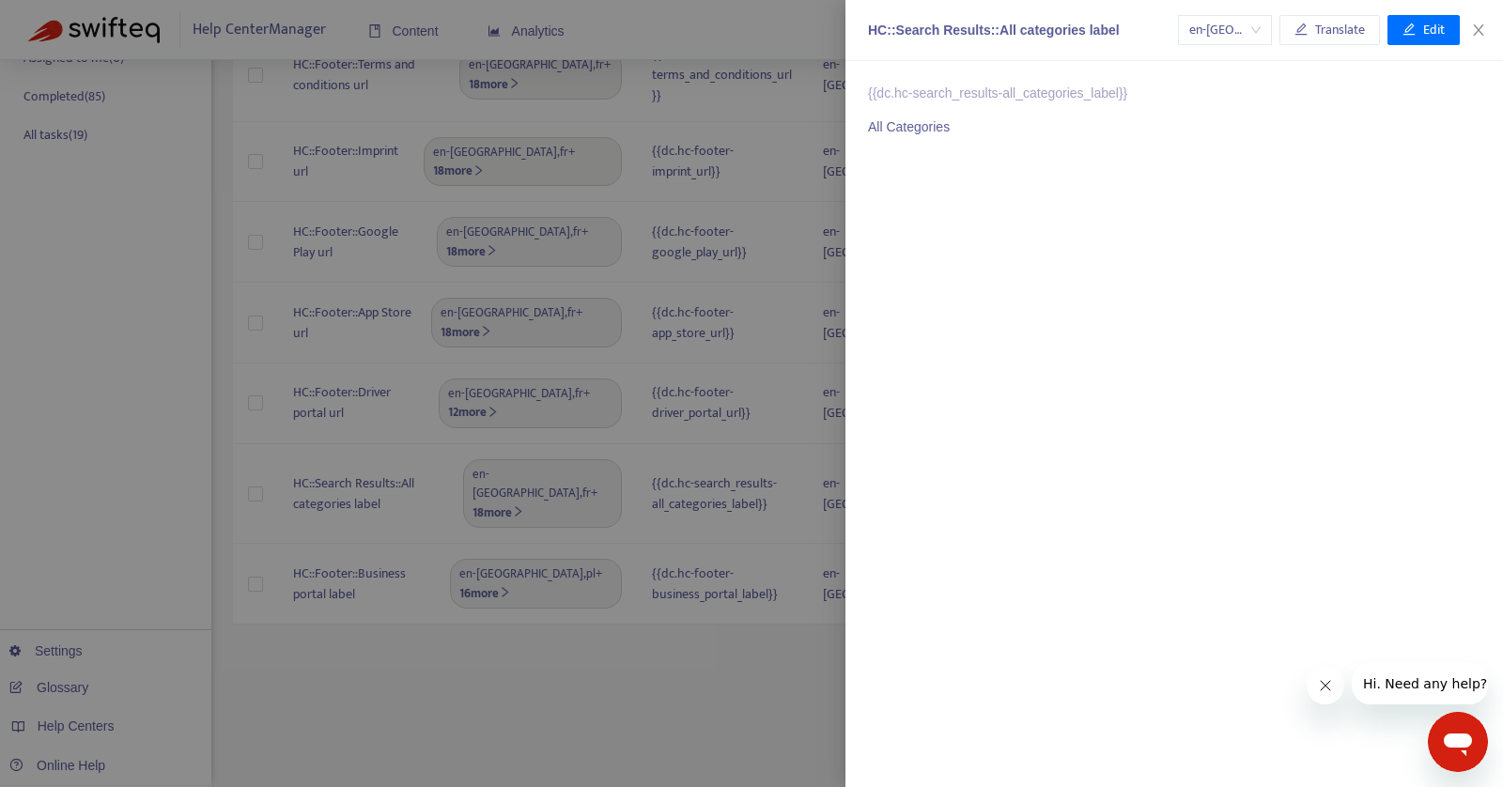
click at [721, 676] on div at bounding box center [751, 393] width 1503 height 787
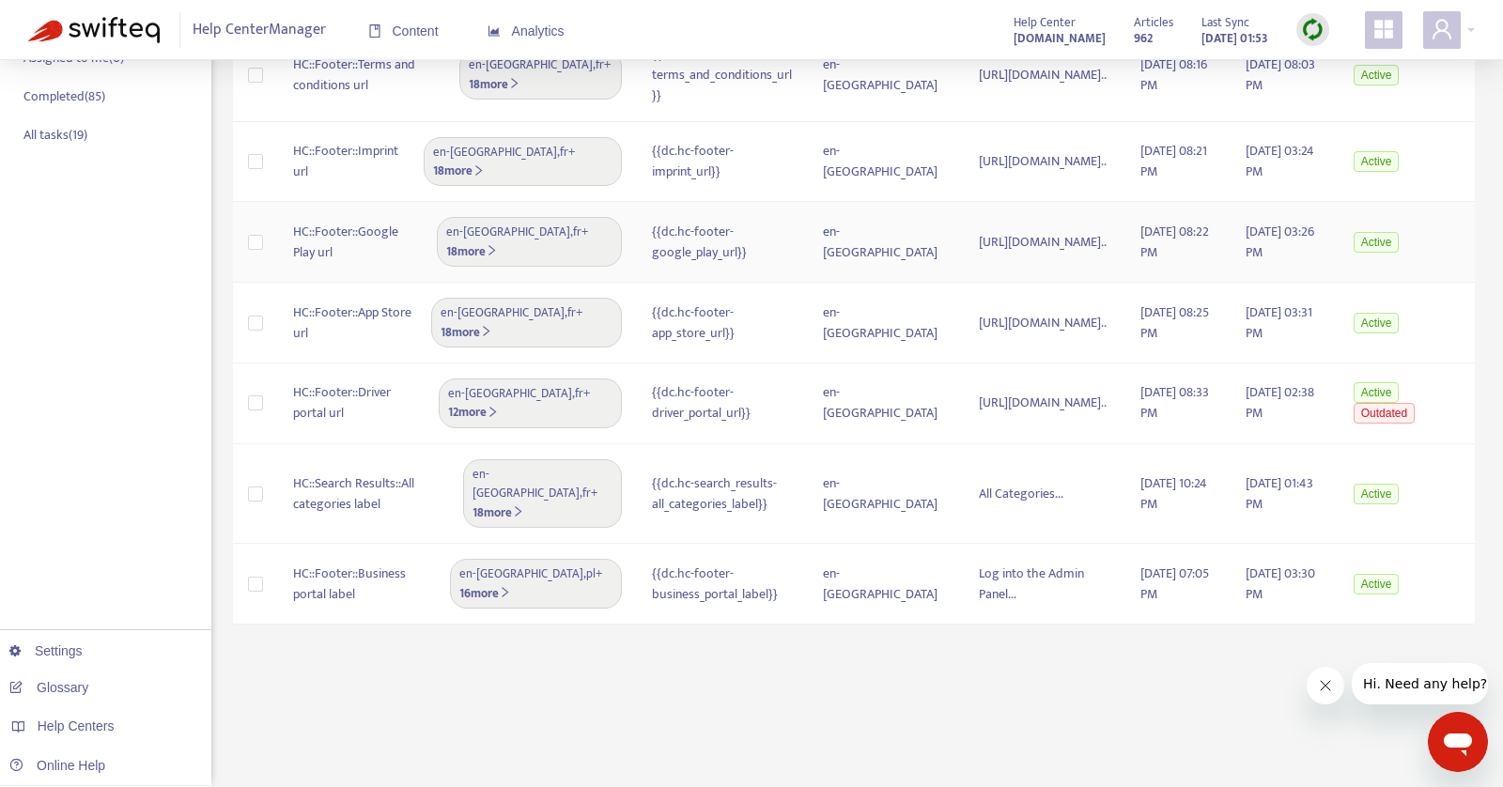
click at [979, 231] on span "[URL][DOMAIN_NAME].." at bounding box center [1043, 242] width 128 height 22
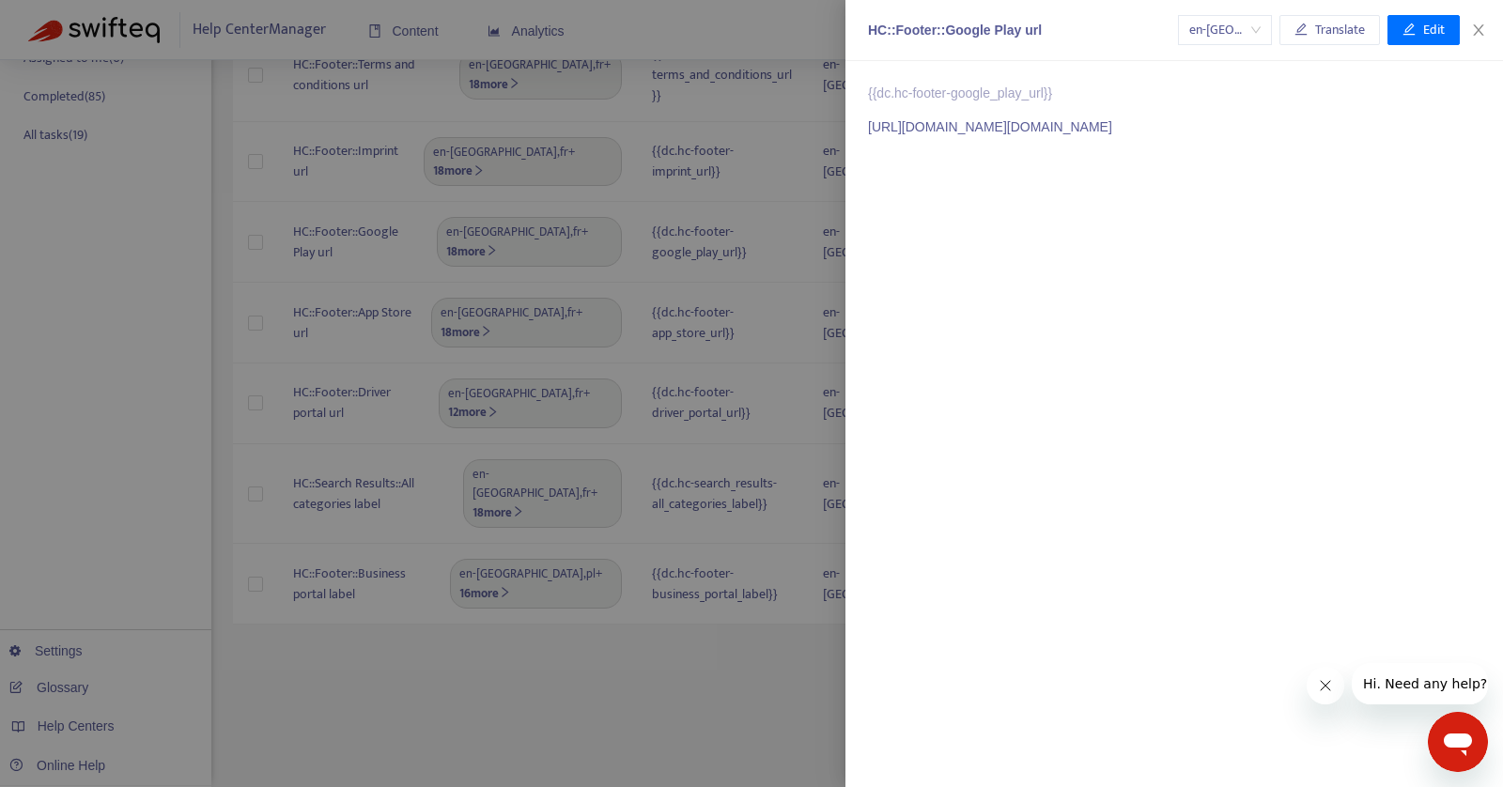
click at [756, 567] on div at bounding box center [751, 393] width 1503 height 787
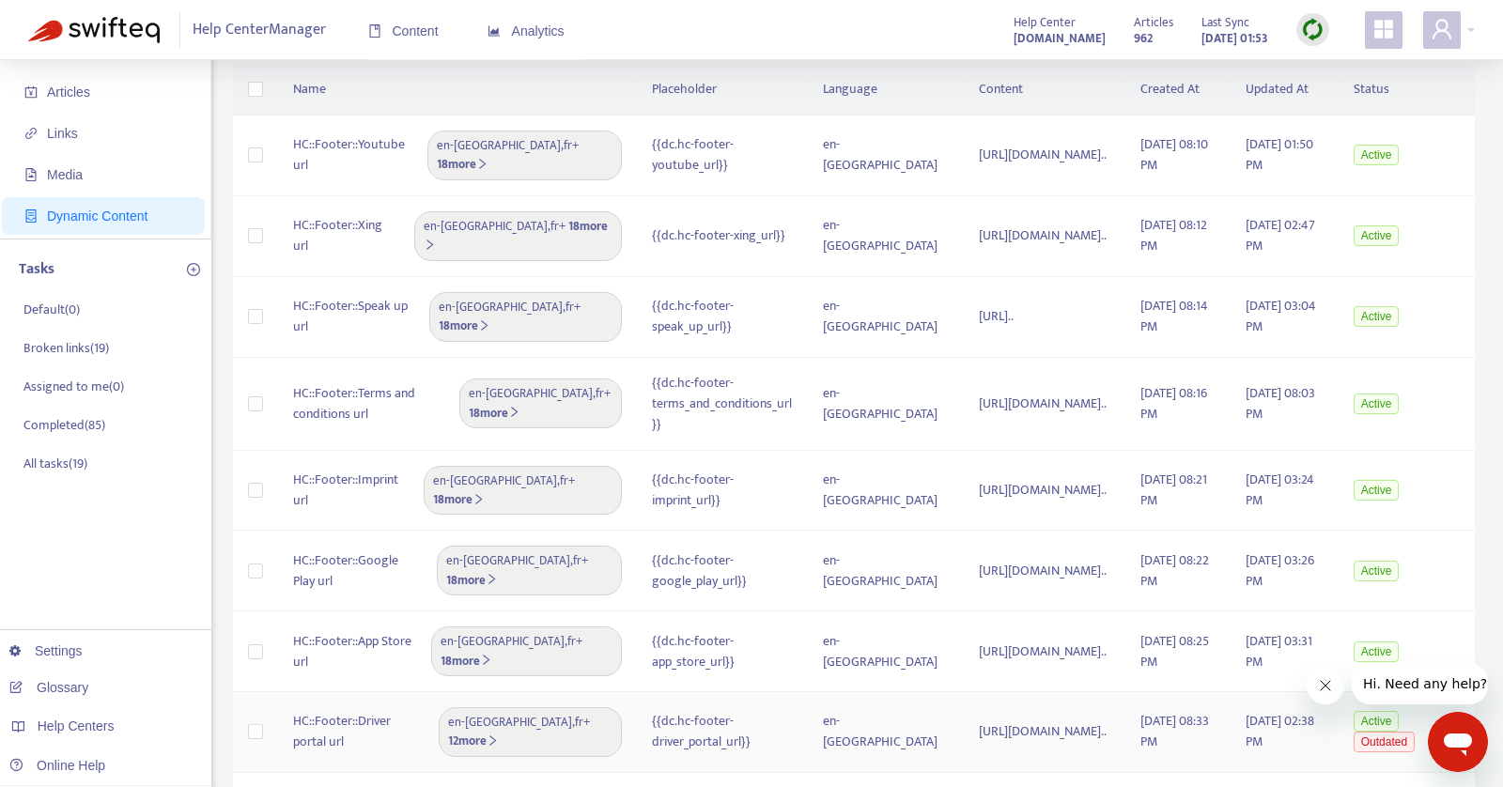
scroll to position [0, 0]
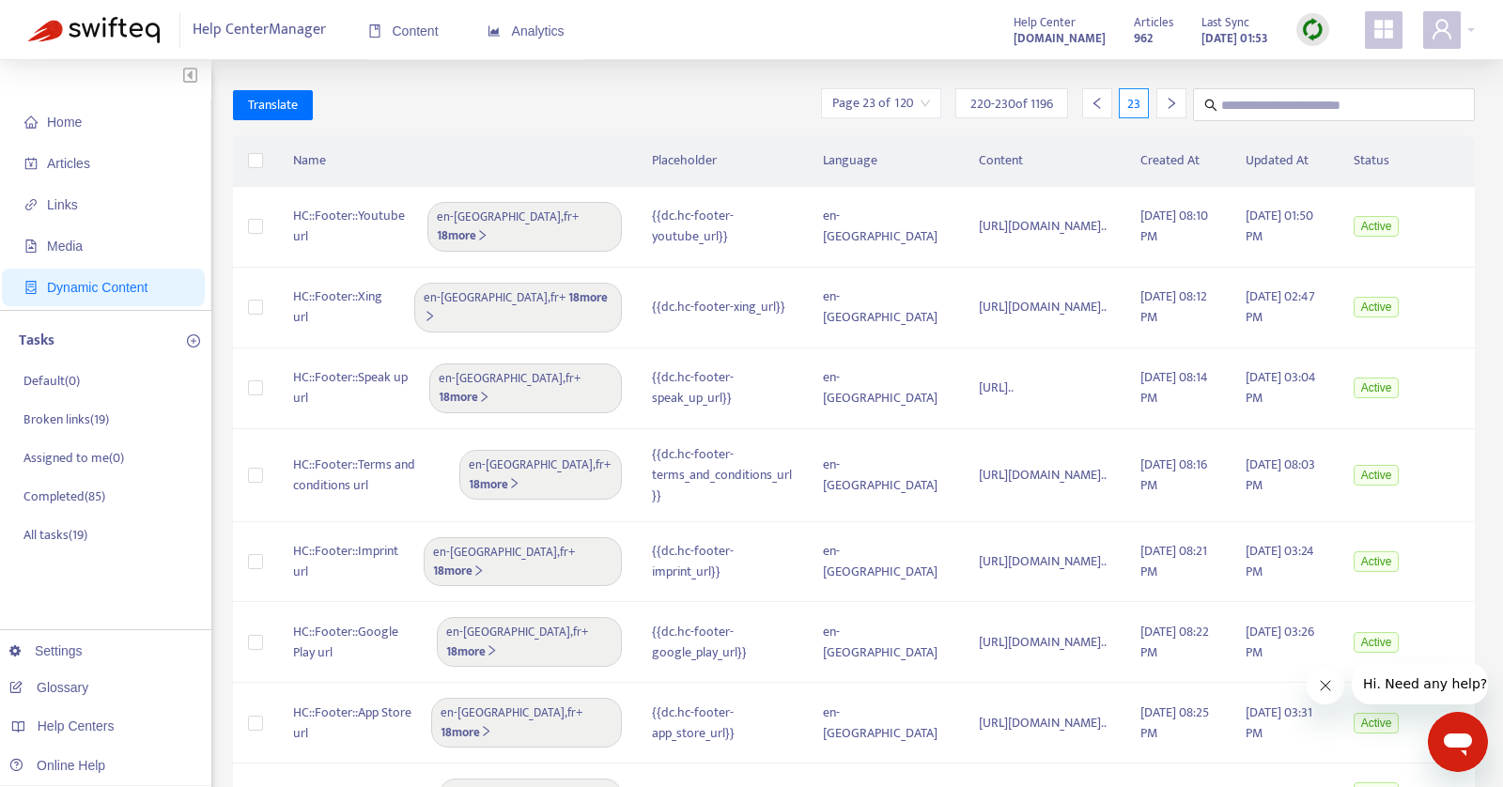
click at [1179, 108] on div at bounding box center [1171, 103] width 30 height 30
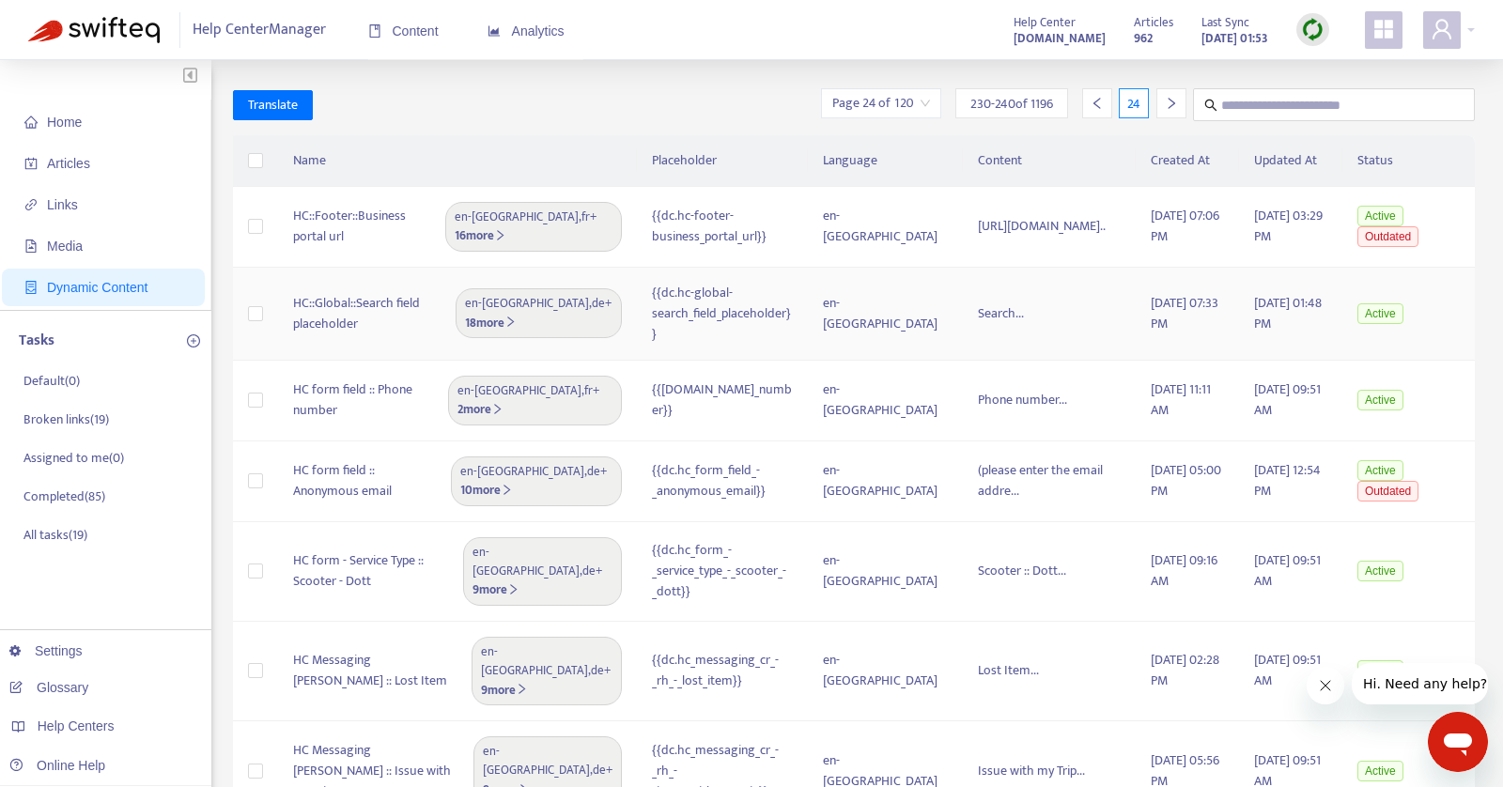
click at [963, 327] on td "Search..." at bounding box center [1049, 314] width 173 height 93
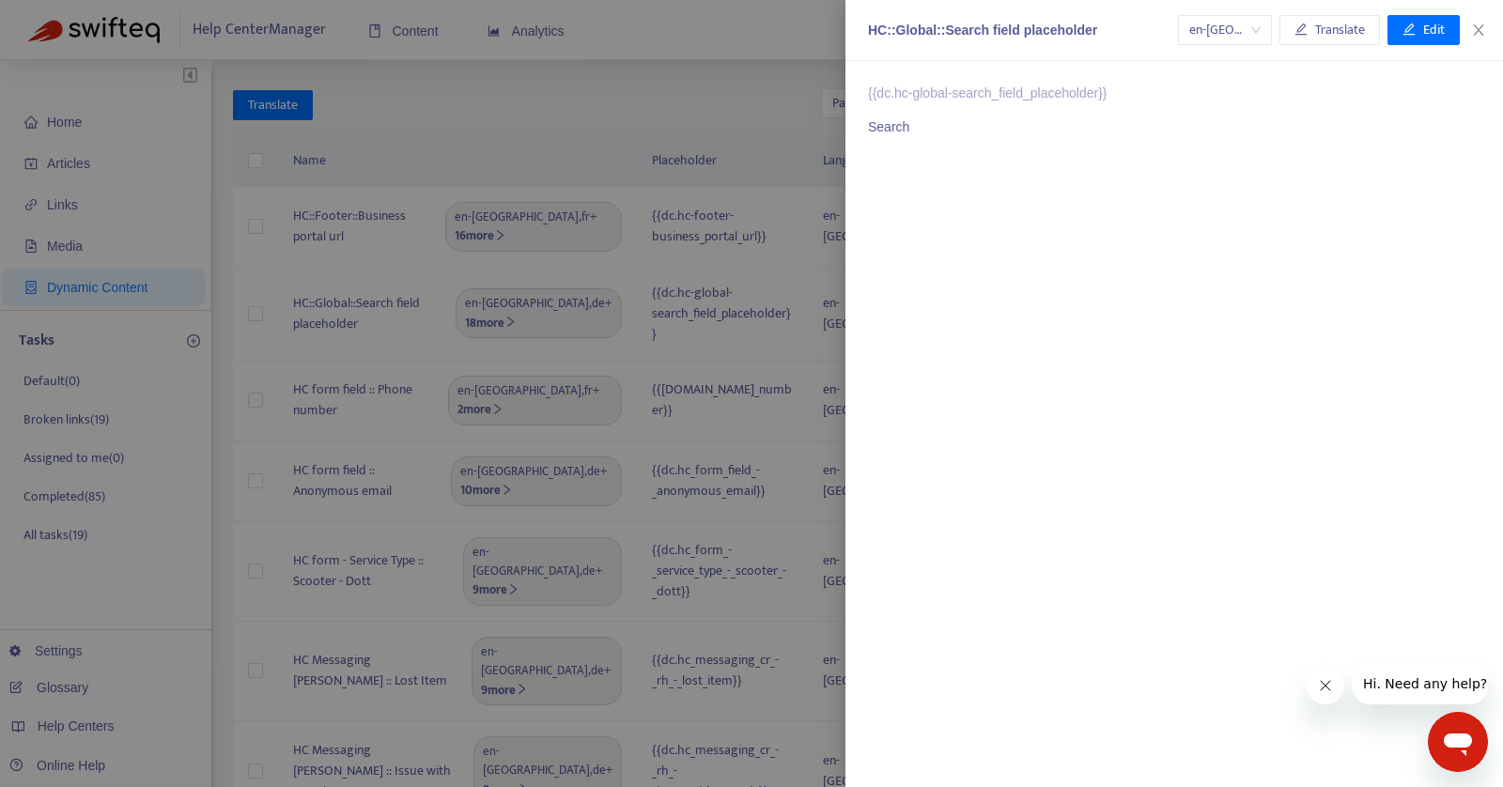
click at [720, 132] on div at bounding box center [751, 393] width 1503 height 787
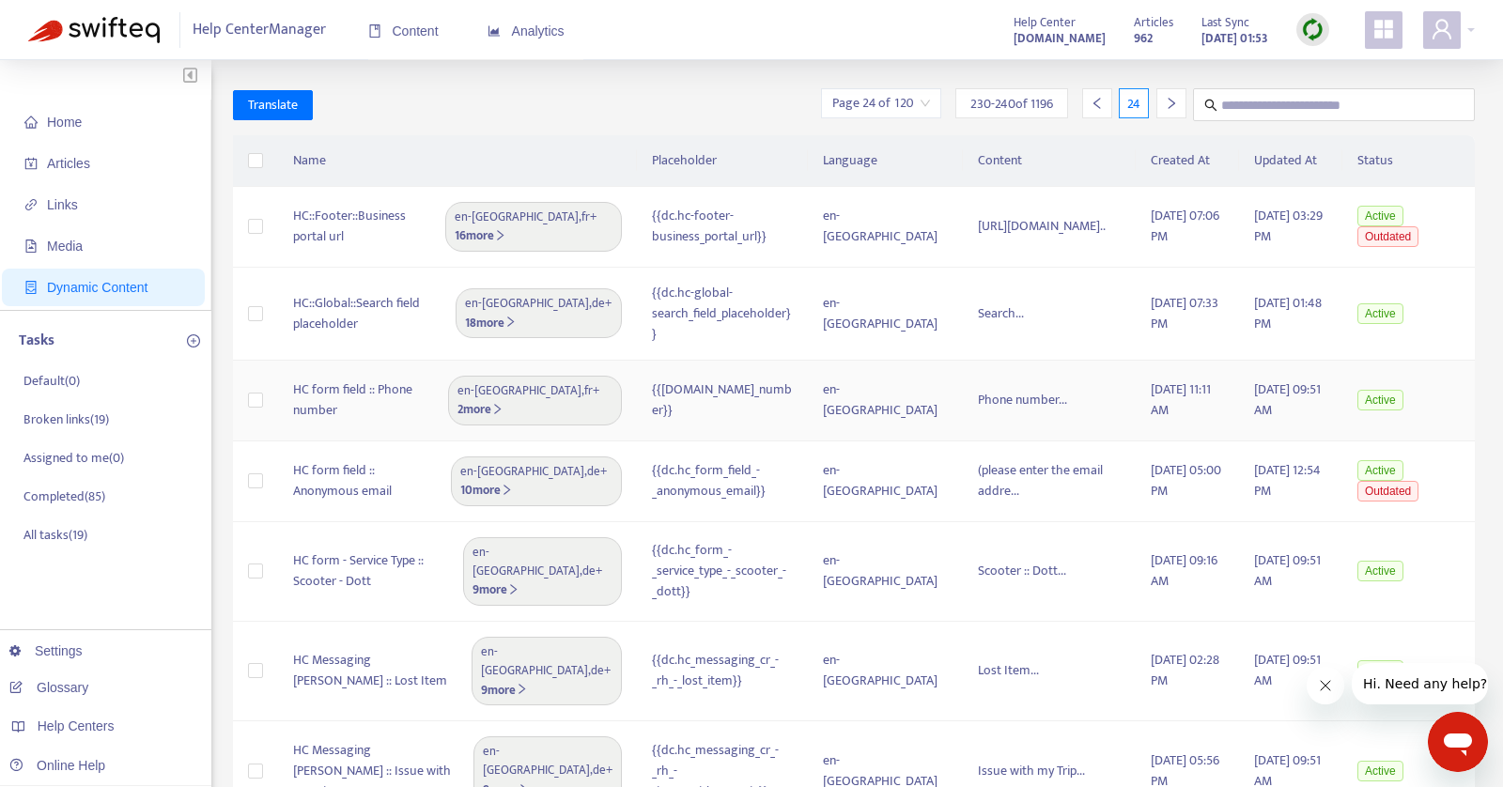
click at [964, 365] on td "Phone number..." at bounding box center [1049, 401] width 173 height 81
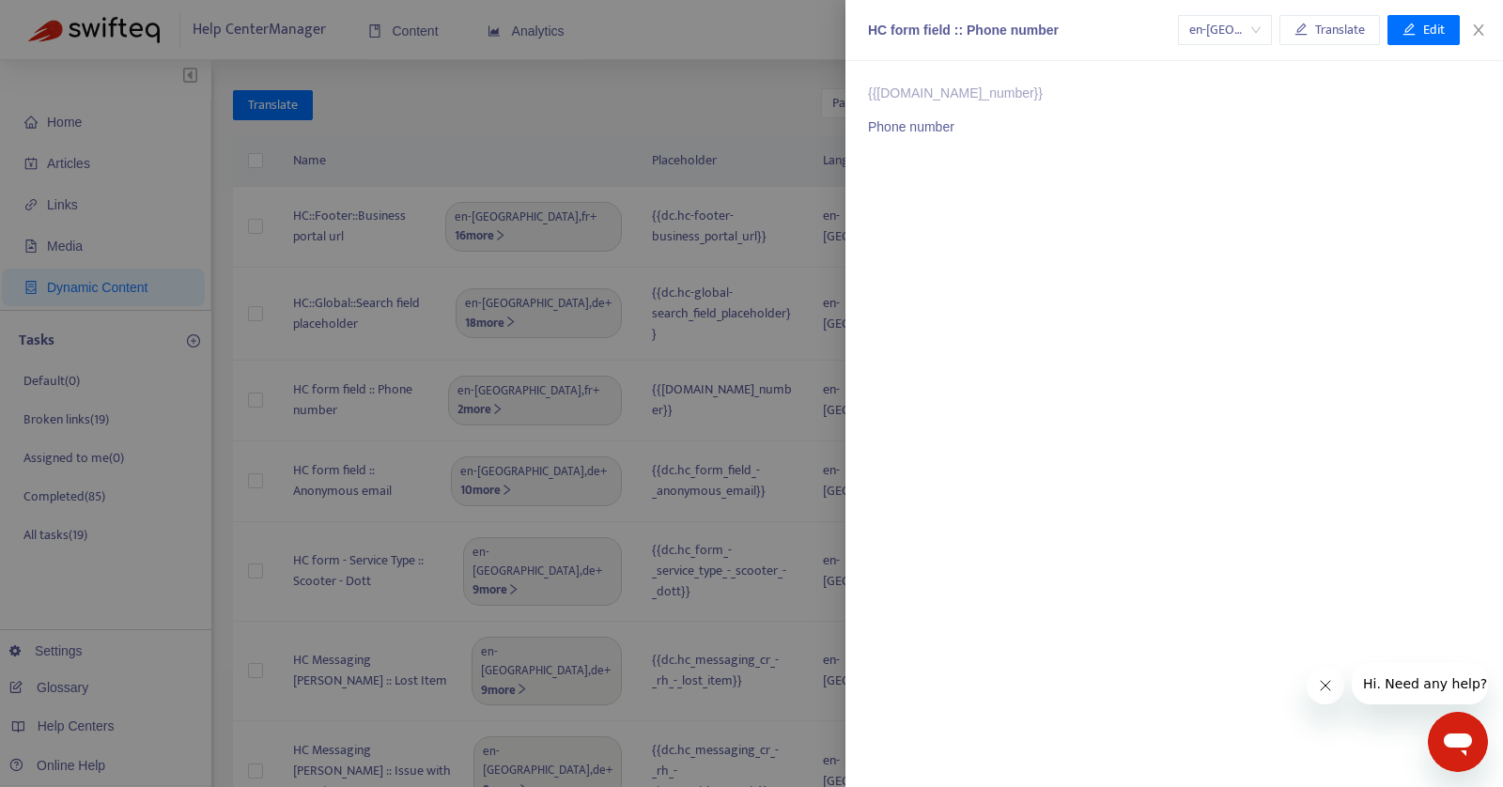
click at [591, 111] on div at bounding box center [751, 393] width 1503 height 787
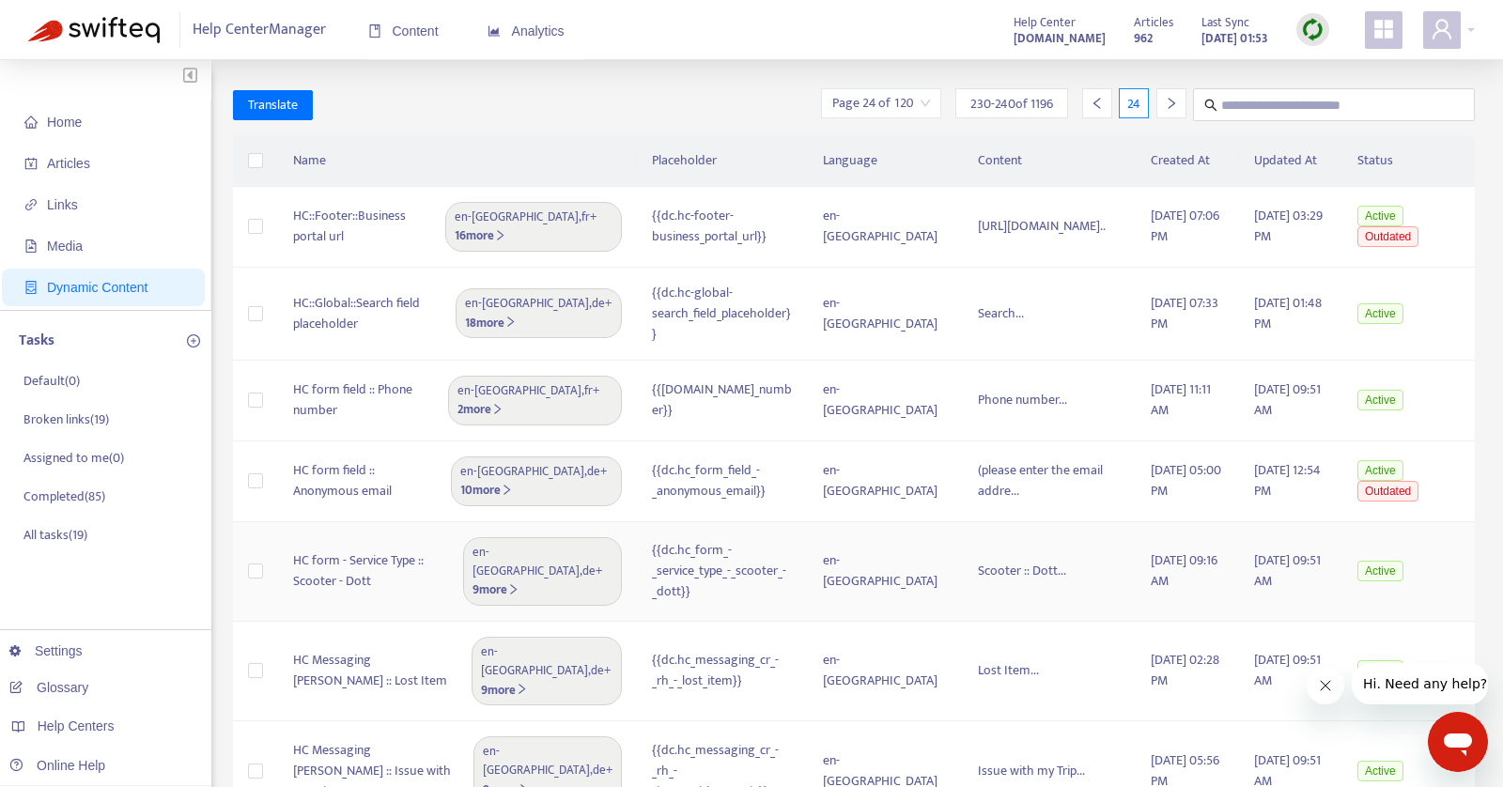
click at [963, 566] on td "Scooter :: Dott..." at bounding box center [1049, 572] width 173 height 100
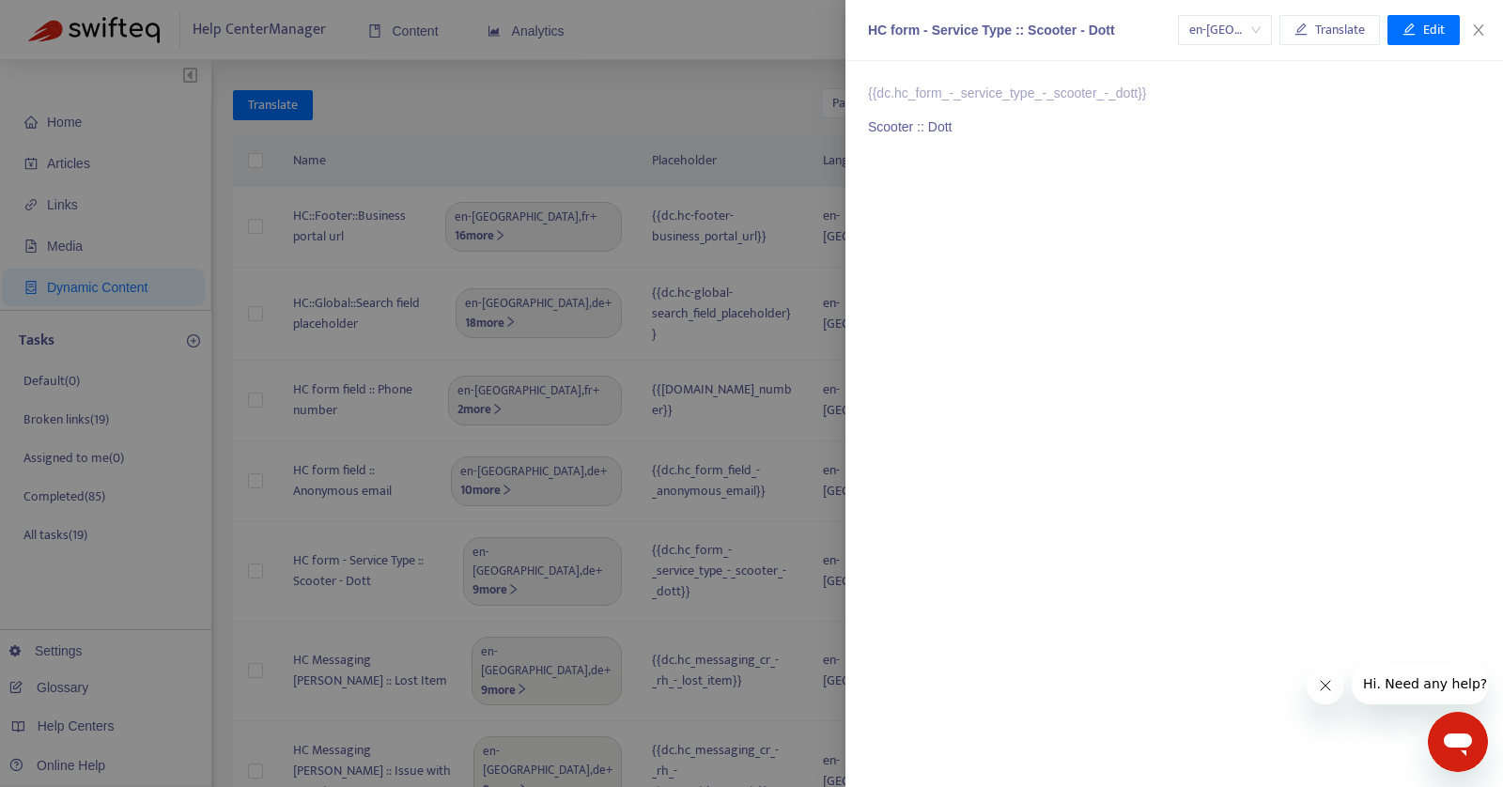
click at [679, 166] on div at bounding box center [751, 393] width 1503 height 787
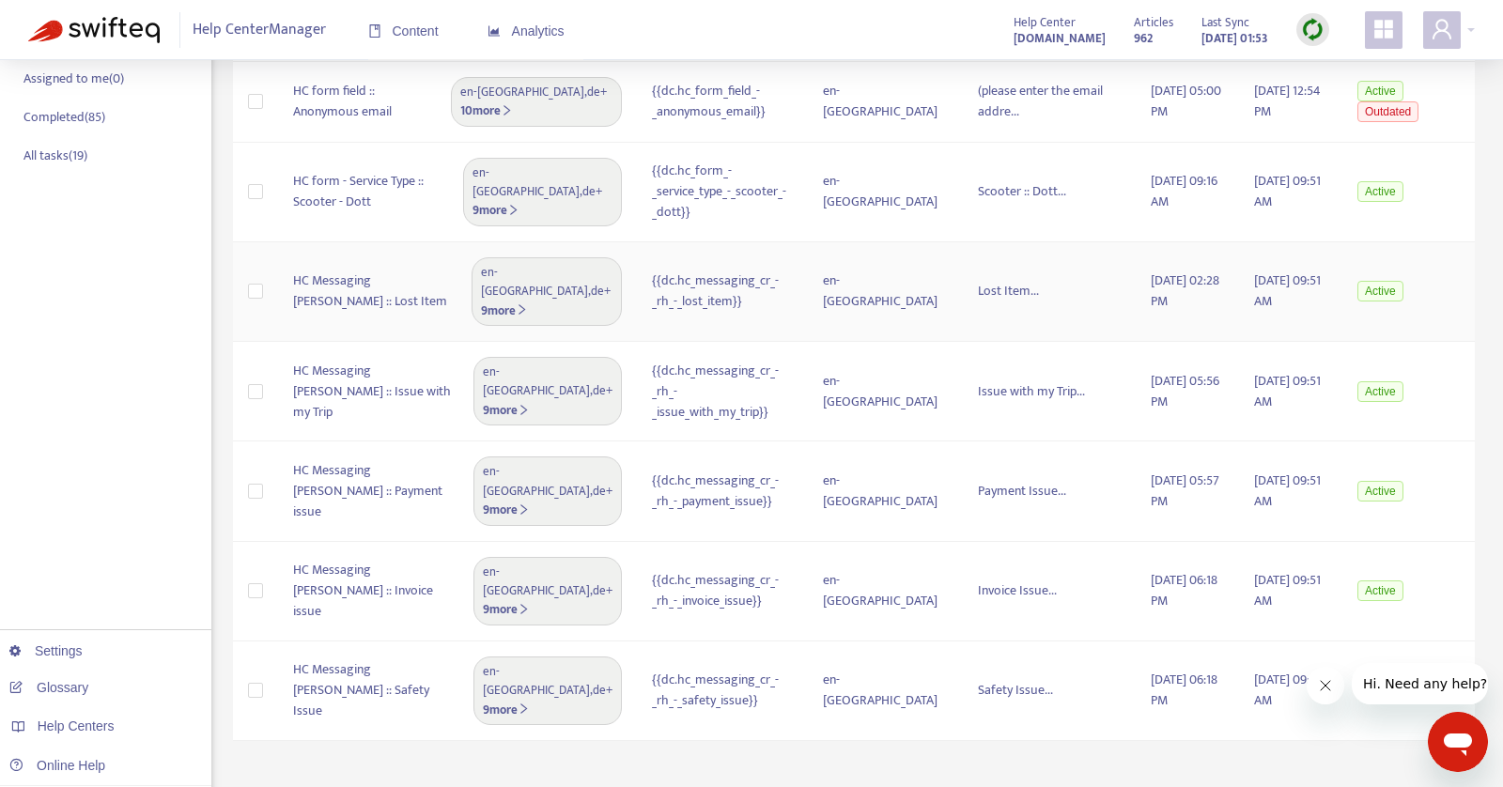
scroll to position [380, 0]
click at [963, 541] on td "Invoice Issue..." at bounding box center [1049, 591] width 173 height 100
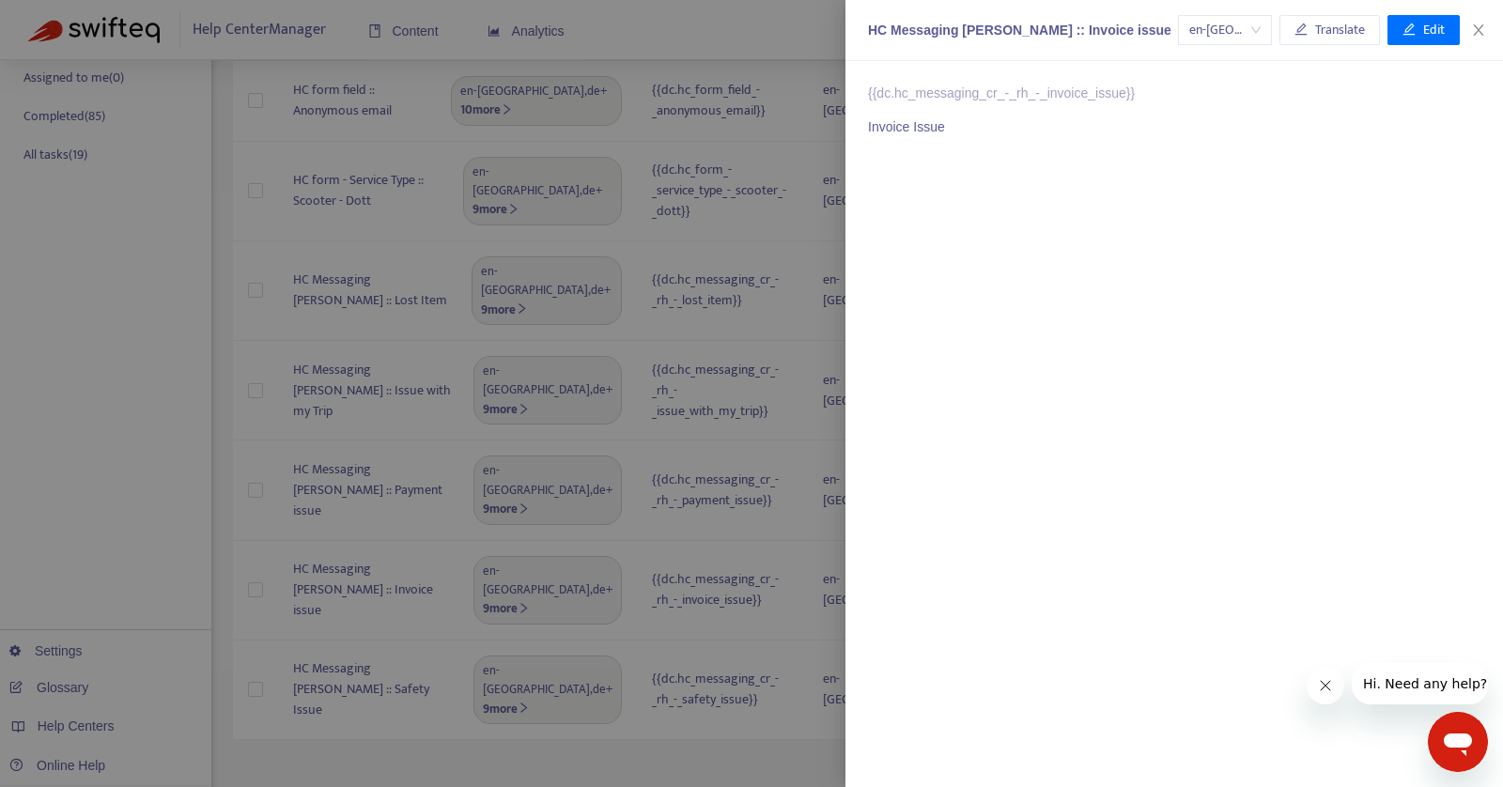
click at [706, 659] on div at bounding box center [751, 393] width 1503 height 787
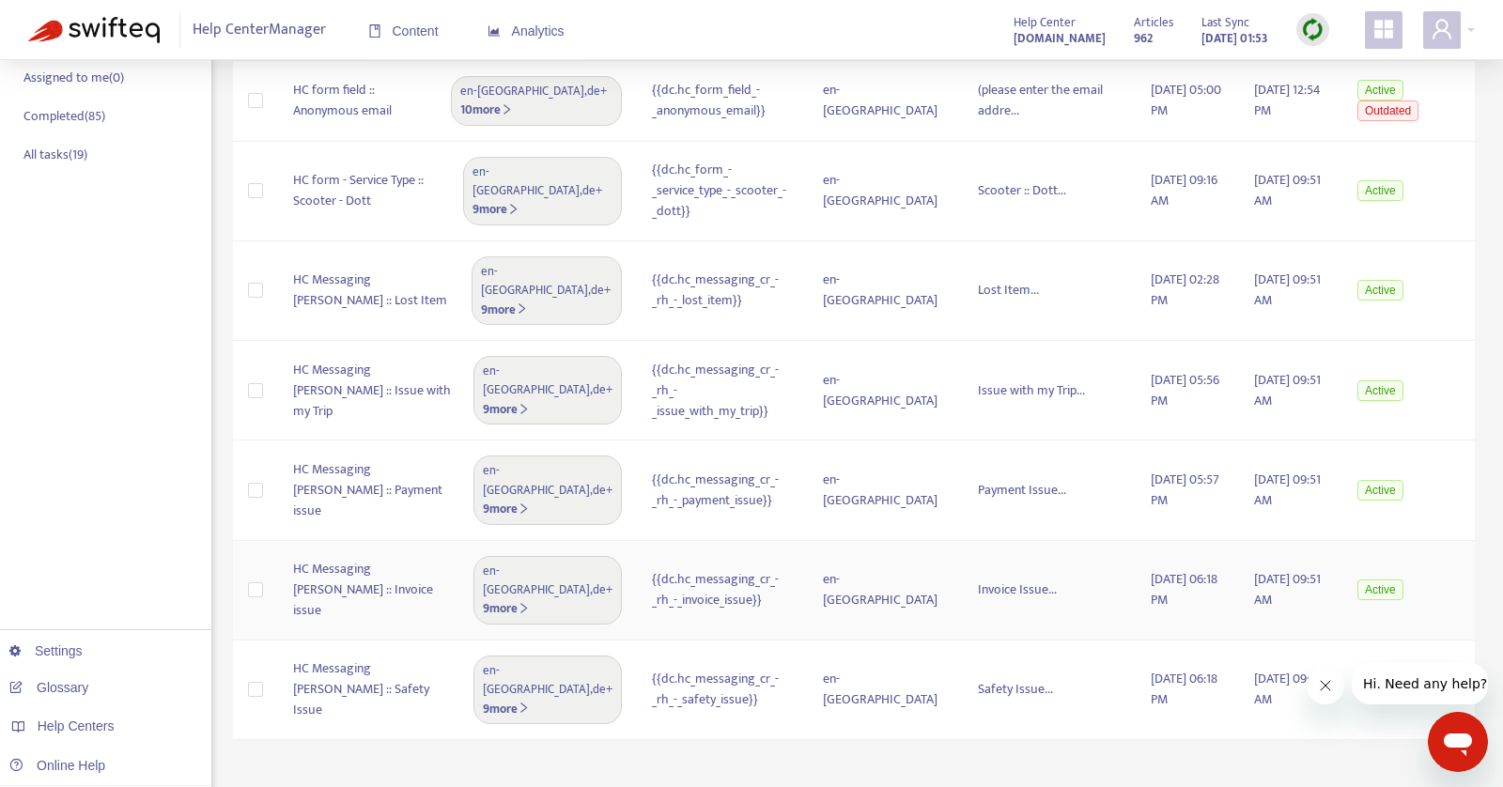
click at [978, 579] on span "Invoice Issue..." at bounding box center [1017, 590] width 79 height 22
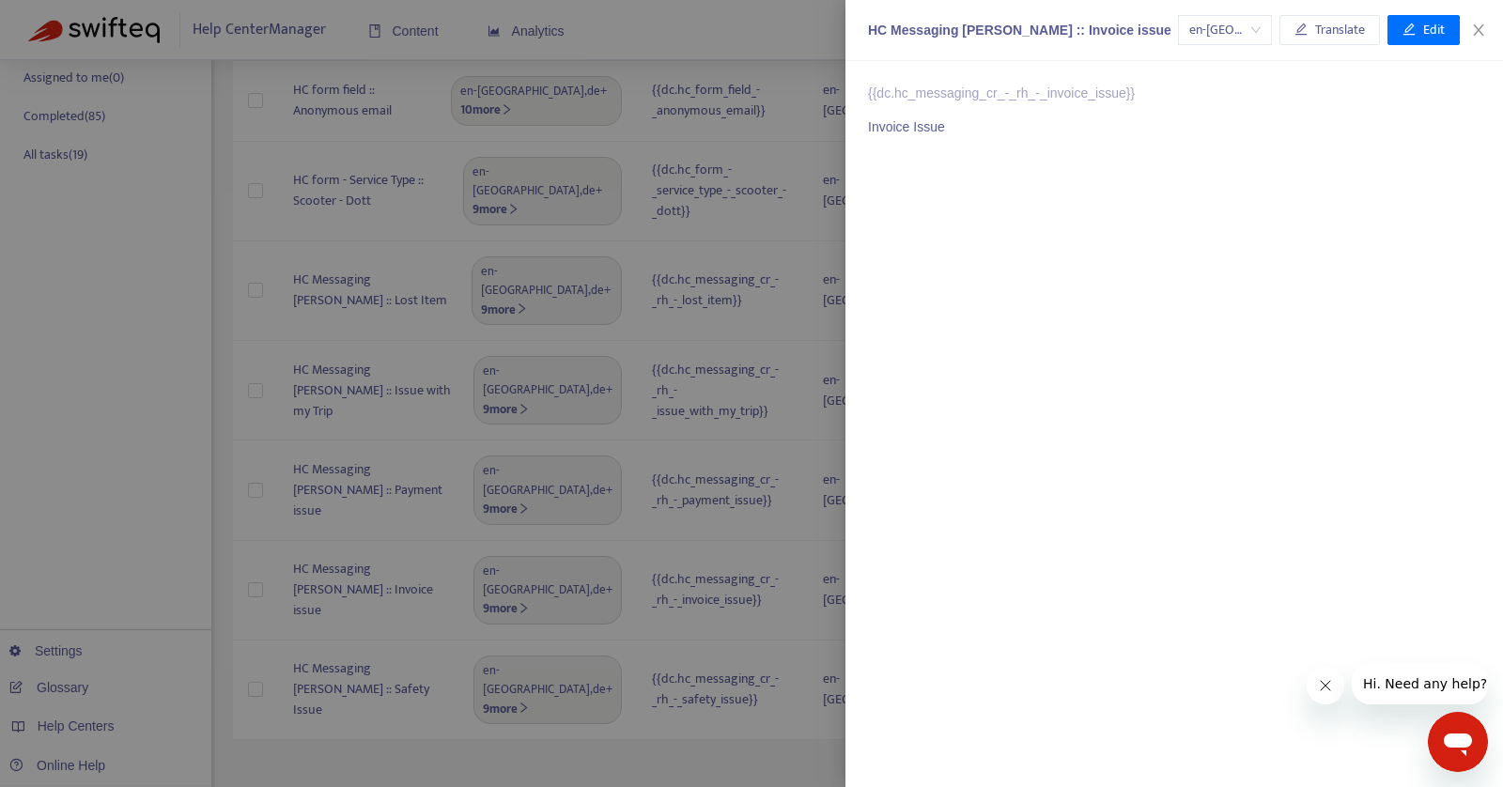
click at [803, 650] on div at bounding box center [751, 393] width 1503 height 787
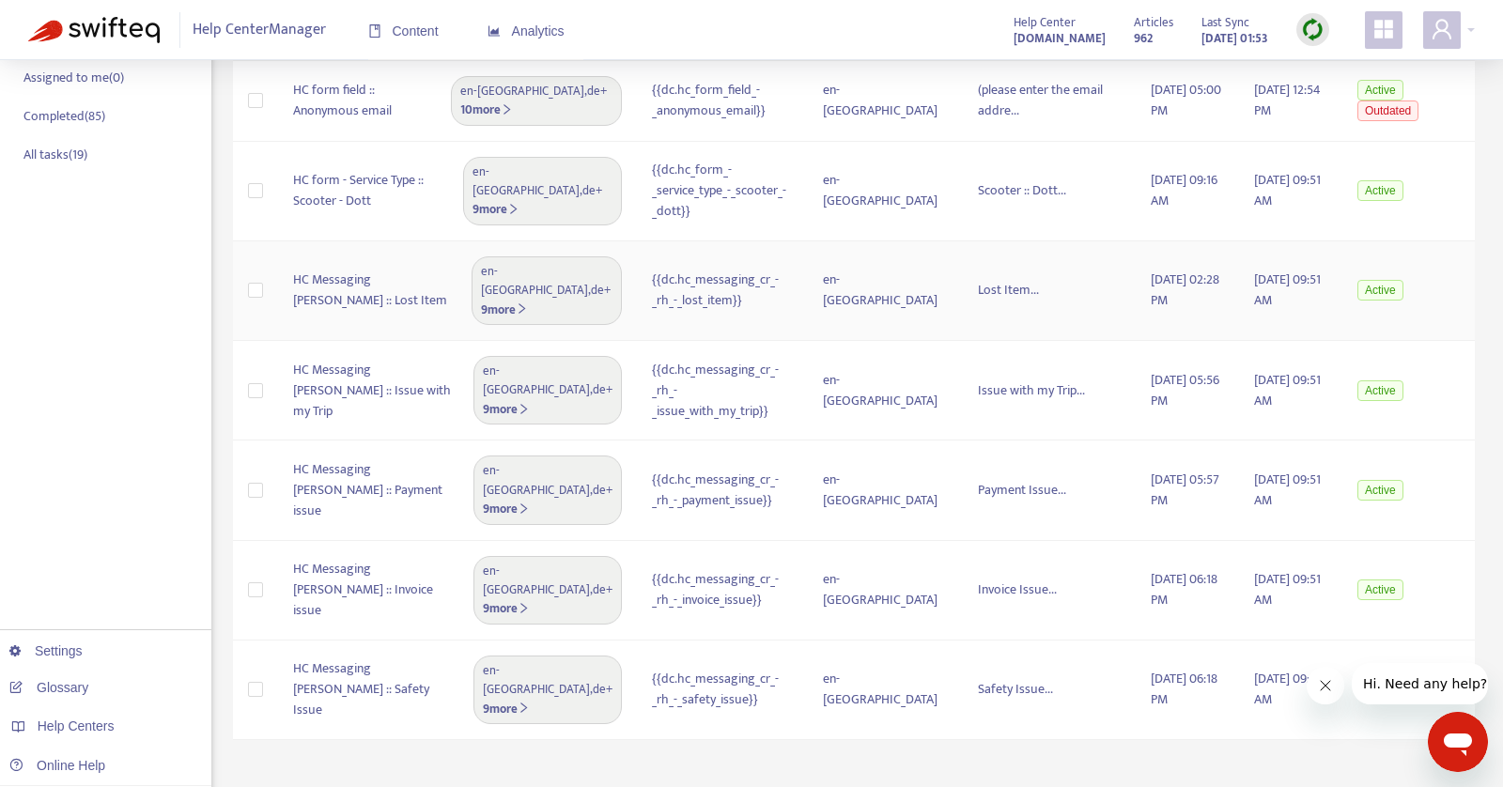
scroll to position [0, 0]
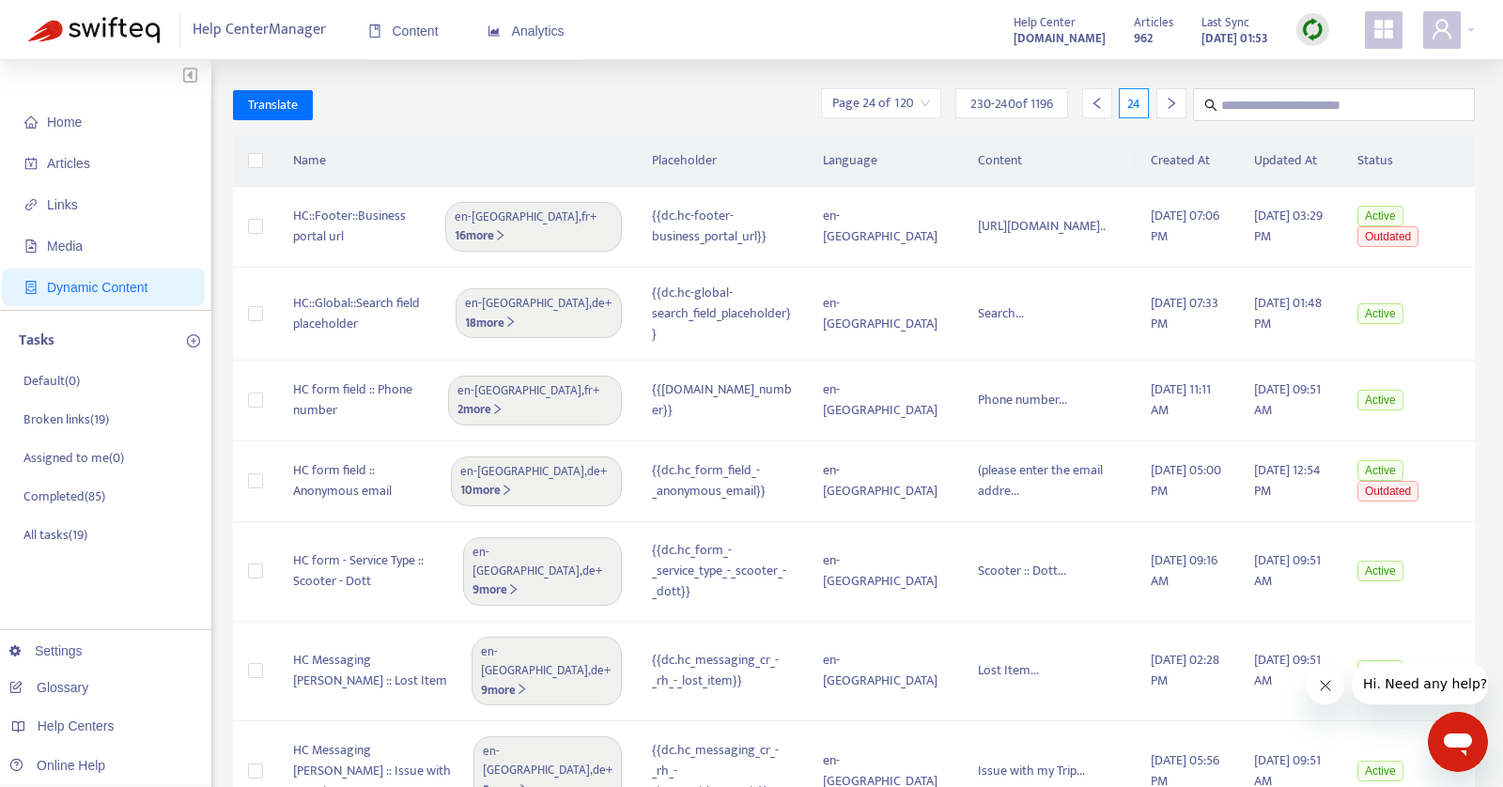
click at [1168, 112] on div at bounding box center [1171, 103] width 30 height 30
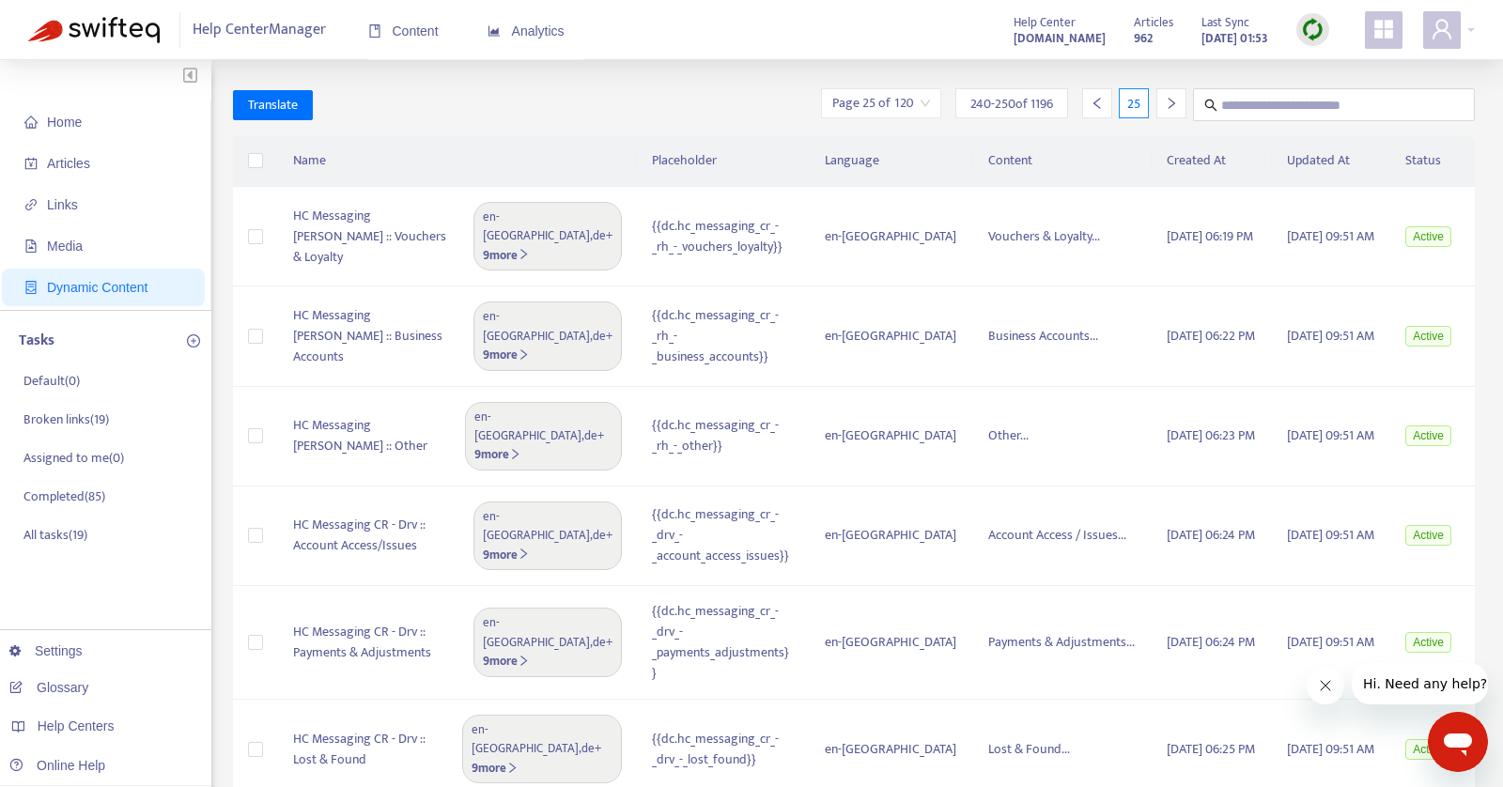
click at [1168, 112] on div at bounding box center [1171, 103] width 30 height 30
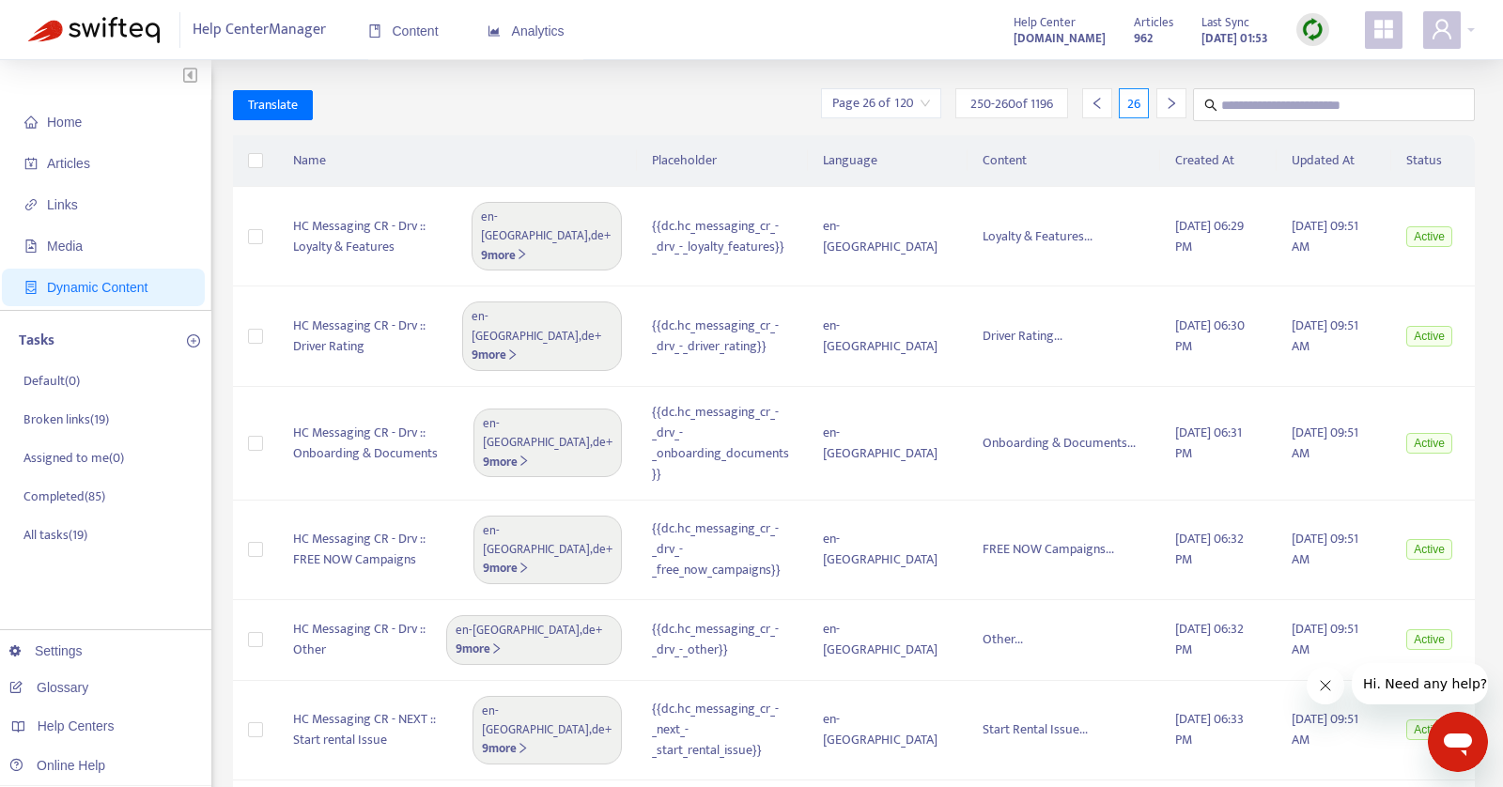
click at [1168, 112] on div at bounding box center [1171, 103] width 30 height 30
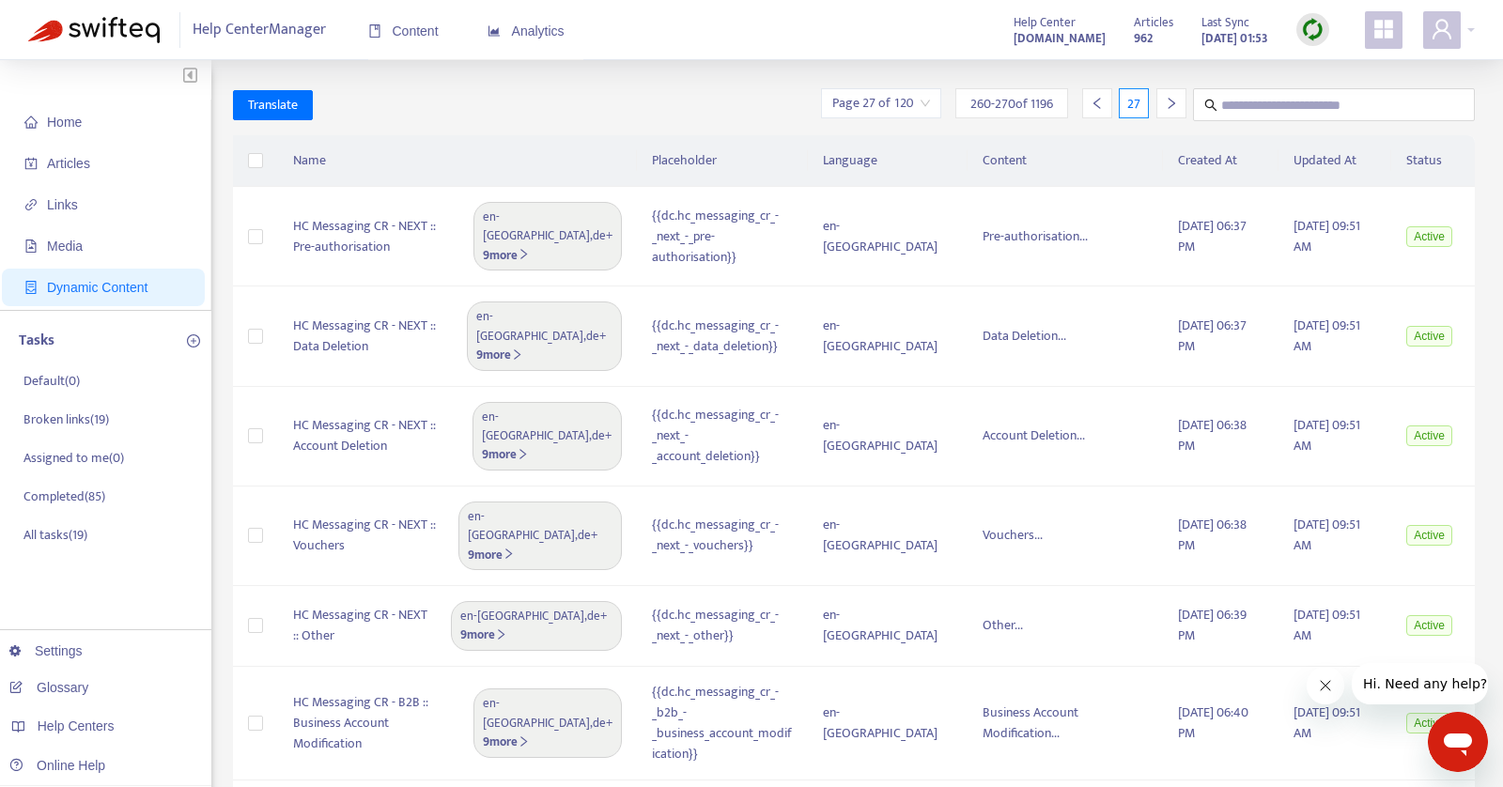
click at [1168, 112] on div at bounding box center [1171, 103] width 30 height 30
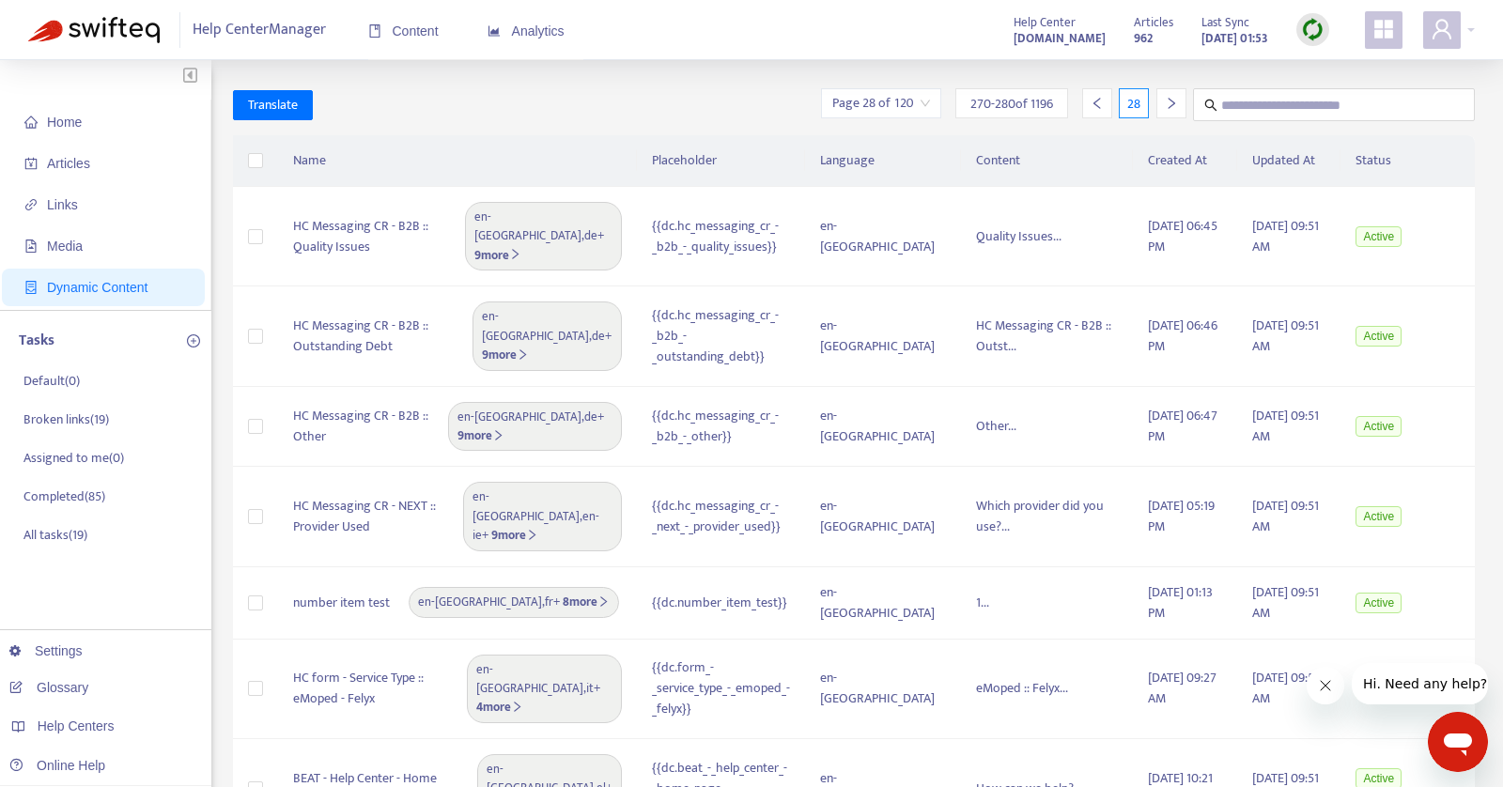
click at [1168, 112] on div at bounding box center [1171, 103] width 30 height 30
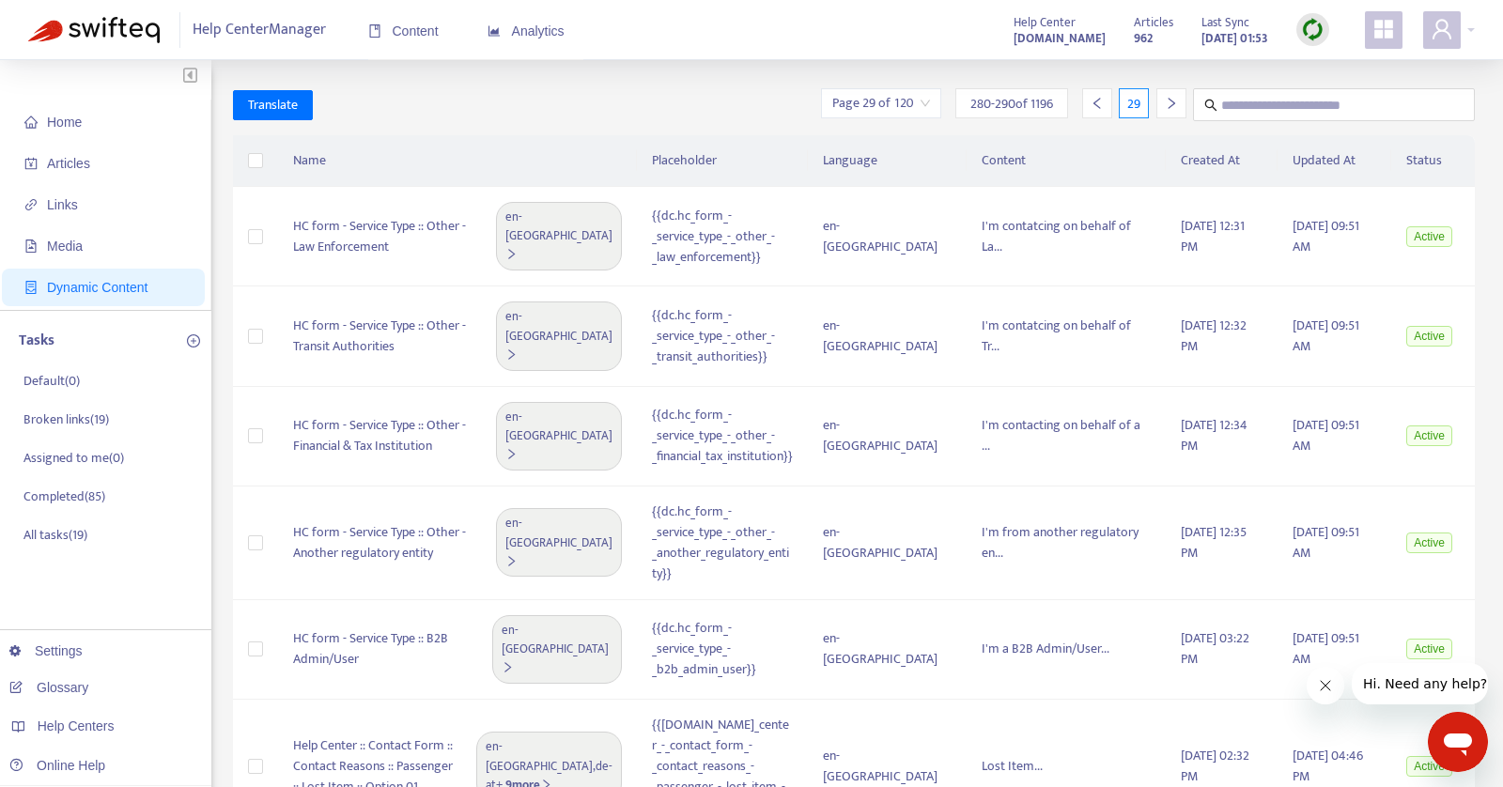
click at [1168, 112] on div at bounding box center [1171, 103] width 30 height 30
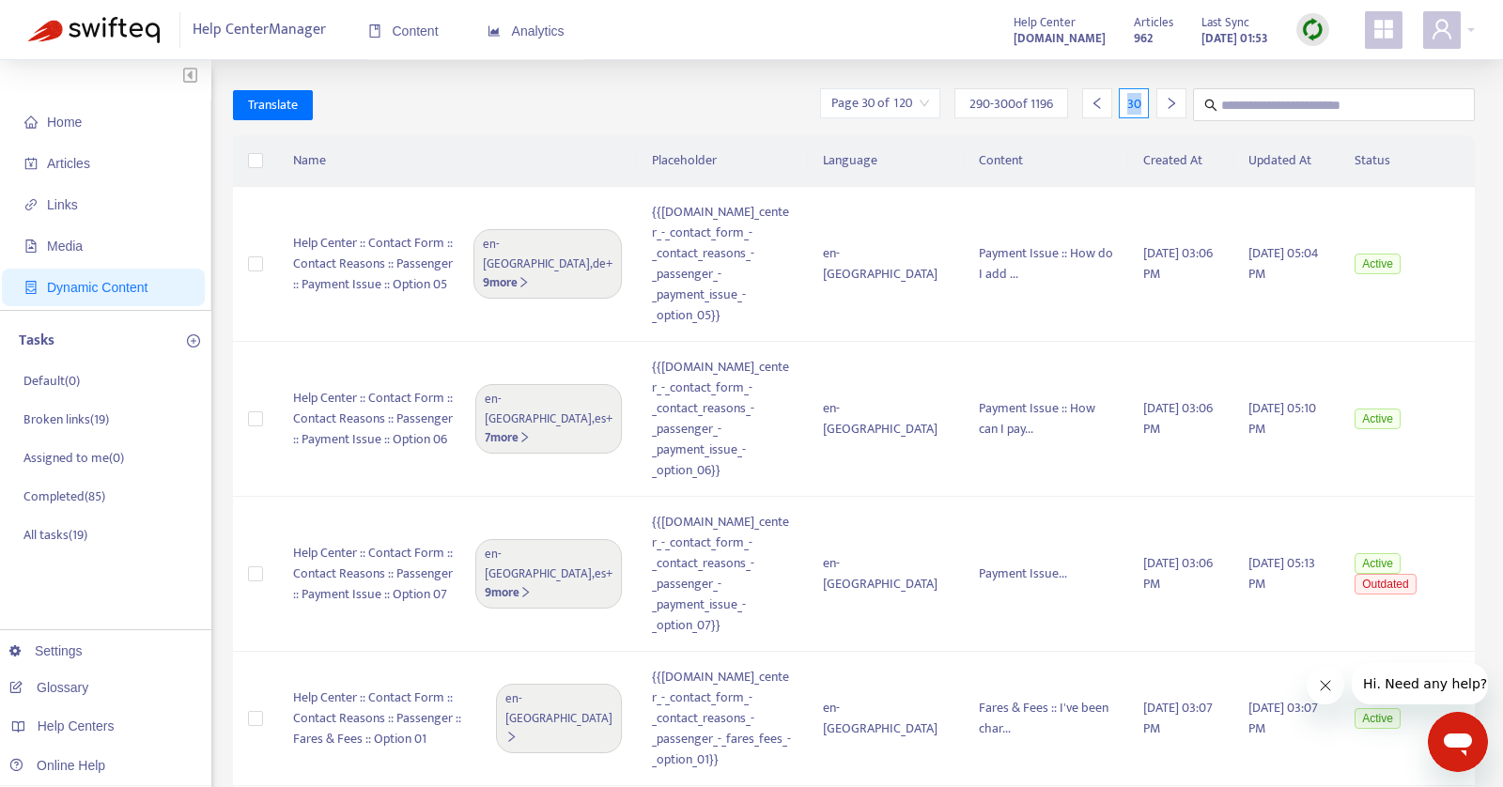
click at [1168, 112] on div at bounding box center [1171, 103] width 30 height 30
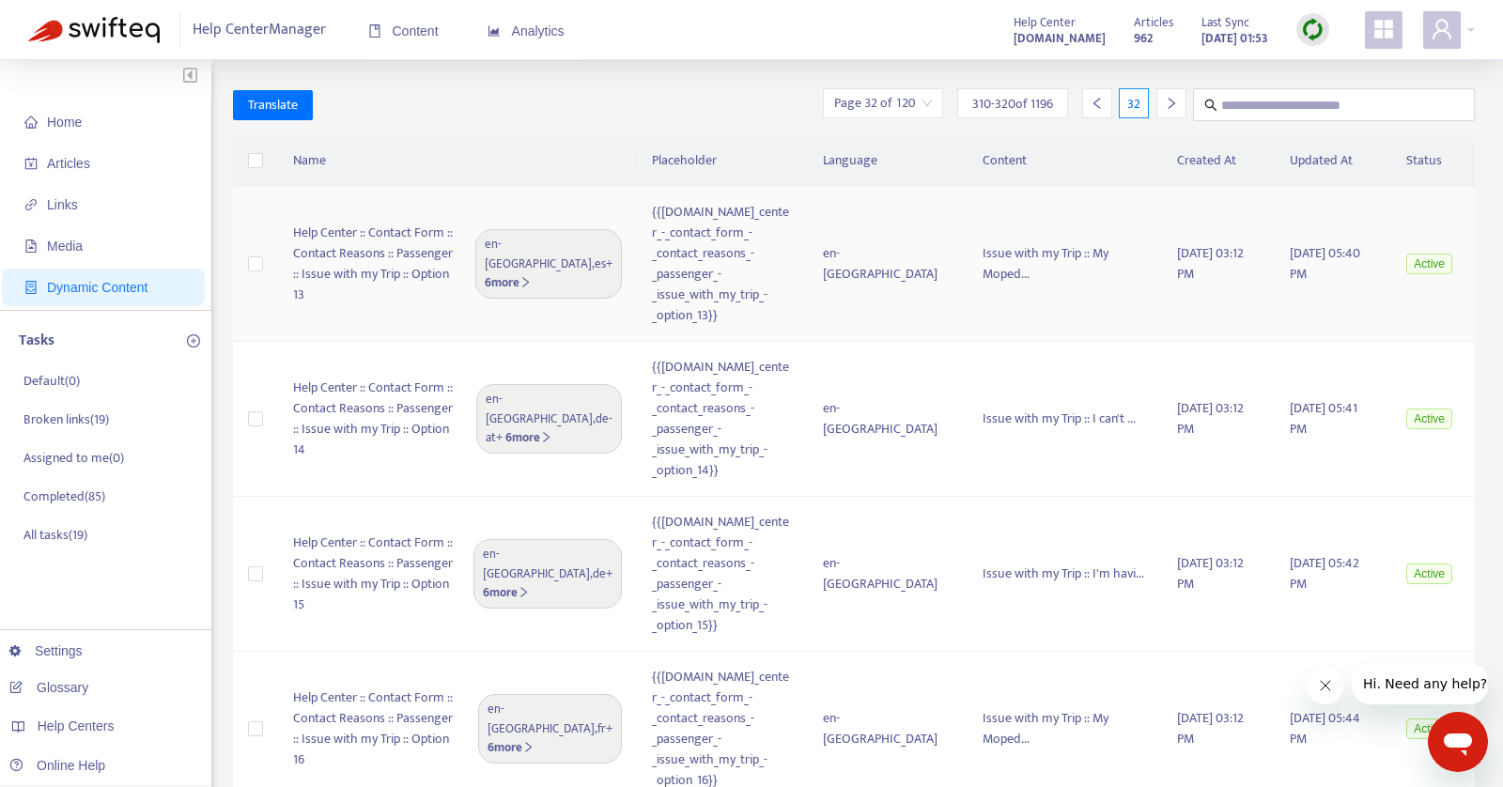
click at [1024, 285] on td "Issue with my Trip :: My Moped..." at bounding box center [1065, 264] width 194 height 155
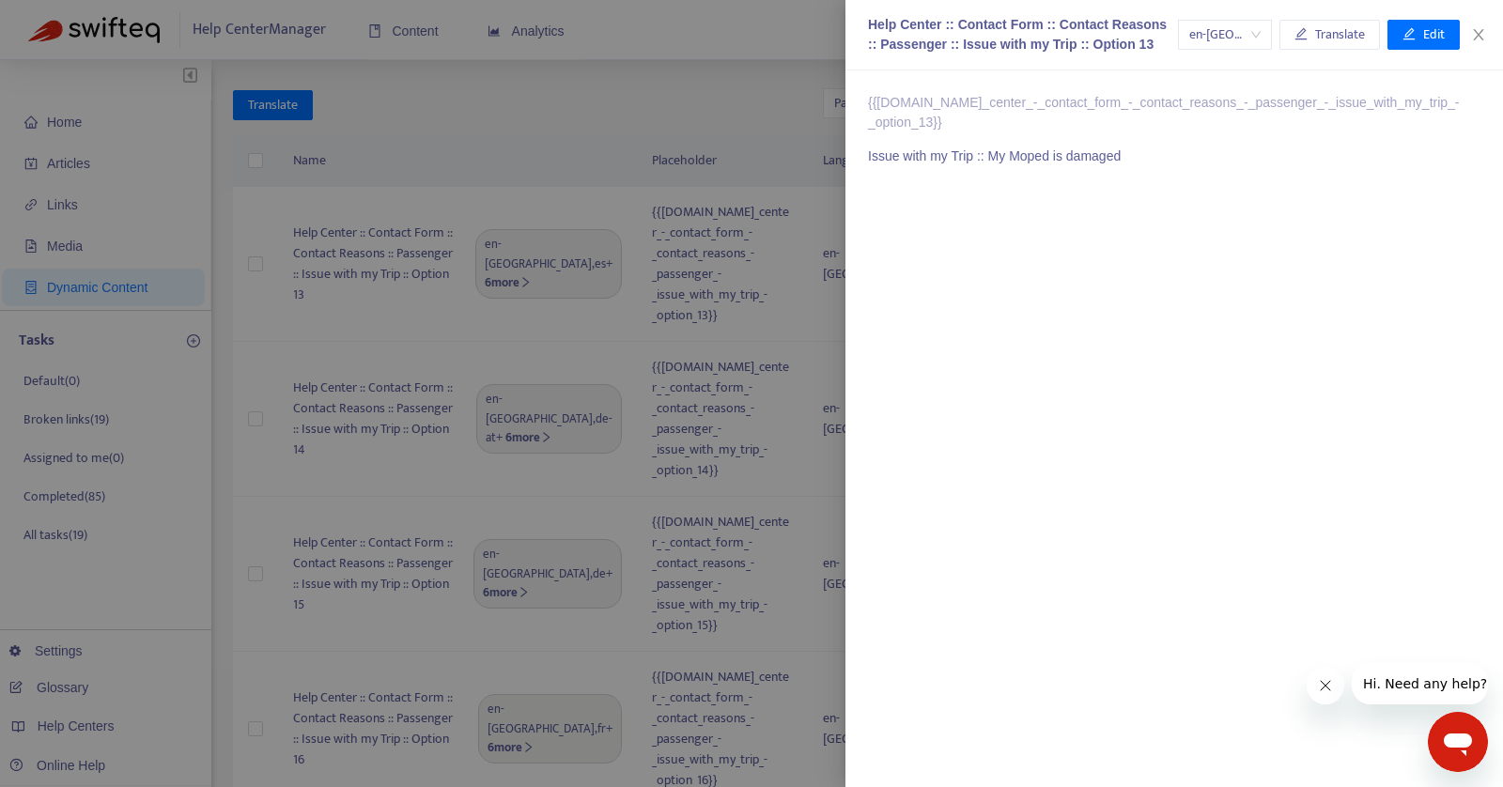
click at [672, 140] on div at bounding box center [751, 393] width 1503 height 787
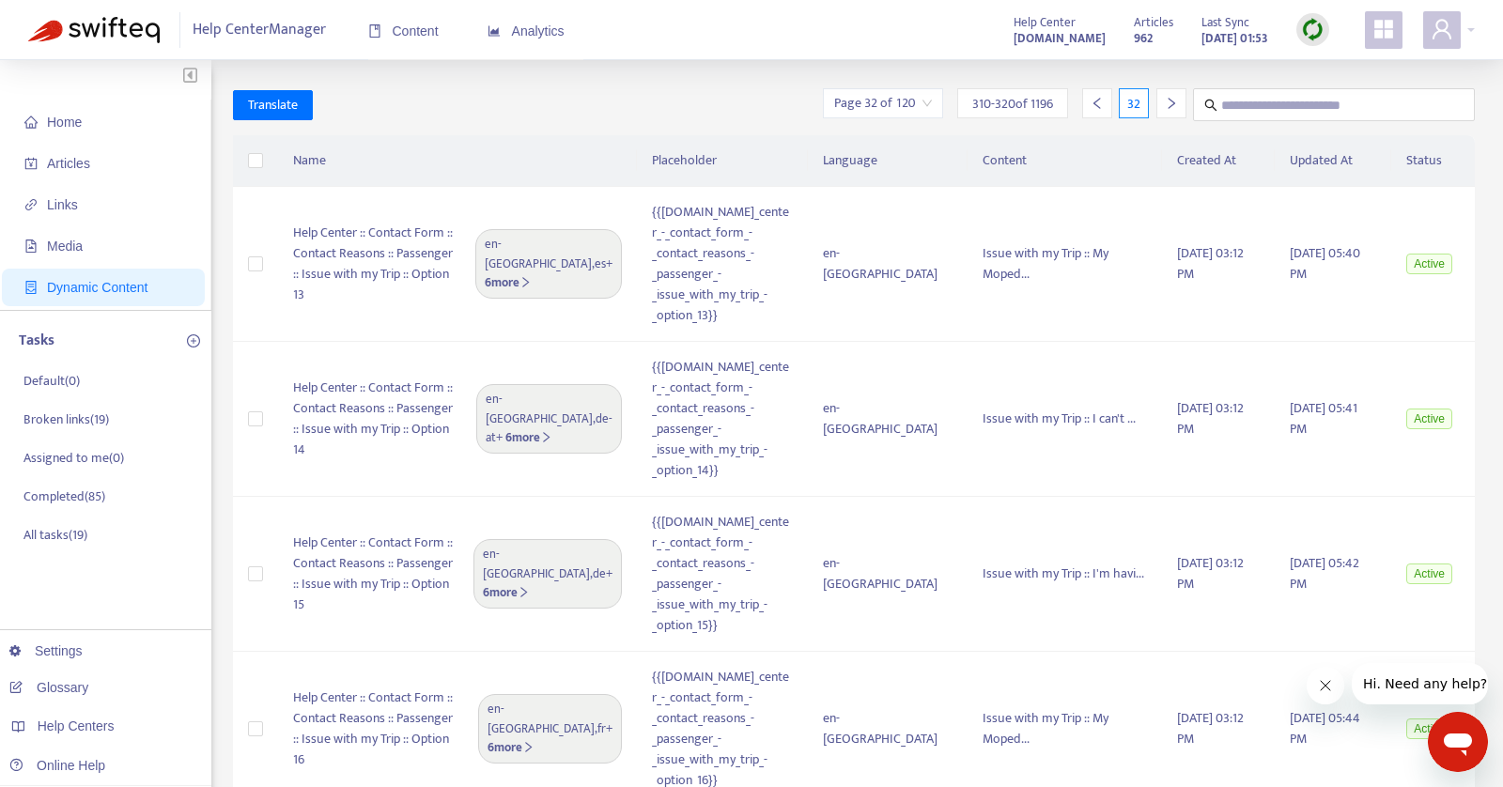
click at [1167, 102] on icon "right" at bounding box center [1171, 103] width 13 height 13
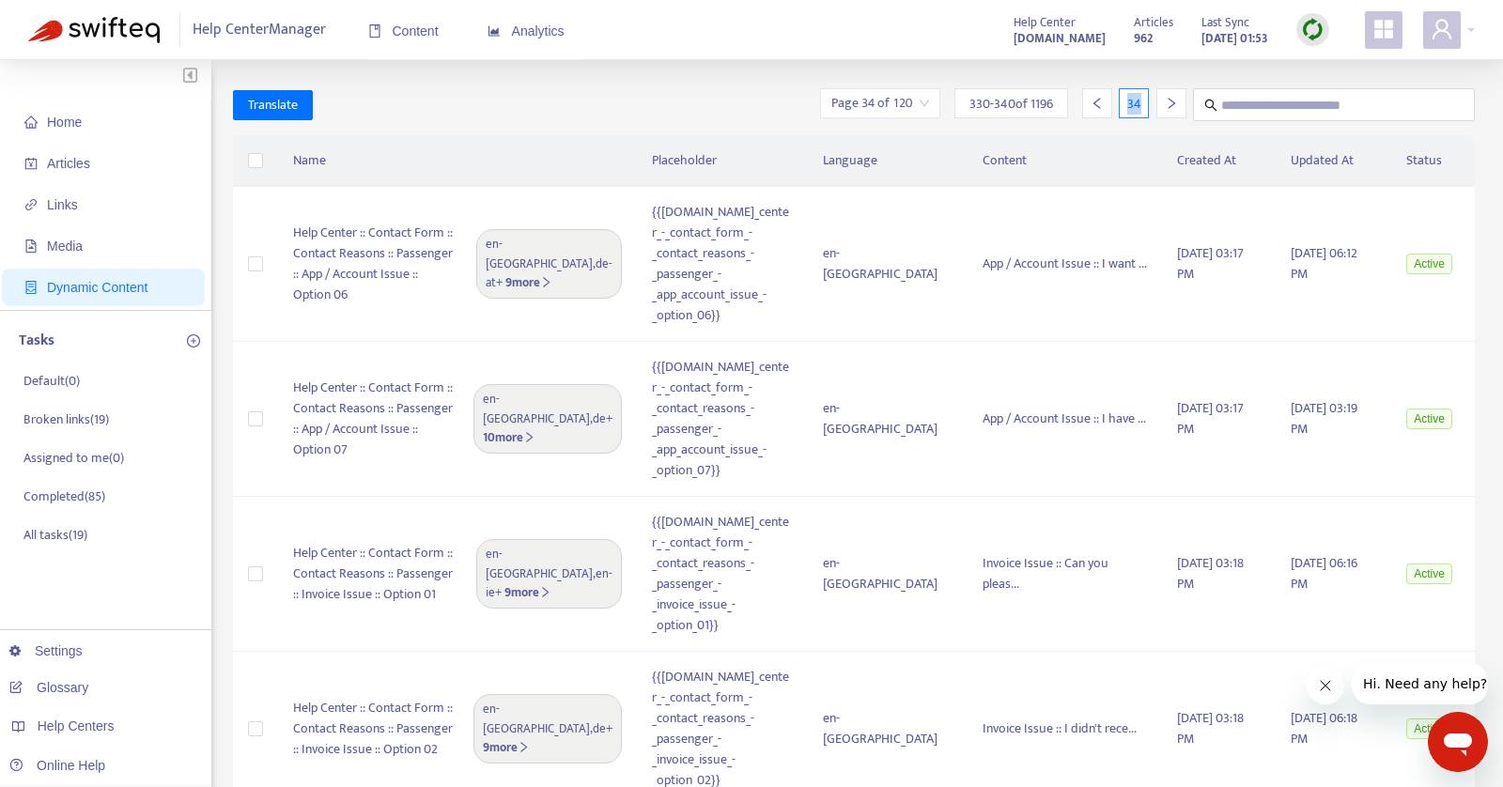
click at [1167, 102] on icon "right" at bounding box center [1171, 103] width 13 height 13
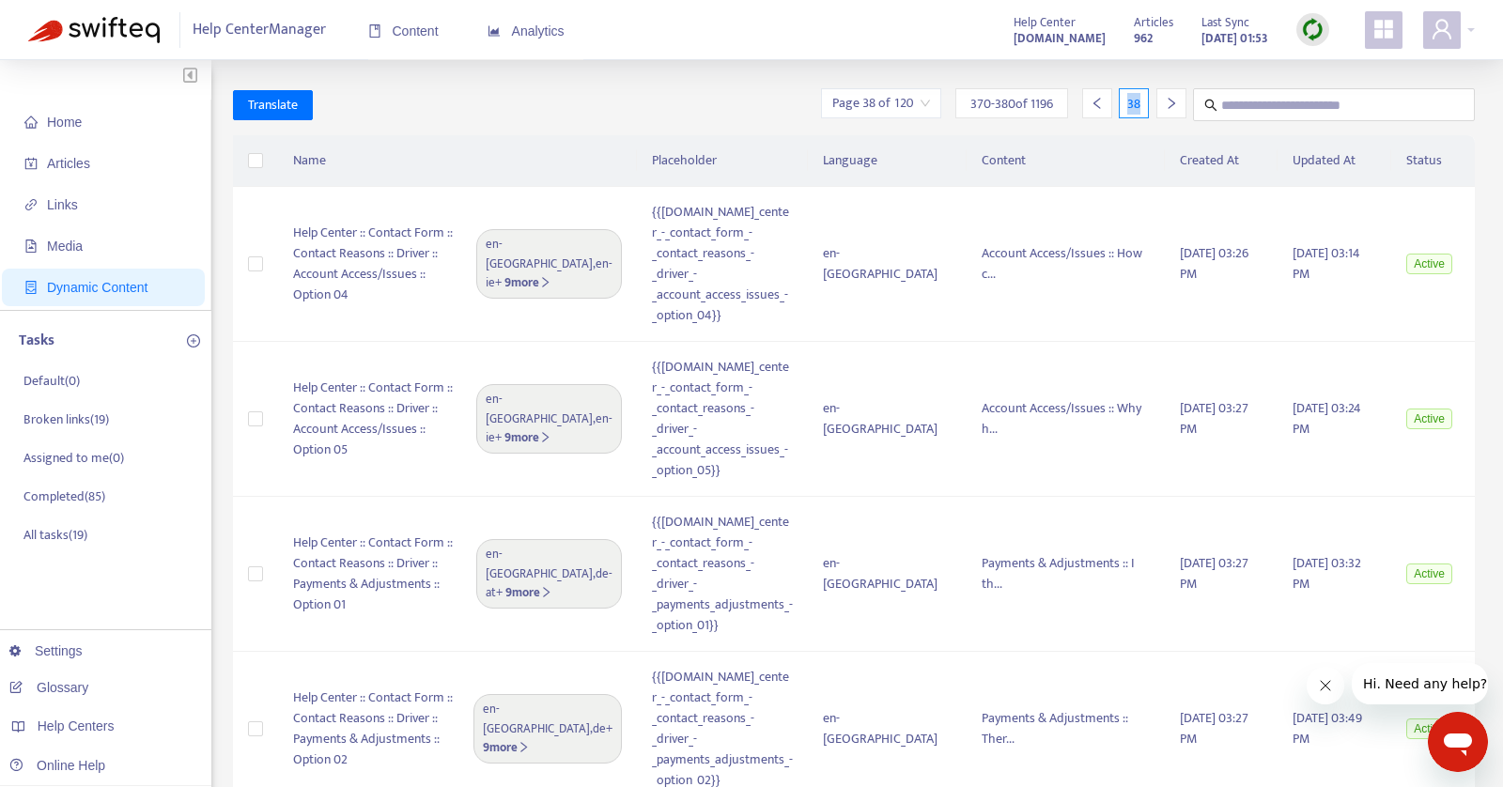
click at [1167, 102] on icon "right" at bounding box center [1171, 103] width 13 height 13
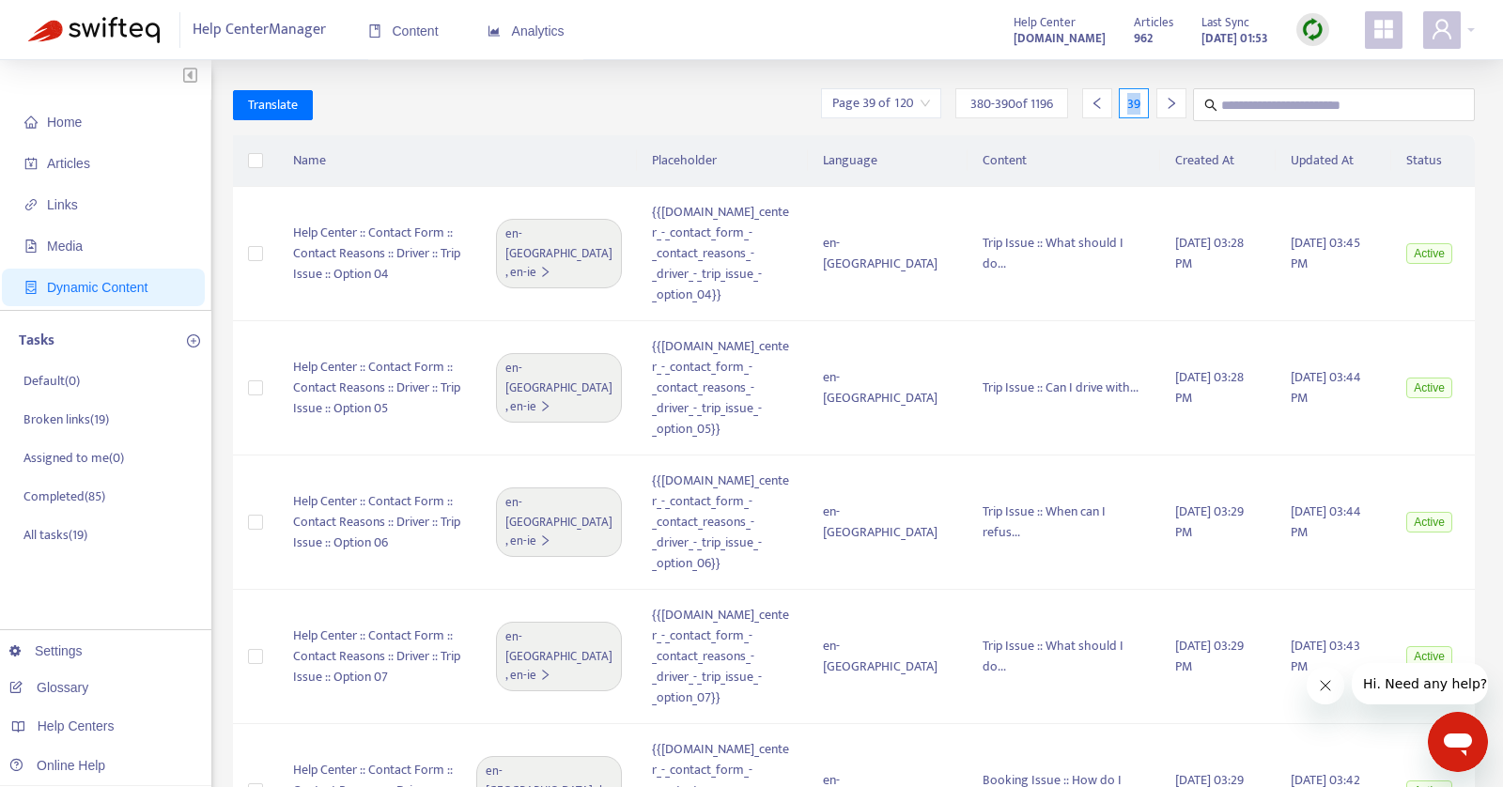
click at [1167, 102] on icon "right" at bounding box center [1171, 103] width 13 height 13
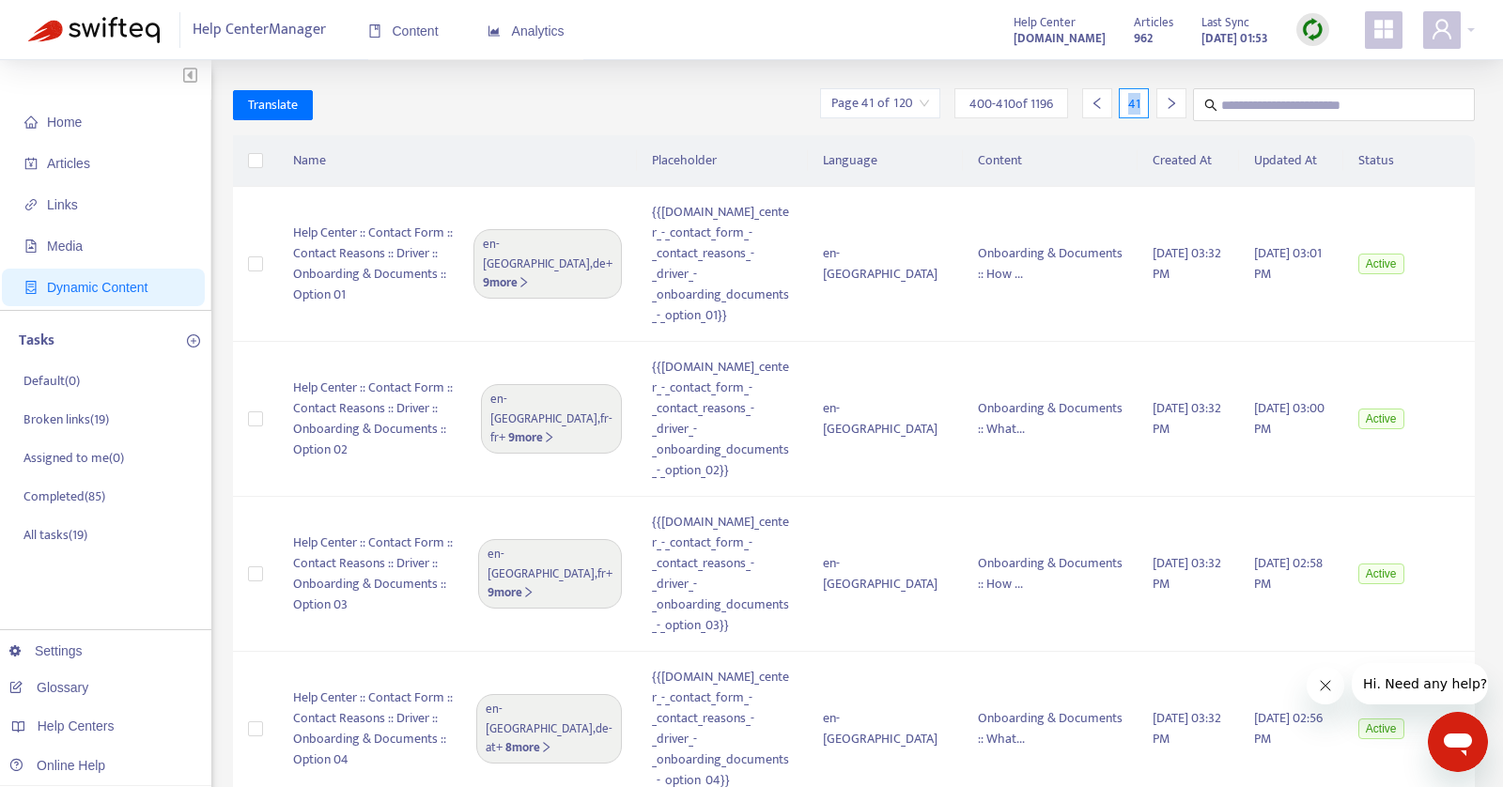
click at [1167, 102] on icon "right" at bounding box center [1171, 103] width 13 height 13
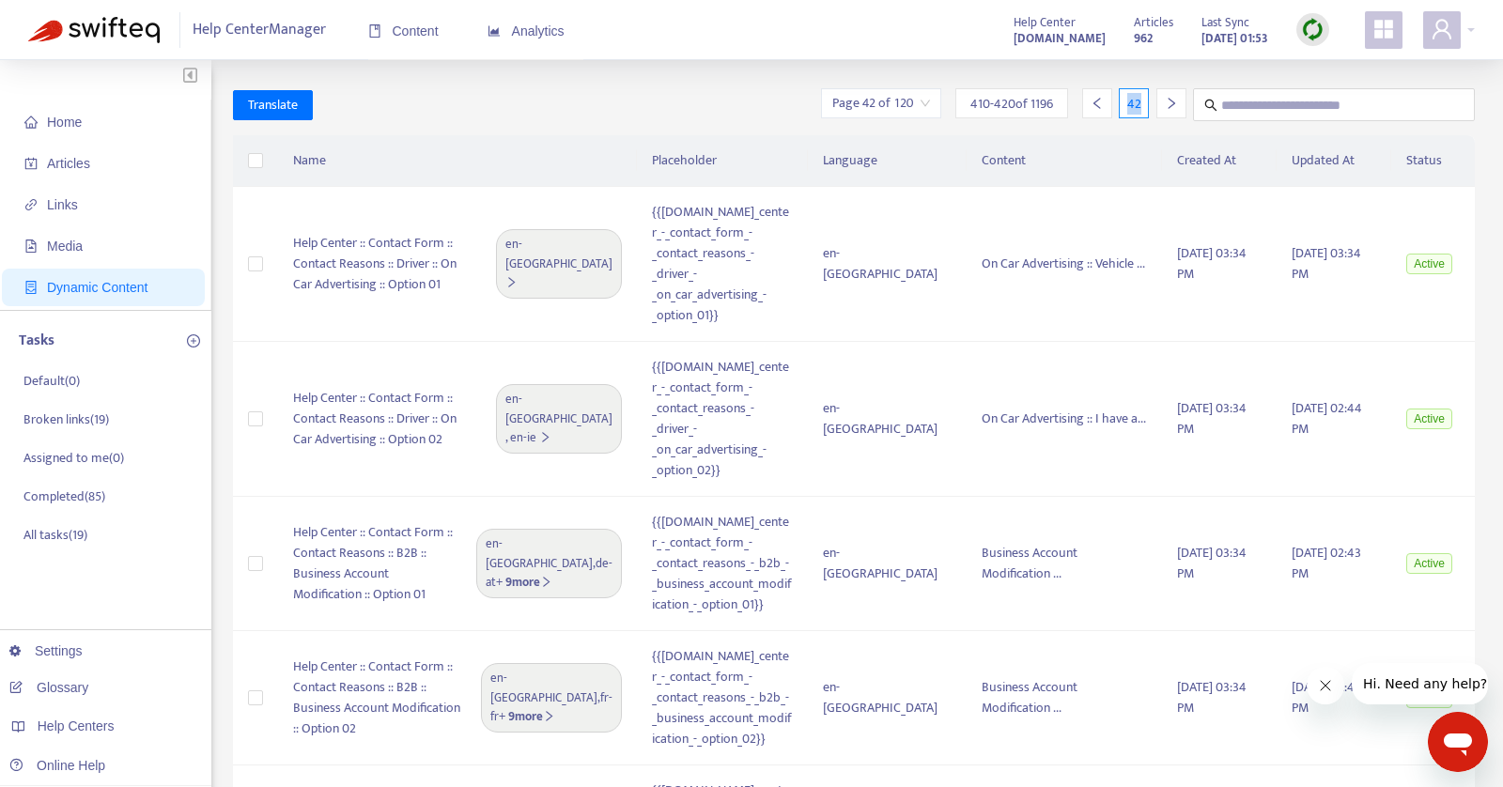
click at [1167, 102] on icon "right" at bounding box center [1171, 103] width 13 height 13
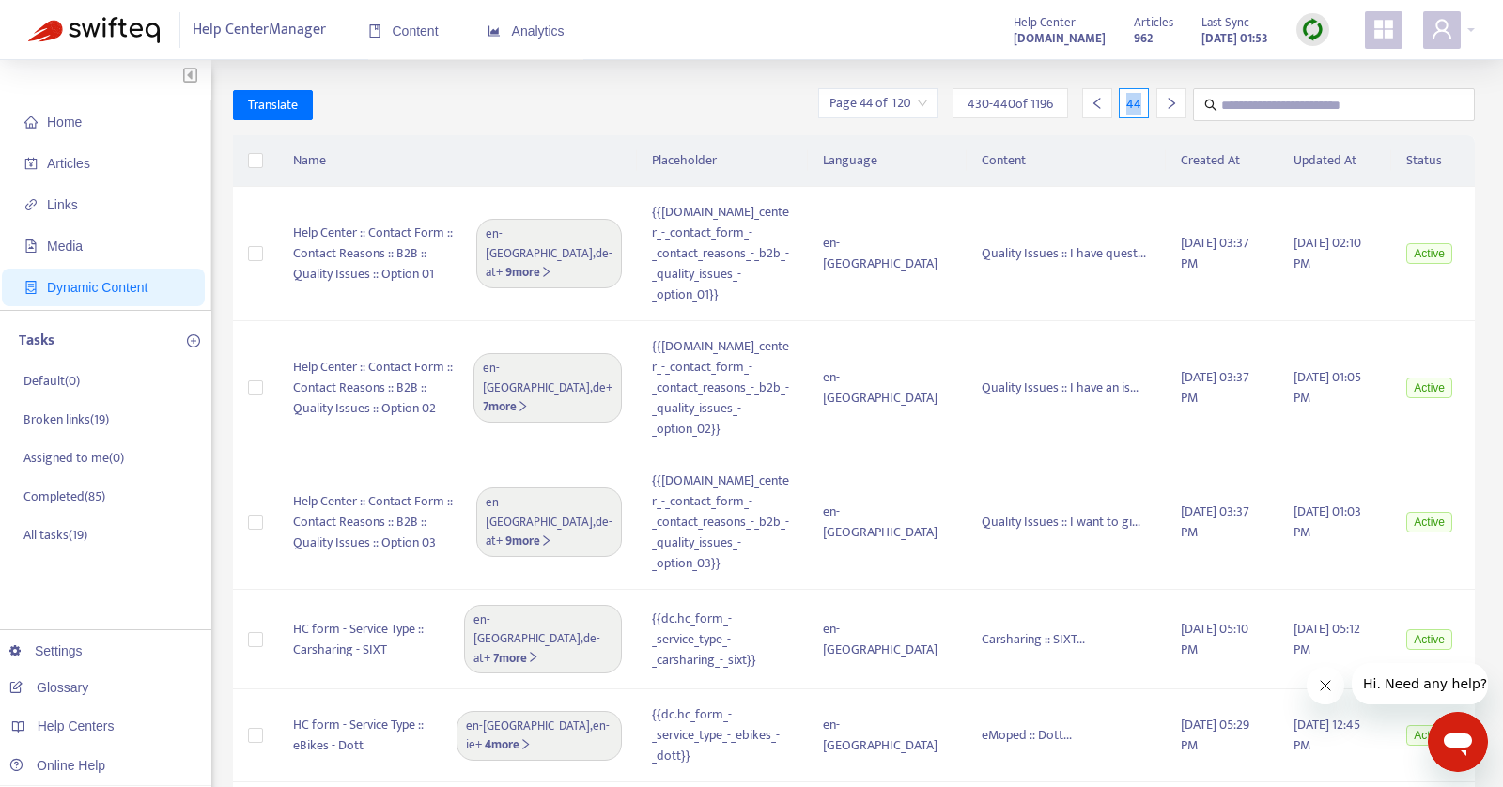
click at [1167, 102] on icon "right" at bounding box center [1171, 103] width 13 height 13
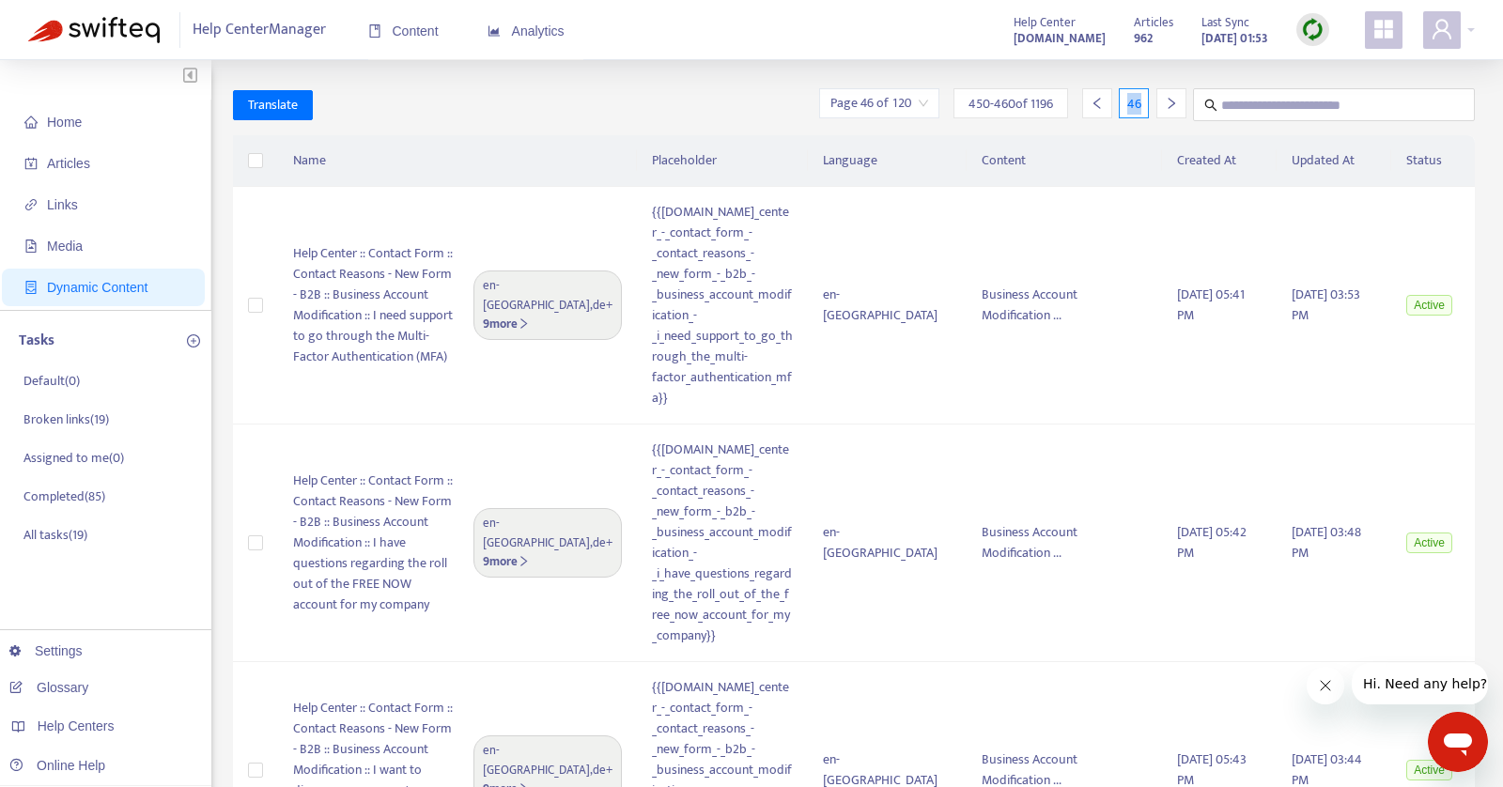
click at [1167, 102] on icon "right" at bounding box center [1171, 103] width 13 height 13
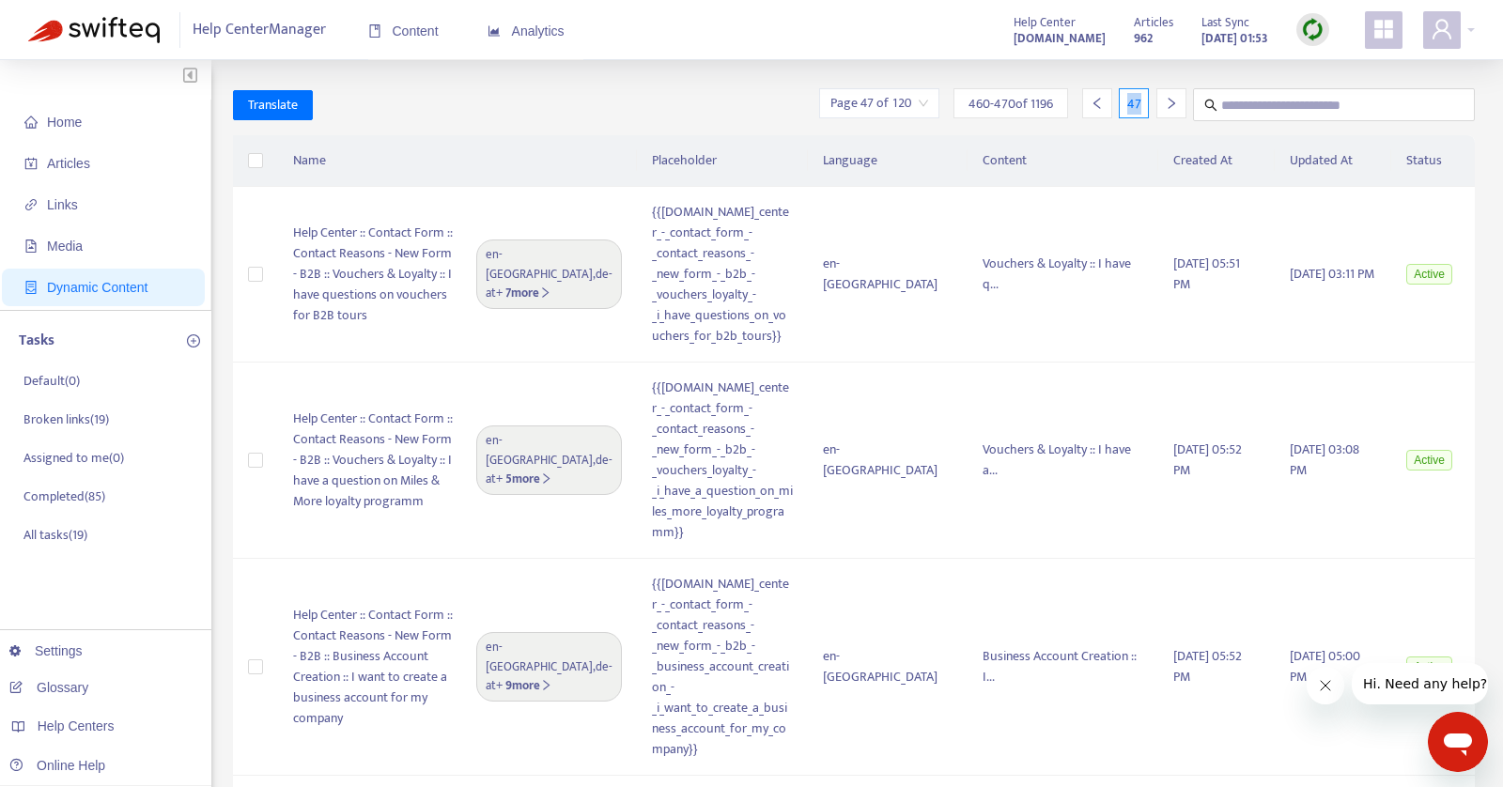
click at [1167, 102] on icon "right" at bounding box center [1171, 103] width 13 height 13
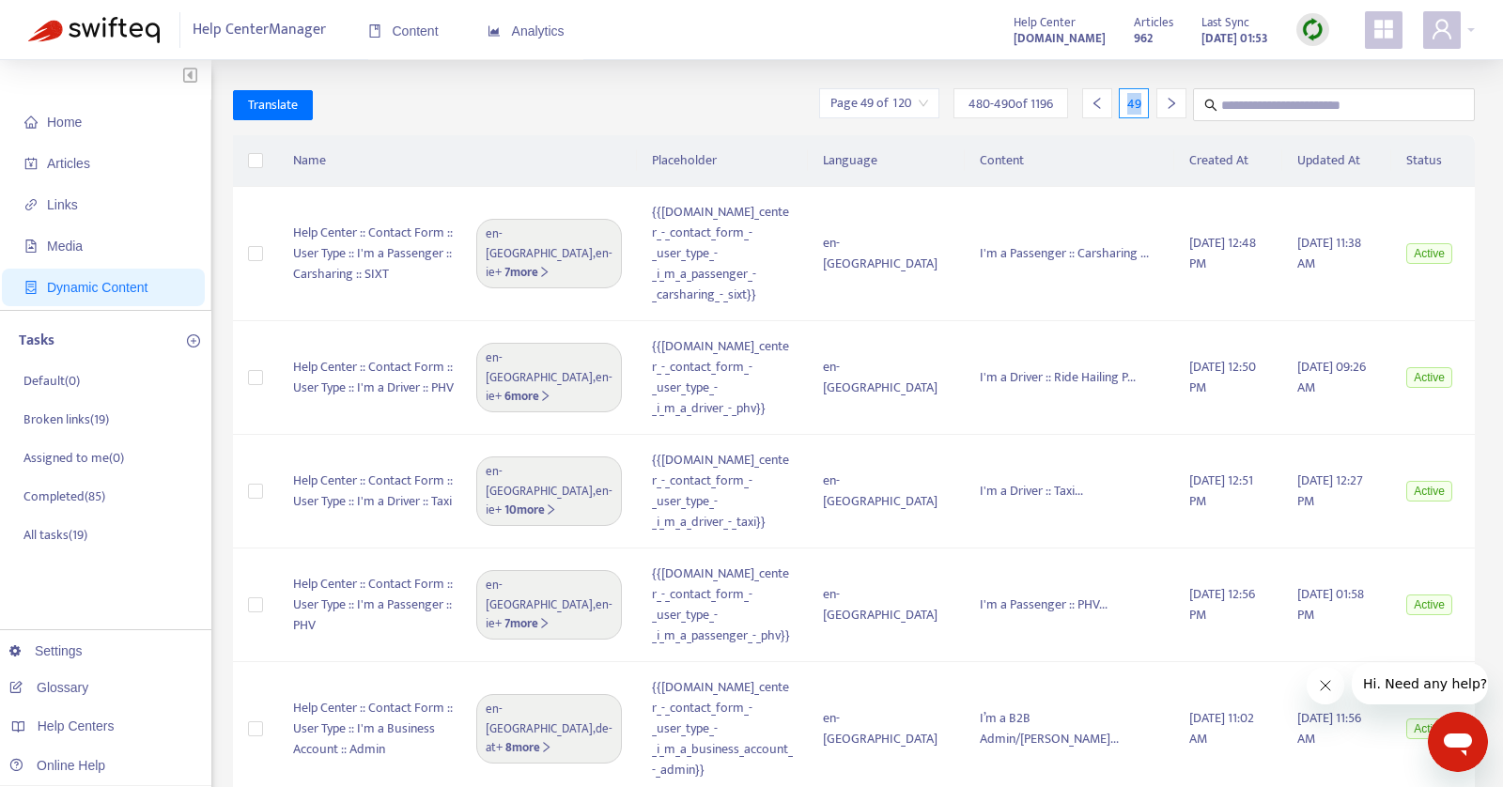
click at [1167, 102] on icon "right" at bounding box center [1171, 103] width 13 height 13
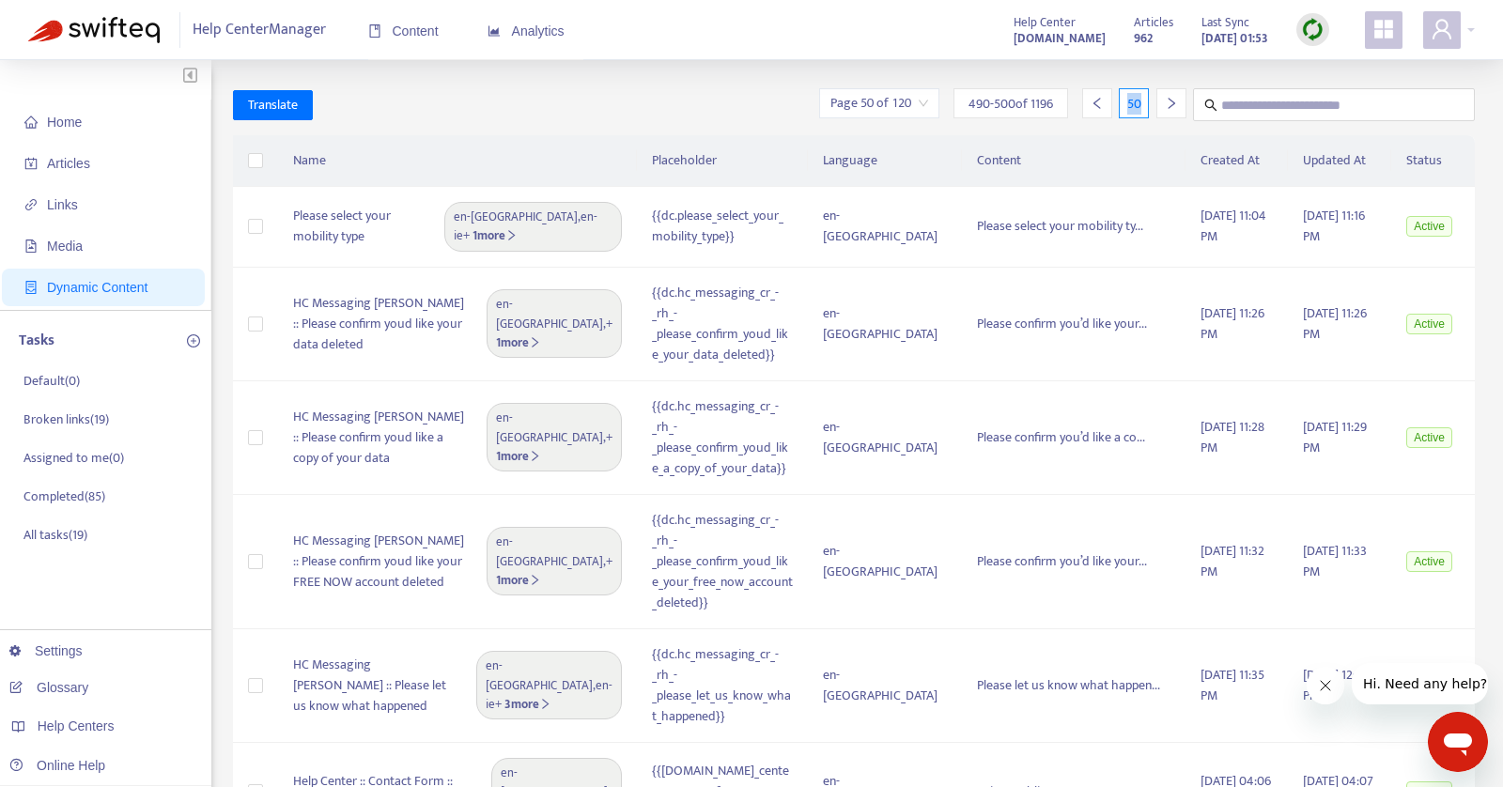
click at [1167, 102] on icon "right" at bounding box center [1171, 103] width 13 height 13
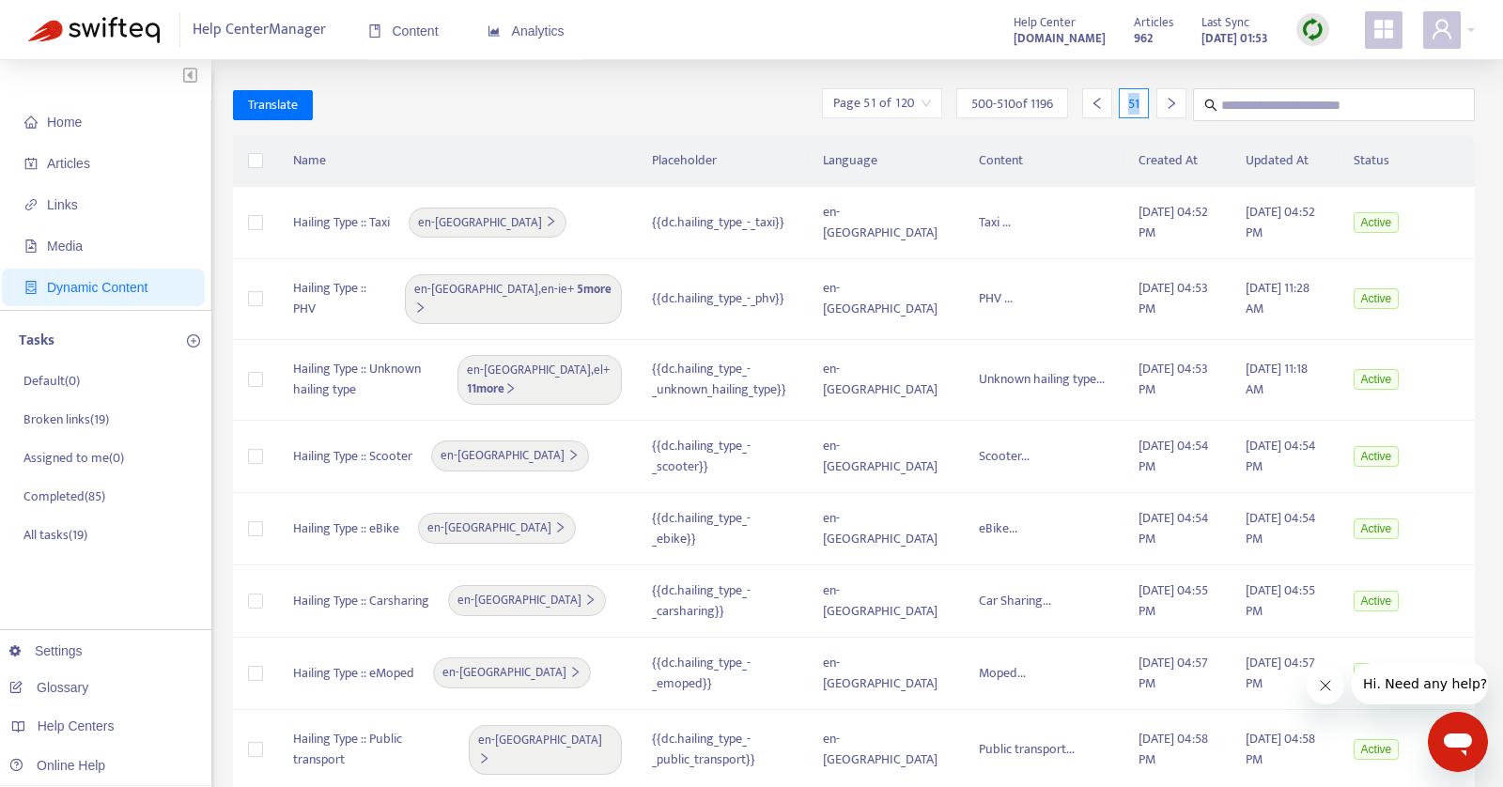
click at [1167, 102] on icon "right" at bounding box center [1171, 103] width 13 height 13
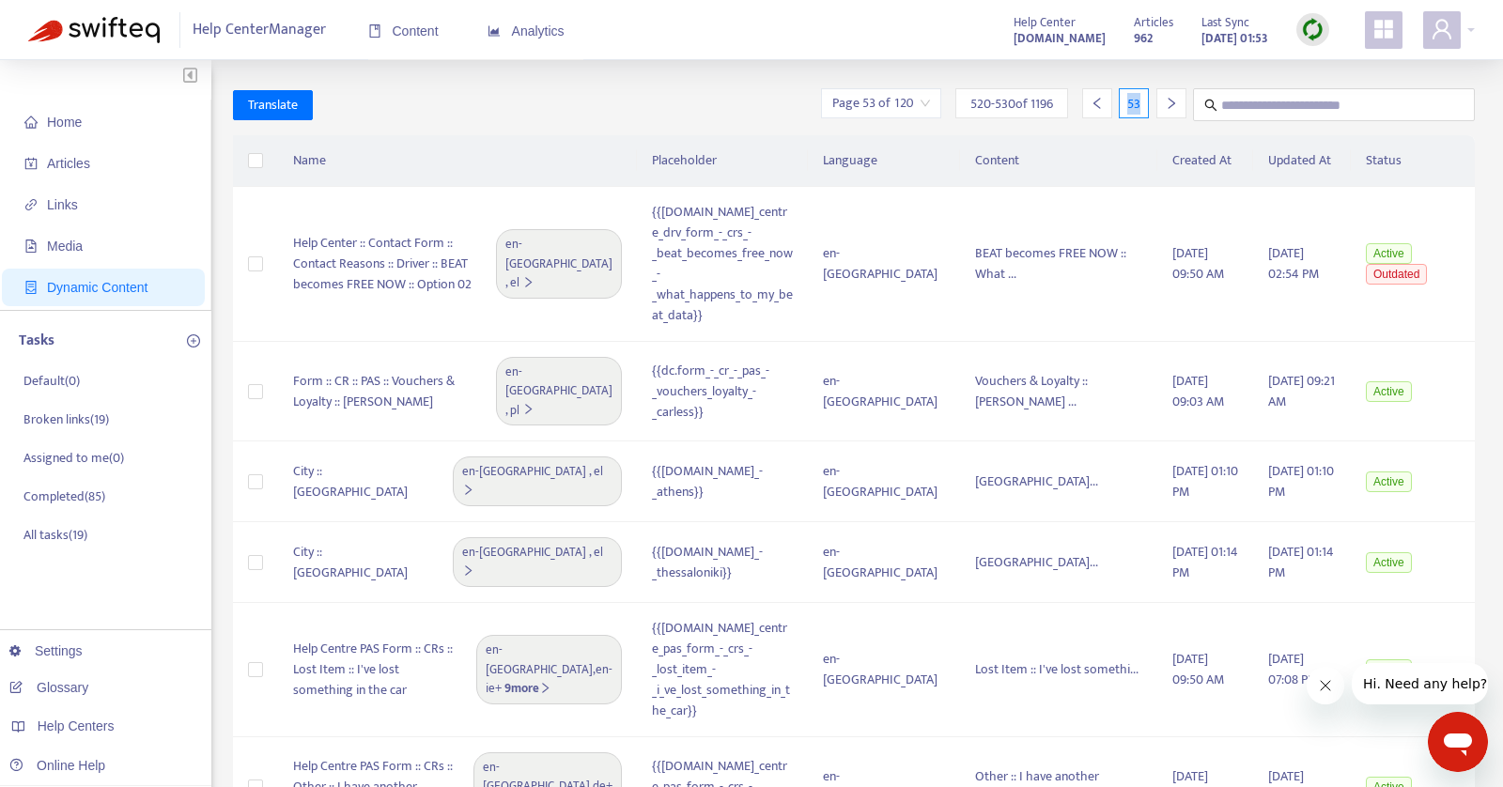
click at [1167, 102] on icon "right" at bounding box center [1171, 103] width 13 height 13
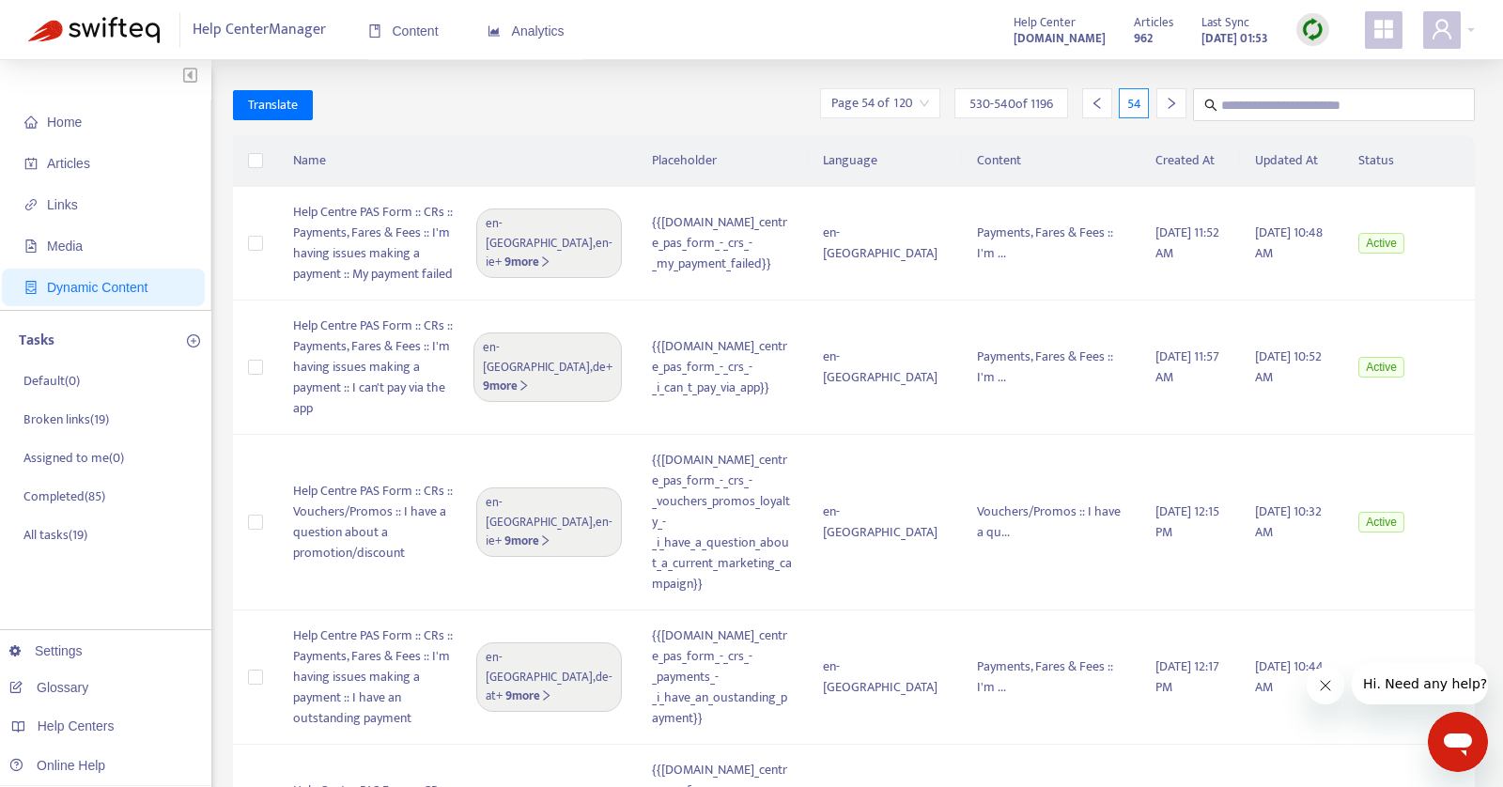
click at [1167, 102] on icon "right" at bounding box center [1171, 103] width 13 height 13
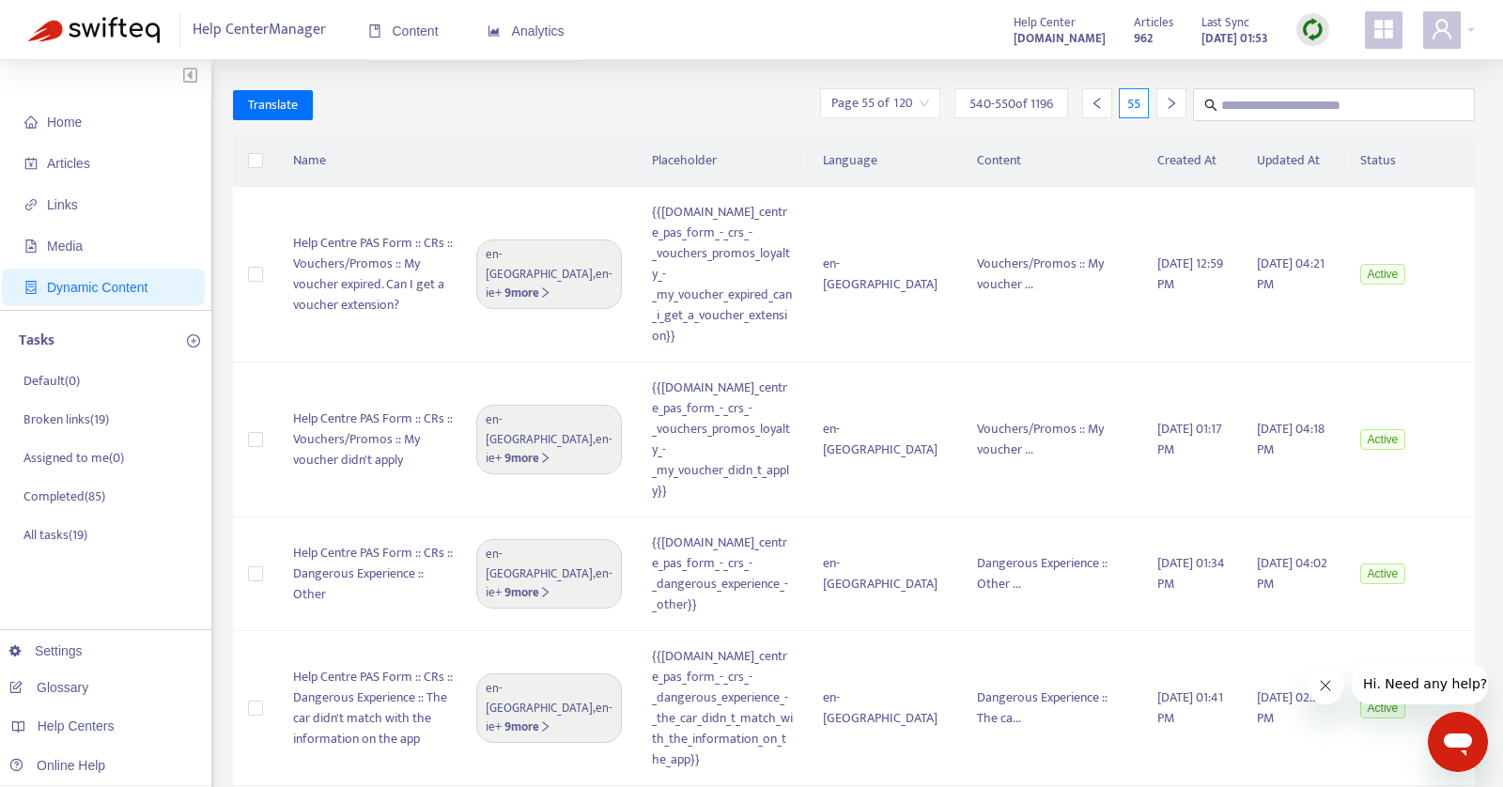
click at [1167, 102] on icon "right" at bounding box center [1171, 103] width 13 height 13
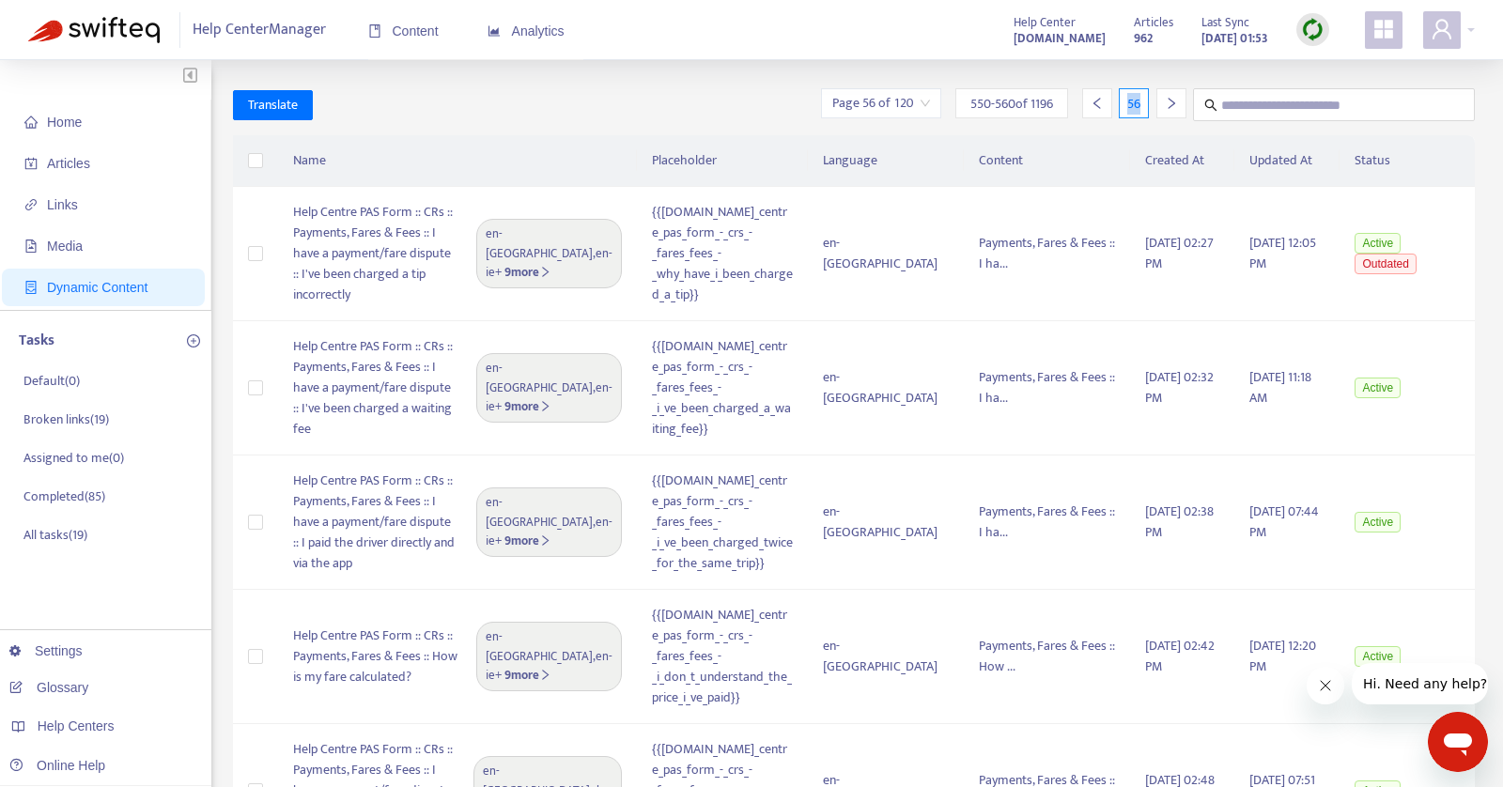
click at [1167, 102] on icon "right" at bounding box center [1171, 103] width 13 height 13
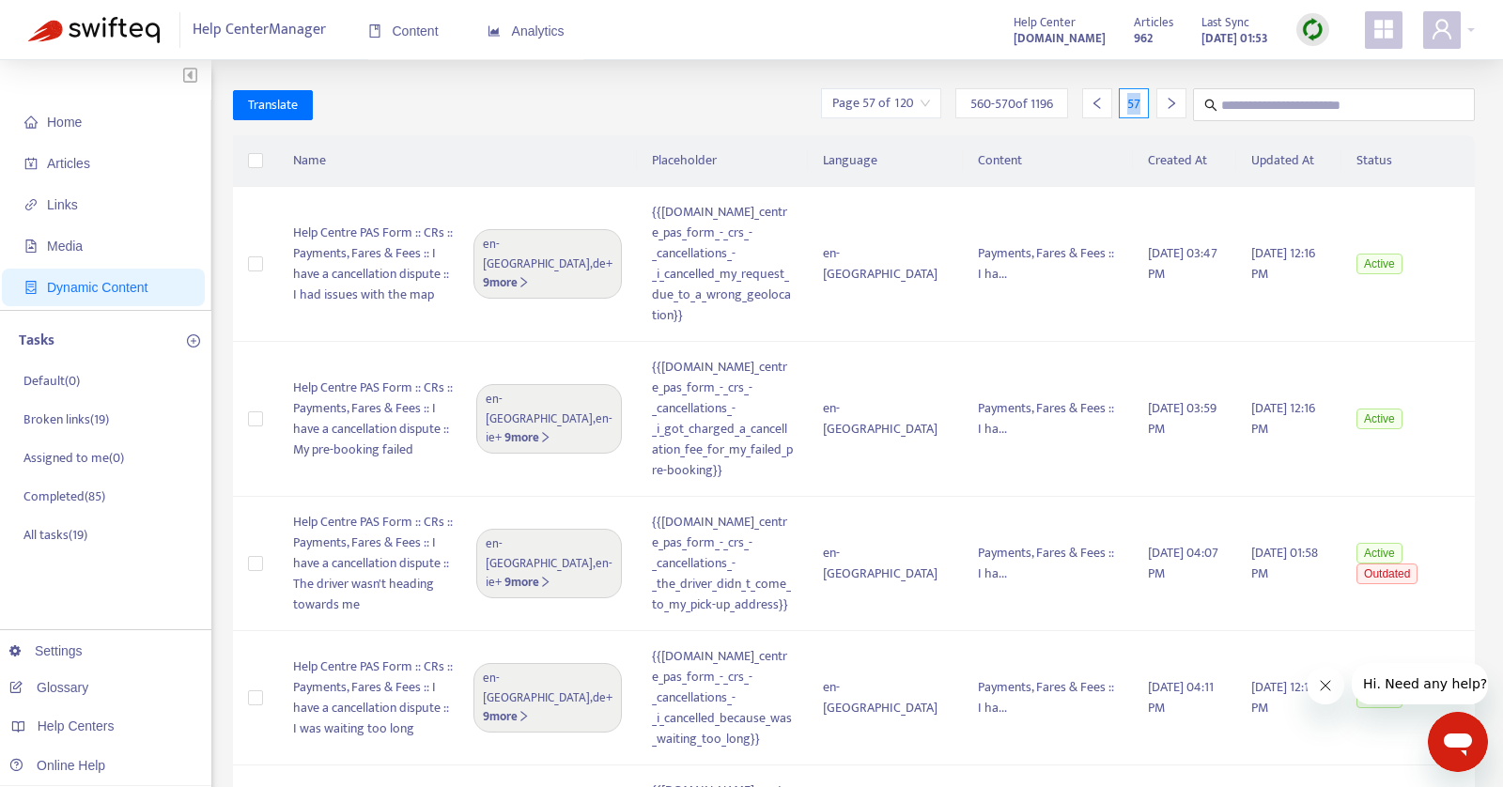
click at [1167, 102] on icon "right" at bounding box center [1171, 103] width 13 height 13
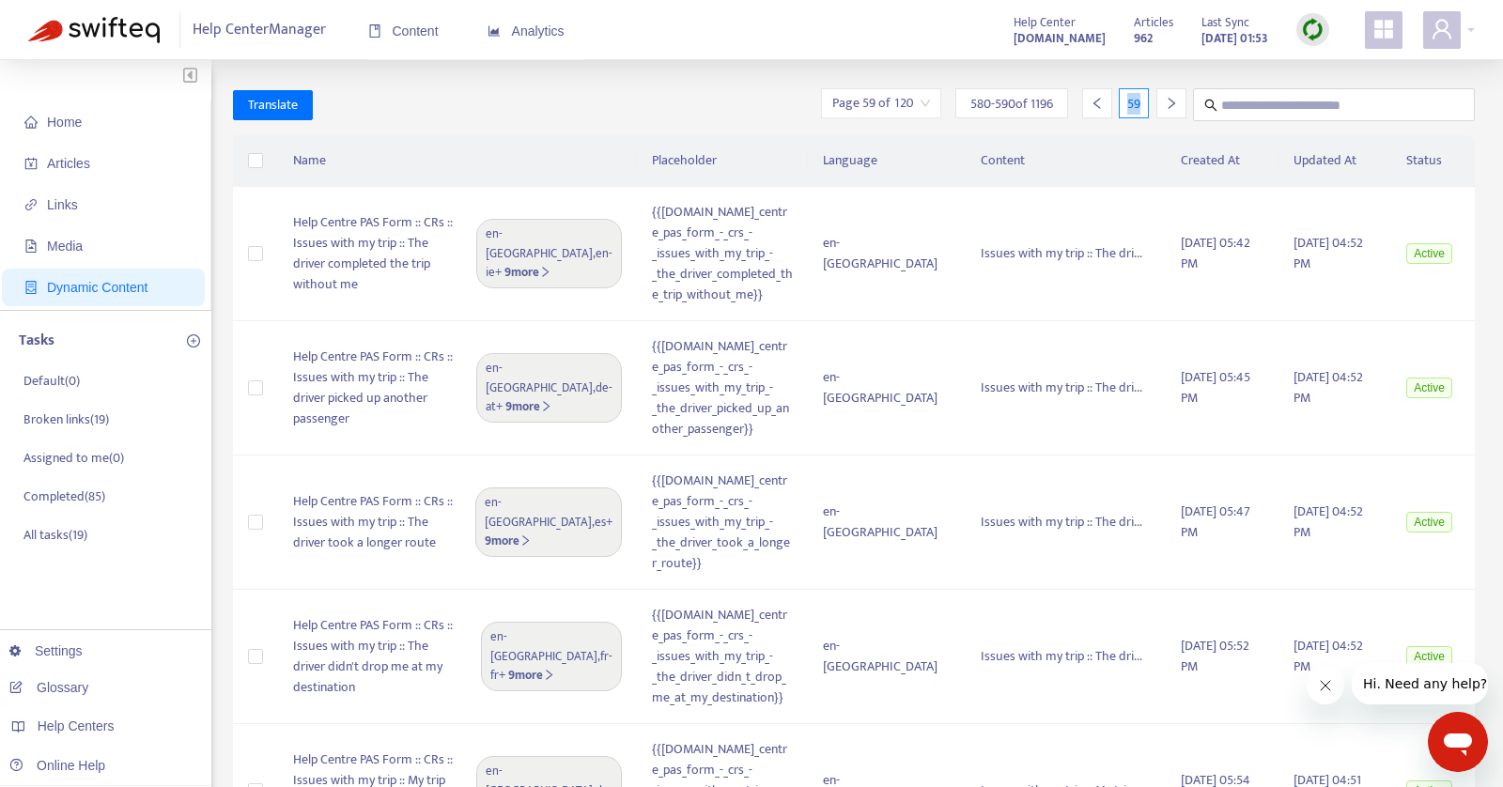
click at [1167, 102] on icon "right" at bounding box center [1171, 103] width 13 height 13
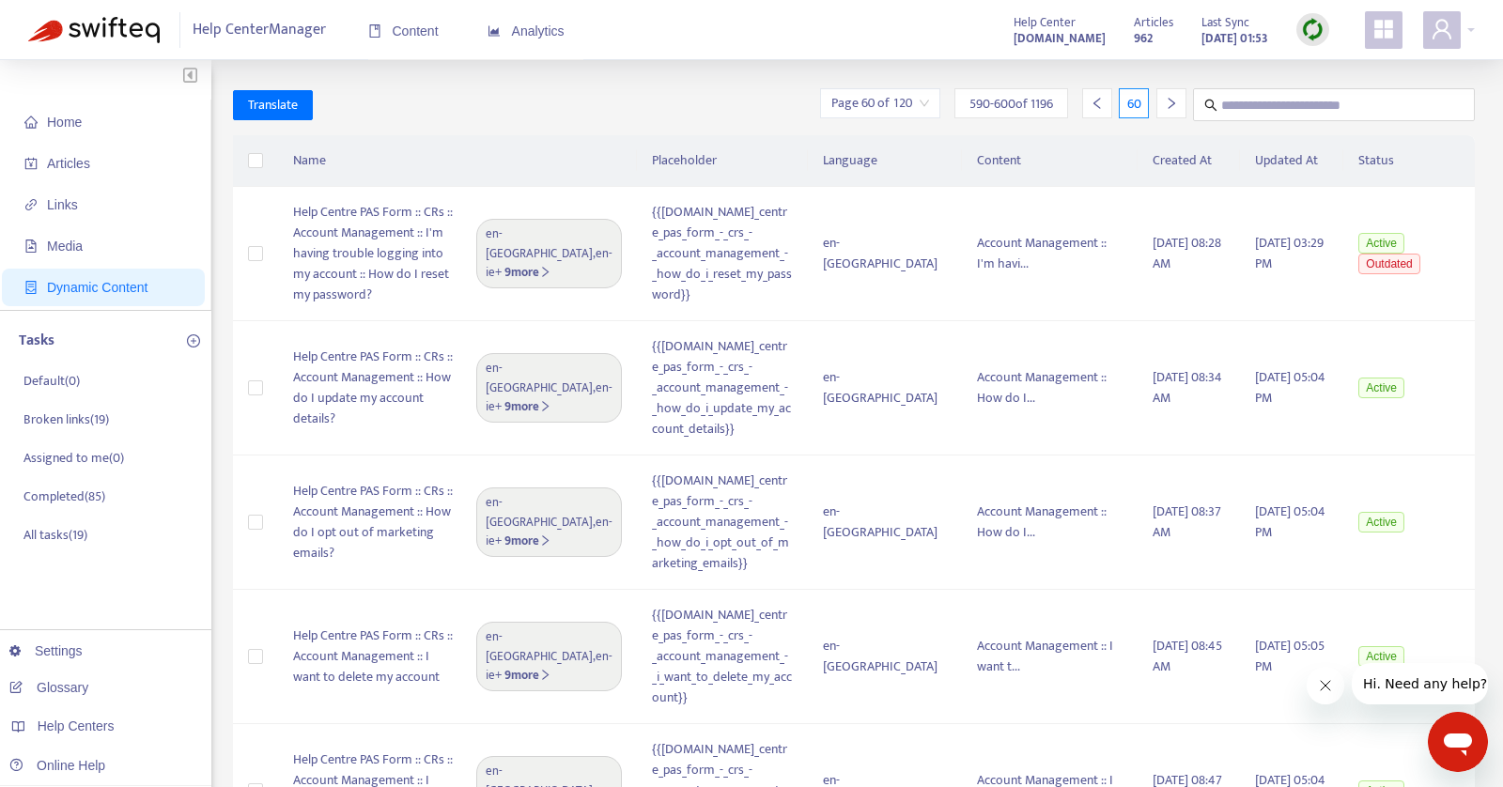
click at [1167, 102] on icon "right" at bounding box center [1171, 103] width 13 height 13
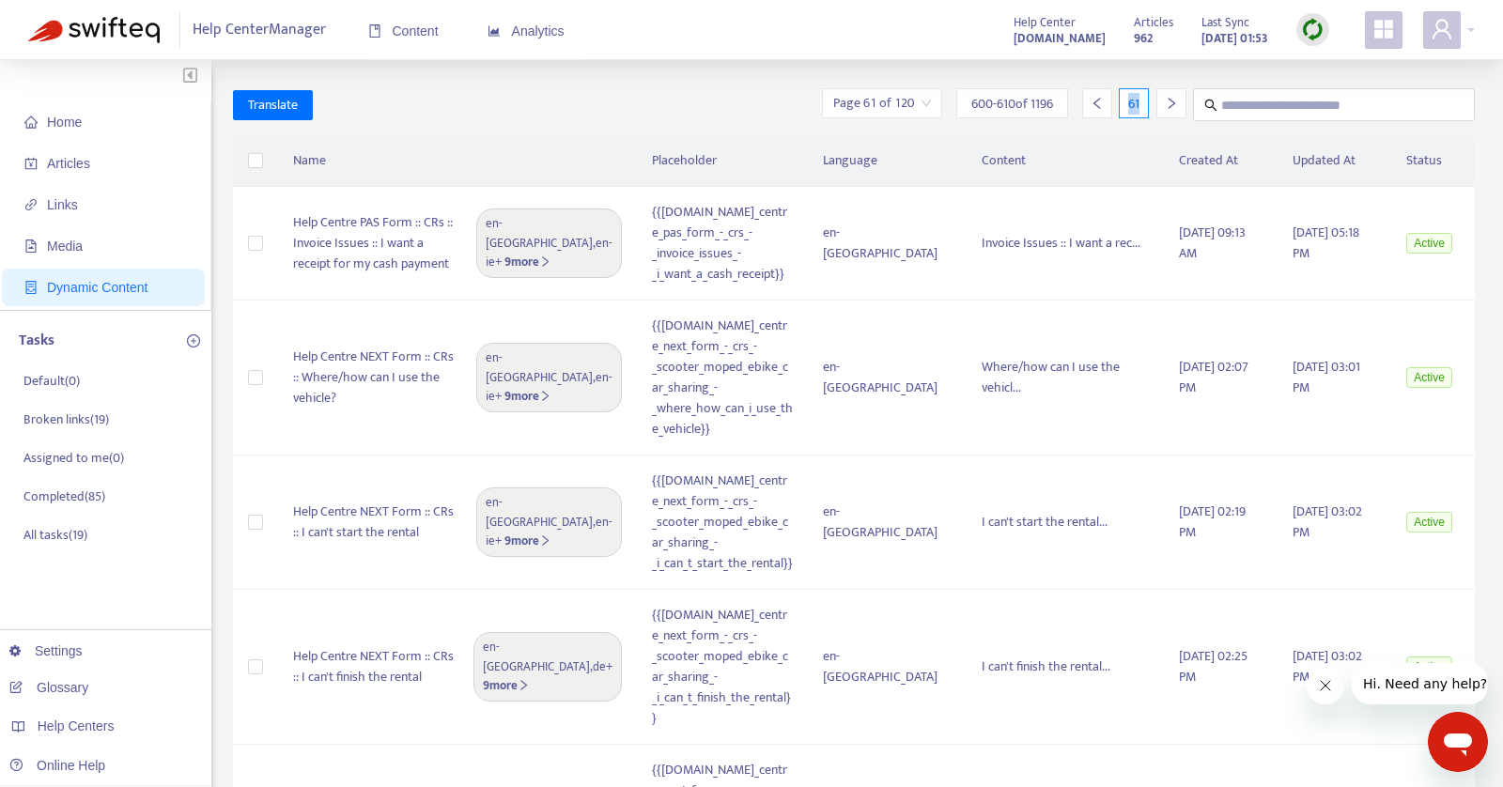
click at [1167, 102] on icon "right" at bounding box center [1171, 103] width 13 height 13
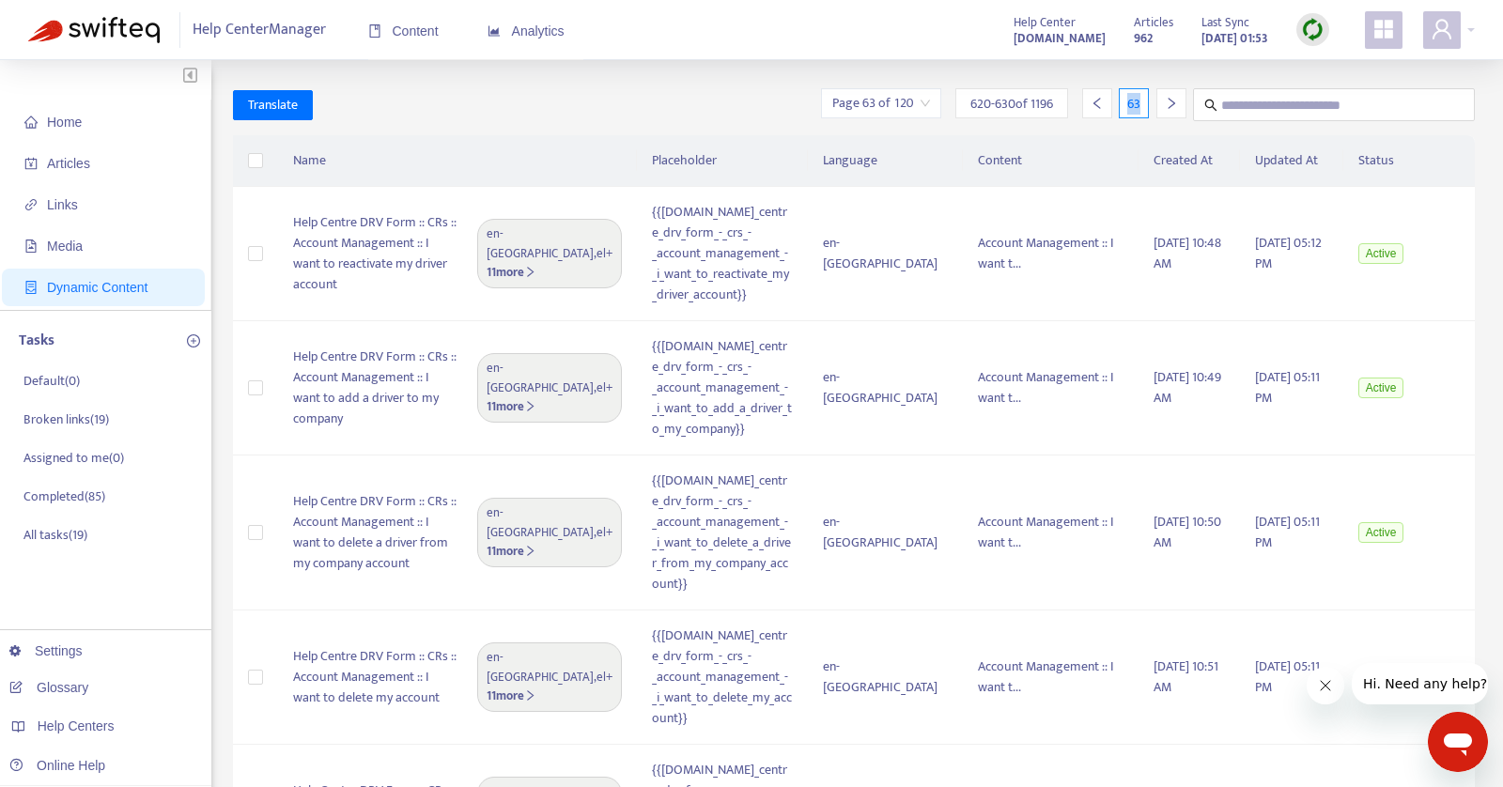
click at [1167, 102] on icon "right" at bounding box center [1171, 103] width 13 height 13
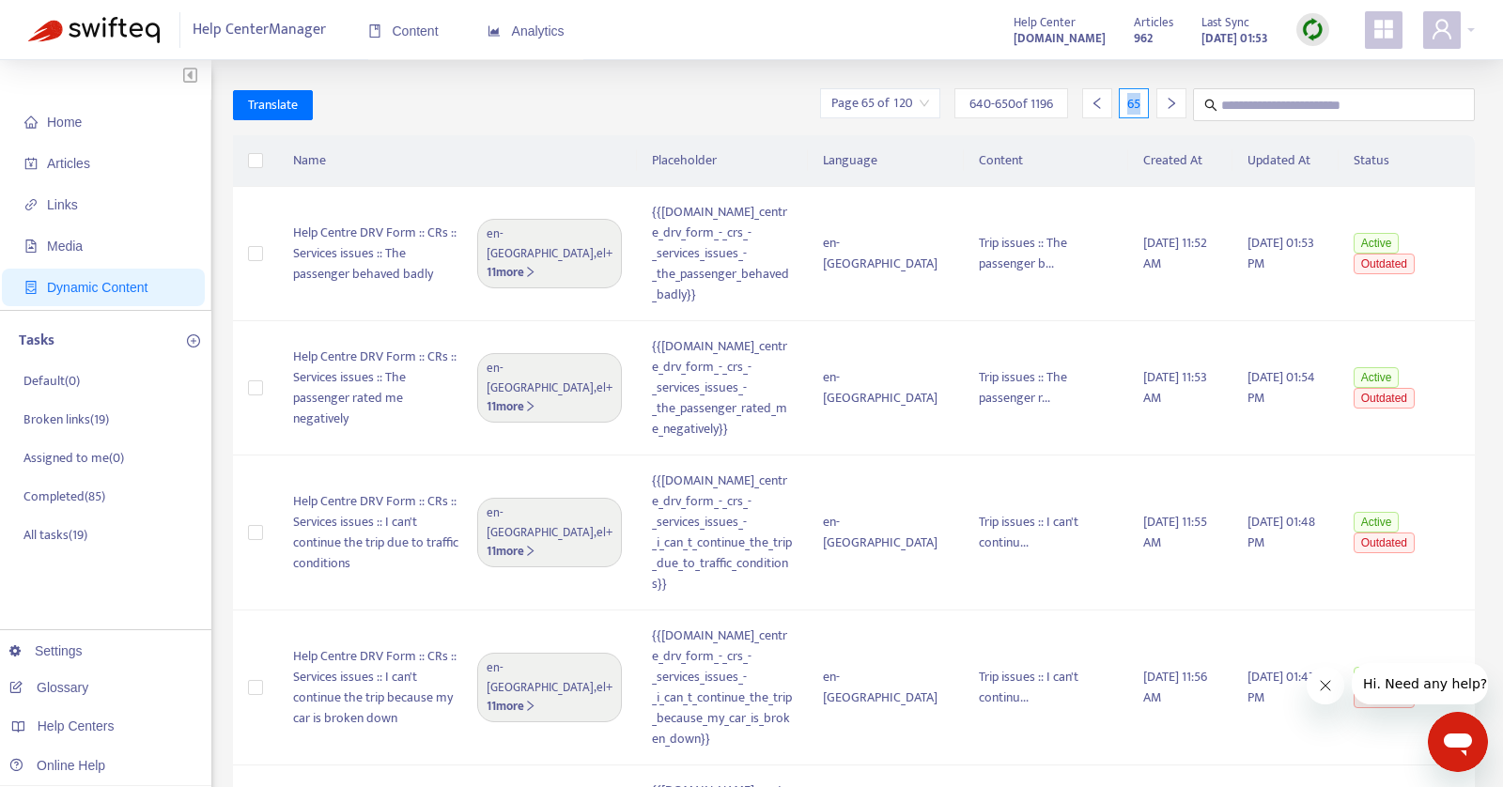
click at [1167, 102] on icon "right" at bounding box center [1171, 103] width 13 height 13
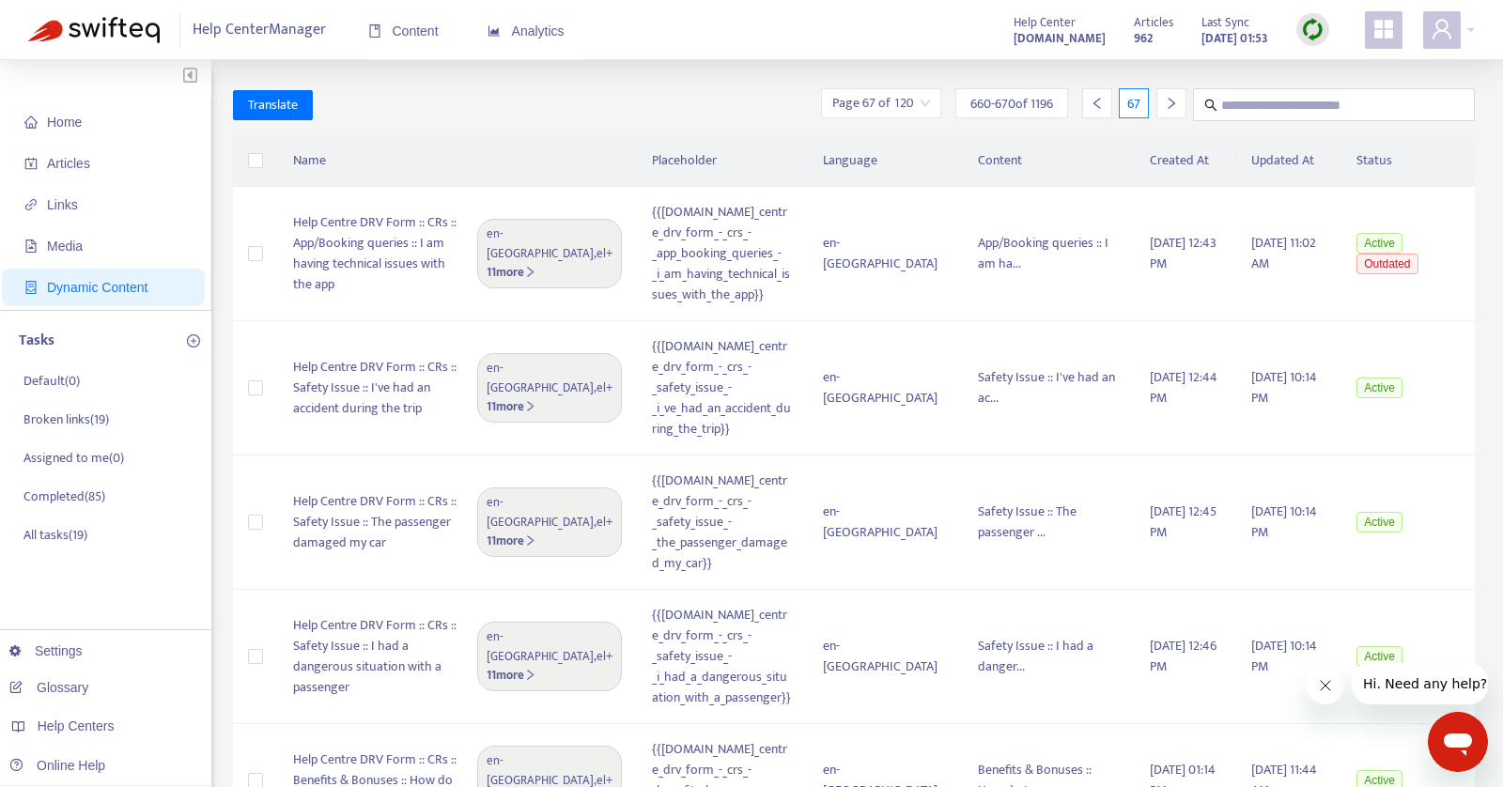
click at [1252, 169] on th "Updated At" at bounding box center [1288, 161] width 105 height 52
click at [1169, 103] on icon "right" at bounding box center [1171, 103] width 13 height 13
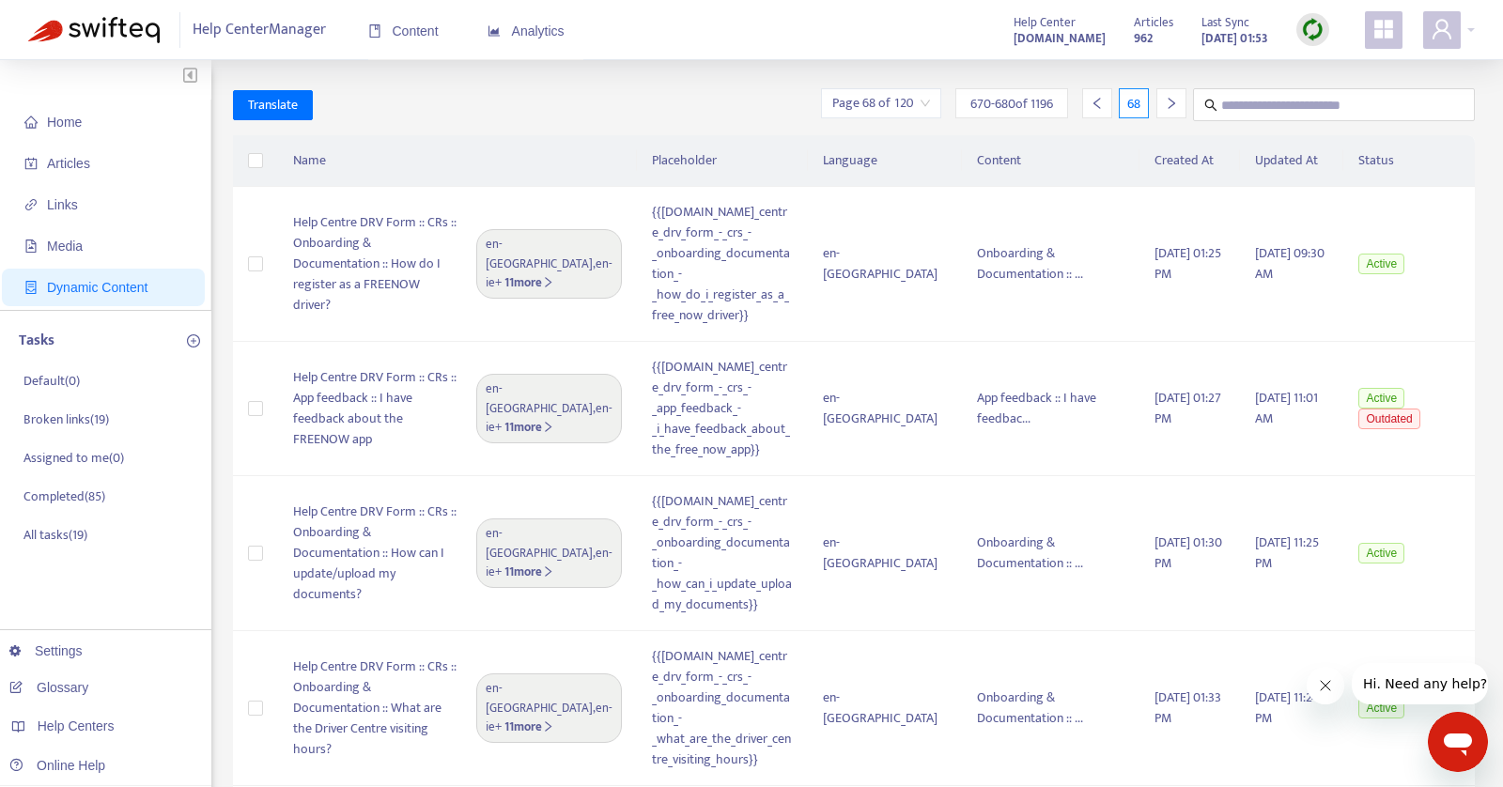
click at [1169, 105] on icon "right" at bounding box center [1171, 103] width 13 height 13
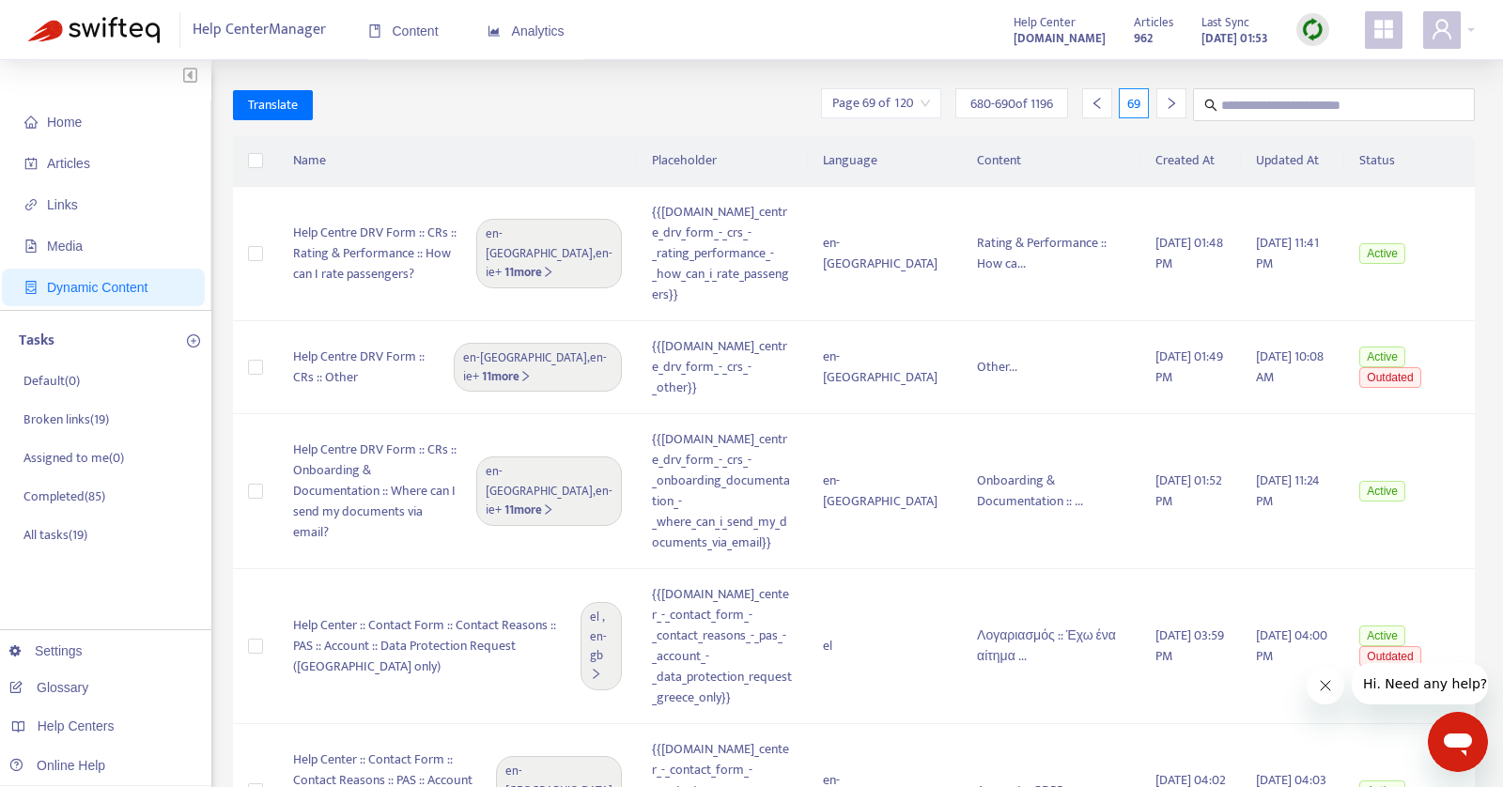
click at [1168, 101] on icon "right" at bounding box center [1171, 103] width 13 height 13
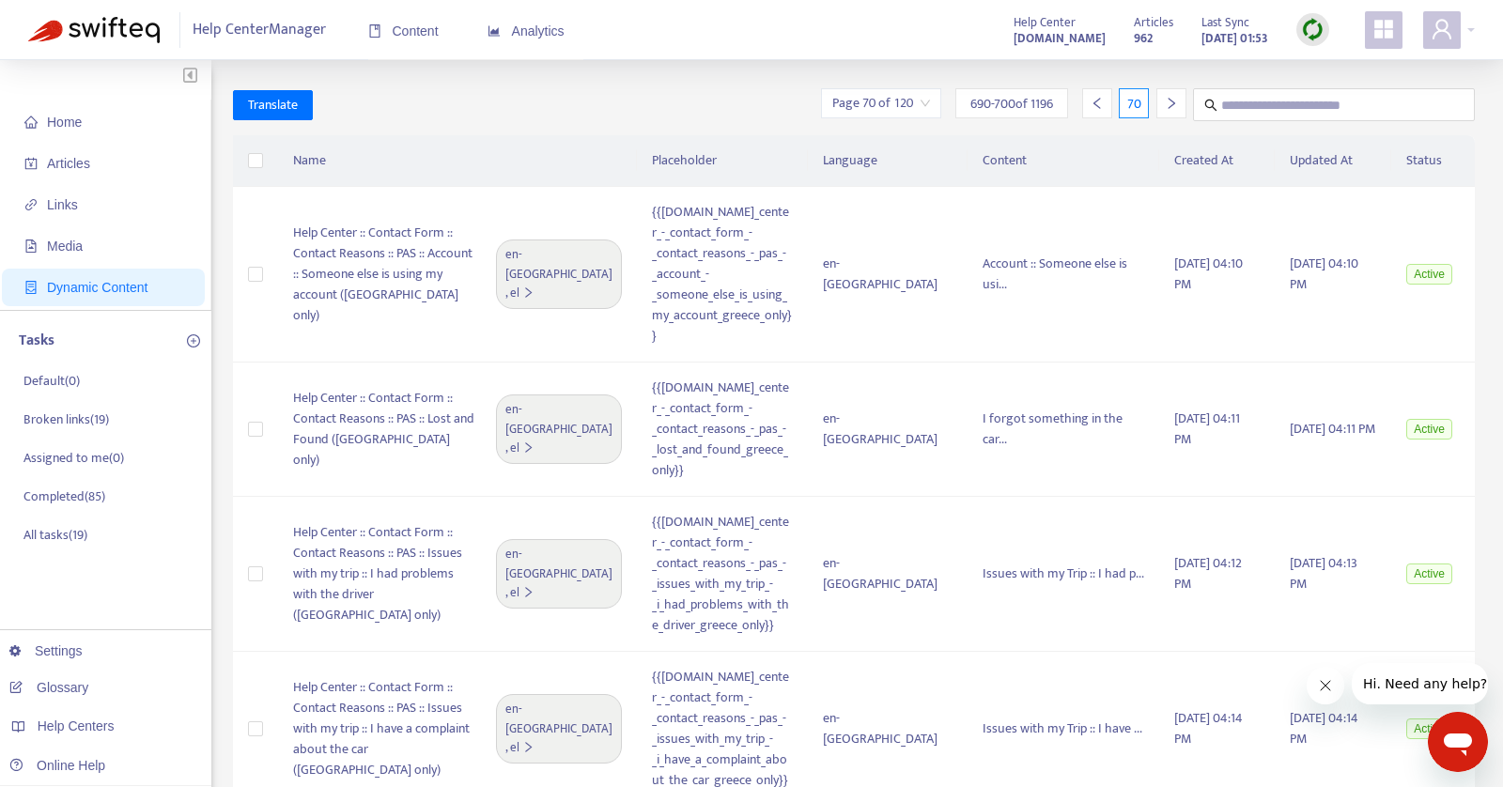
click at [1168, 102] on icon "right" at bounding box center [1171, 103] width 13 height 13
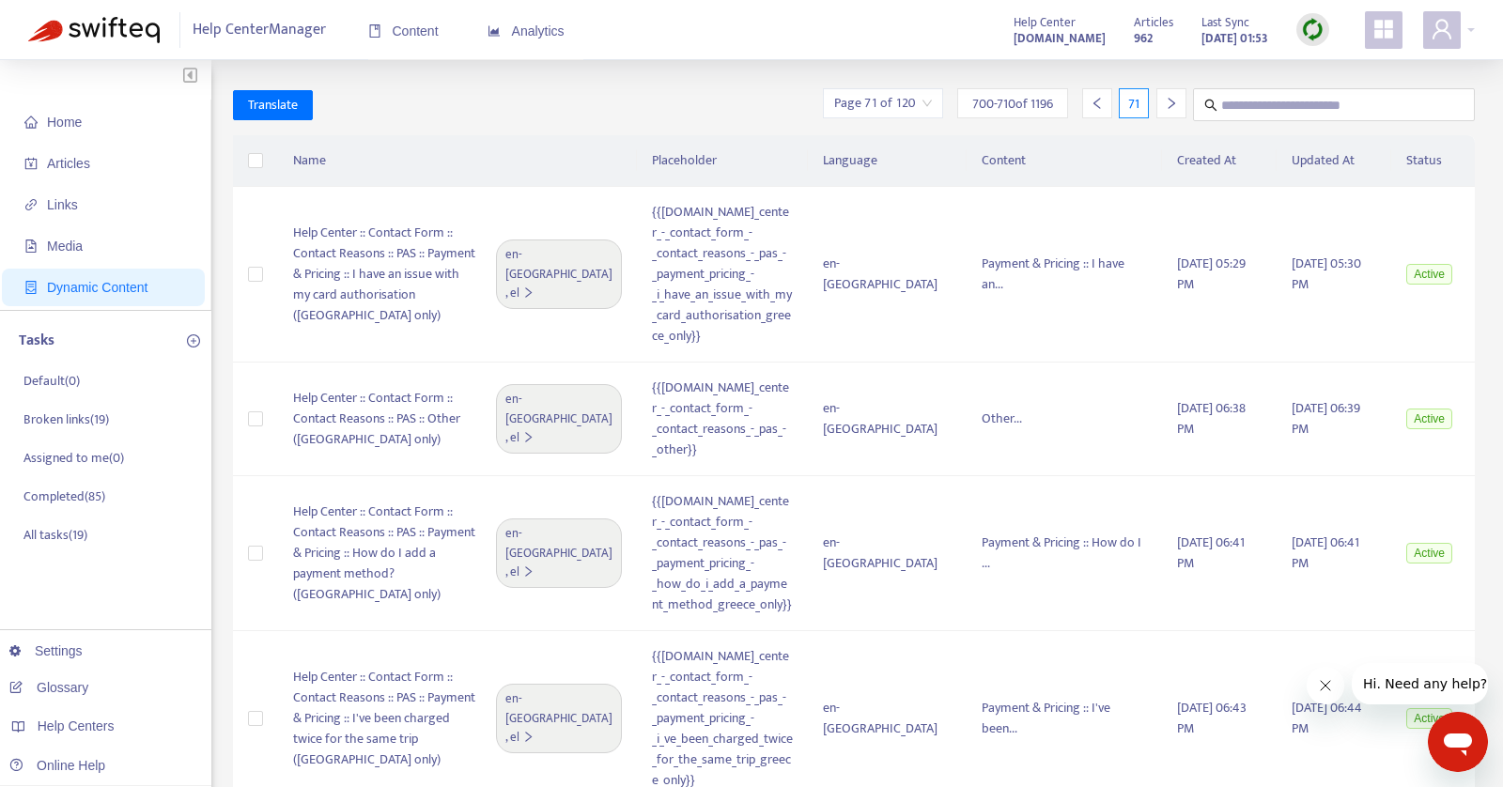
click at [1168, 103] on icon "right" at bounding box center [1171, 103] width 13 height 13
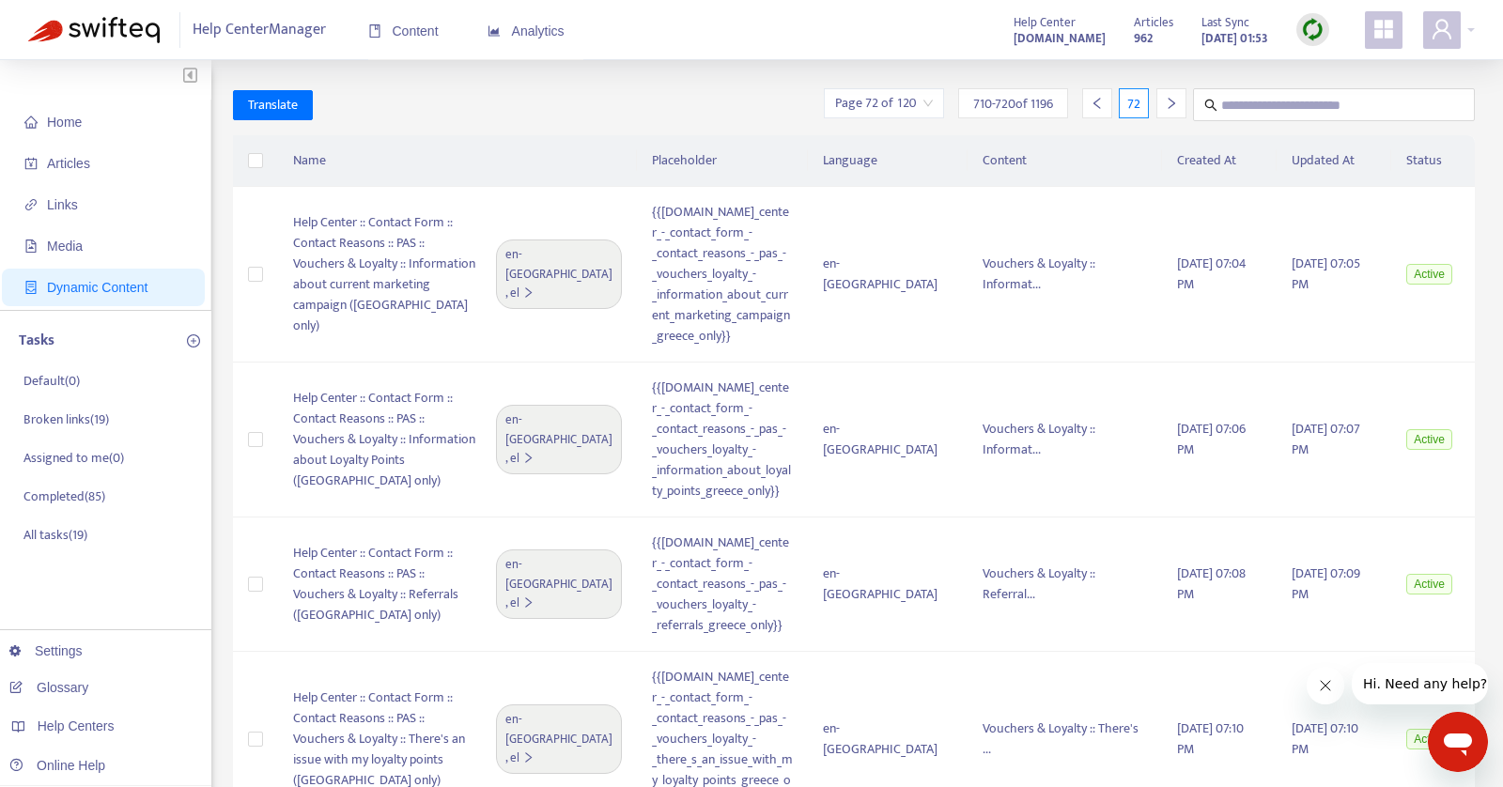
click at [1168, 103] on icon "right" at bounding box center [1171, 103] width 13 height 13
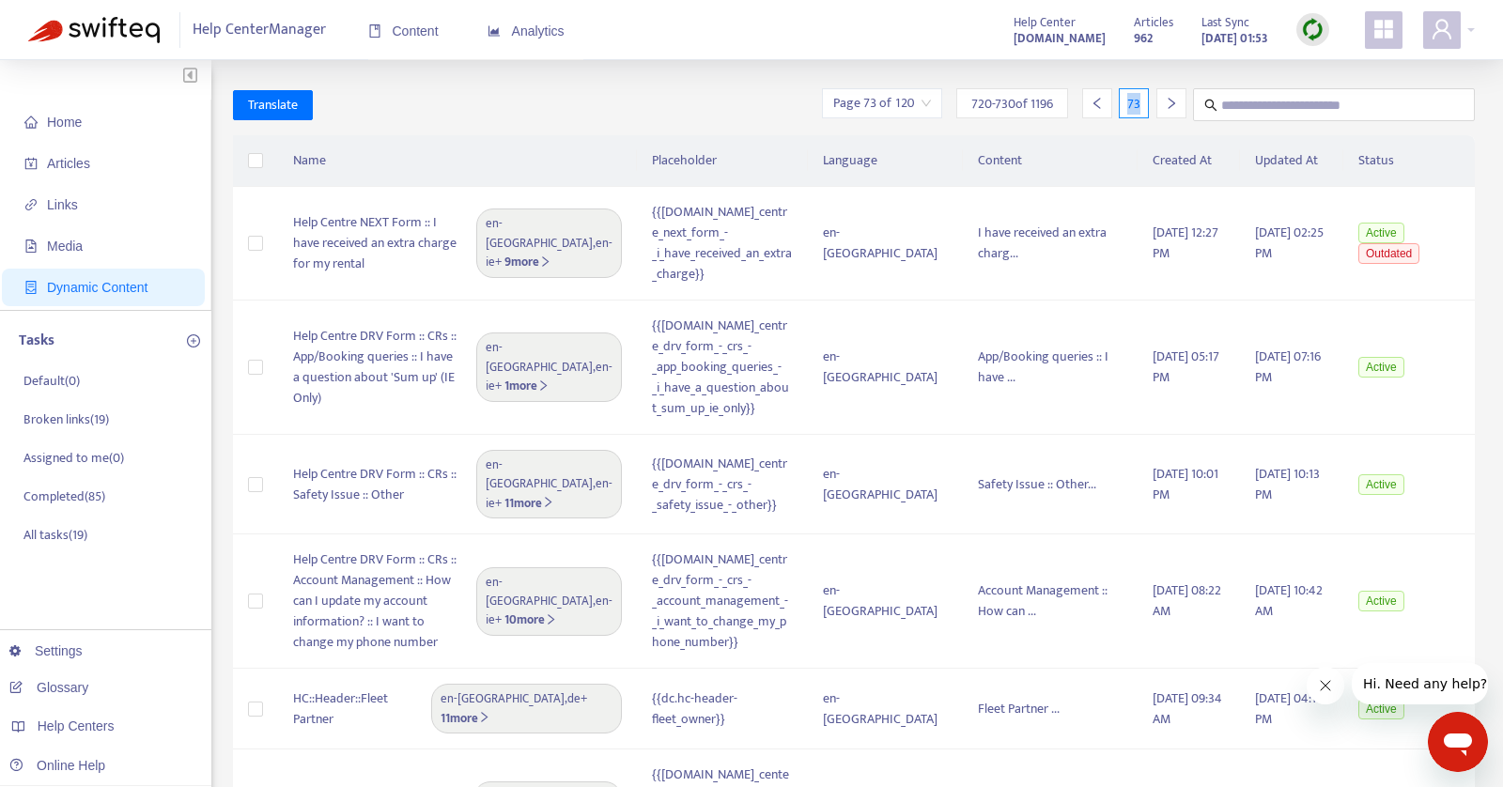
click at [1168, 103] on icon "right" at bounding box center [1171, 103] width 13 height 13
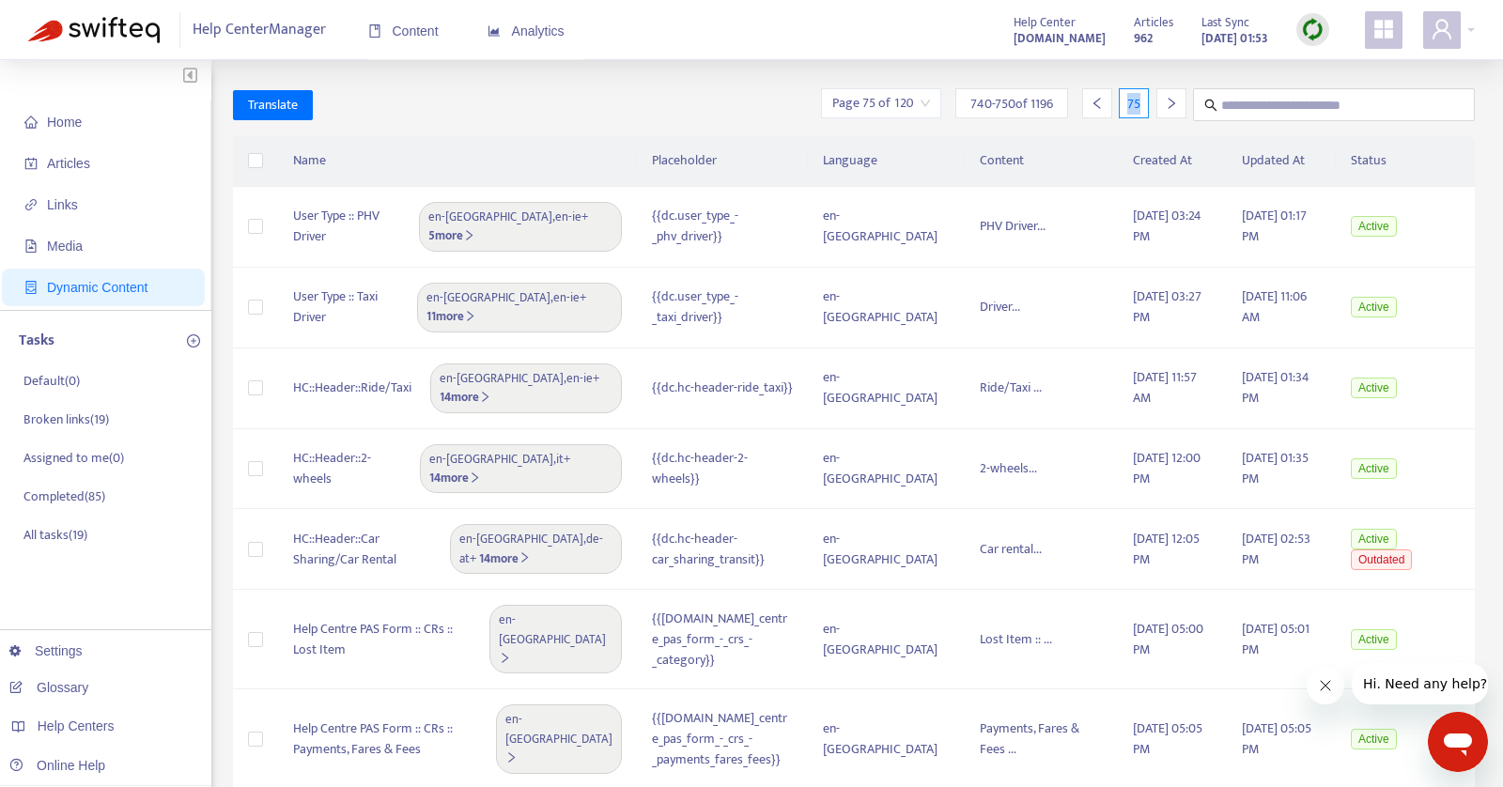
click at [1168, 103] on icon "right" at bounding box center [1171, 103] width 13 height 13
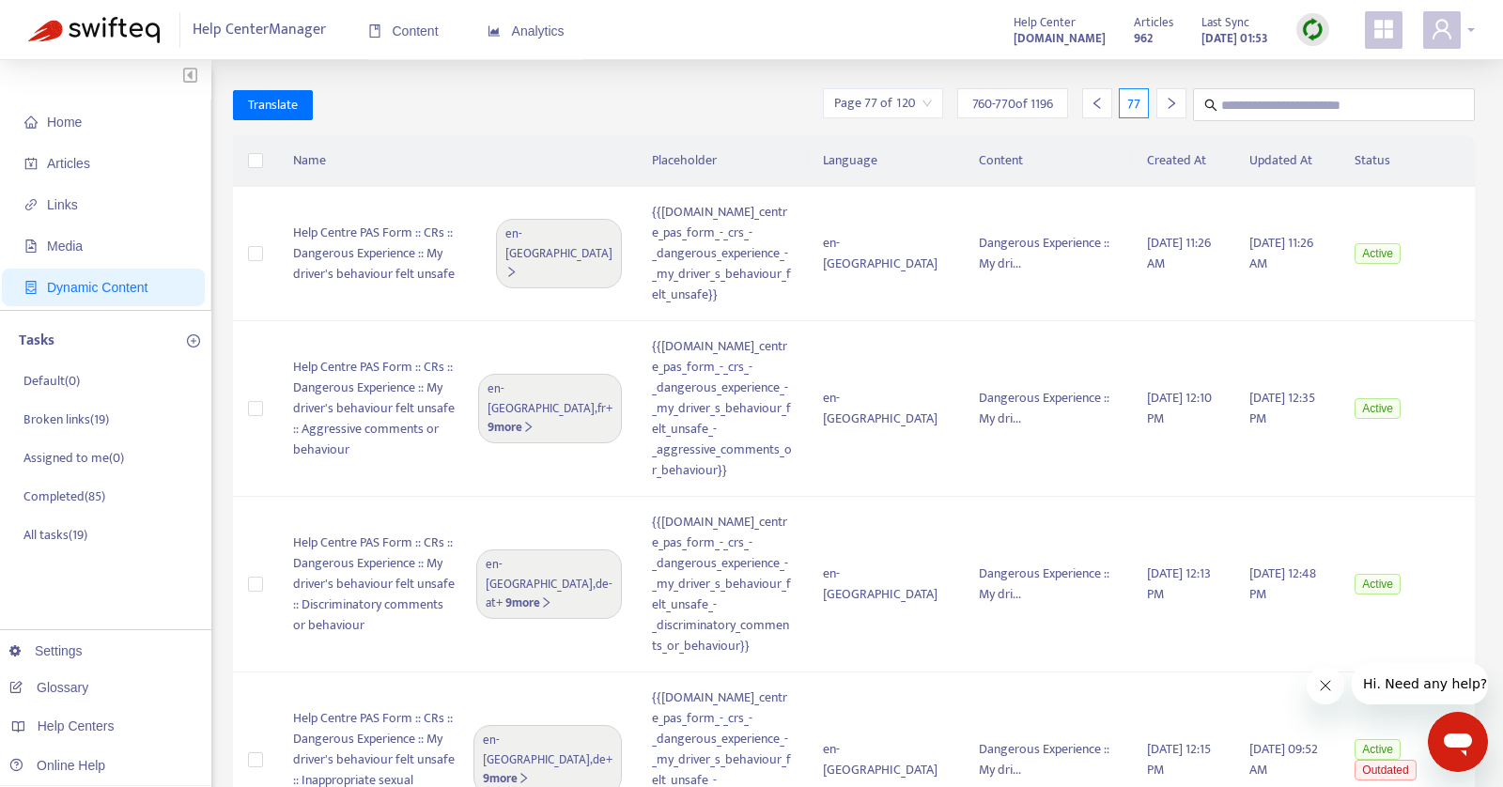
click at [1439, 27] on icon "user" at bounding box center [1442, 29] width 23 height 23
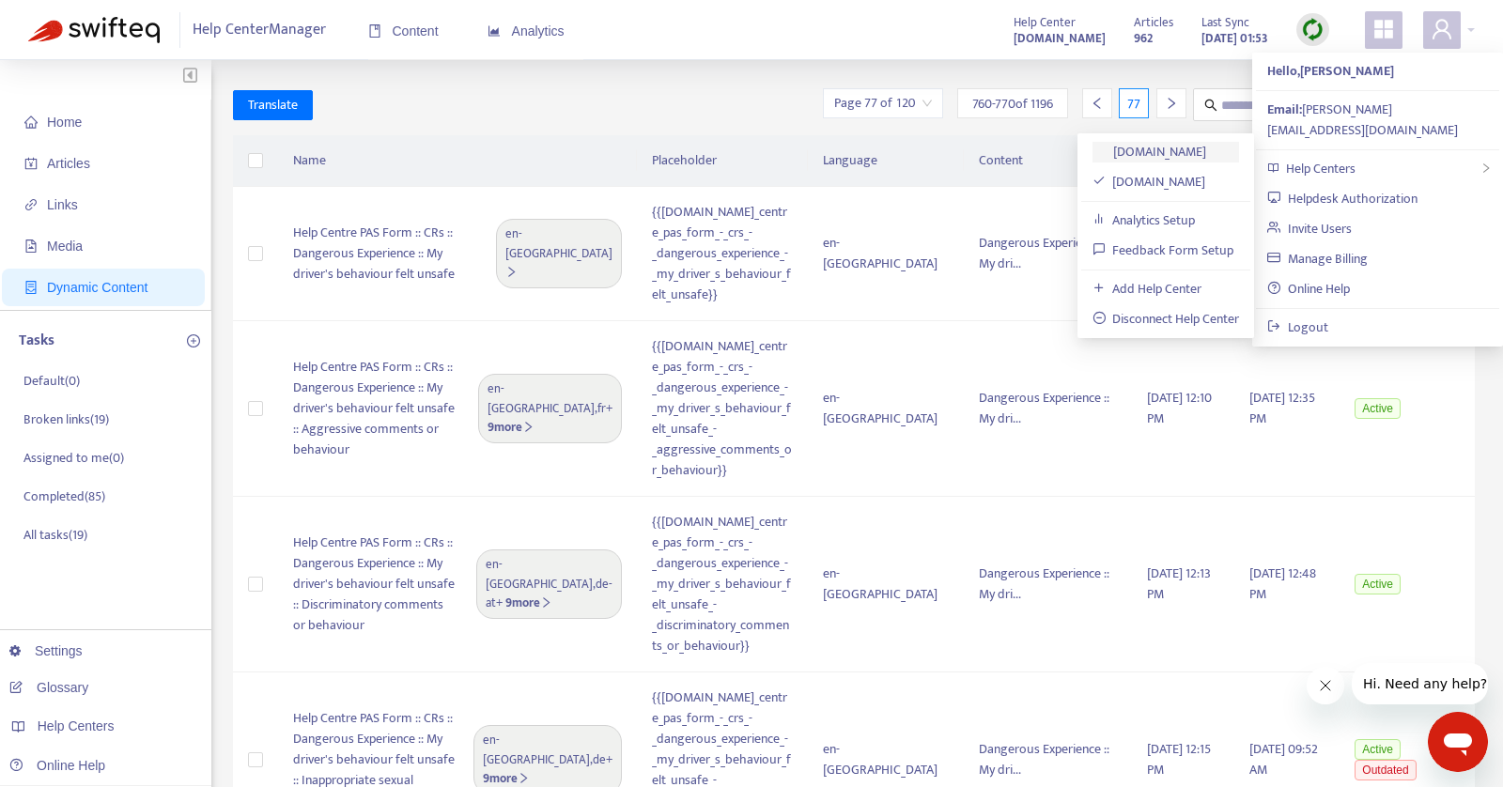
click at [1149, 147] on link "[DOMAIN_NAME]" at bounding box center [1150, 152] width 115 height 22
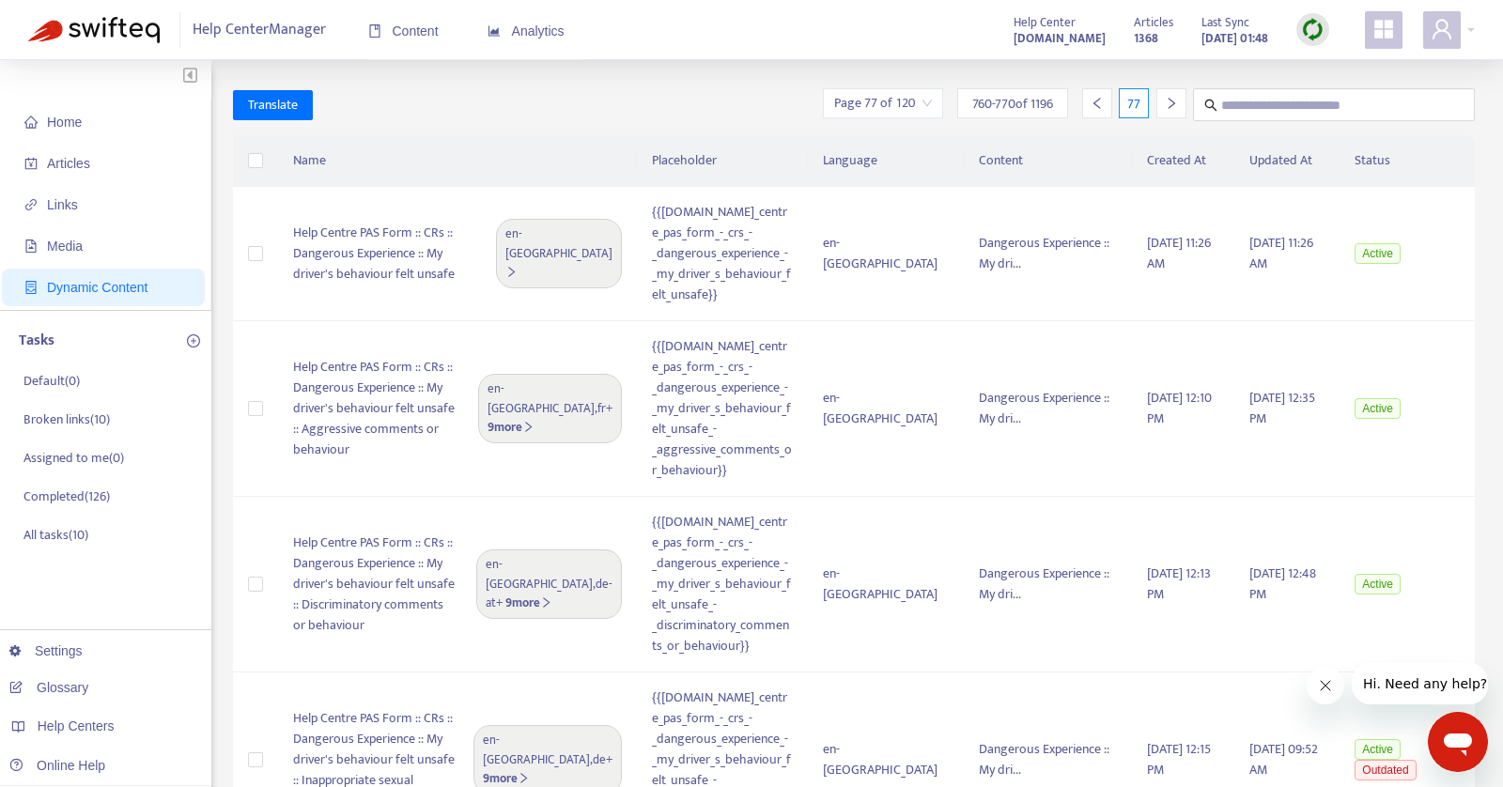
click at [141, 280] on span "Dynamic Content" at bounding box center [97, 287] width 101 height 15
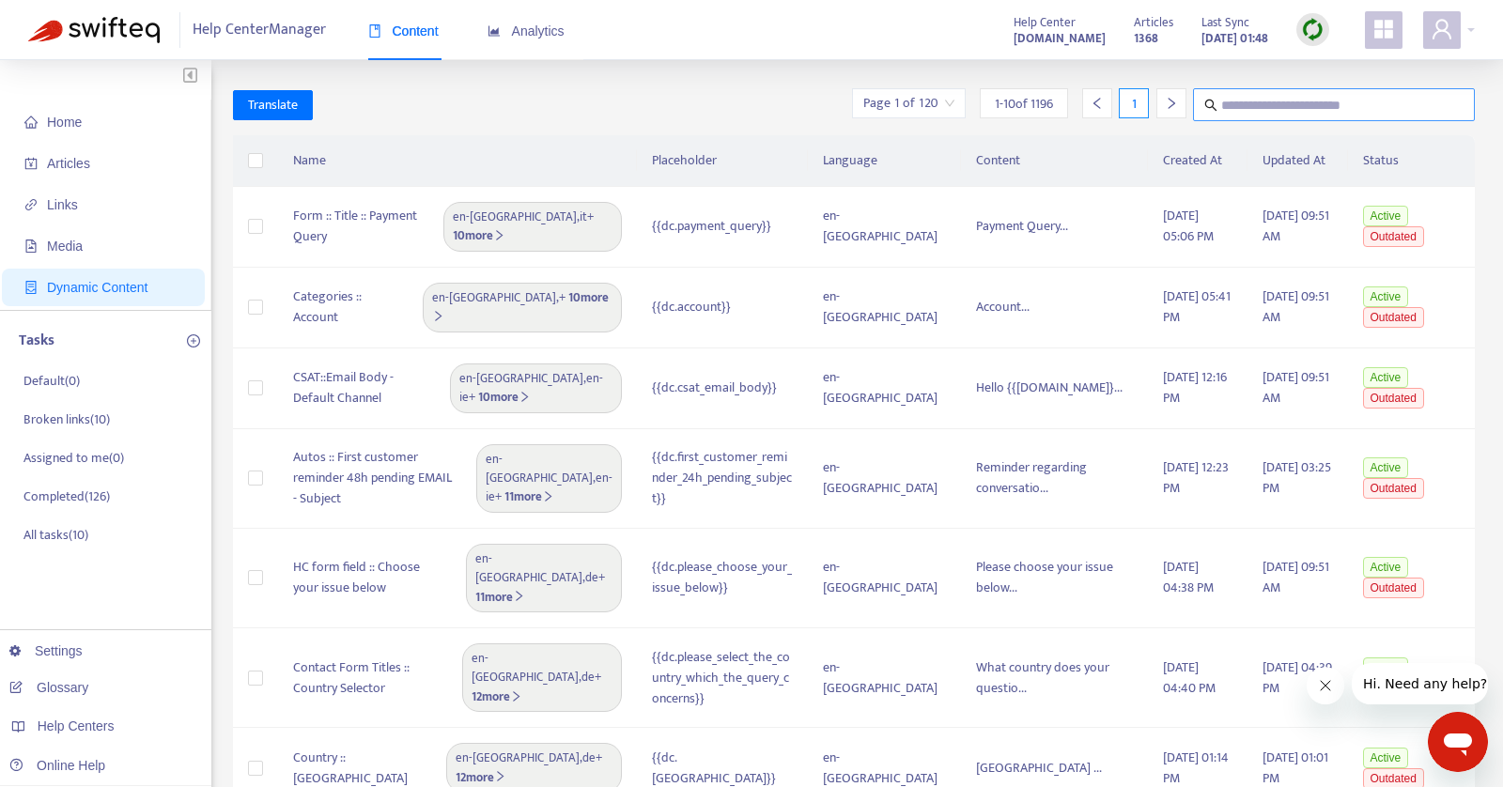
click at [1236, 105] on input "text" at bounding box center [1334, 104] width 227 height 23
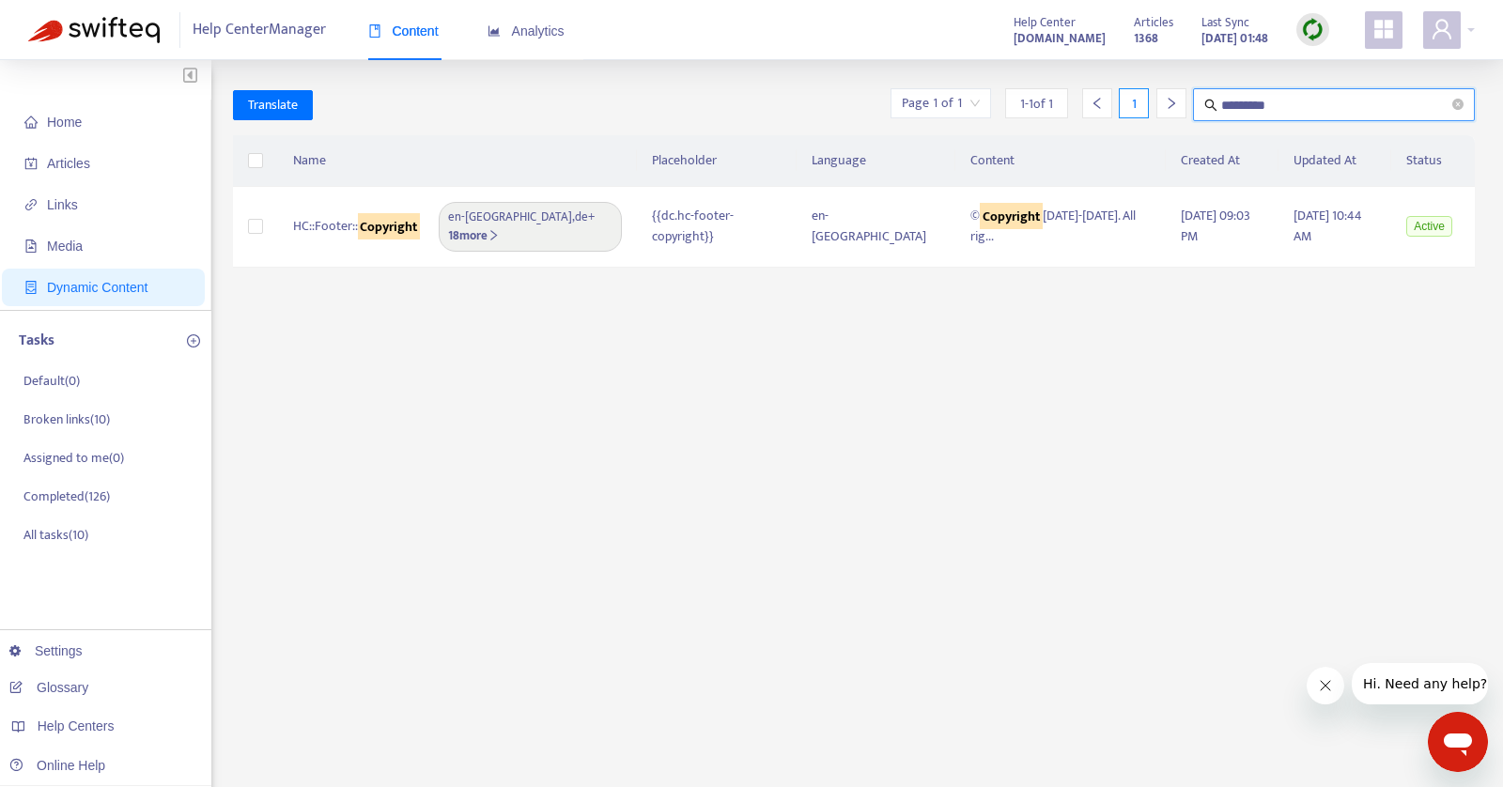
drag, startPoint x: 1306, startPoint y: 113, endPoint x: 1161, endPoint y: 113, distance: 144.7
click at [1161, 113] on div "Page 1 of 1 1 - 1 of 1 1 *********" at bounding box center [1183, 104] width 585 height 33
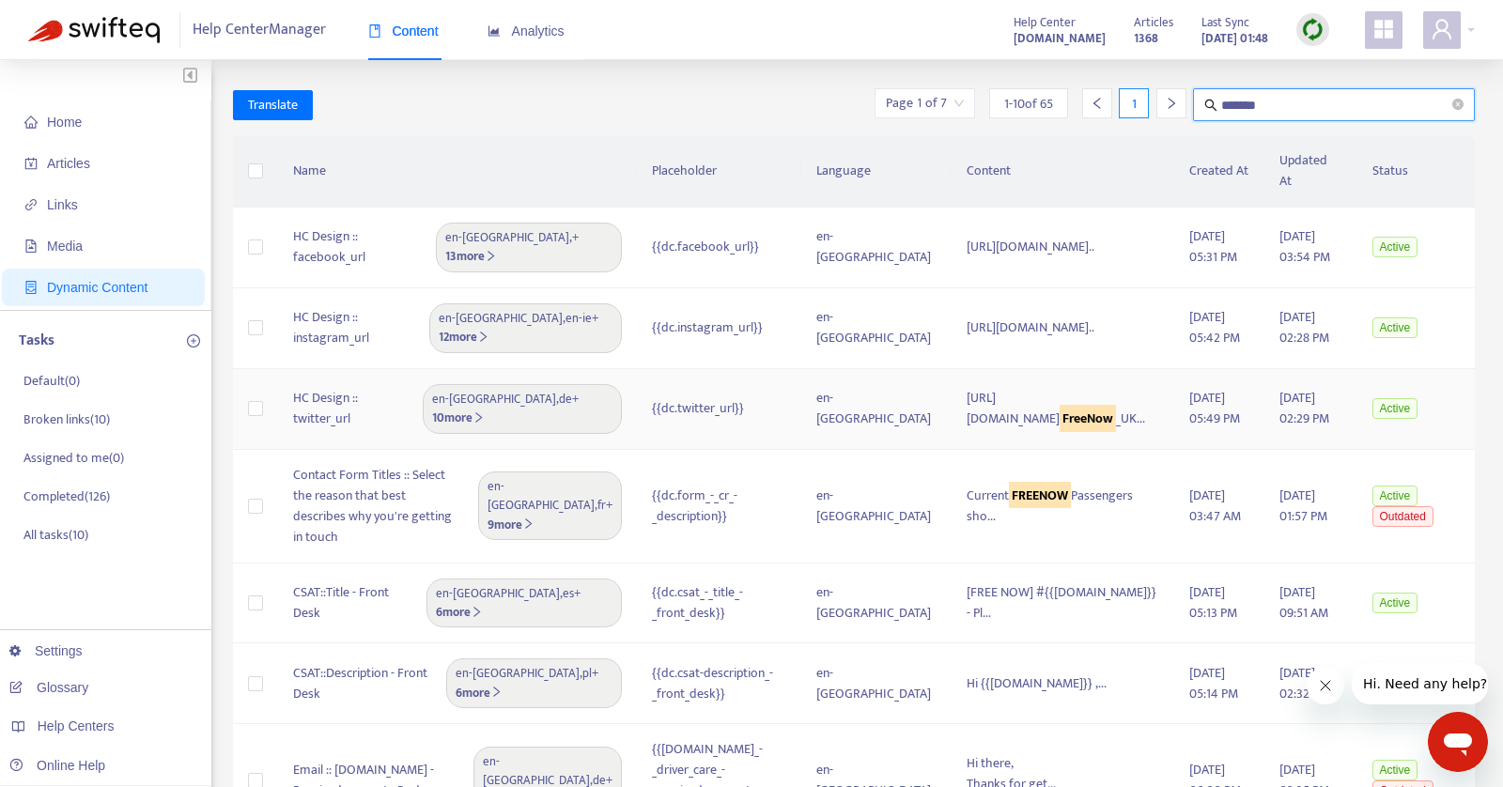
click at [974, 387] on span "https://twitter.com/ FreeNow _UK..." at bounding box center [1056, 409] width 178 height 45
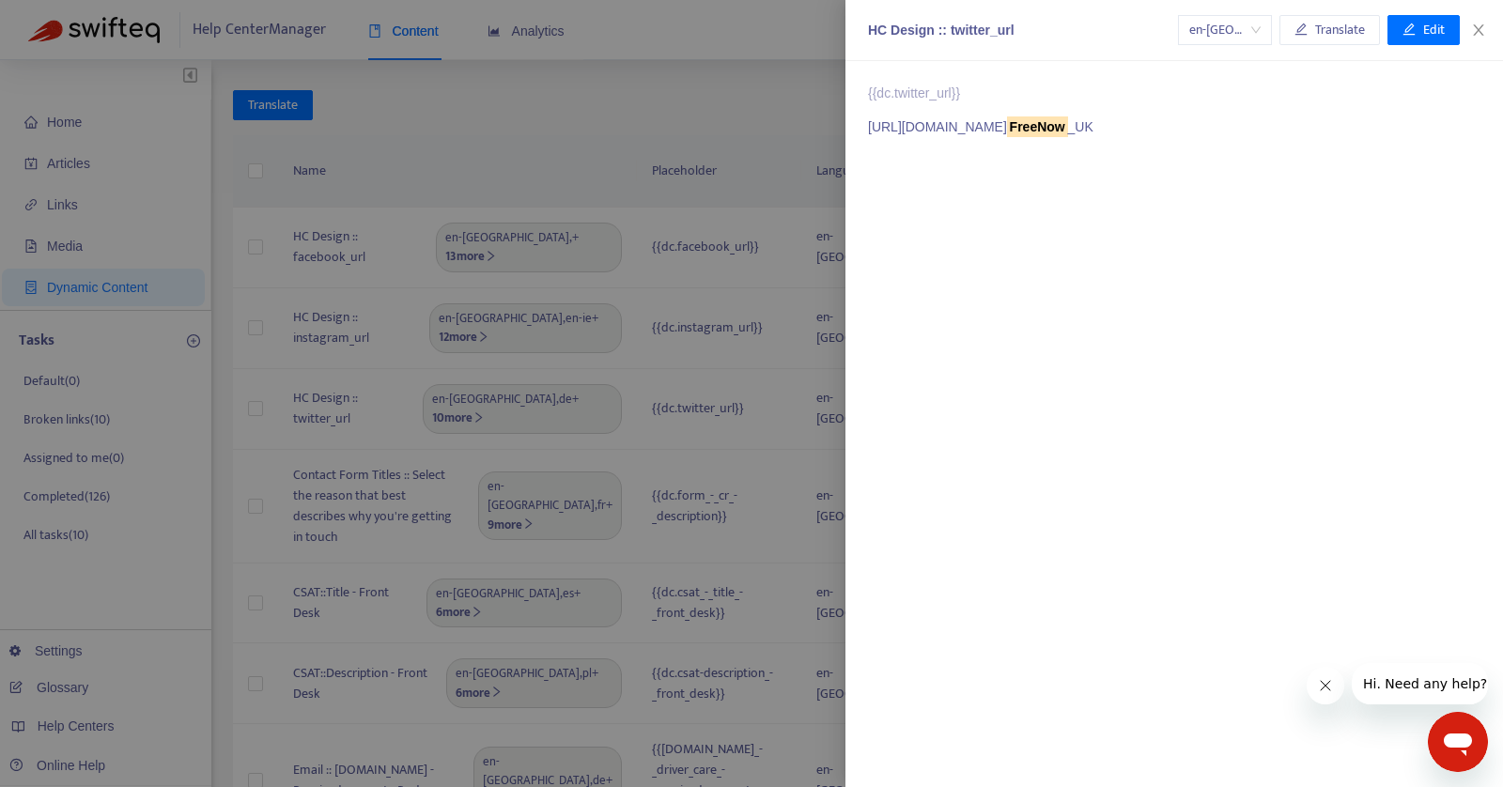
click at [752, 147] on div at bounding box center [751, 393] width 1503 height 787
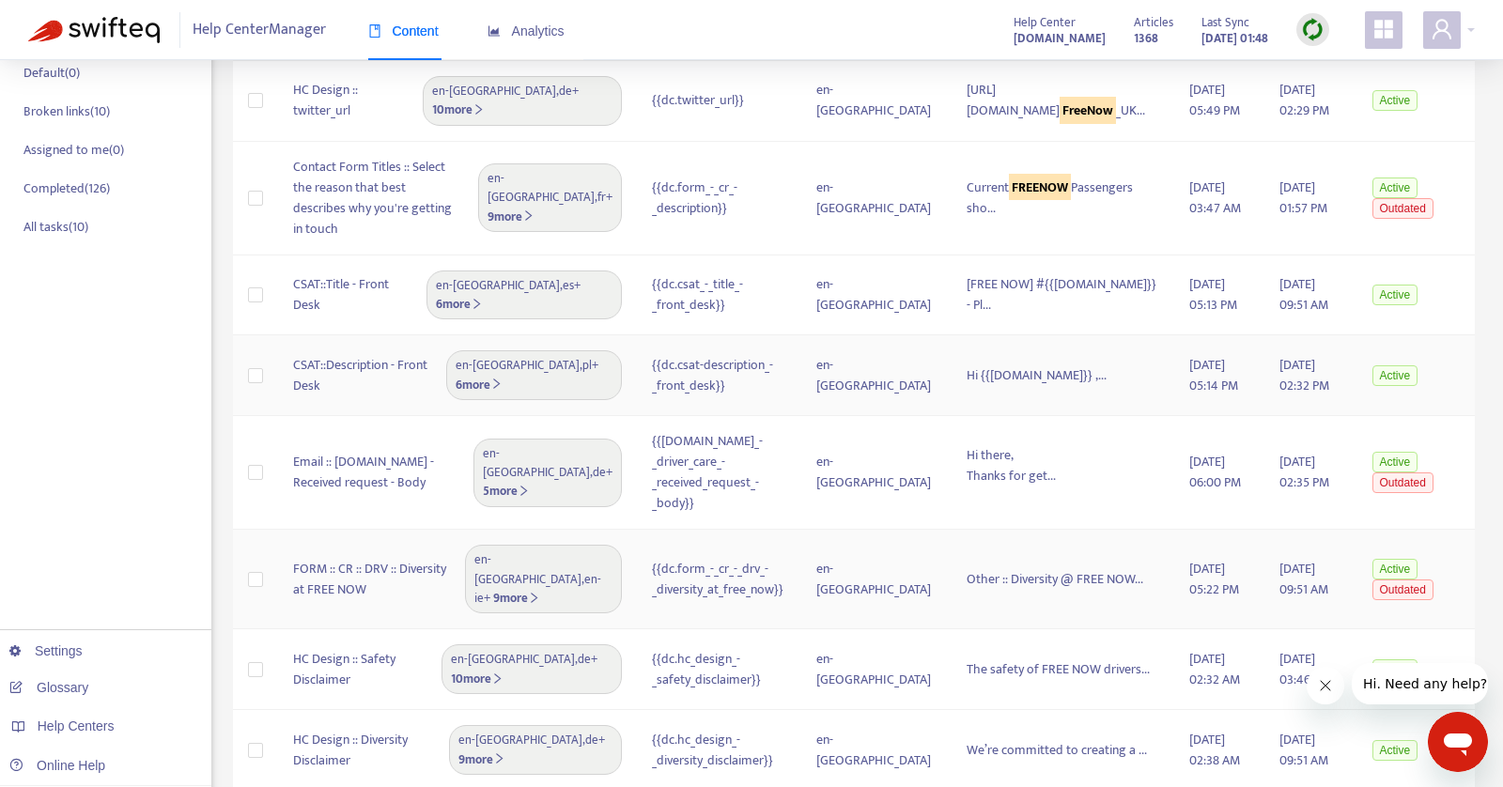
scroll to position [310, 0]
click at [952, 528] on td "Other :: Diversity @ FREE NOW..." at bounding box center [1063, 578] width 222 height 100
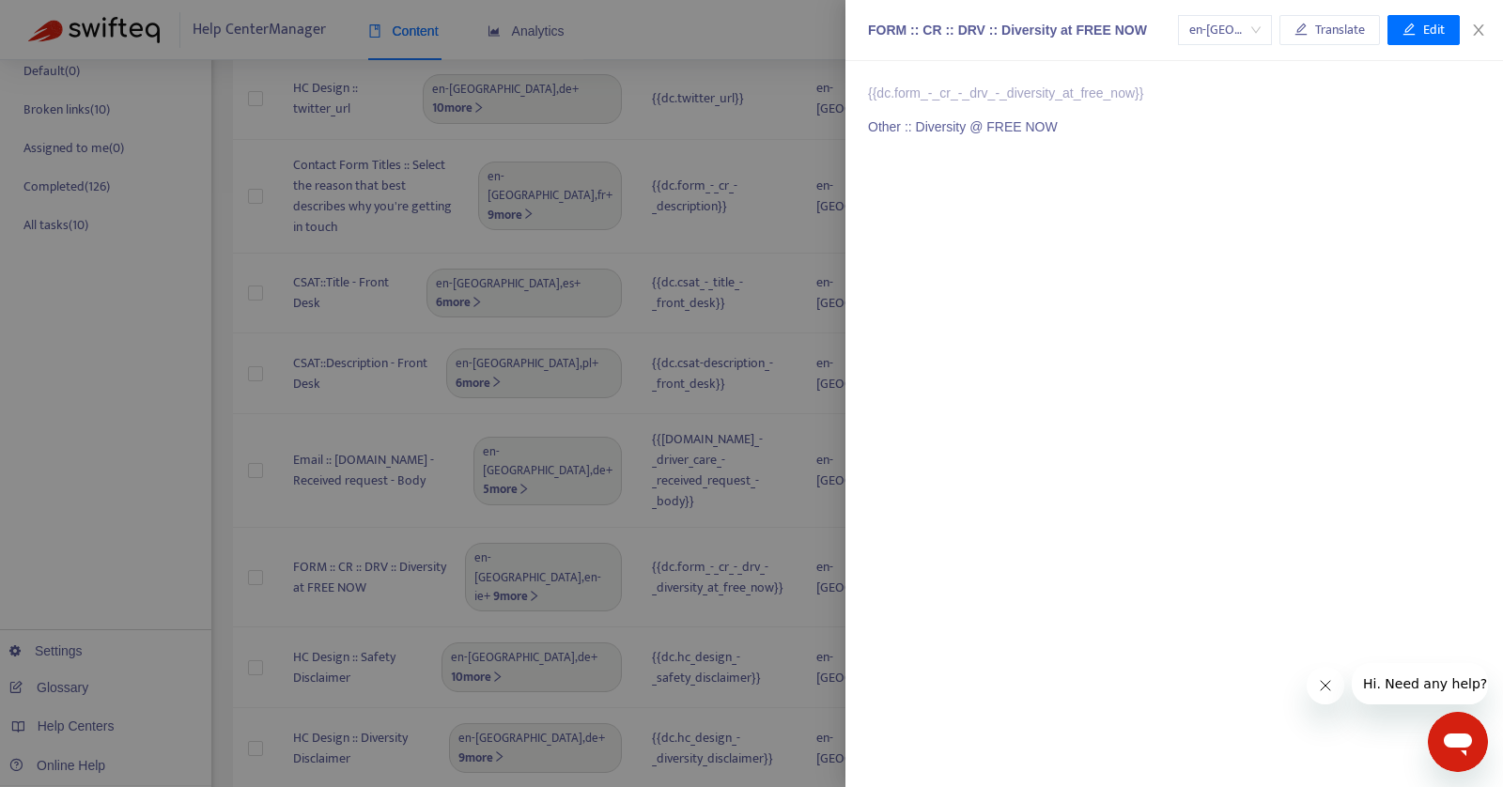
click at [762, 709] on div at bounding box center [751, 393] width 1503 height 787
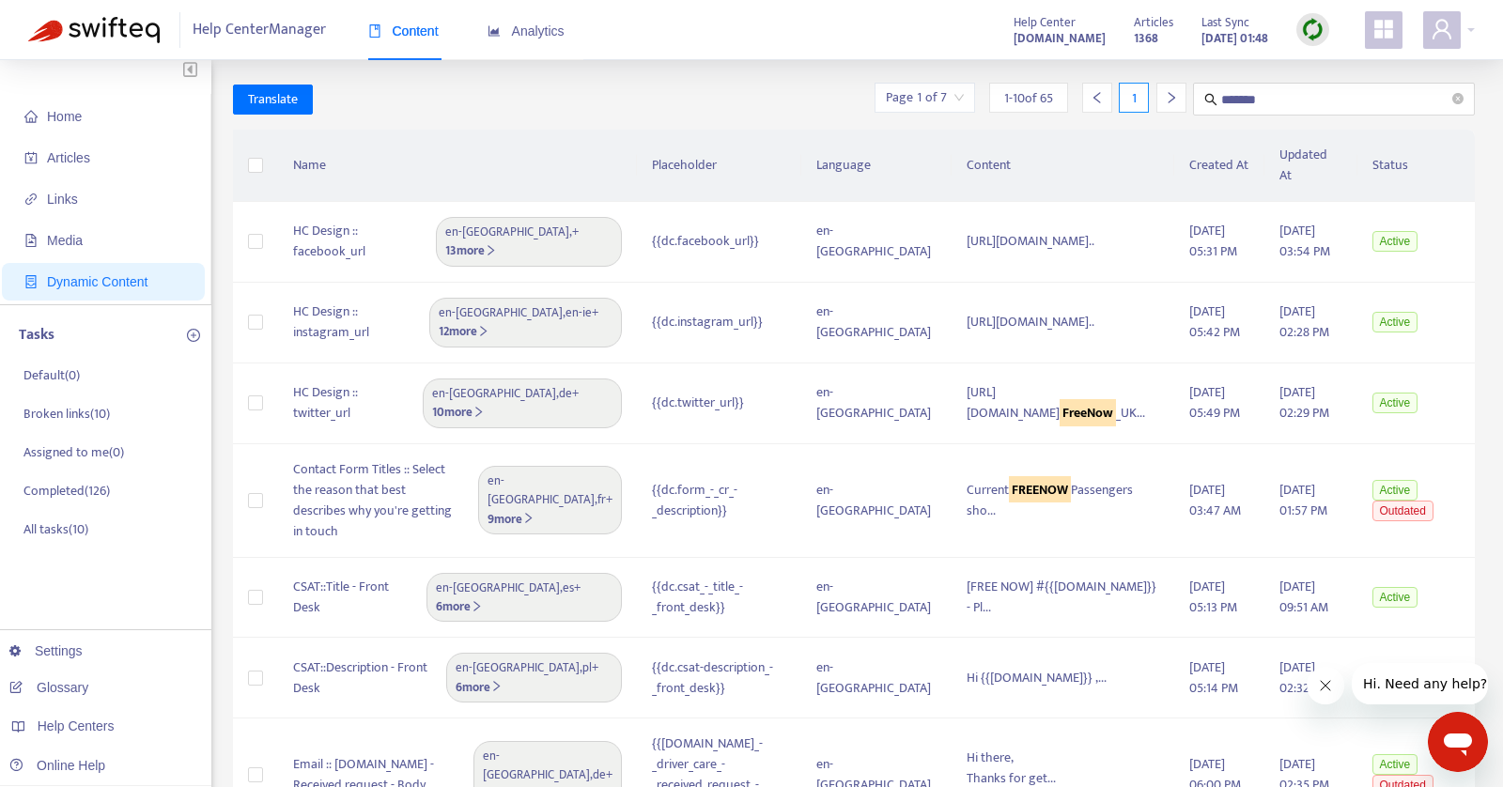
scroll to position [5, 0]
drag, startPoint x: 1228, startPoint y: 100, endPoint x: 1331, endPoint y: 101, distance: 103.3
click at [1331, 101] on input "*******" at bounding box center [1334, 99] width 227 height 23
click at [1232, 103] on input "*******" at bounding box center [1334, 99] width 227 height 23
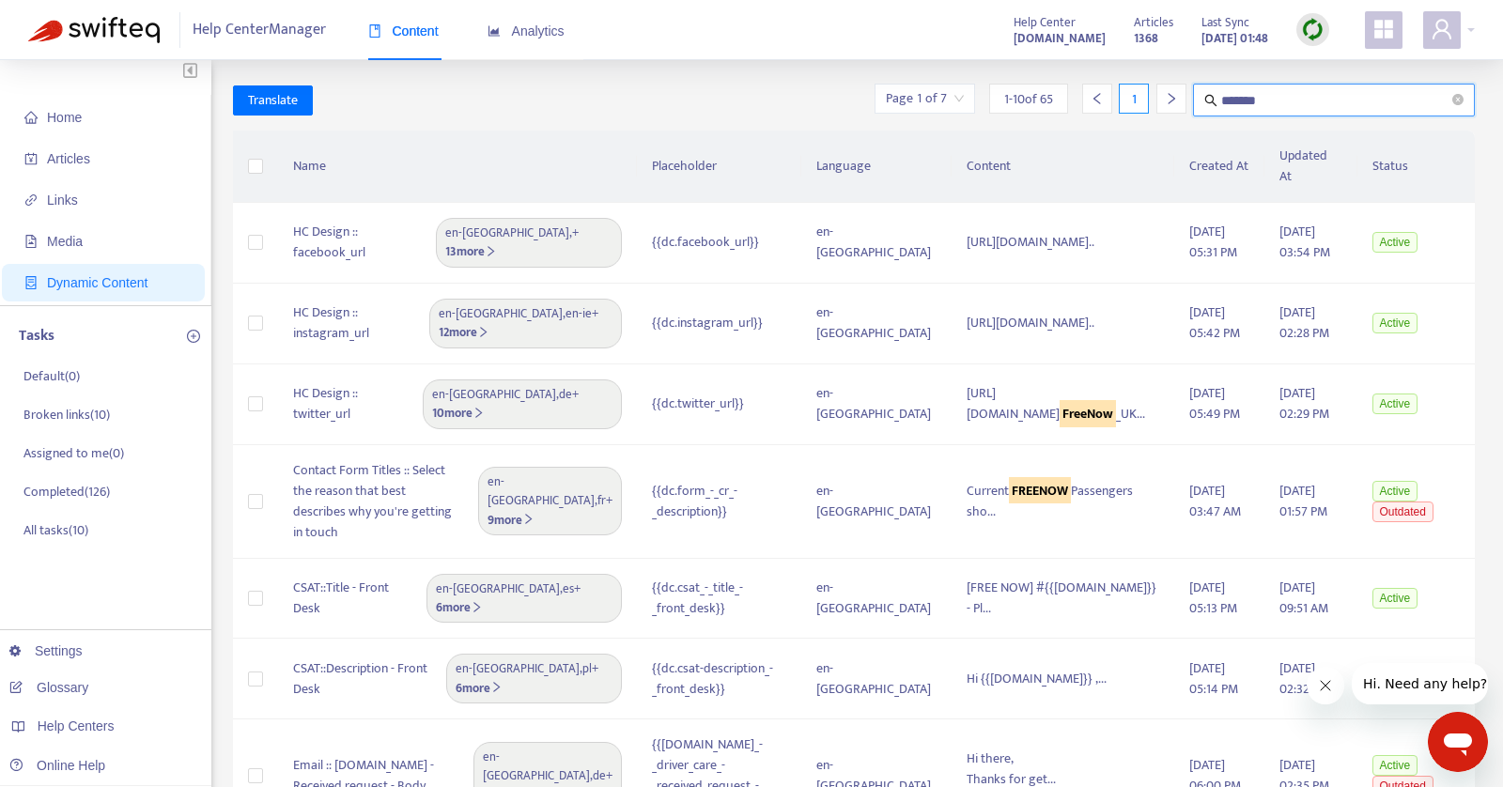
type input "*******"
click at [1161, 96] on div at bounding box center [1171, 99] width 30 height 30
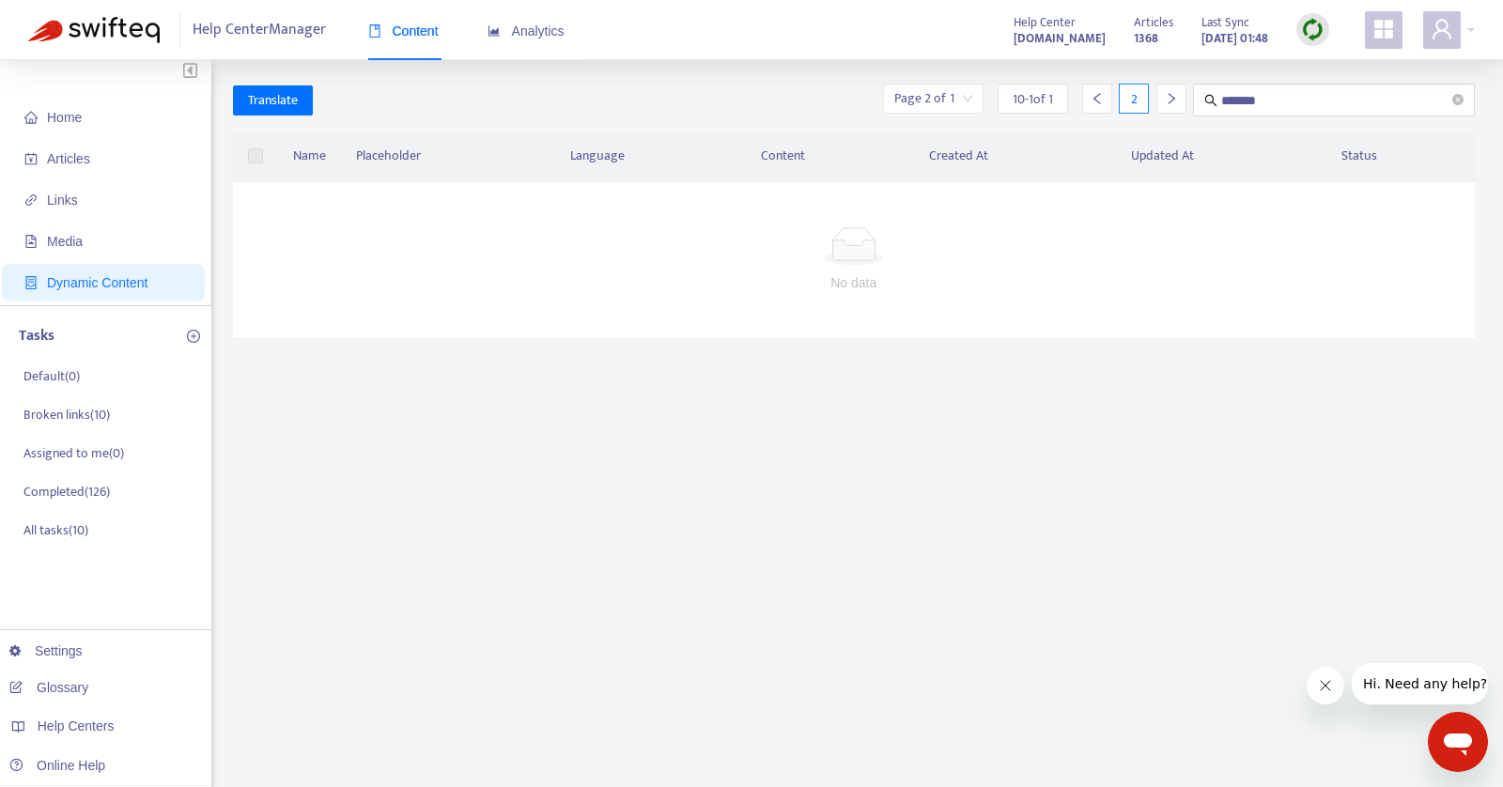
click at [1095, 106] on div at bounding box center [1097, 99] width 30 height 30
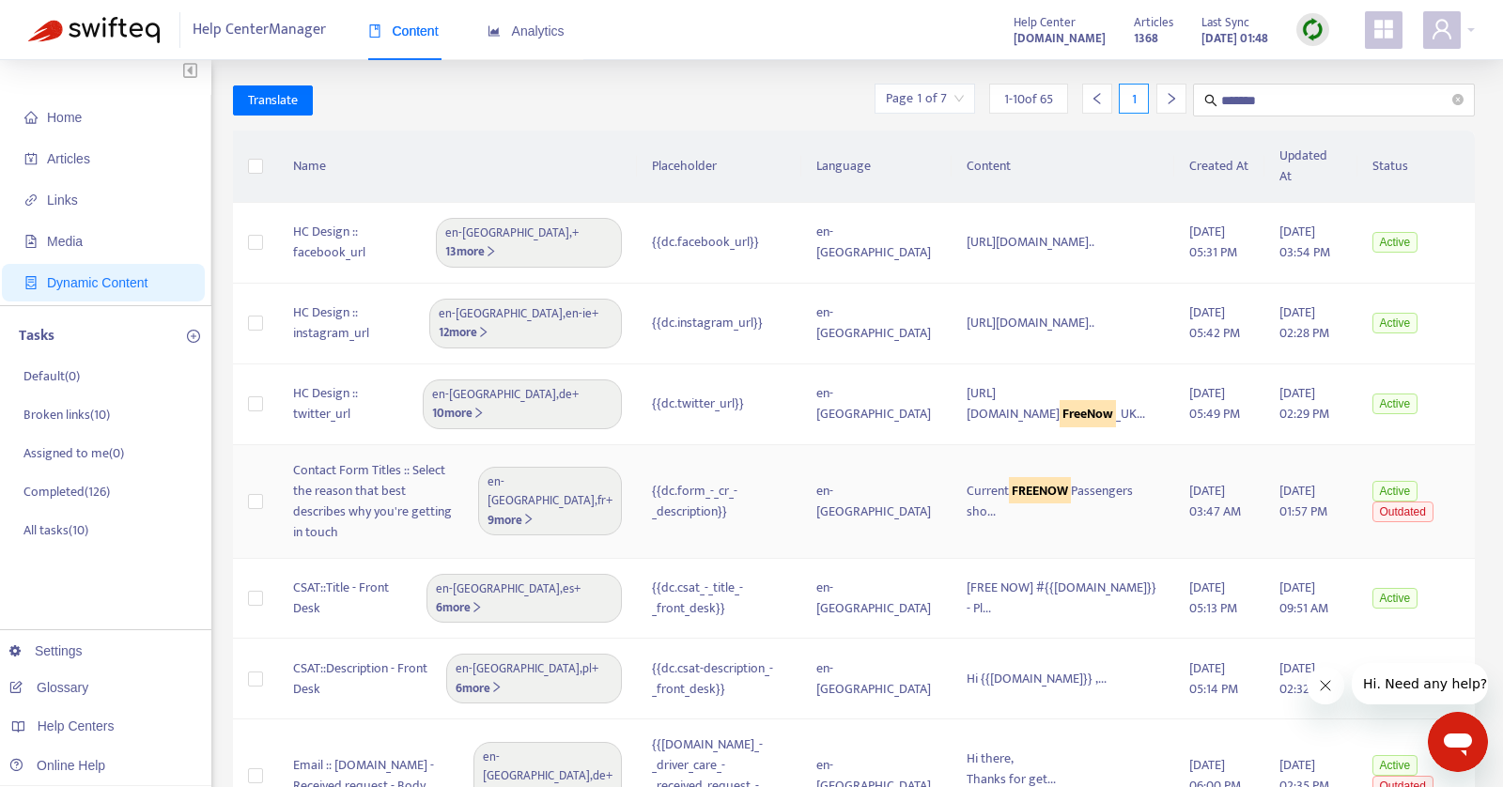
click at [1008, 477] on span "Current FREENOW Passengers sho..." at bounding box center [1050, 499] width 166 height 45
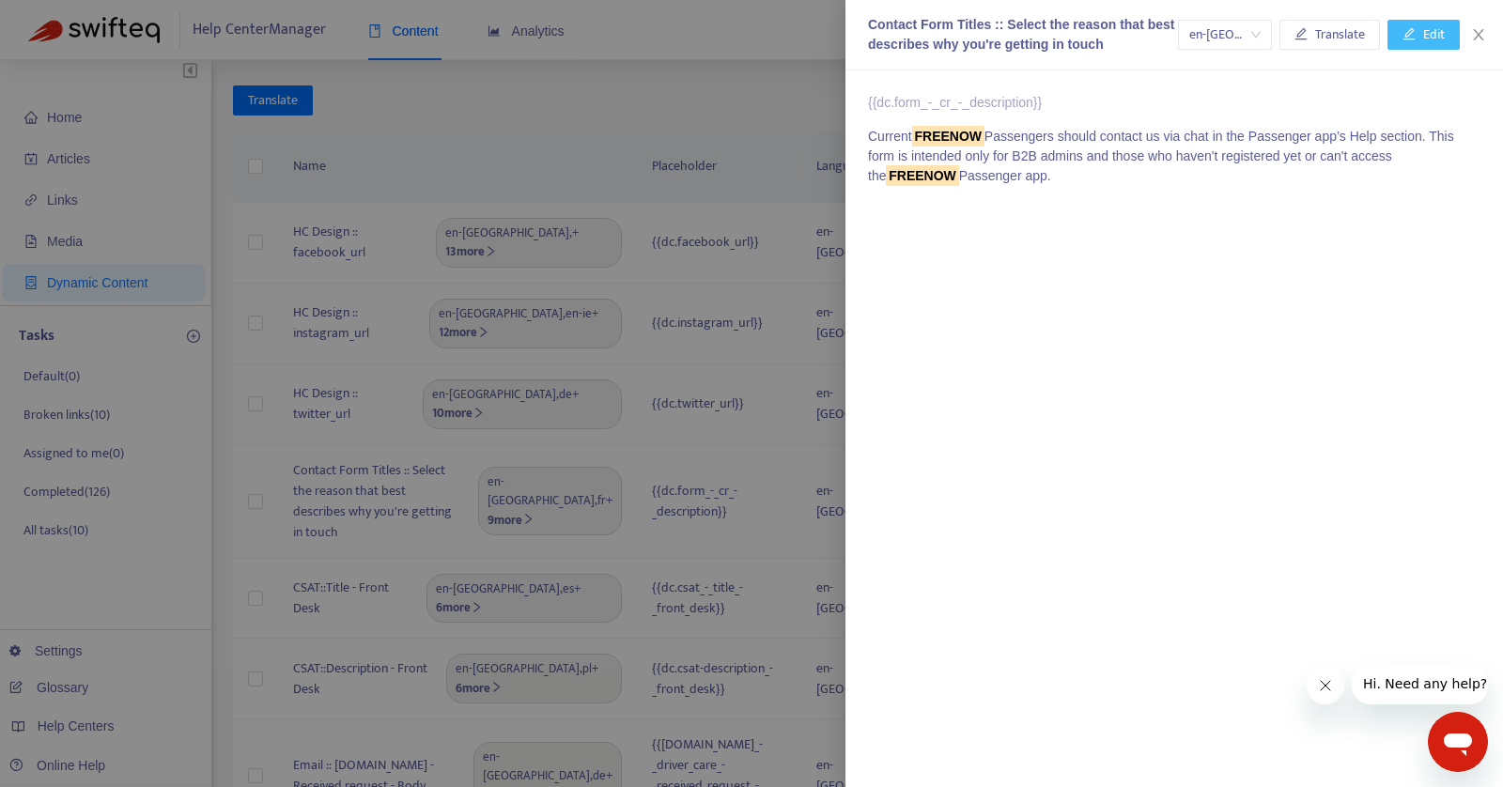
click at [1423, 36] on span "Edit" at bounding box center [1434, 34] width 22 height 21
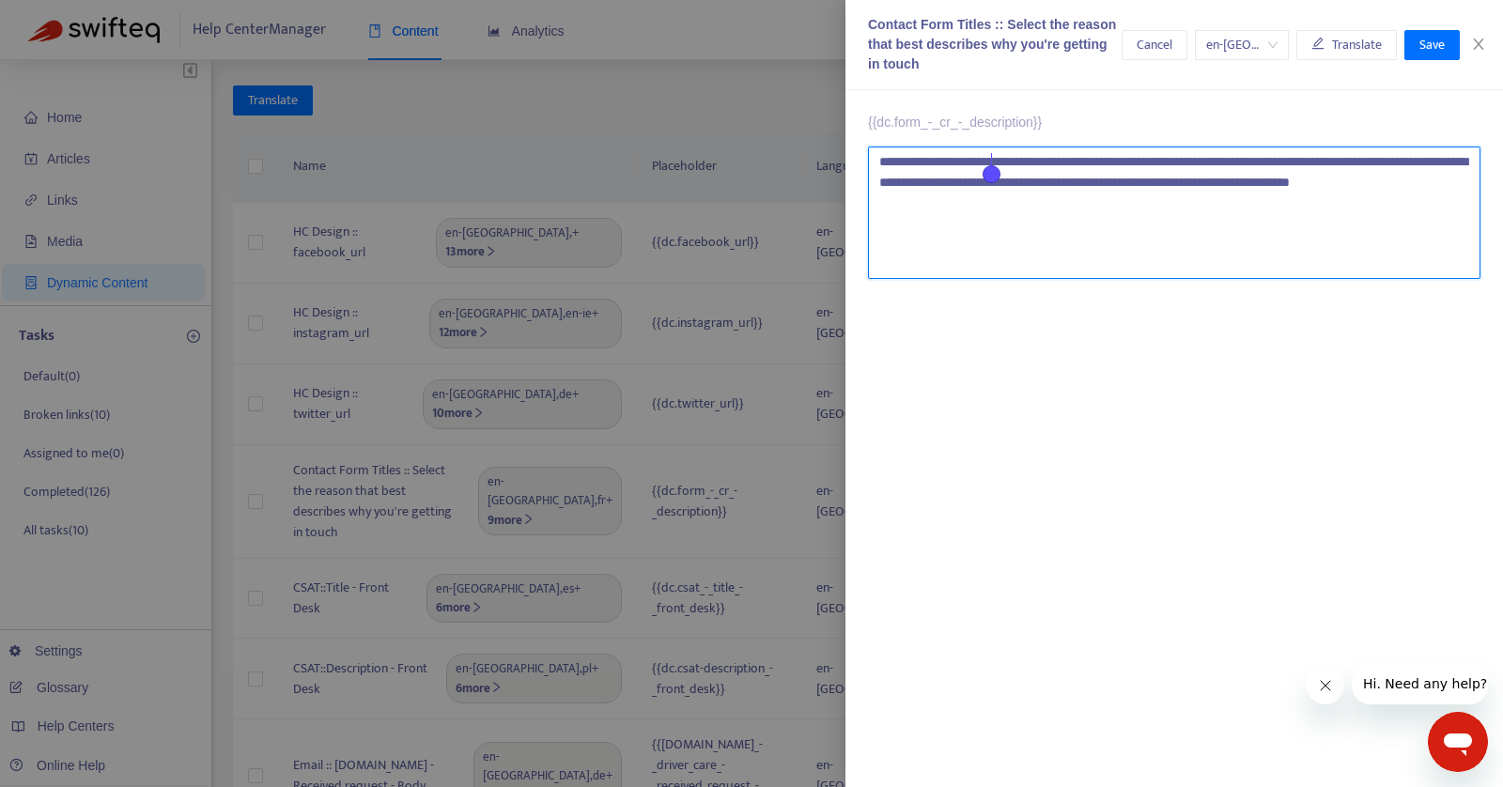
drag, startPoint x: 938, startPoint y: 163, endPoint x: 988, endPoint y: 160, distance: 50.9
click at [989, 160] on textarea "**********" at bounding box center [1174, 213] width 612 height 132
type textarea "**********"
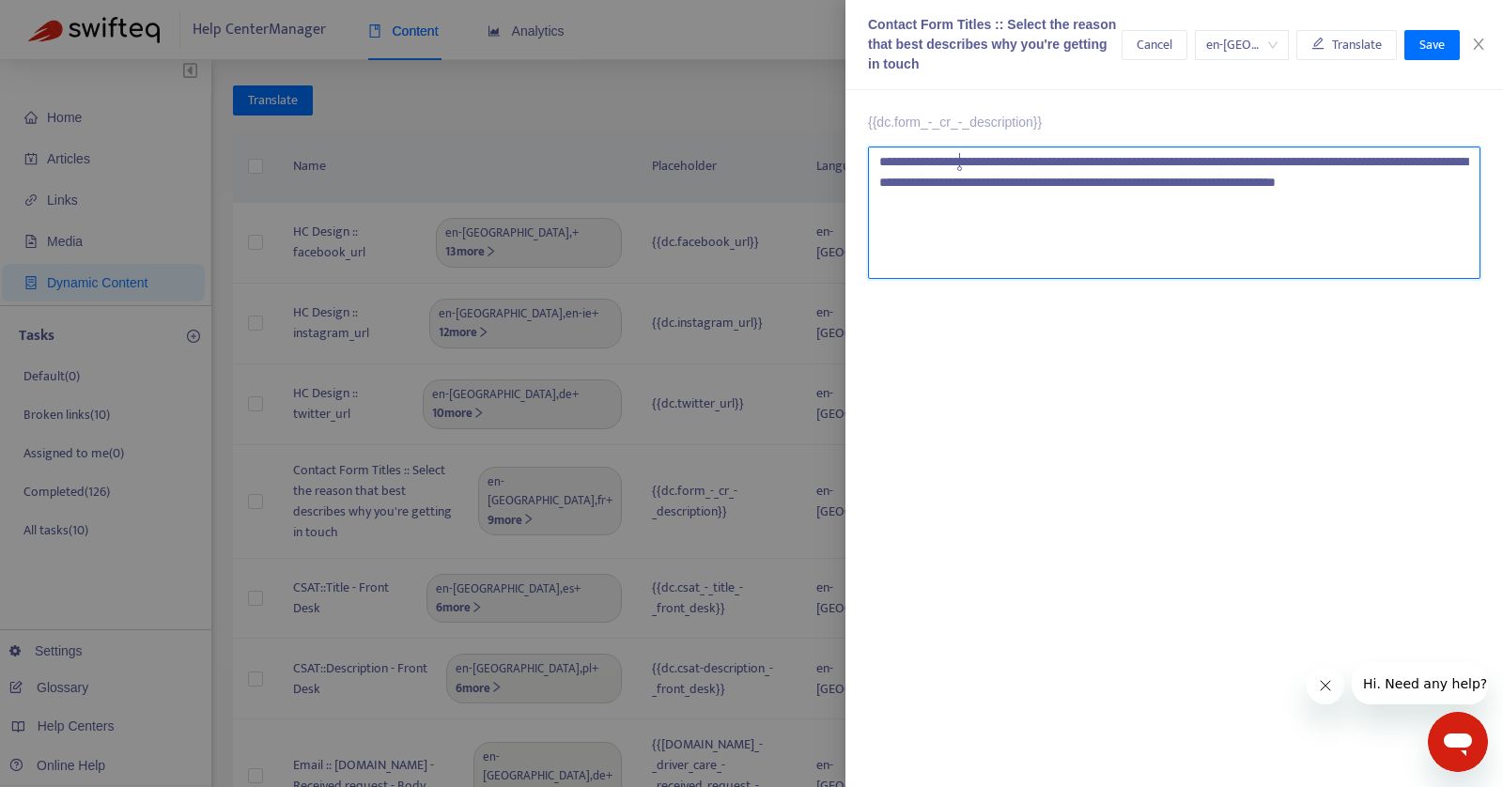
type textarea "**********"
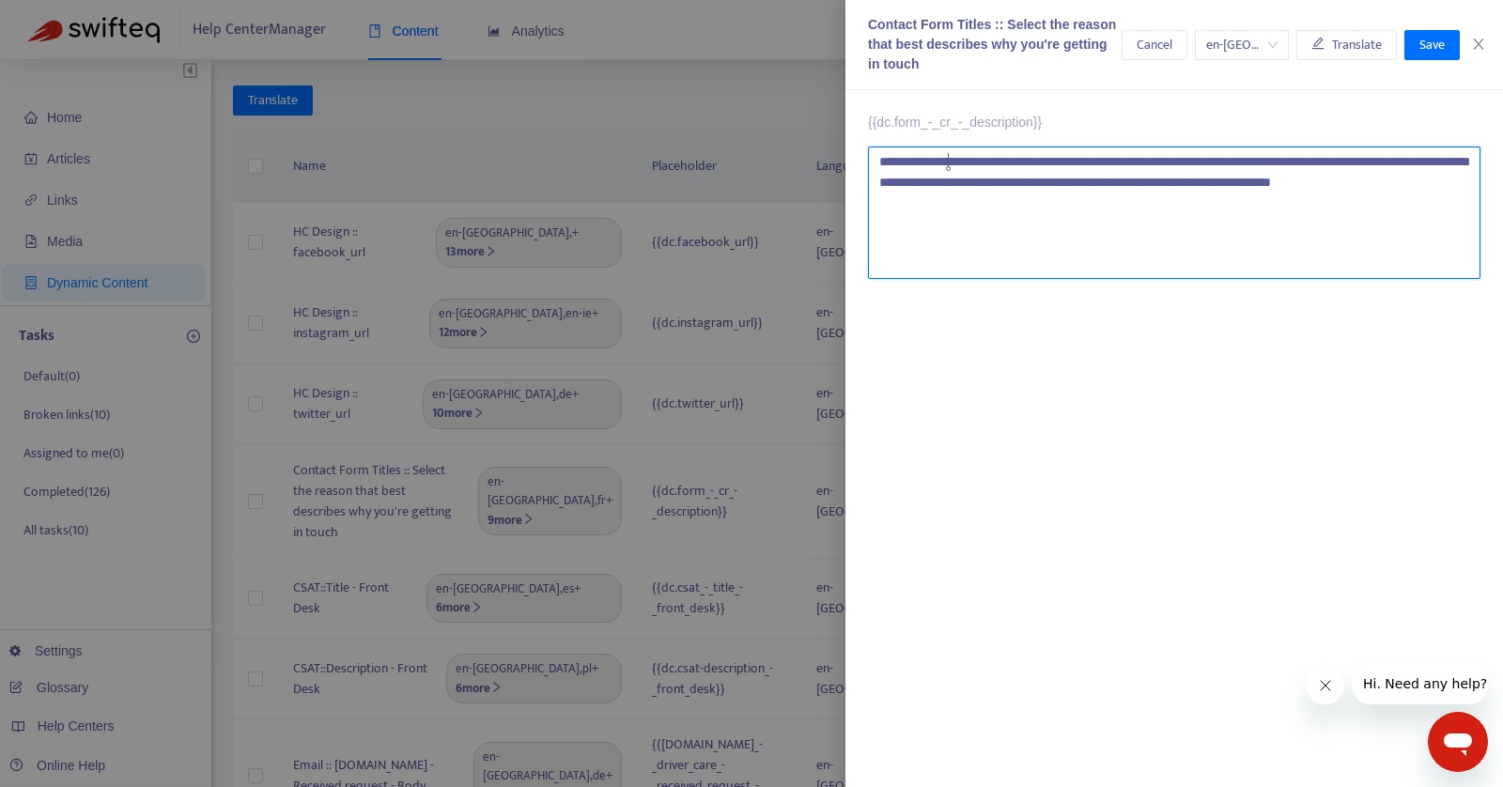
type textarea "**********"
click at [943, 162] on textarea "**********" at bounding box center [1174, 213] width 612 height 132
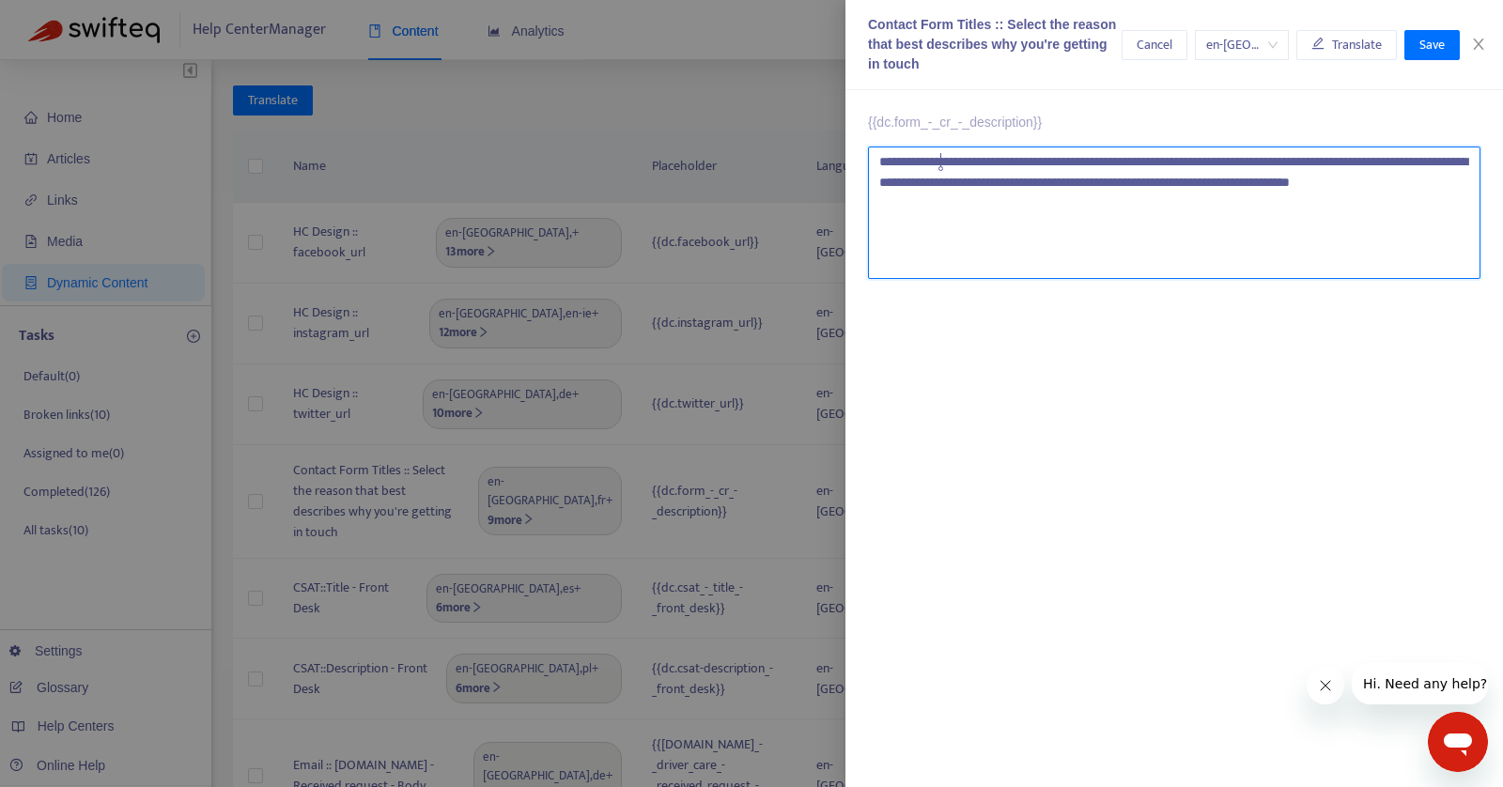
click at [943, 162] on textarea "**********" at bounding box center [1174, 213] width 612 height 132
click at [891, 203] on textarea "**********" at bounding box center [1174, 213] width 612 height 132
paste textarea
click at [938, 209] on textarea "**********" at bounding box center [1174, 213] width 612 height 132
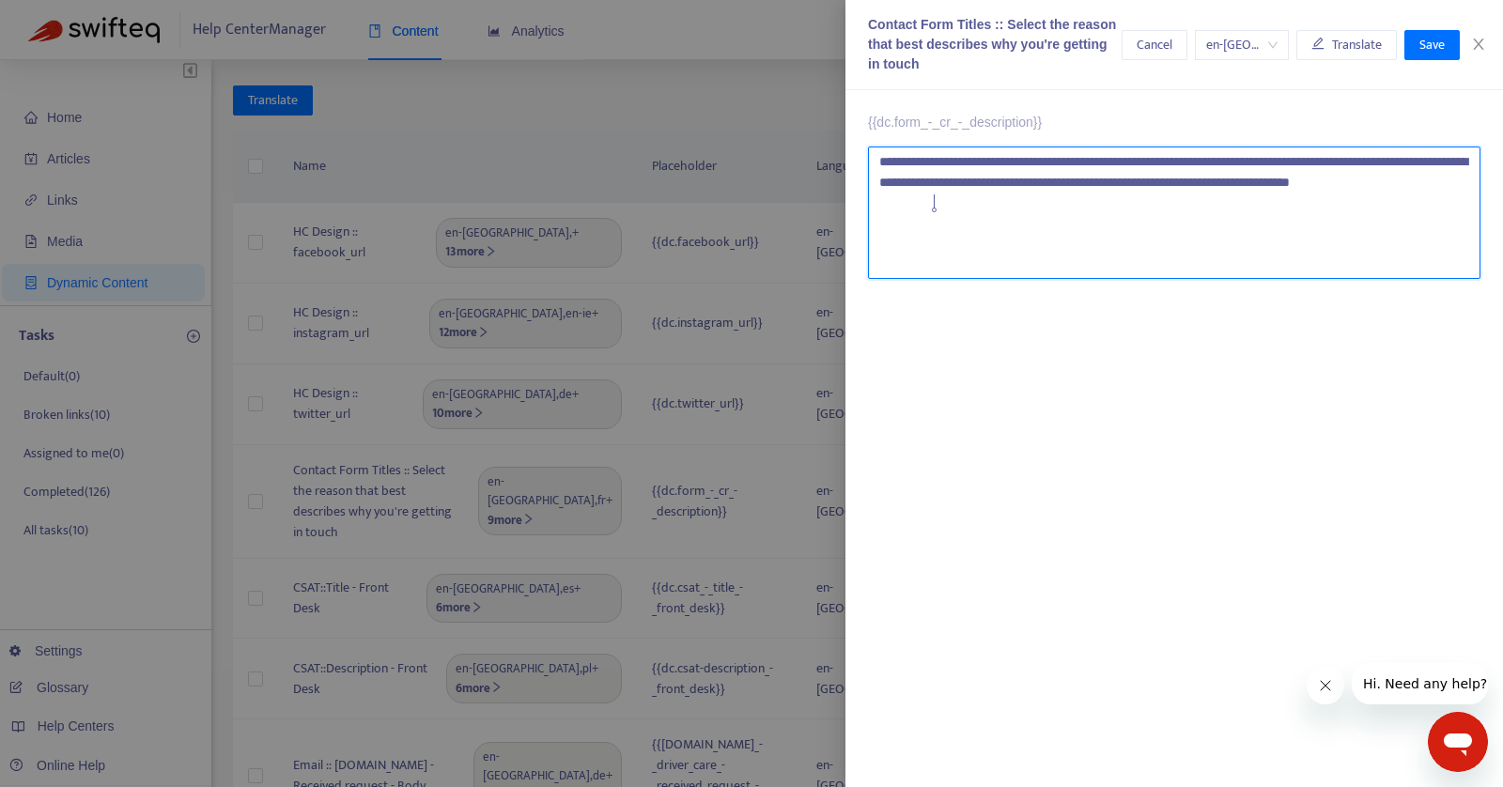
click at [938, 209] on textarea "**********" at bounding box center [1174, 213] width 612 height 132
type textarea "**********"
click at [1277, 159] on textarea "**********" at bounding box center [1174, 213] width 612 height 132
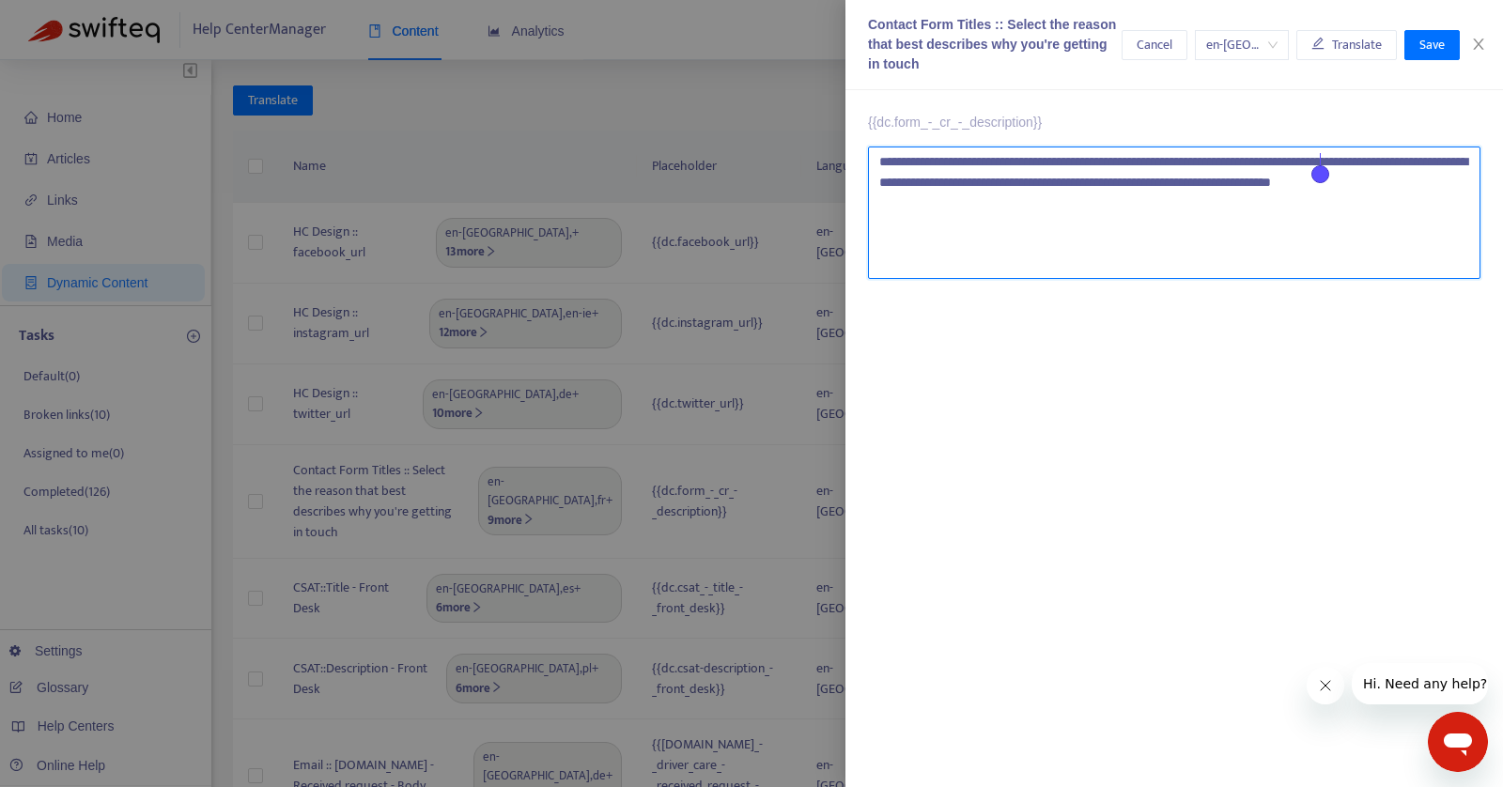
type textarea "**********"
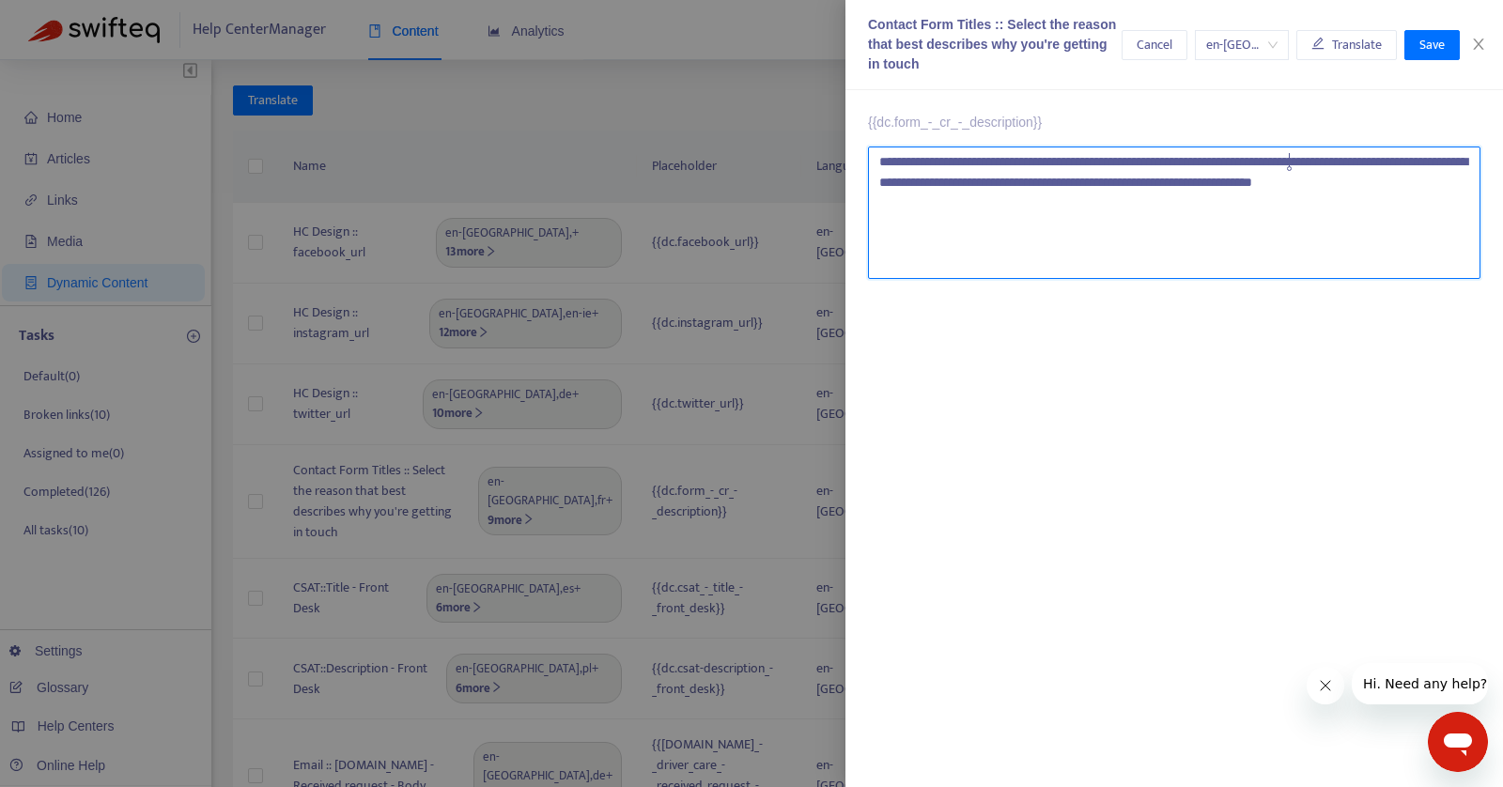
click at [1018, 166] on textarea "**********" at bounding box center [1174, 213] width 612 height 132
type textarea "**********"
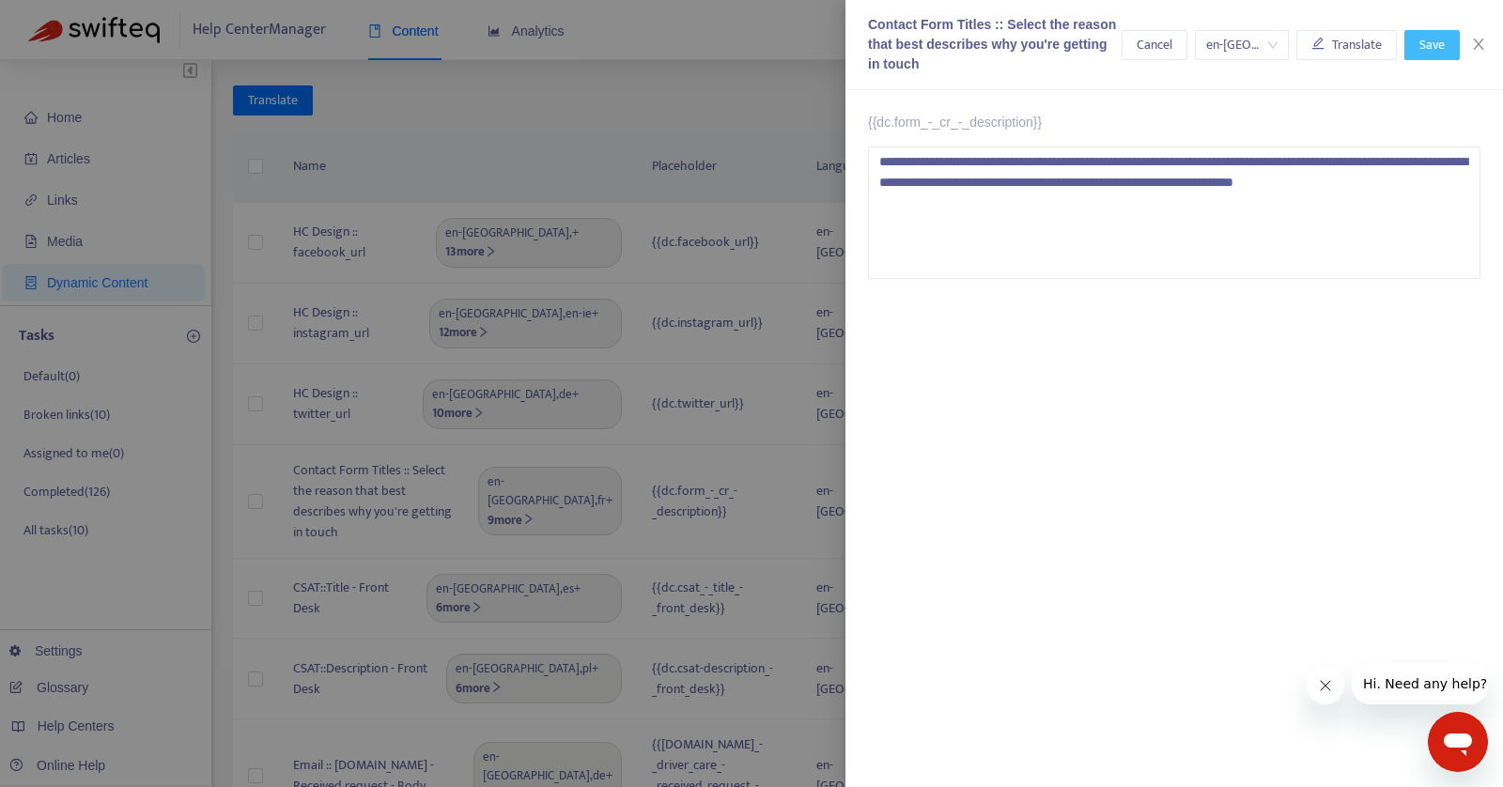
click at [1432, 51] on span "Save" at bounding box center [1431, 45] width 25 height 21
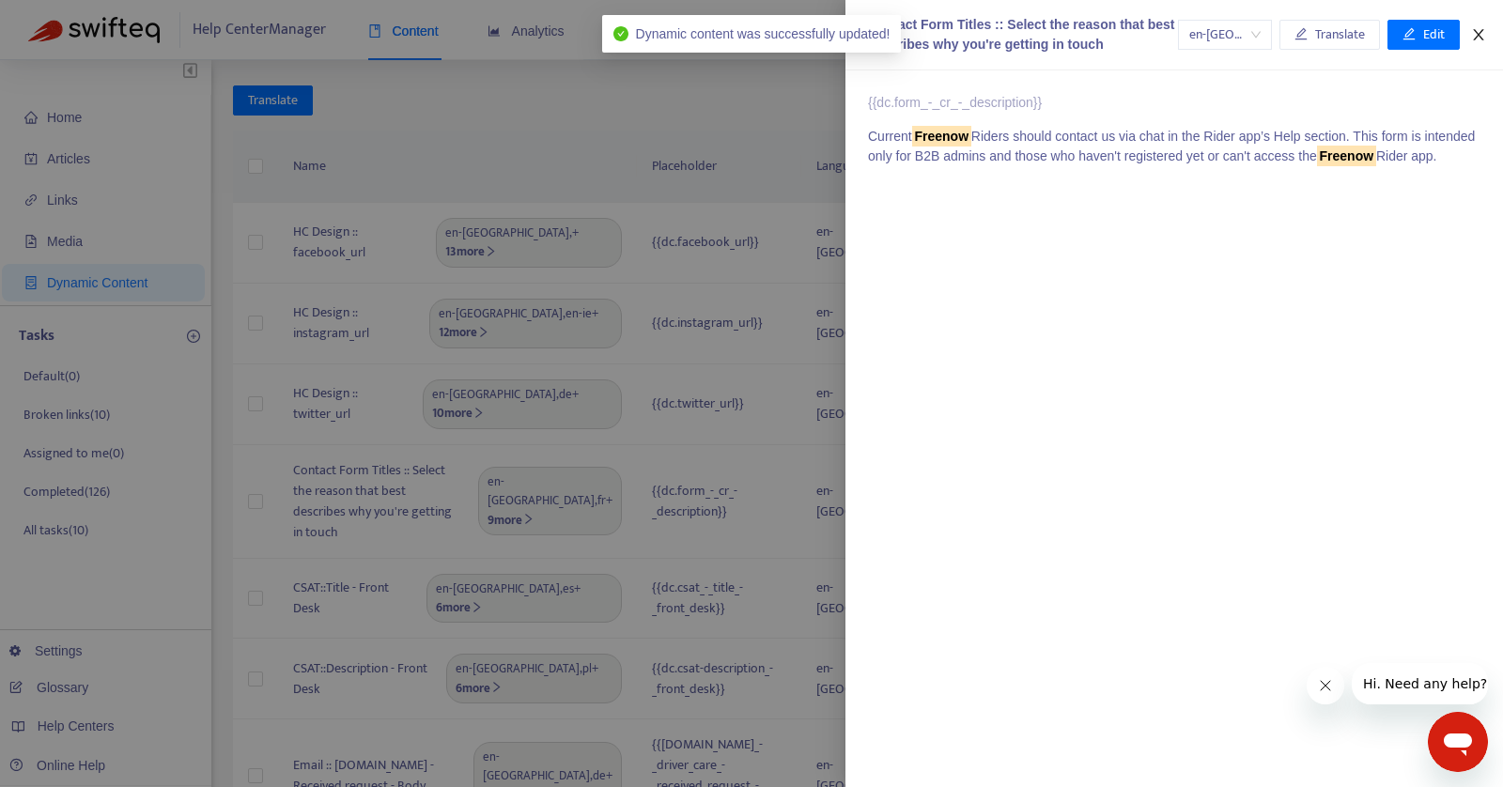
click at [1485, 36] on icon "close" at bounding box center [1478, 34] width 15 height 15
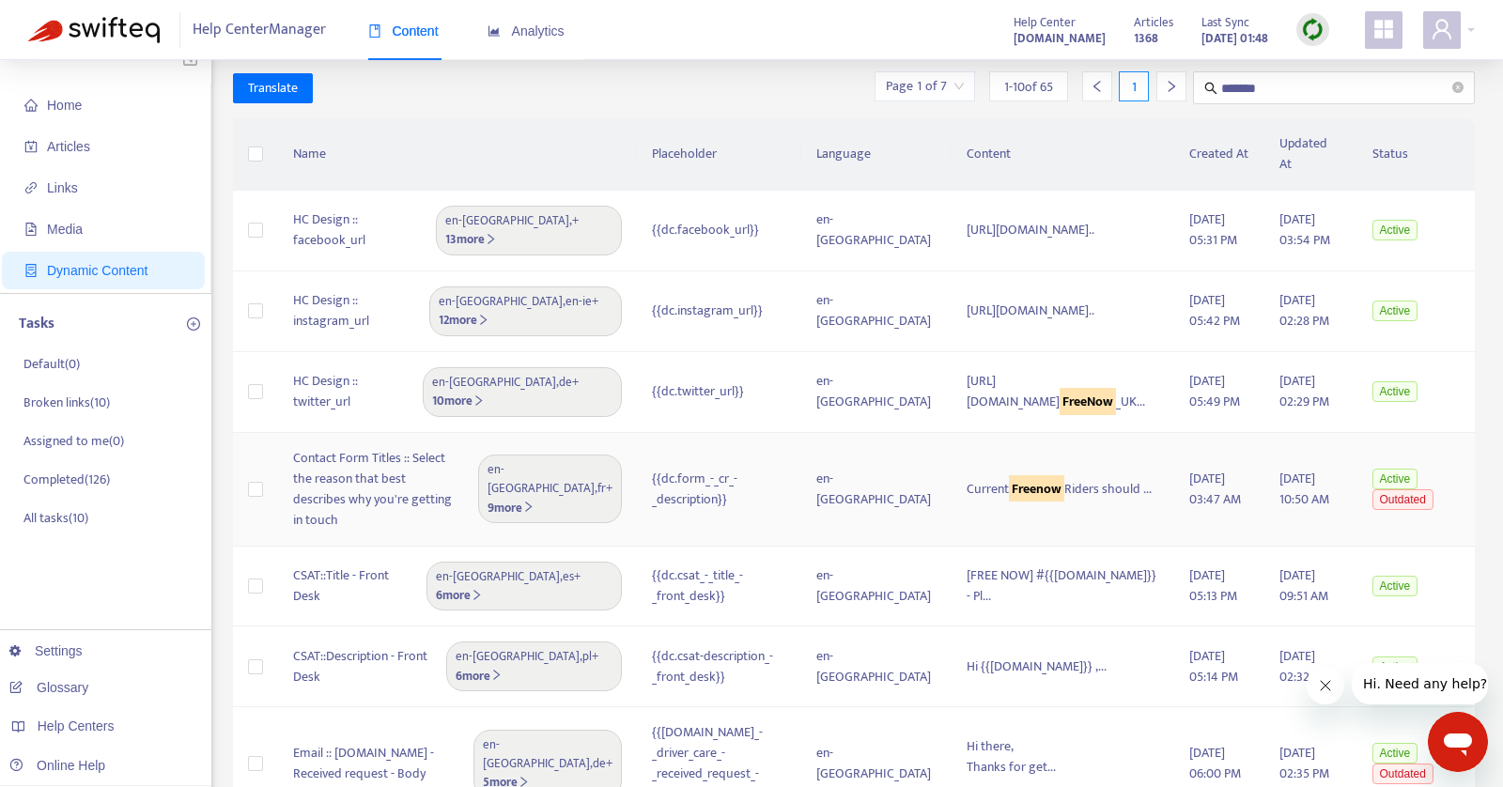
scroll to position [19, 0]
click at [862, 545] on td "en-[GEOGRAPHIC_DATA]" at bounding box center [876, 585] width 150 height 81
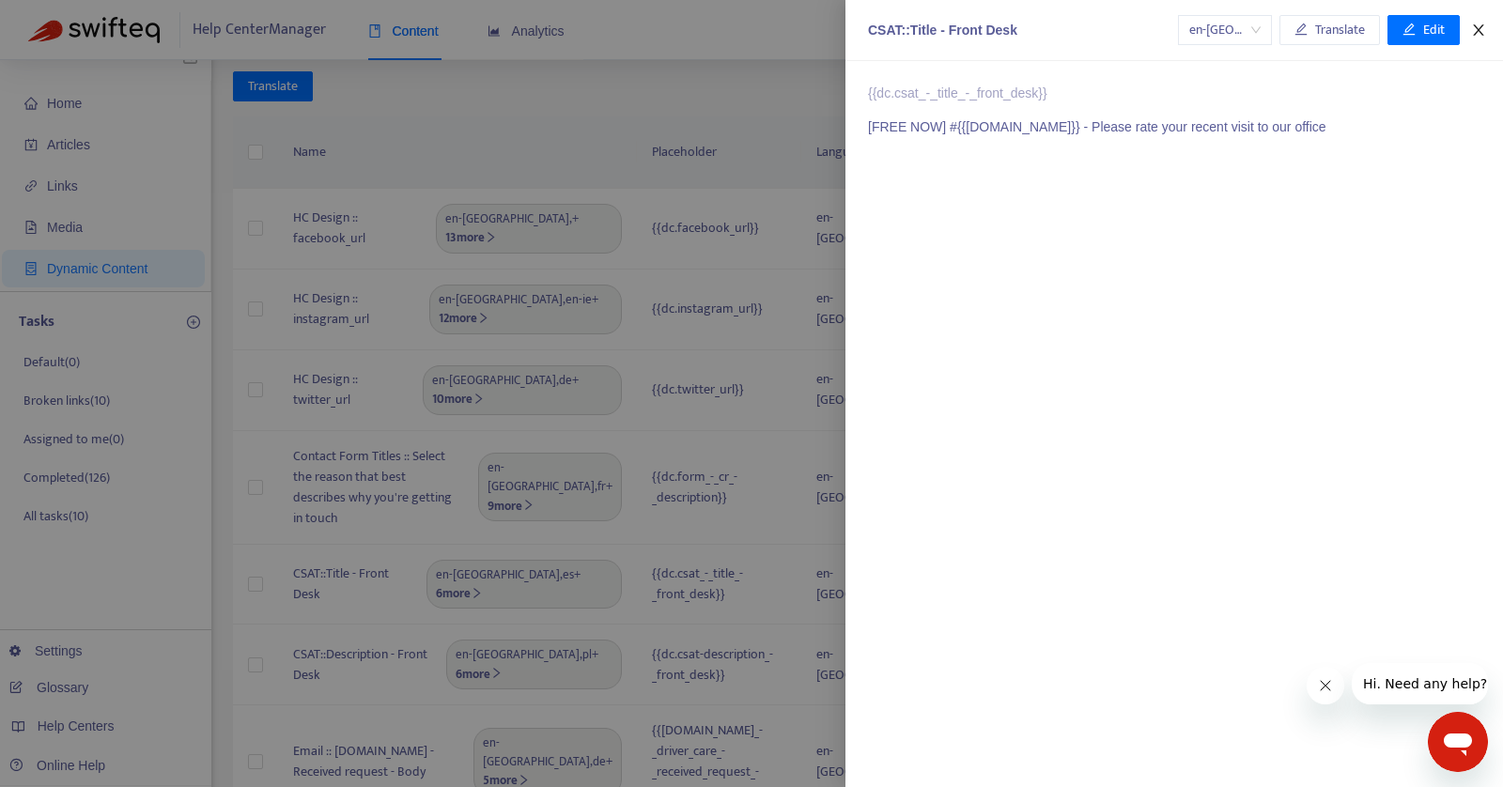
click at [1479, 26] on icon "close" at bounding box center [1478, 30] width 15 height 15
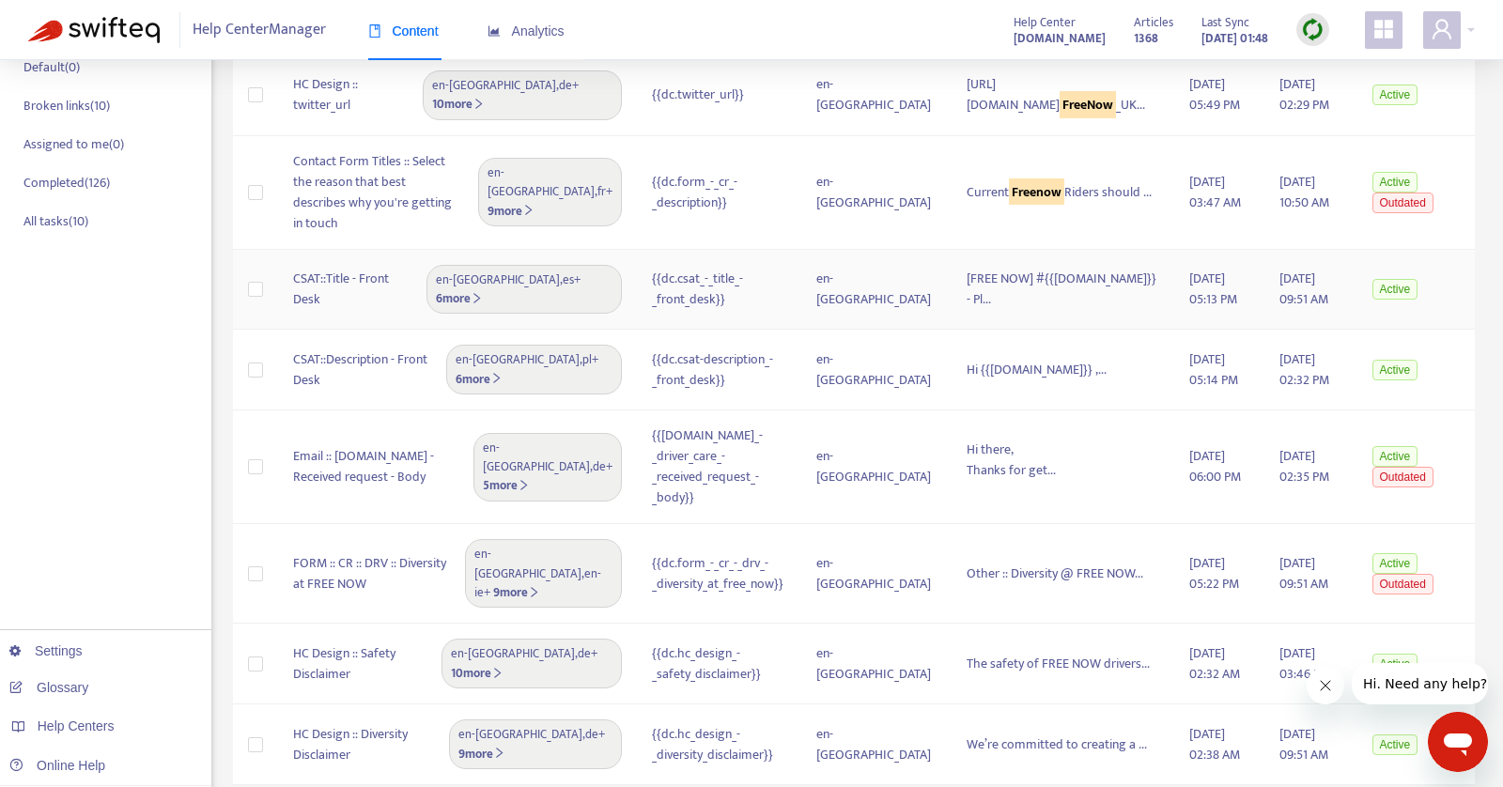
scroll to position [315, 0]
click at [1021, 410] on td "Hi there, Thanks for get..." at bounding box center [1063, 467] width 222 height 114
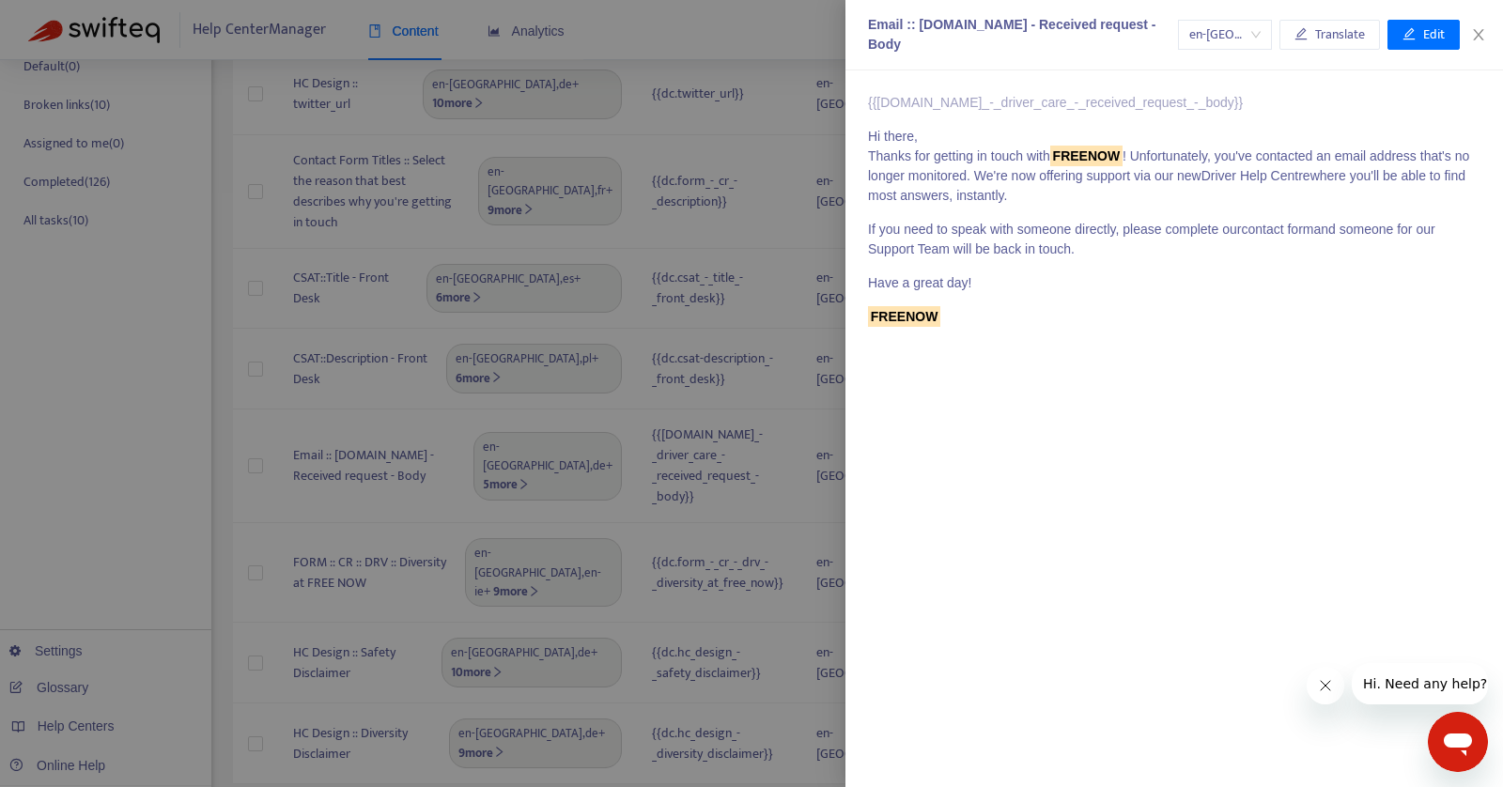
click at [814, 713] on div at bounding box center [751, 393] width 1503 height 787
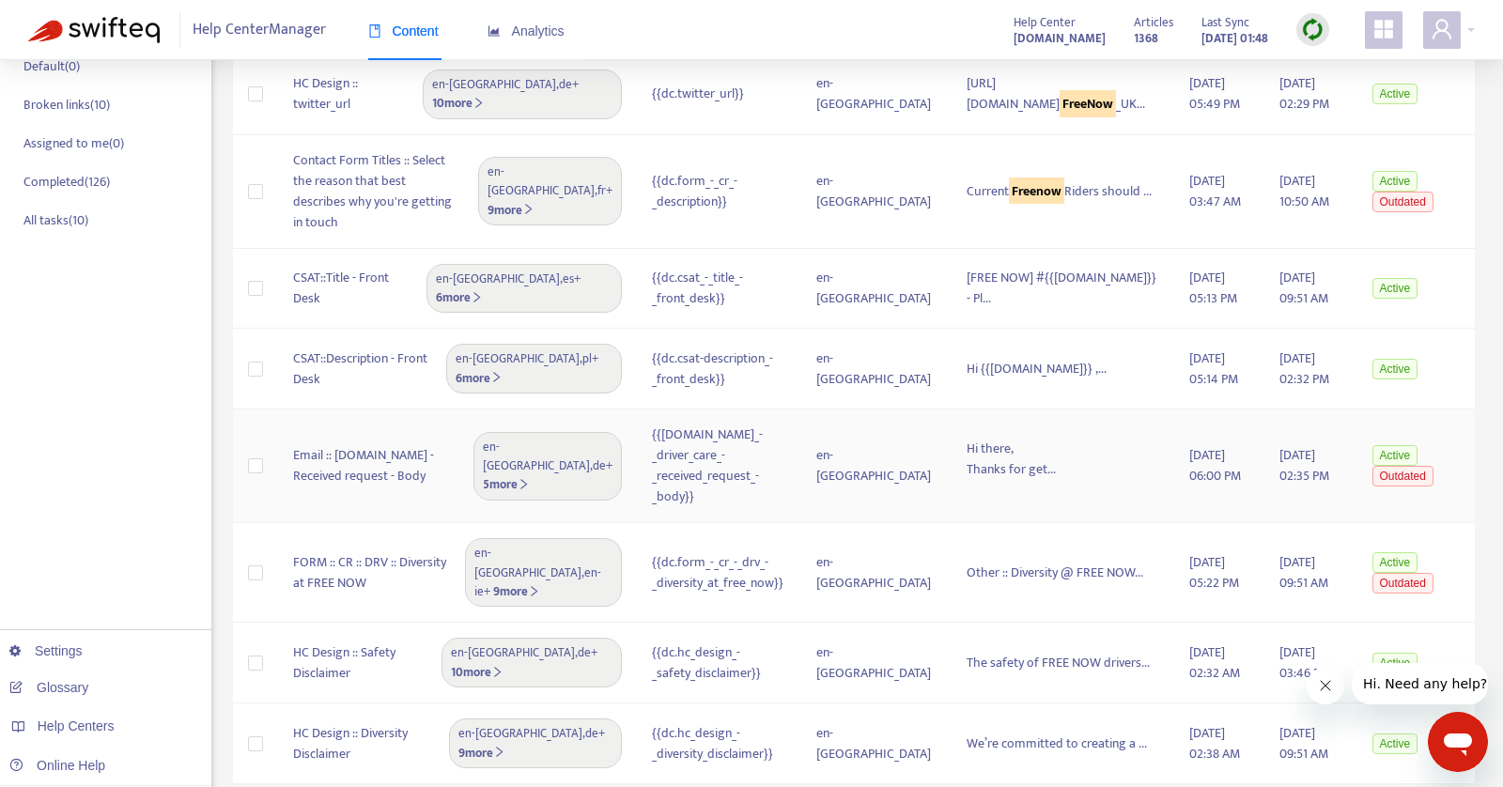
scroll to position [0, 0]
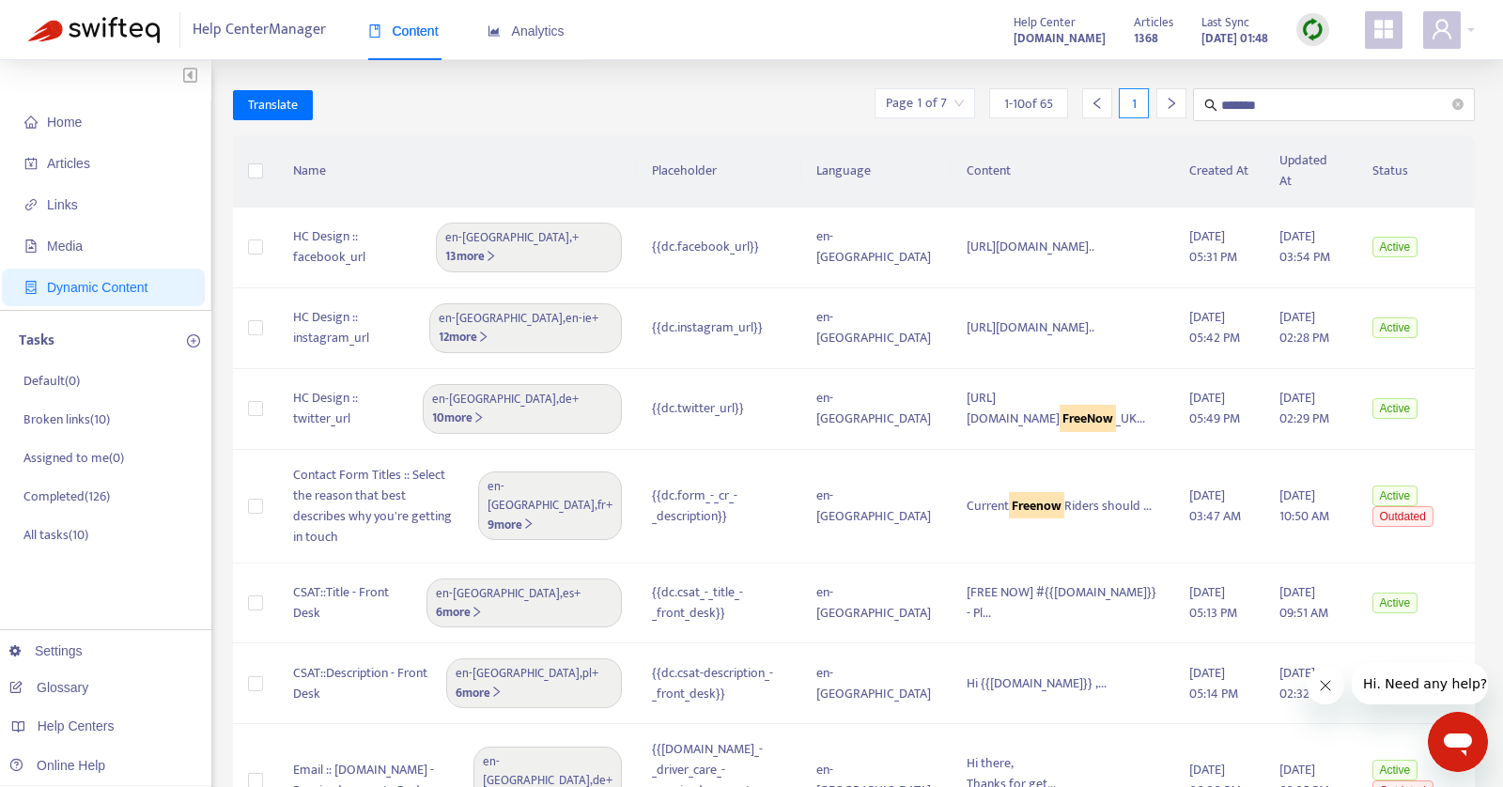
click at [1161, 103] on div at bounding box center [1171, 103] width 30 height 30
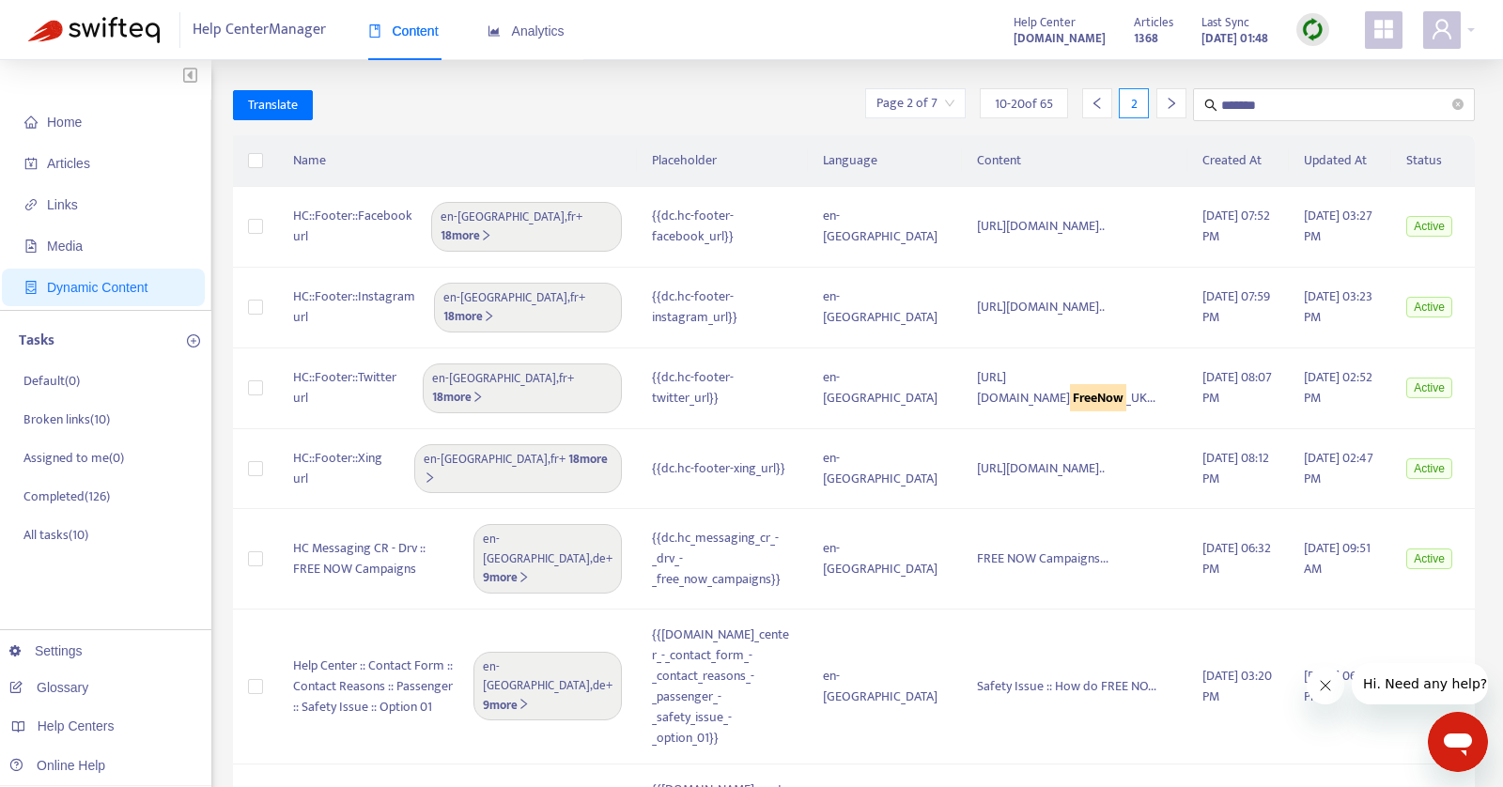
click at [1161, 103] on div at bounding box center [1171, 103] width 30 height 30
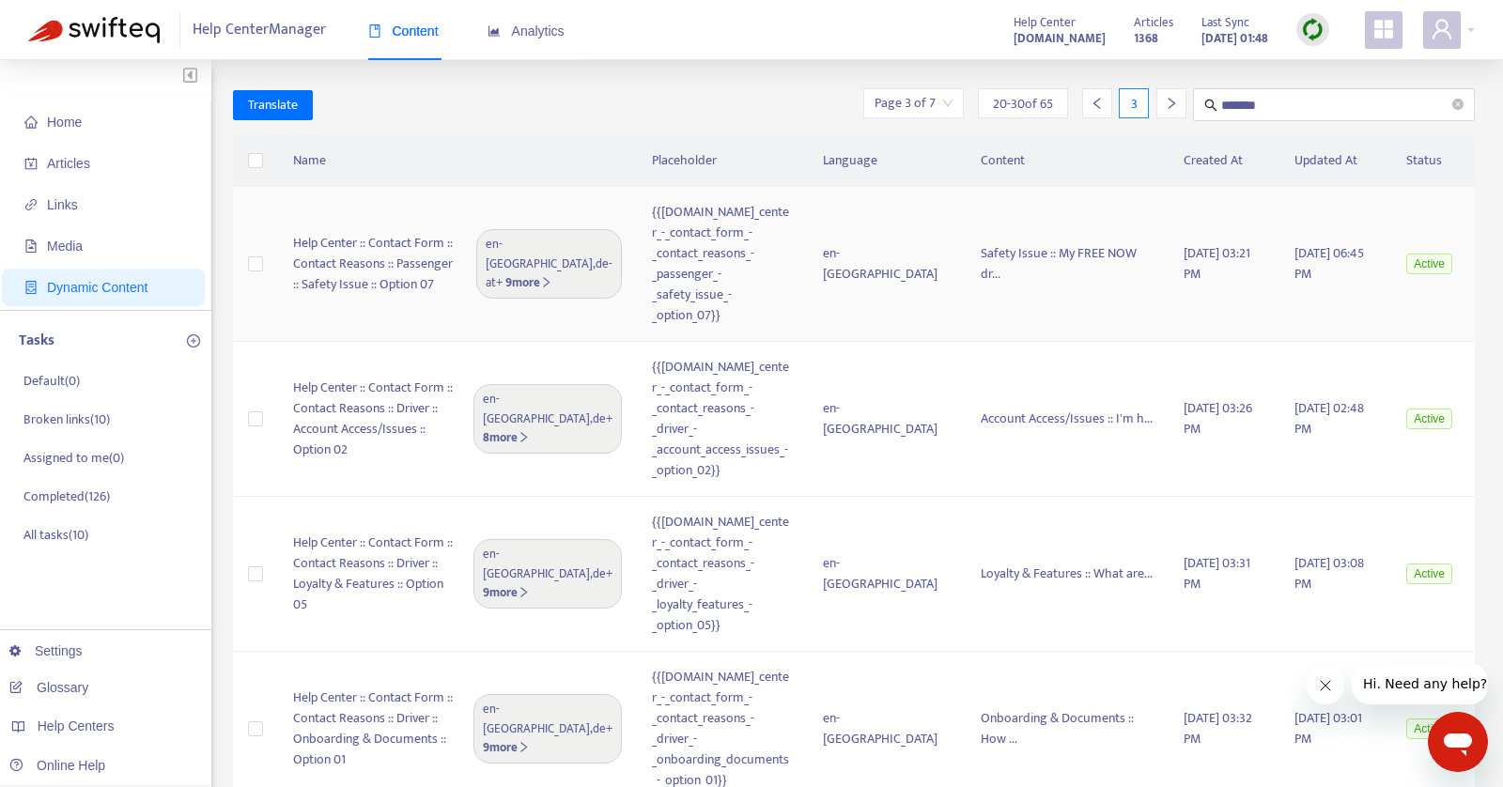
click at [992, 271] on span "Safety Issue :: My FREE NOW dr..." at bounding box center [1059, 263] width 156 height 42
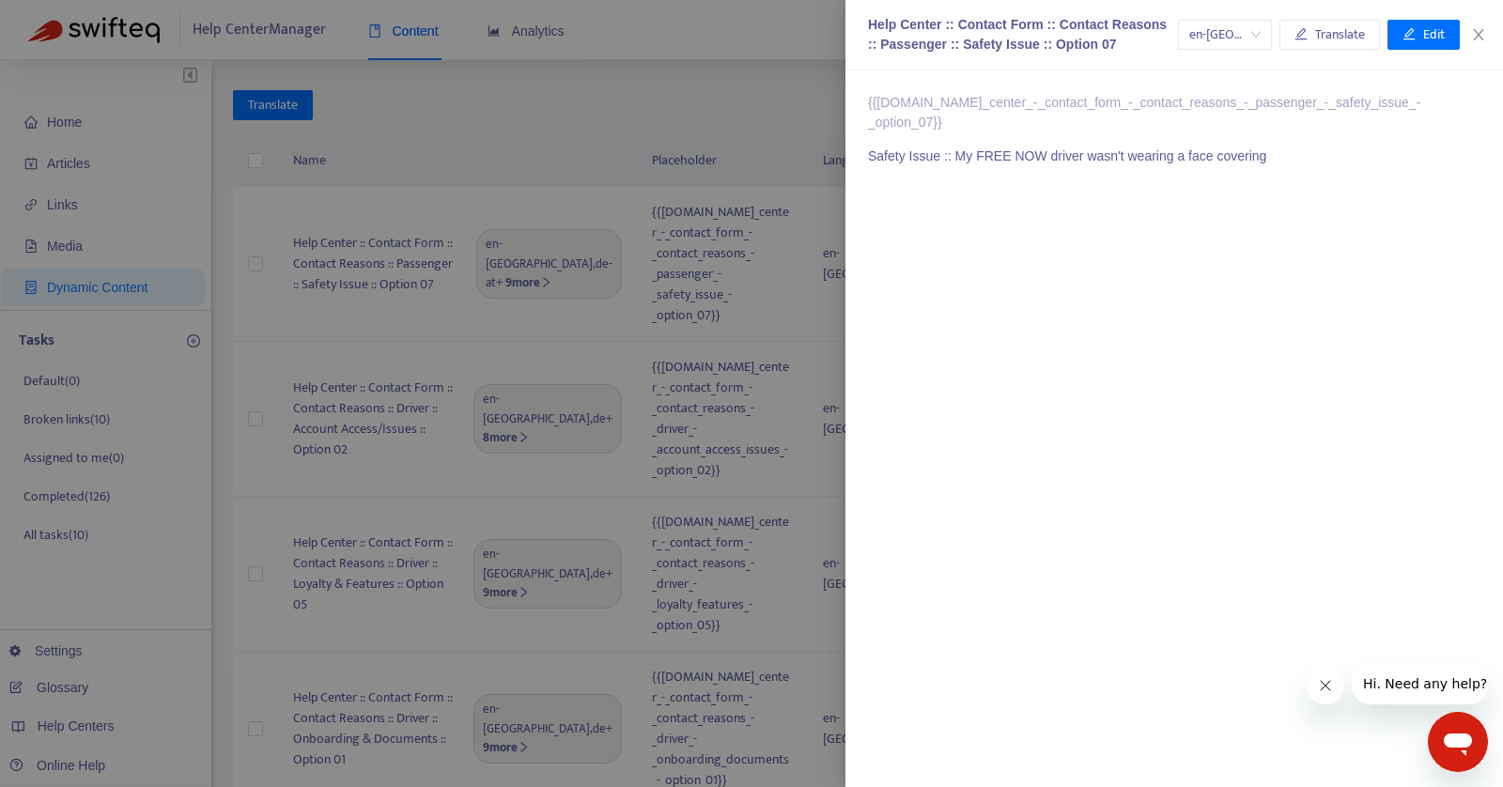
click at [802, 315] on div at bounding box center [751, 393] width 1503 height 787
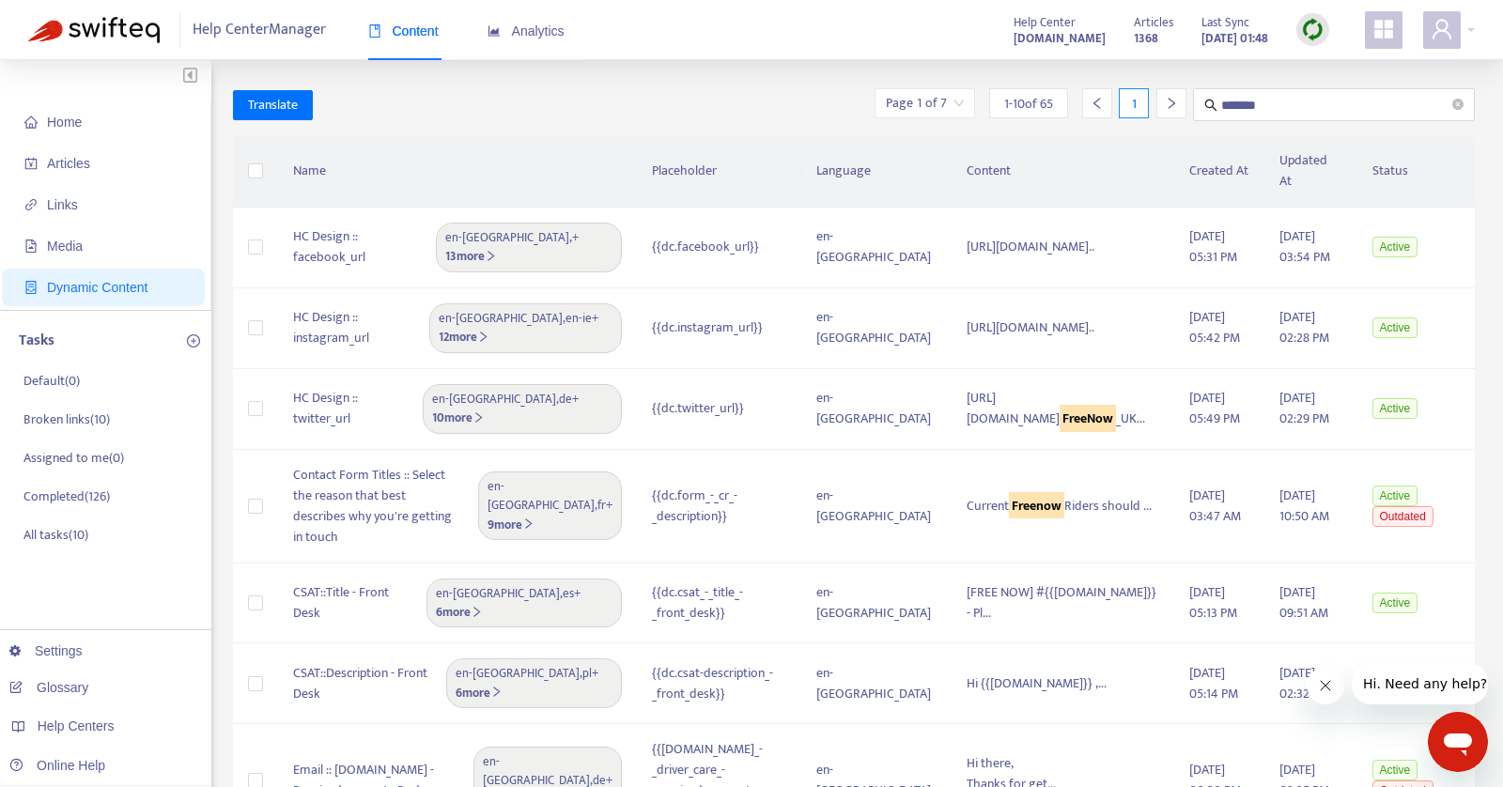
click at [1183, 103] on div at bounding box center [1171, 103] width 30 height 30
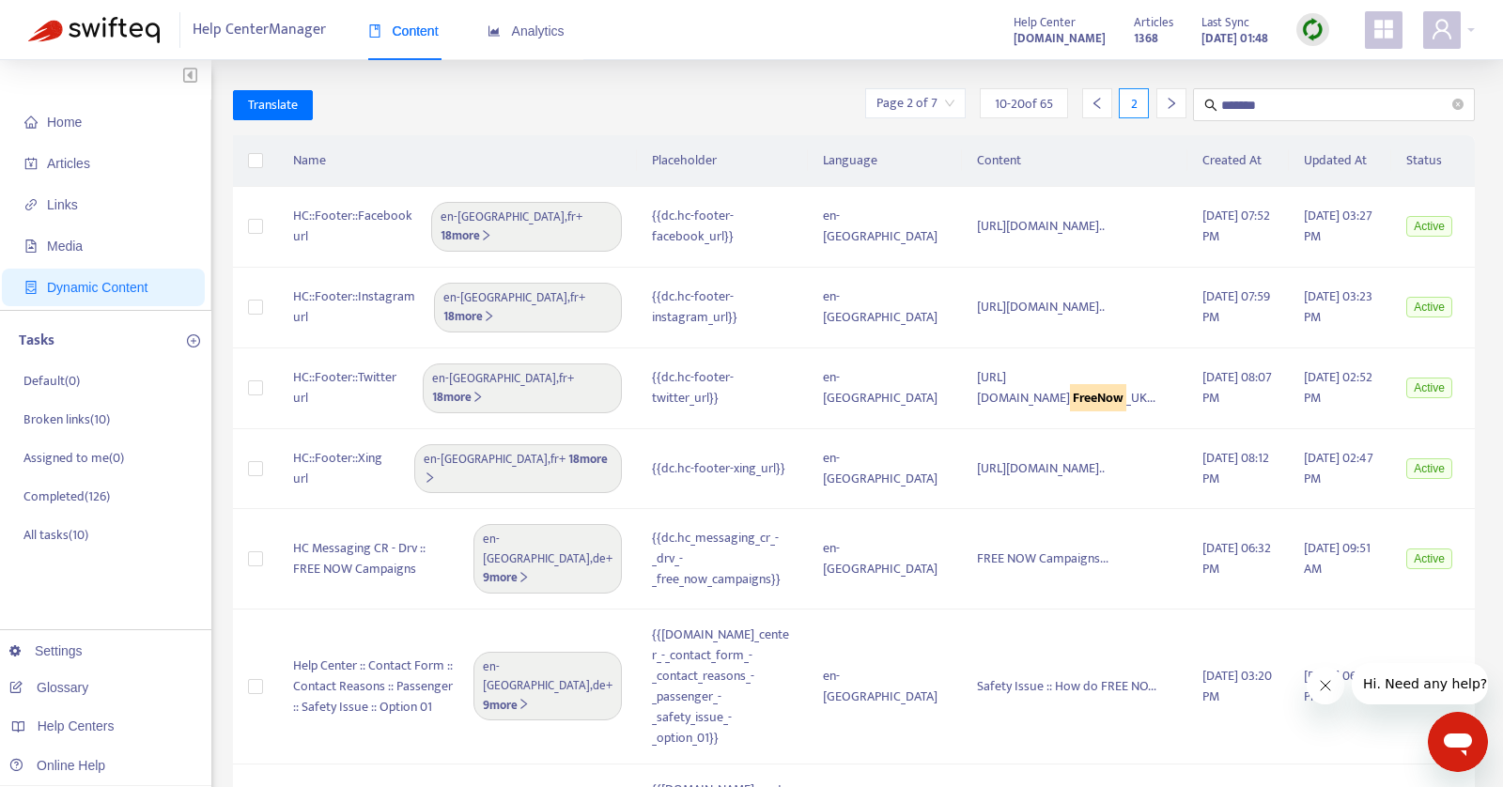
click at [1177, 106] on div at bounding box center [1171, 103] width 30 height 30
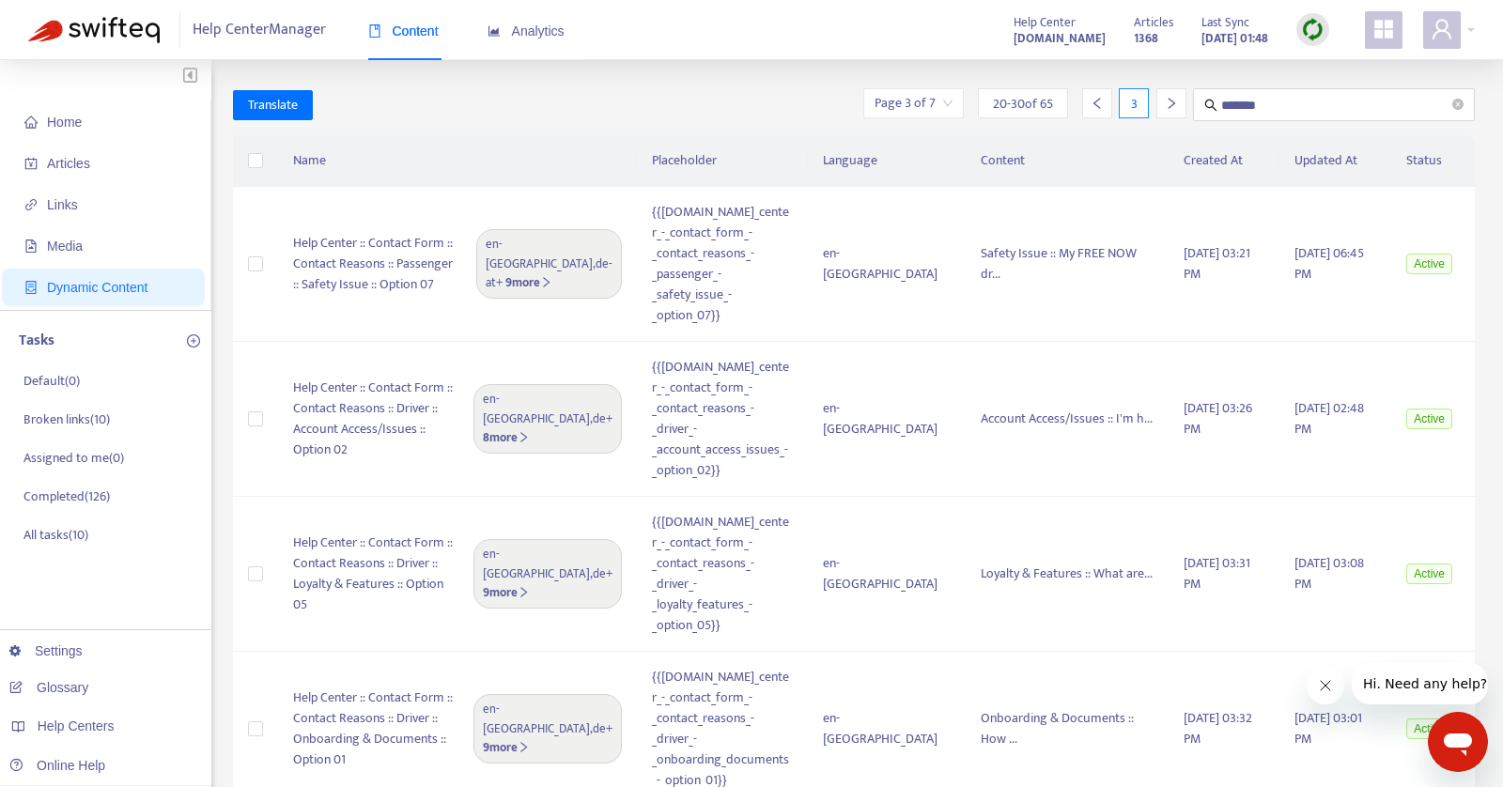
click at [1176, 108] on icon "right" at bounding box center [1171, 103] width 13 height 13
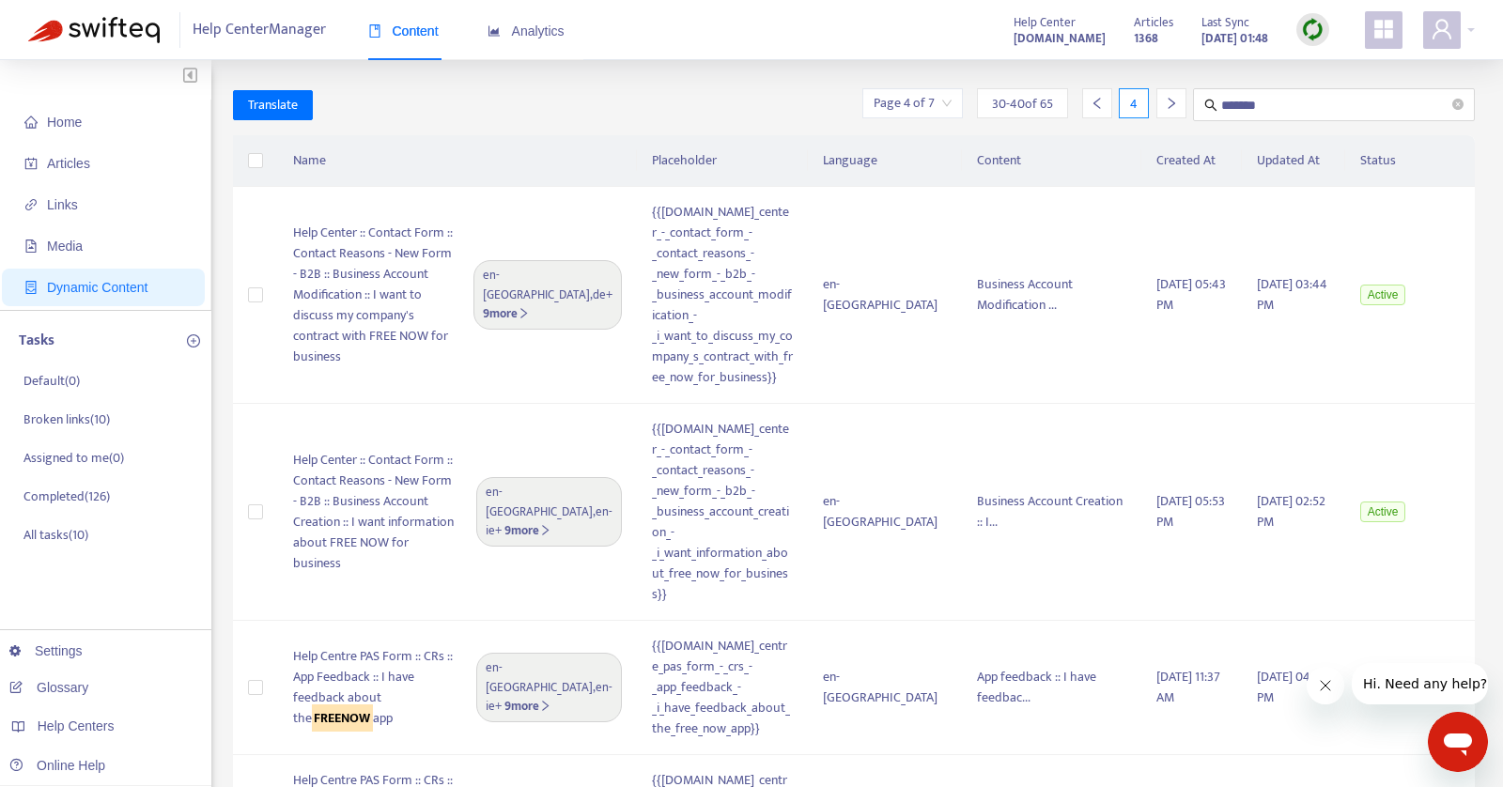
click at [1239, 121] on div "Translate Page 4 of 7 30 - 40 of 65 4 *******" at bounding box center [854, 111] width 1243 height 47
click at [1239, 110] on input "*******" at bounding box center [1334, 104] width 227 height 23
type input "*"
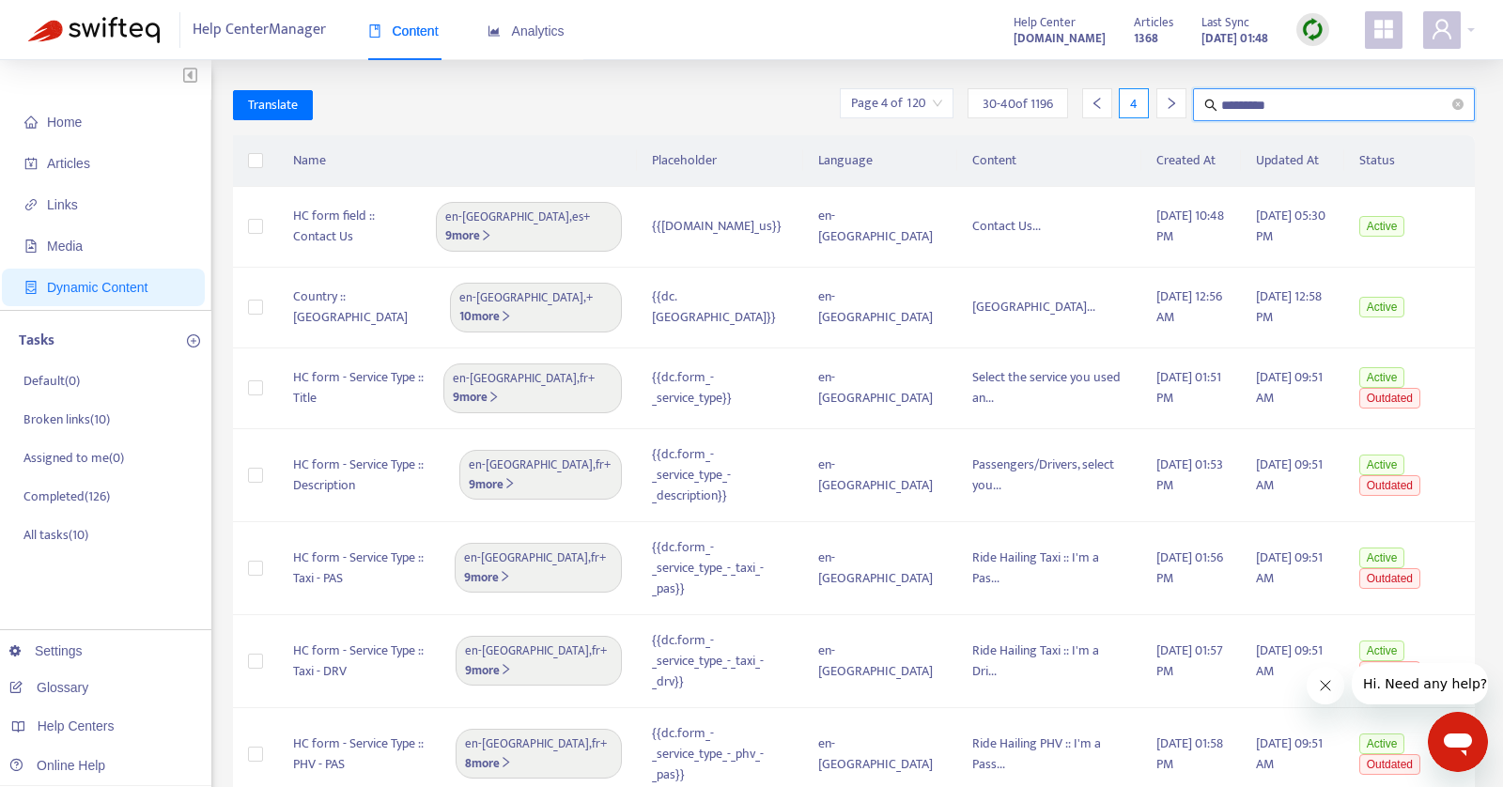
type input "*********"
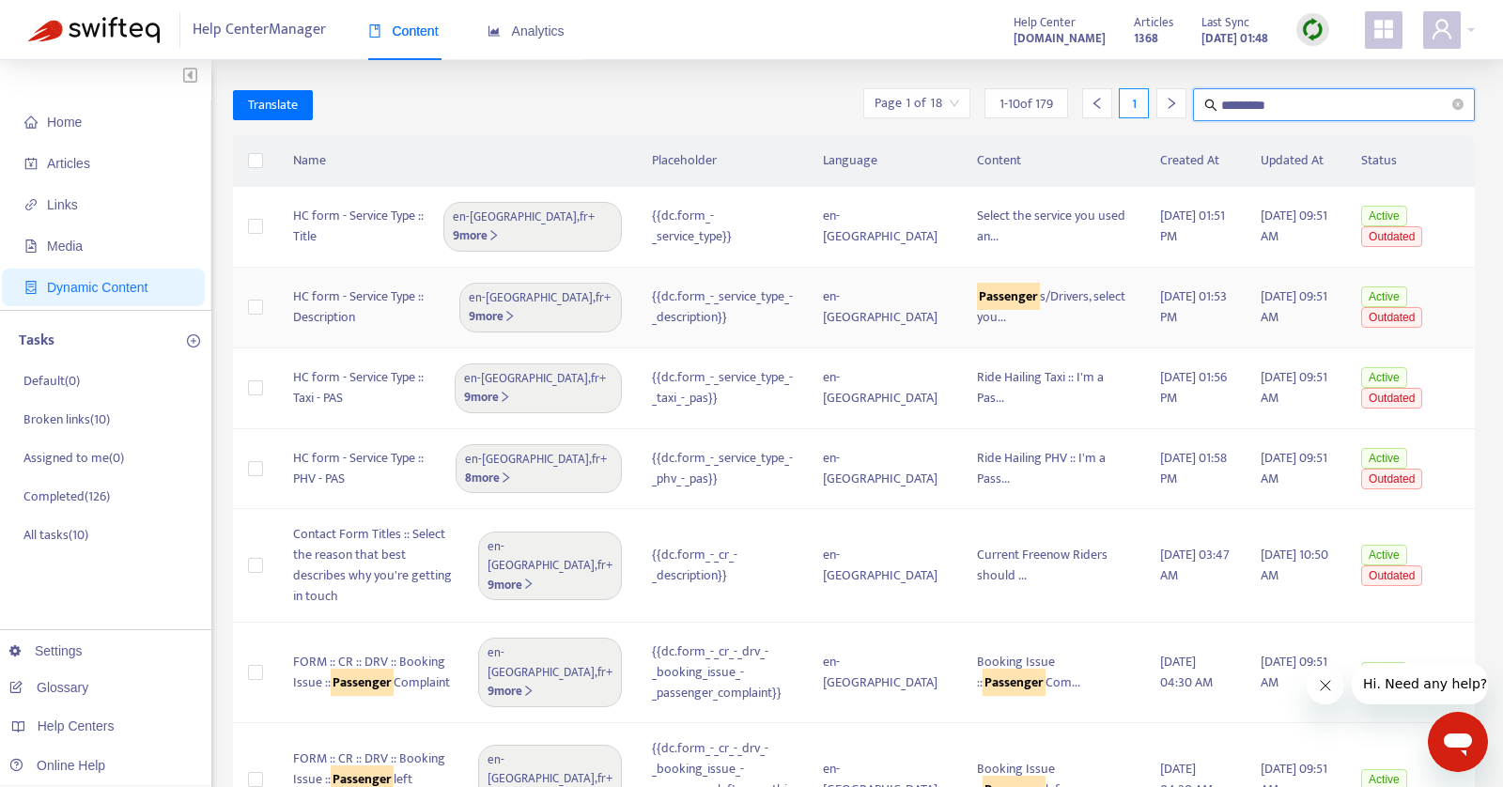
click at [966, 304] on td "Passenger s/Drivers, select you..." at bounding box center [1053, 308] width 183 height 81
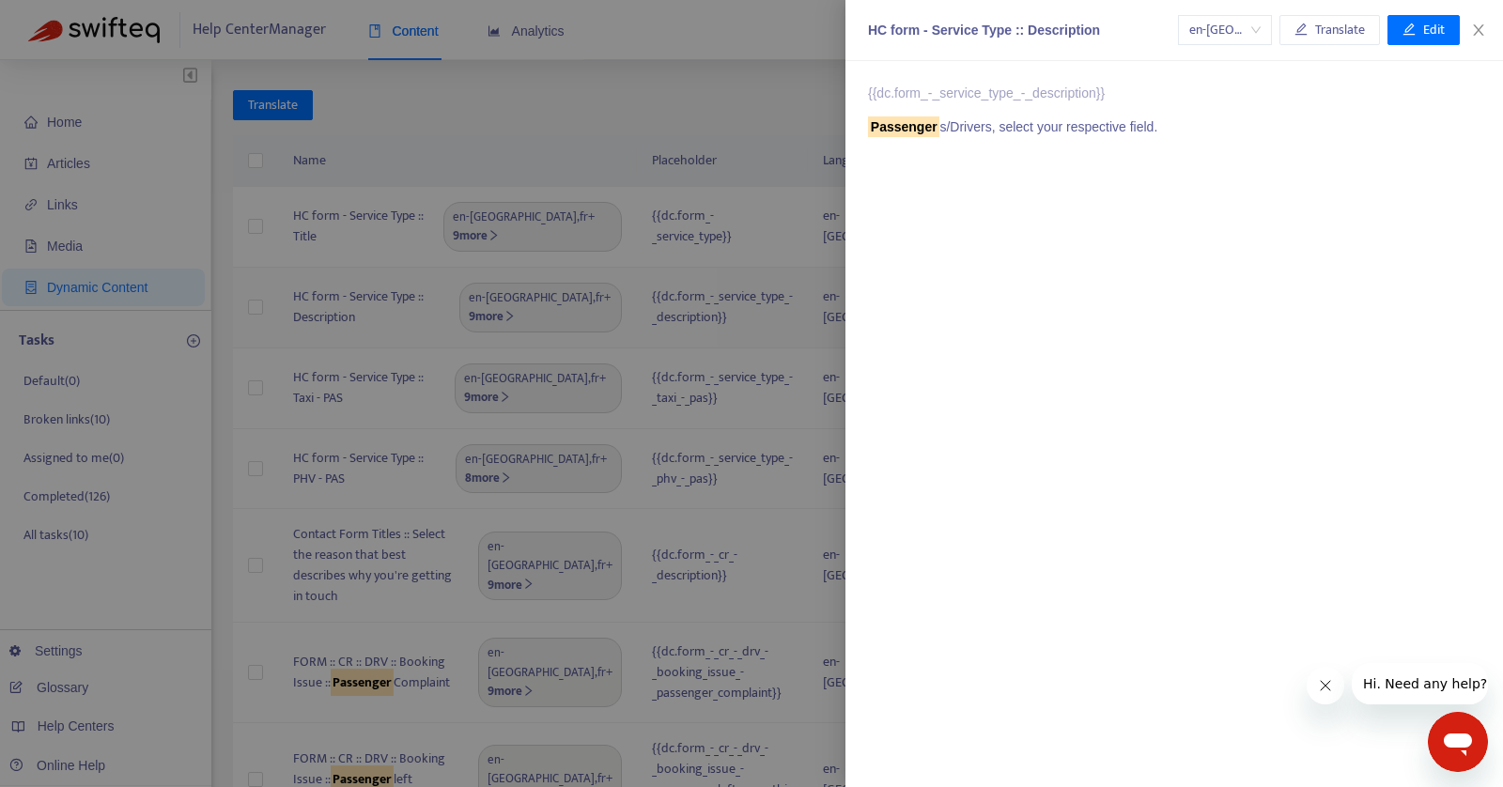
click at [966, 304] on div "{{dc.form_-_service_type_-_description}} Passenger s/Drivers, select your respe…" at bounding box center [1174, 424] width 658 height 726
click at [745, 98] on div at bounding box center [751, 393] width 1503 height 787
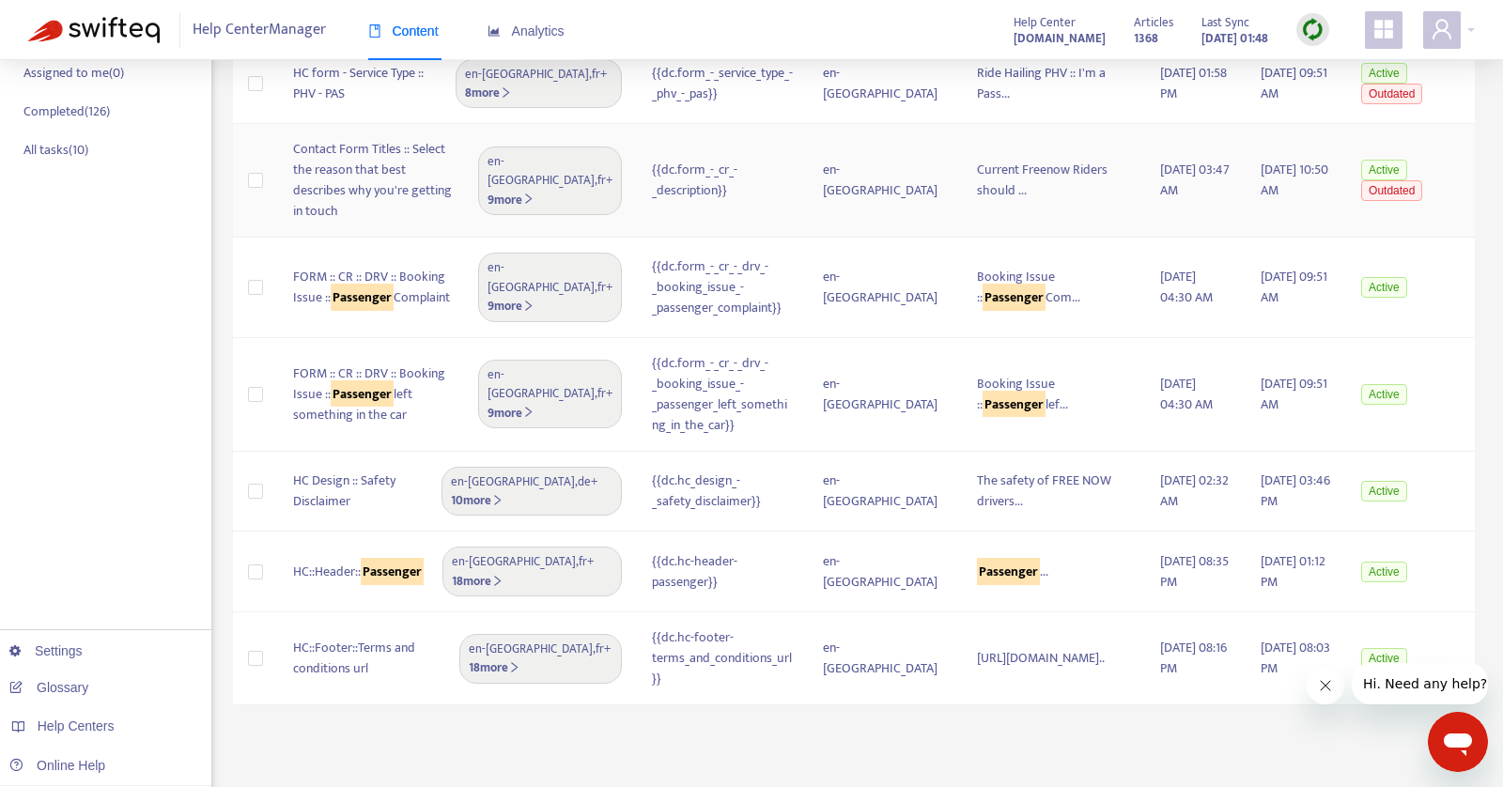
scroll to position [387, 0]
click at [962, 550] on td "Passenger ..." at bounding box center [1053, 570] width 183 height 81
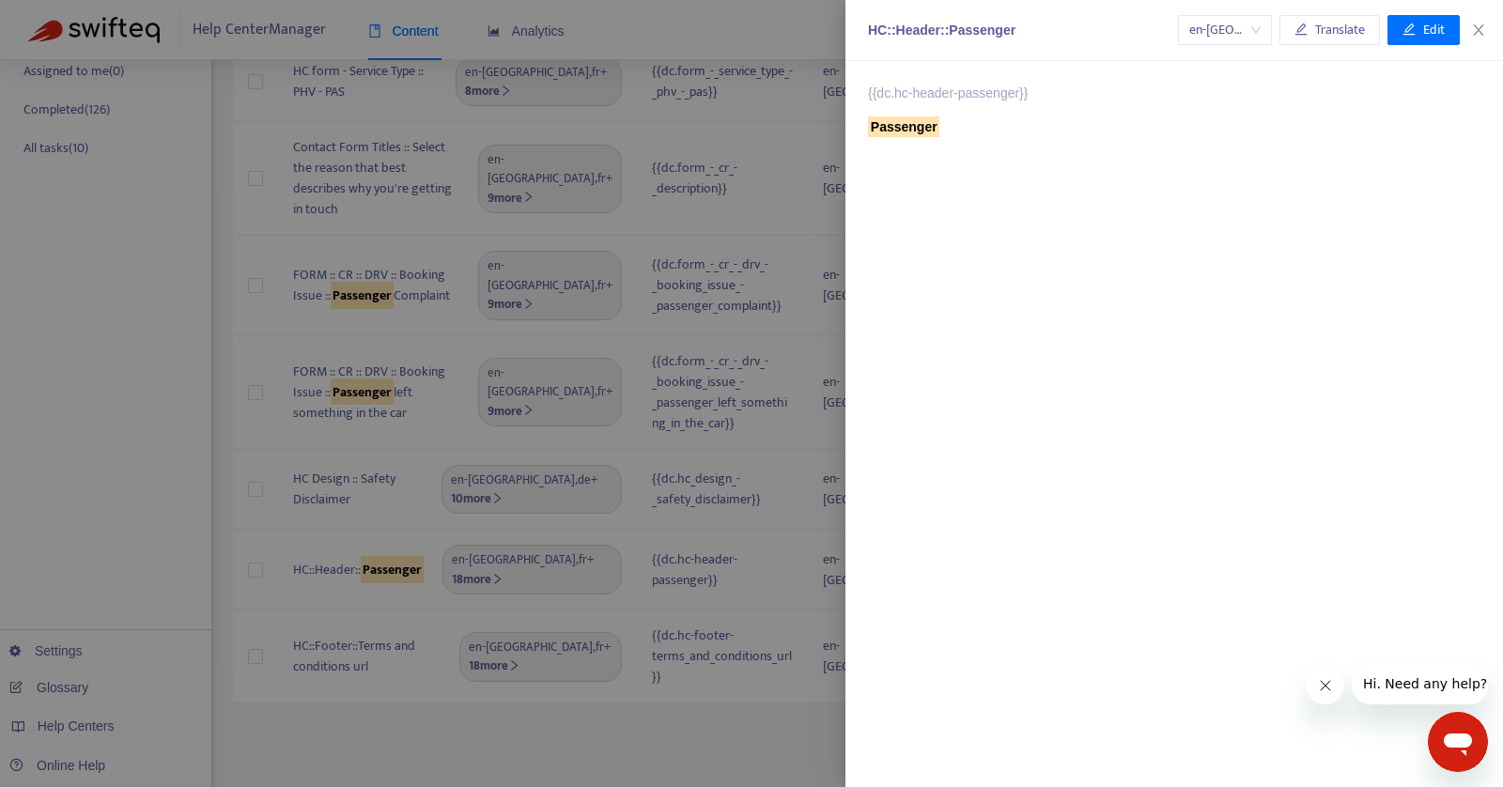
click at [747, 698] on div at bounding box center [751, 393] width 1503 height 787
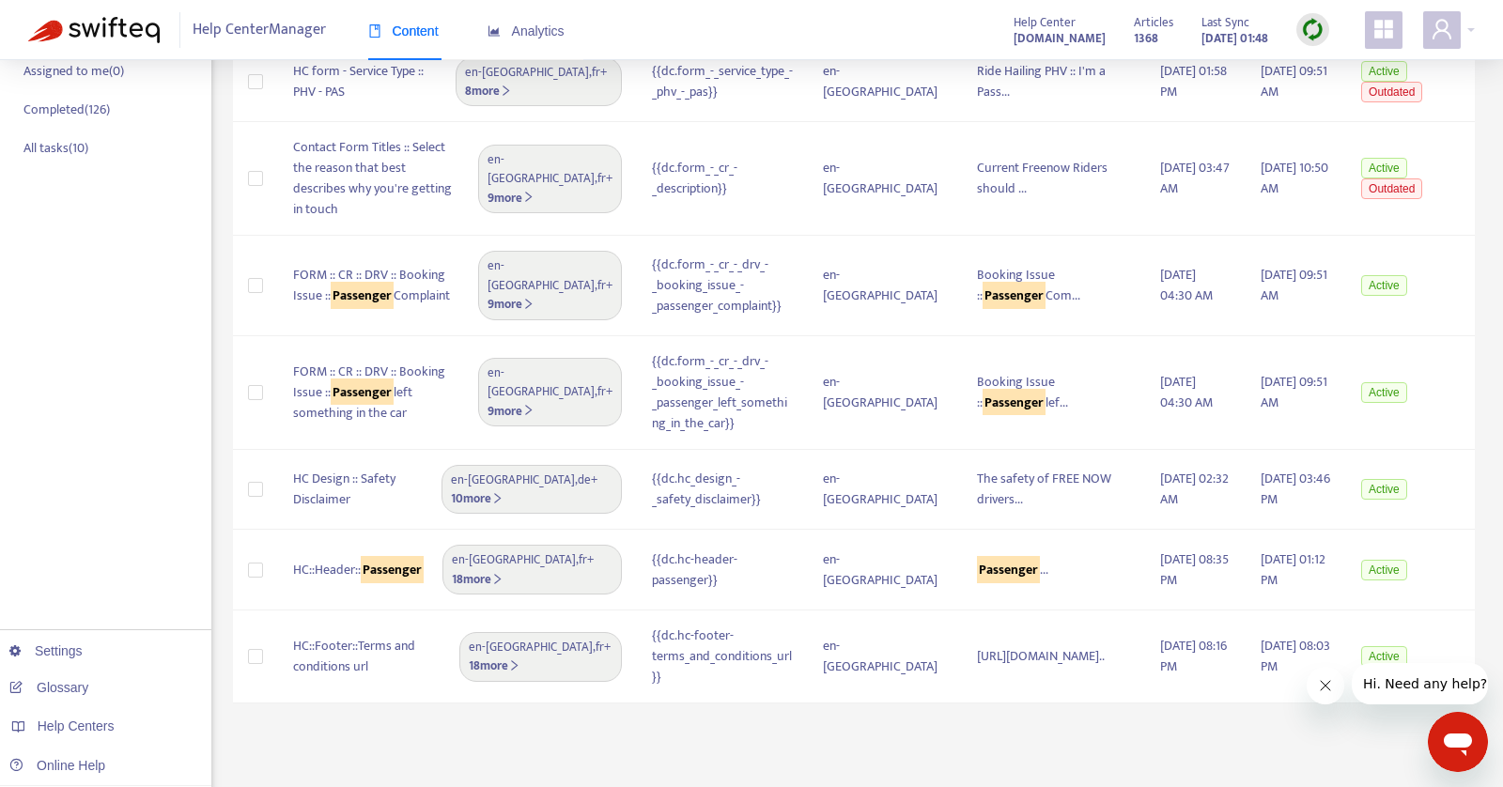
scroll to position [0, 0]
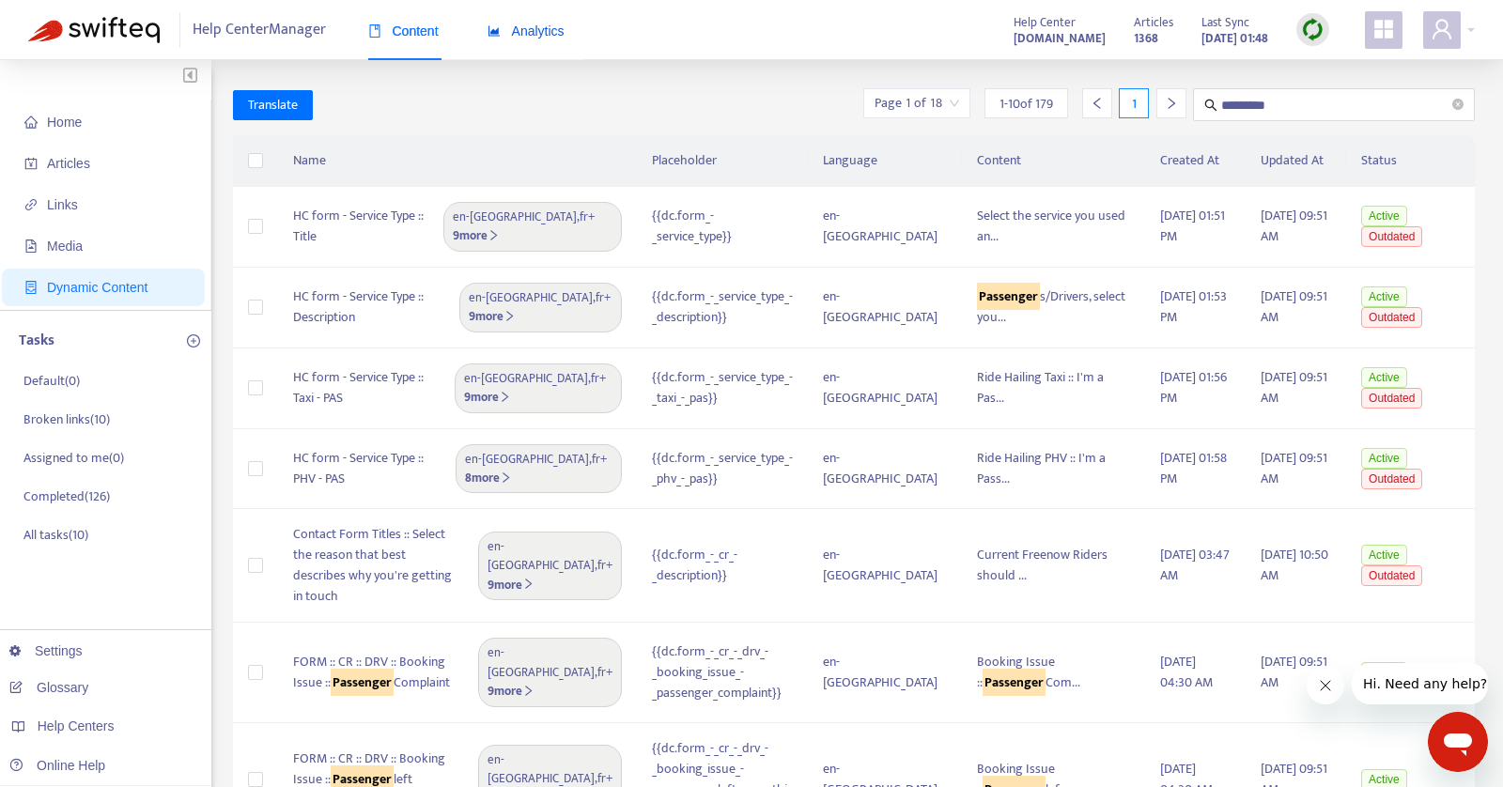
click at [542, 32] on span "Analytics" at bounding box center [526, 30] width 77 height 15
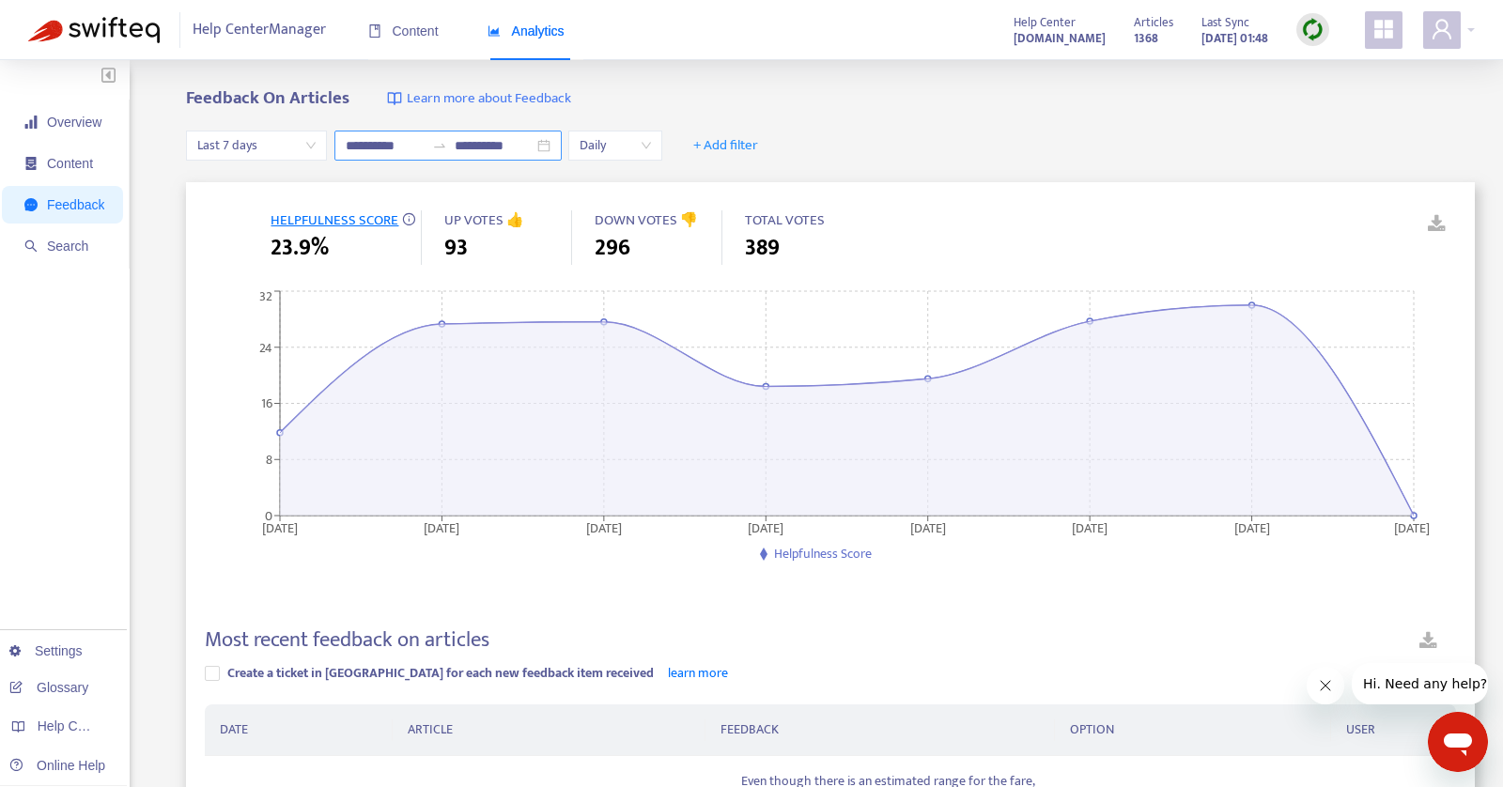
click at [436, 147] on icon "swap-right" at bounding box center [439, 146] width 11 height 4
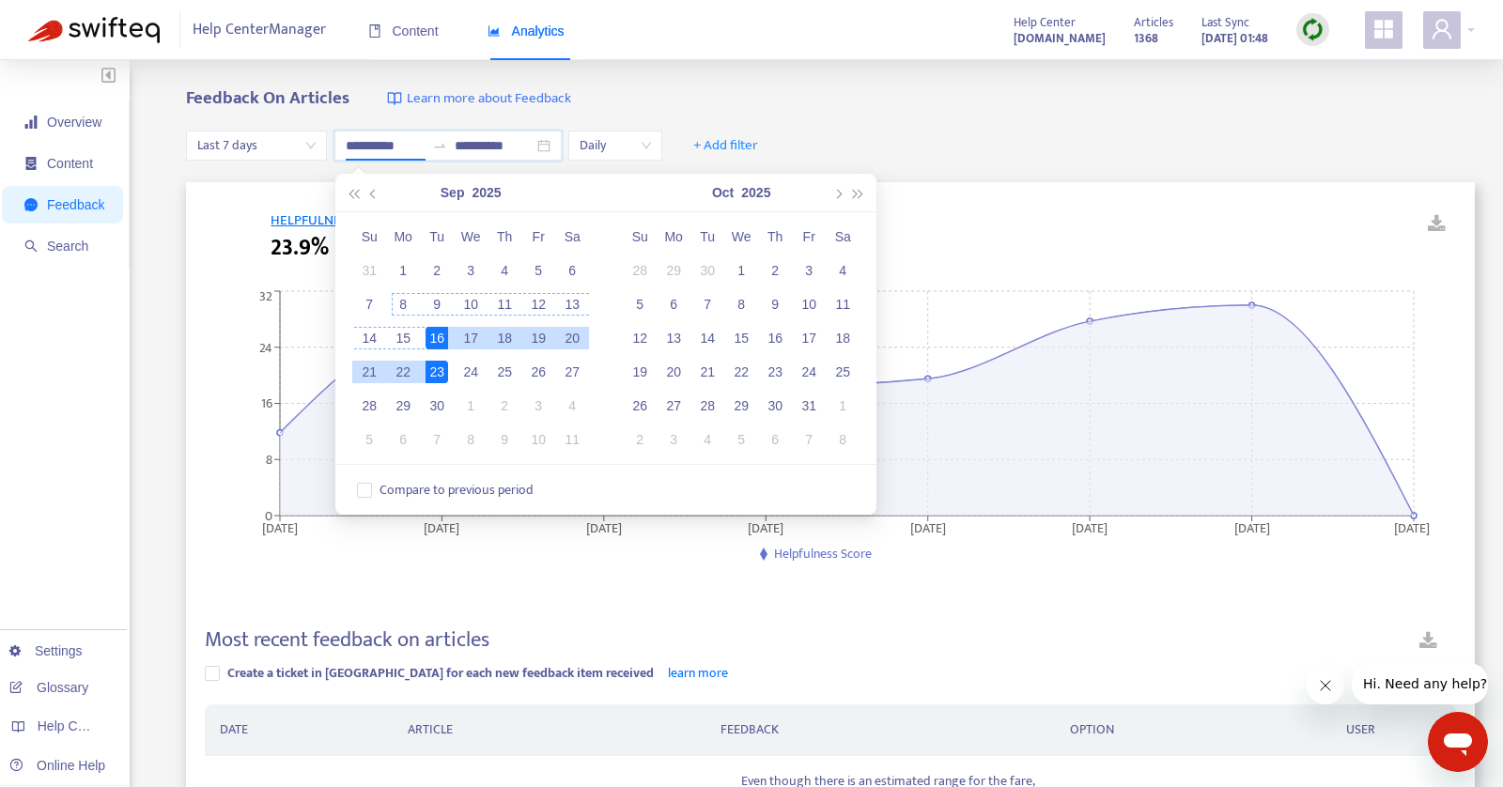
click at [404, 298] on div "8" at bounding box center [403, 304] width 23 height 23
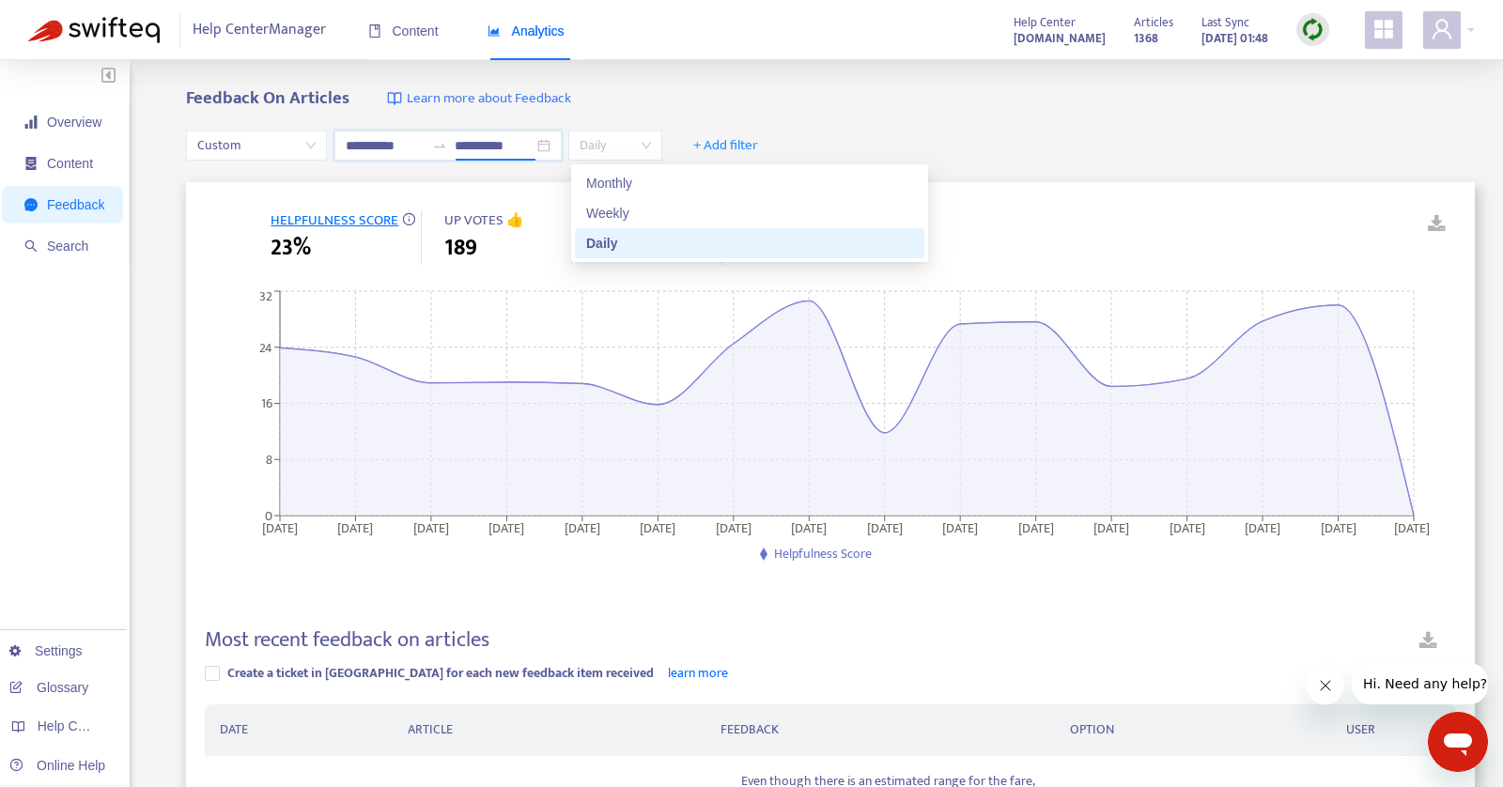
click at [634, 140] on span "Daily" at bounding box center [615, 146] width 71 height 28
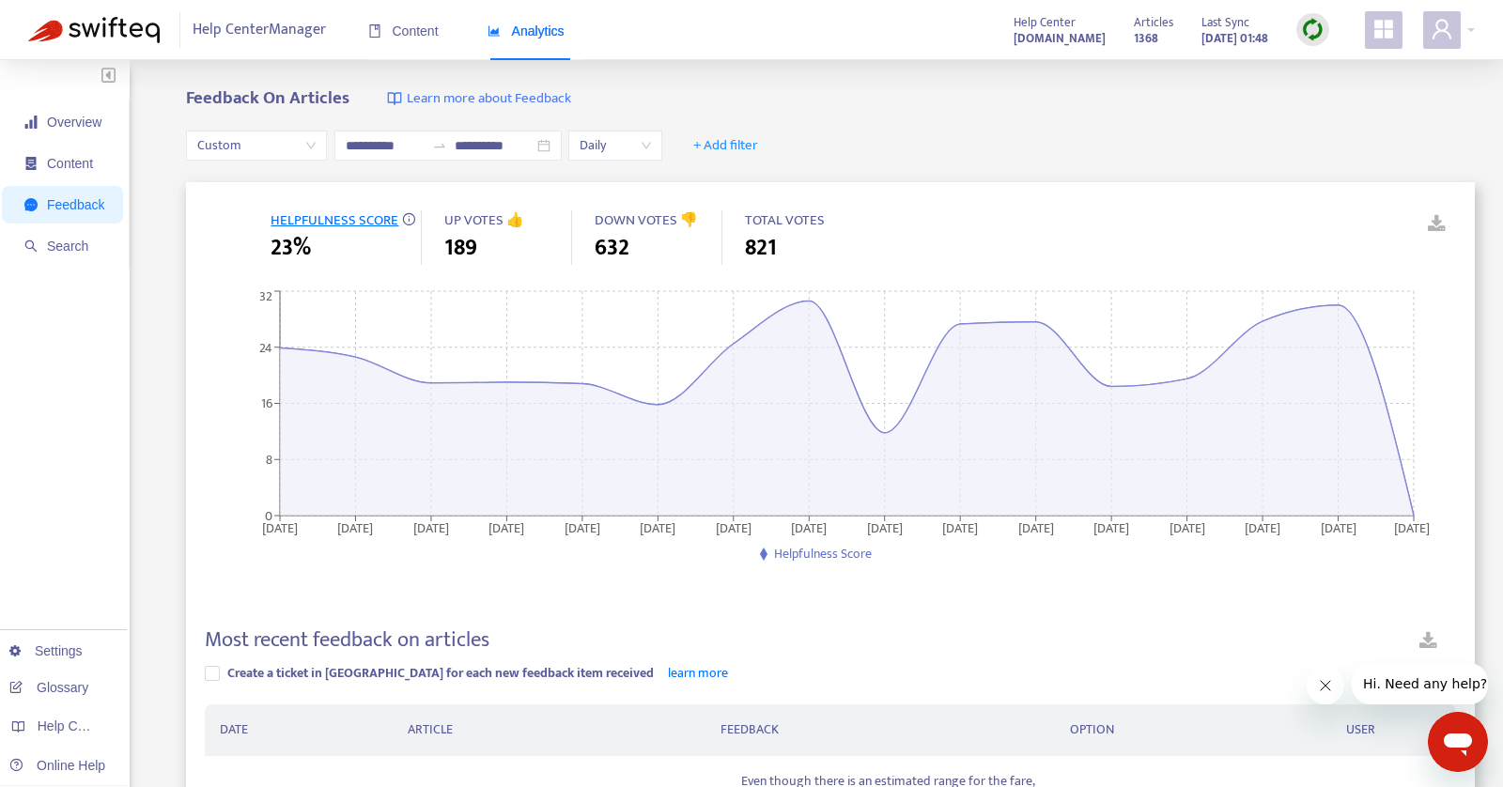
click at [729, 44] on div "Help Center Manager Content Analytics Help Center support.free-now.com Articles…" at bounding box center [751, 30] width 1503 height 60
click at [638, 146] on span "Daily" at bounding box center [615, 146] width 71 height 28
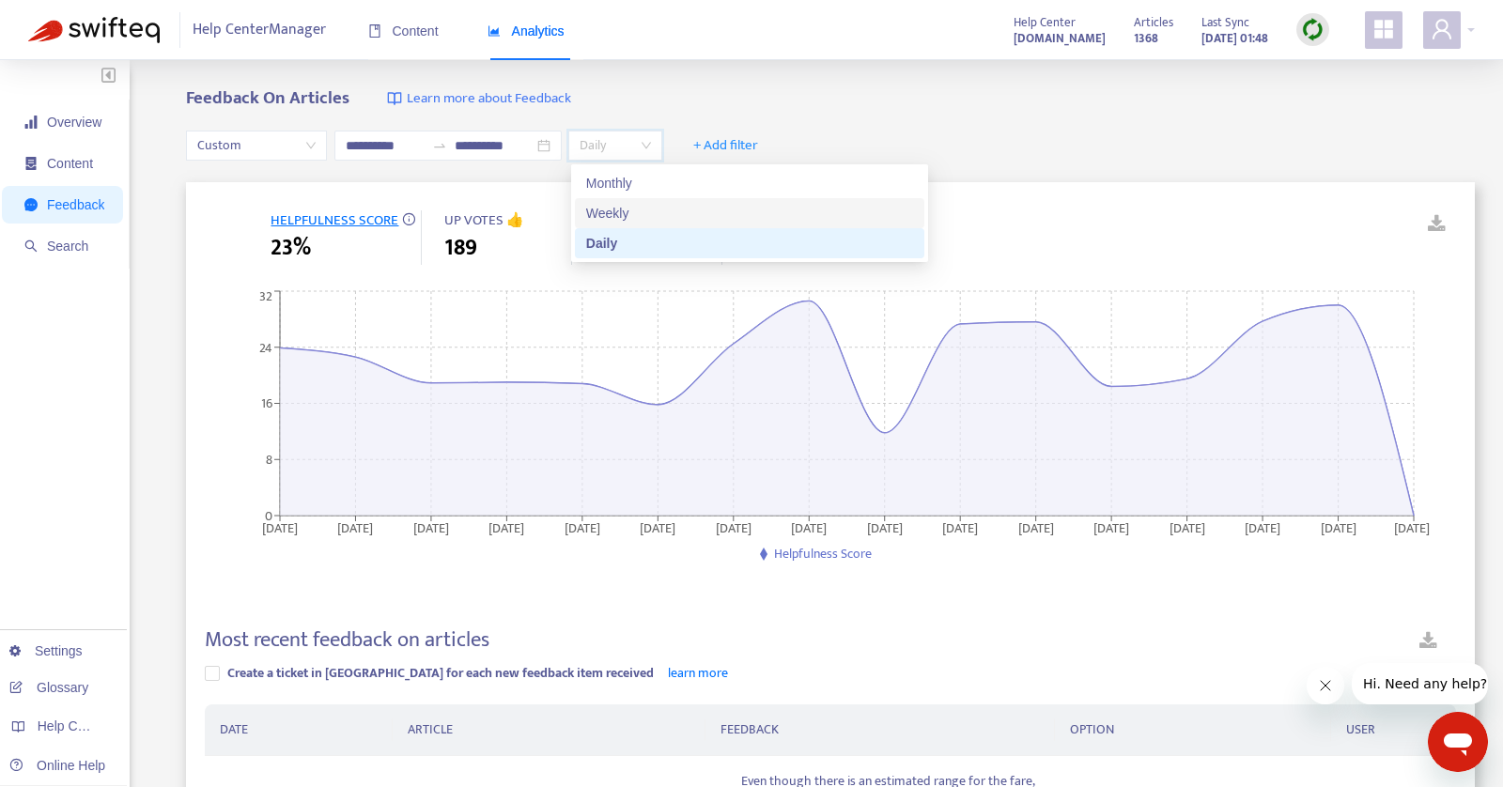
click at [636, 209] on div "Weekly" at bounding box center [749, 213] width 327 height 21
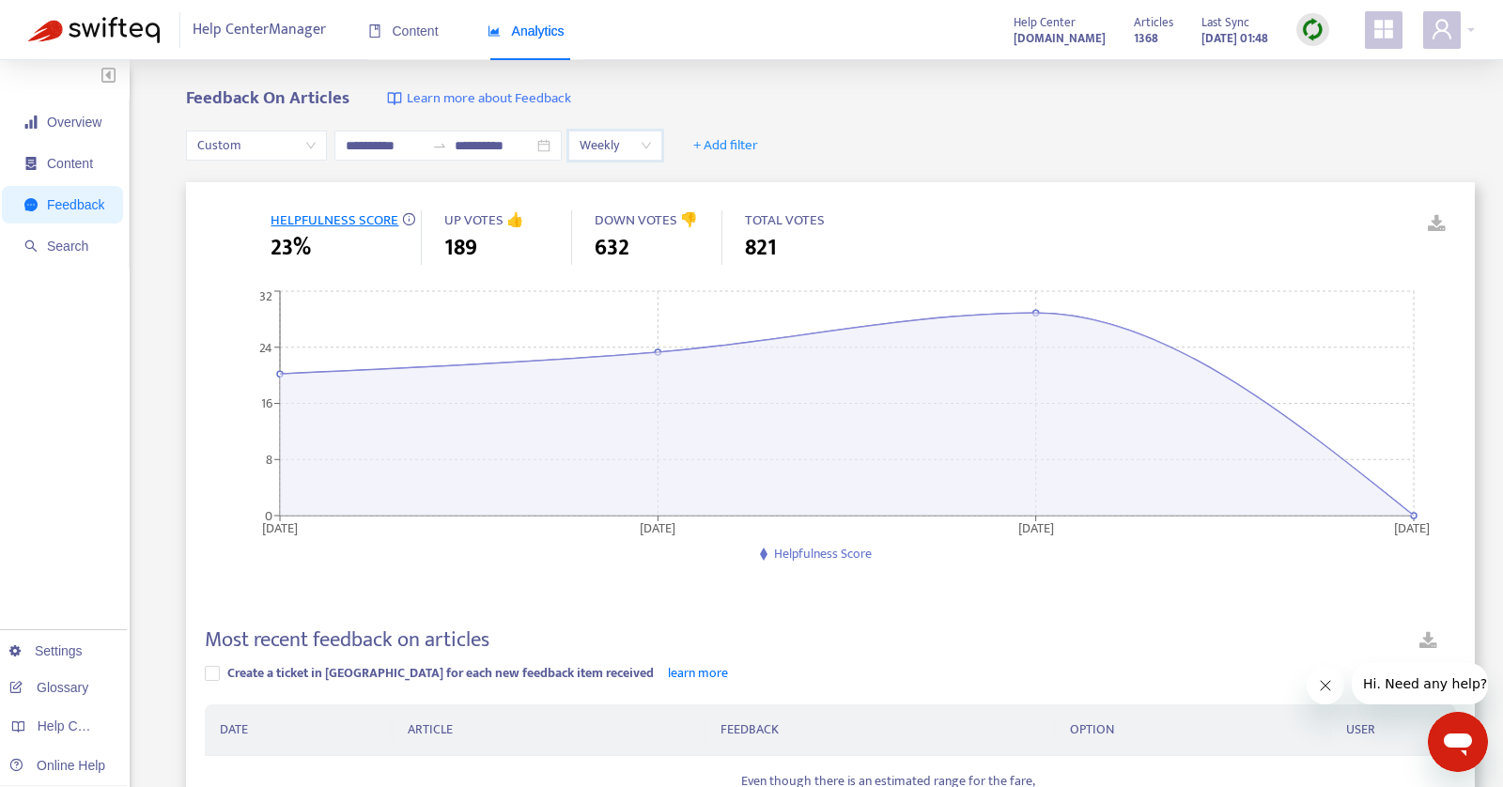
click at [651, 155] on span "Weekly" at bounding box center [615, 146] width 71 height 28
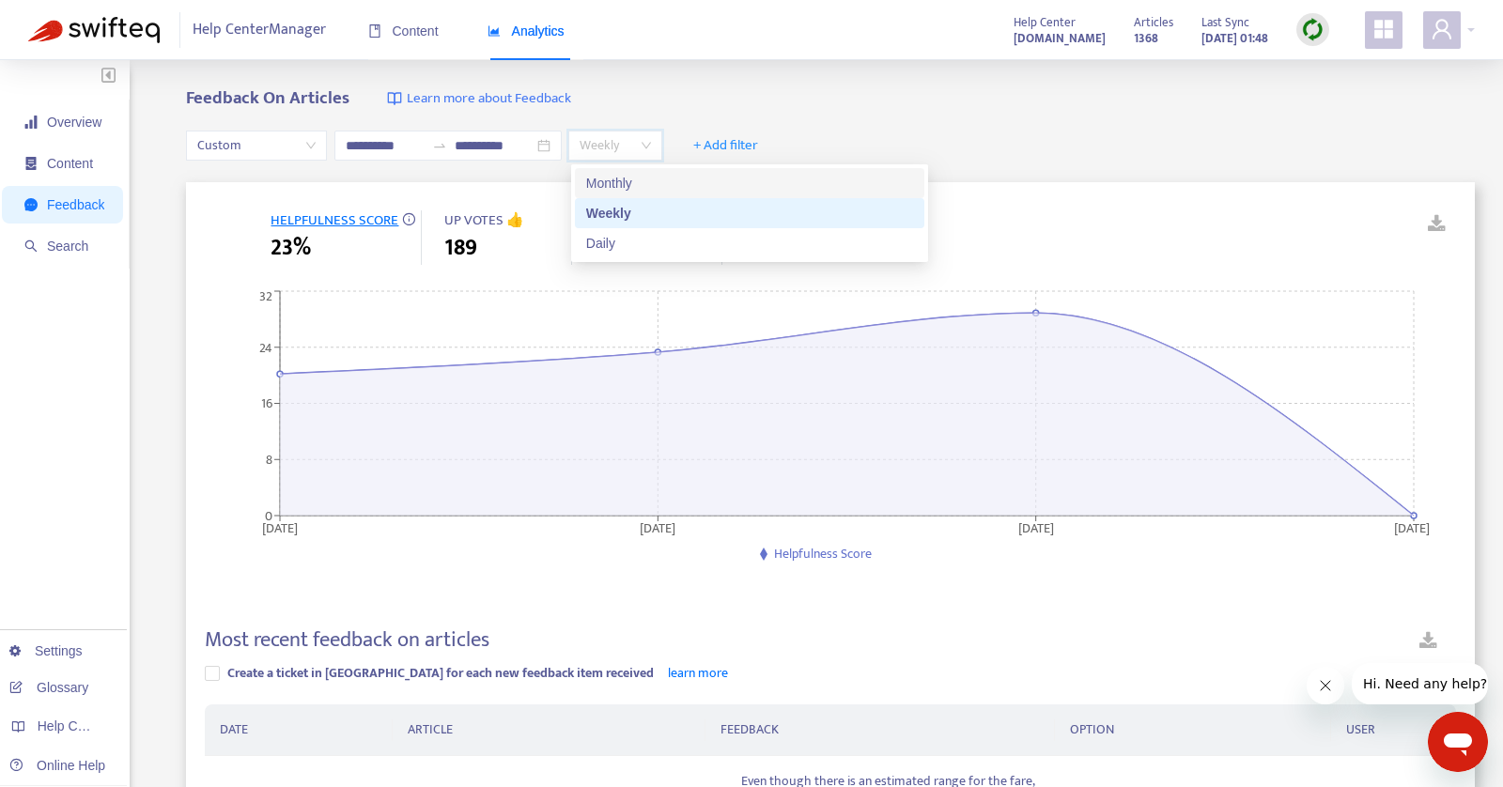
click at [629, 178] on div "Monthly" at bounding box center [749, 183] width 327 height 21
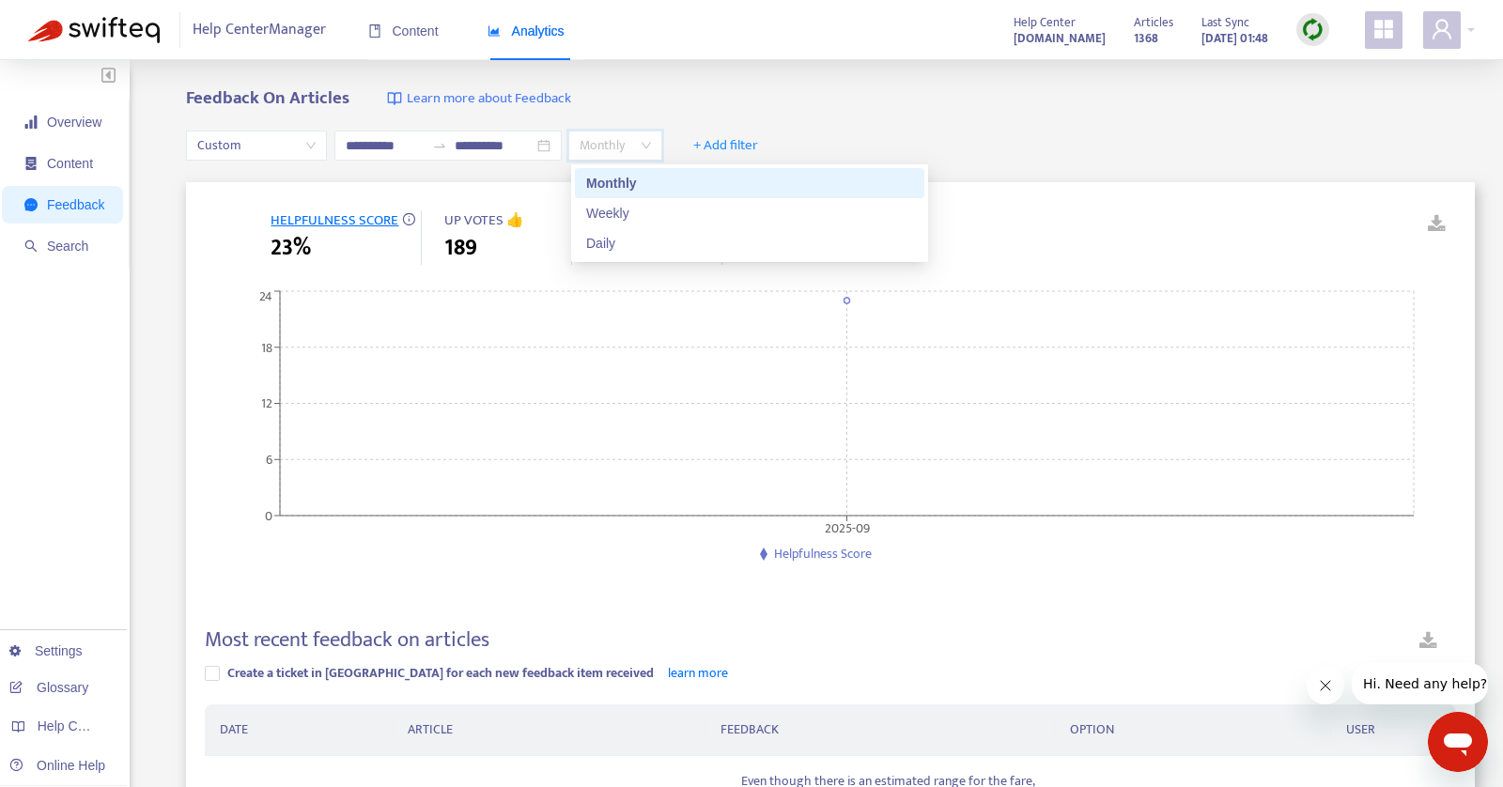
click at [628, 143] on span "Monthly" at bounding box center [615, 146] width 71 height 28
click at [614, 247] on div "Daily" at bounding box center [749, 243] width 327 height 21
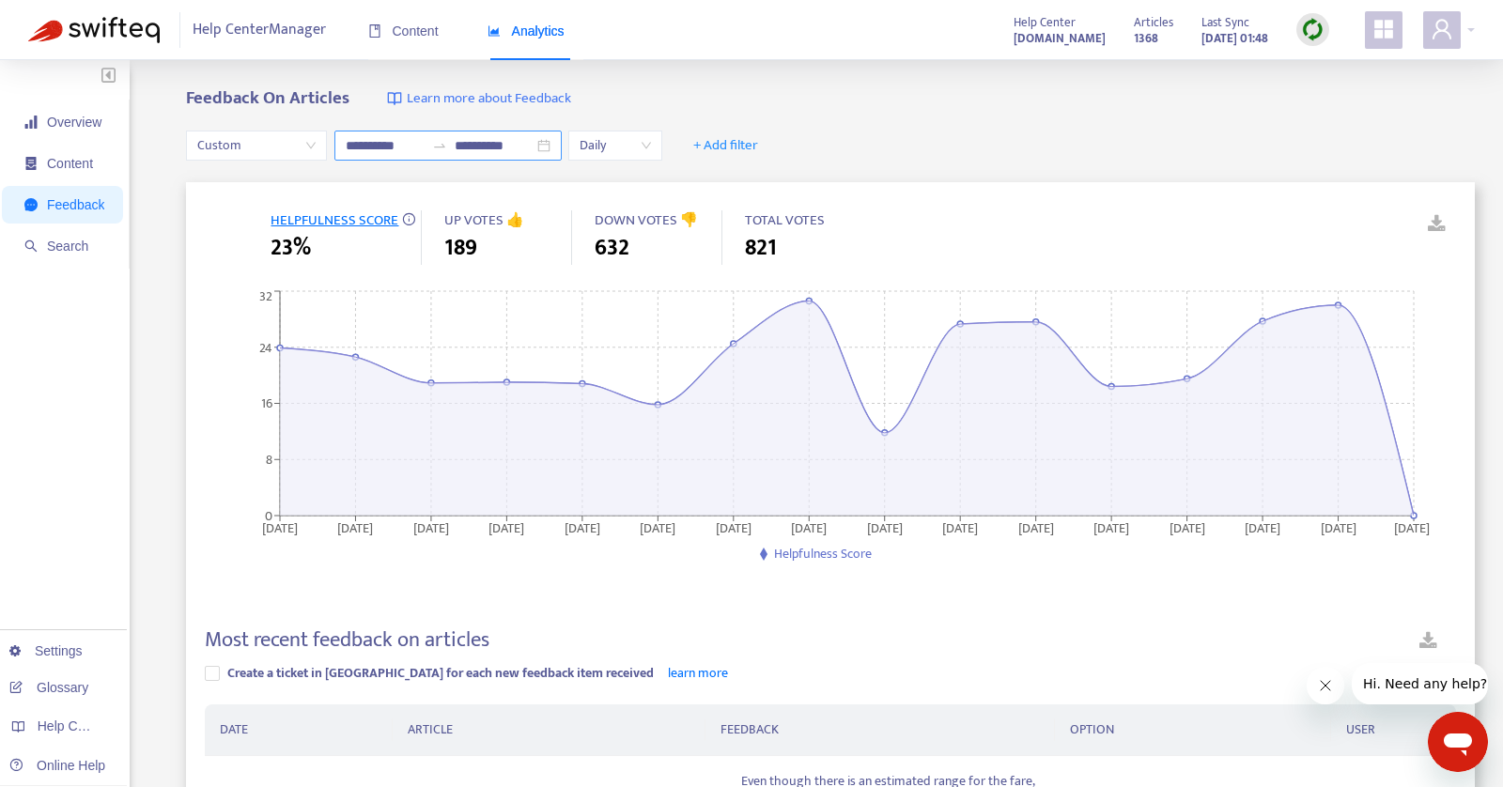
click at [431, 143] on div at bounding box center [440, 145] width 30 height 15
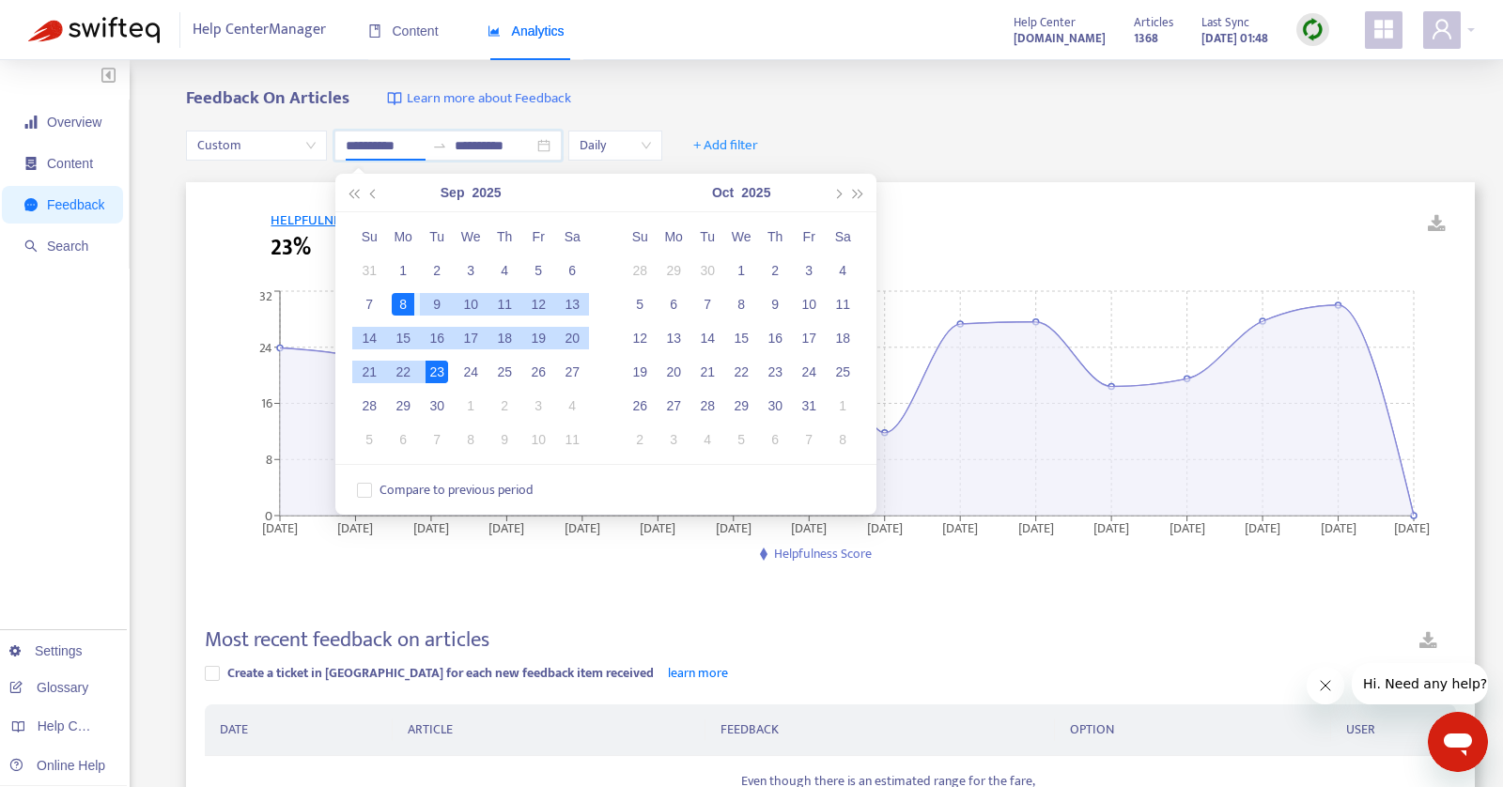
click at [432, 301] on div "9" at bounding box center [437, 304] width 23 height 23
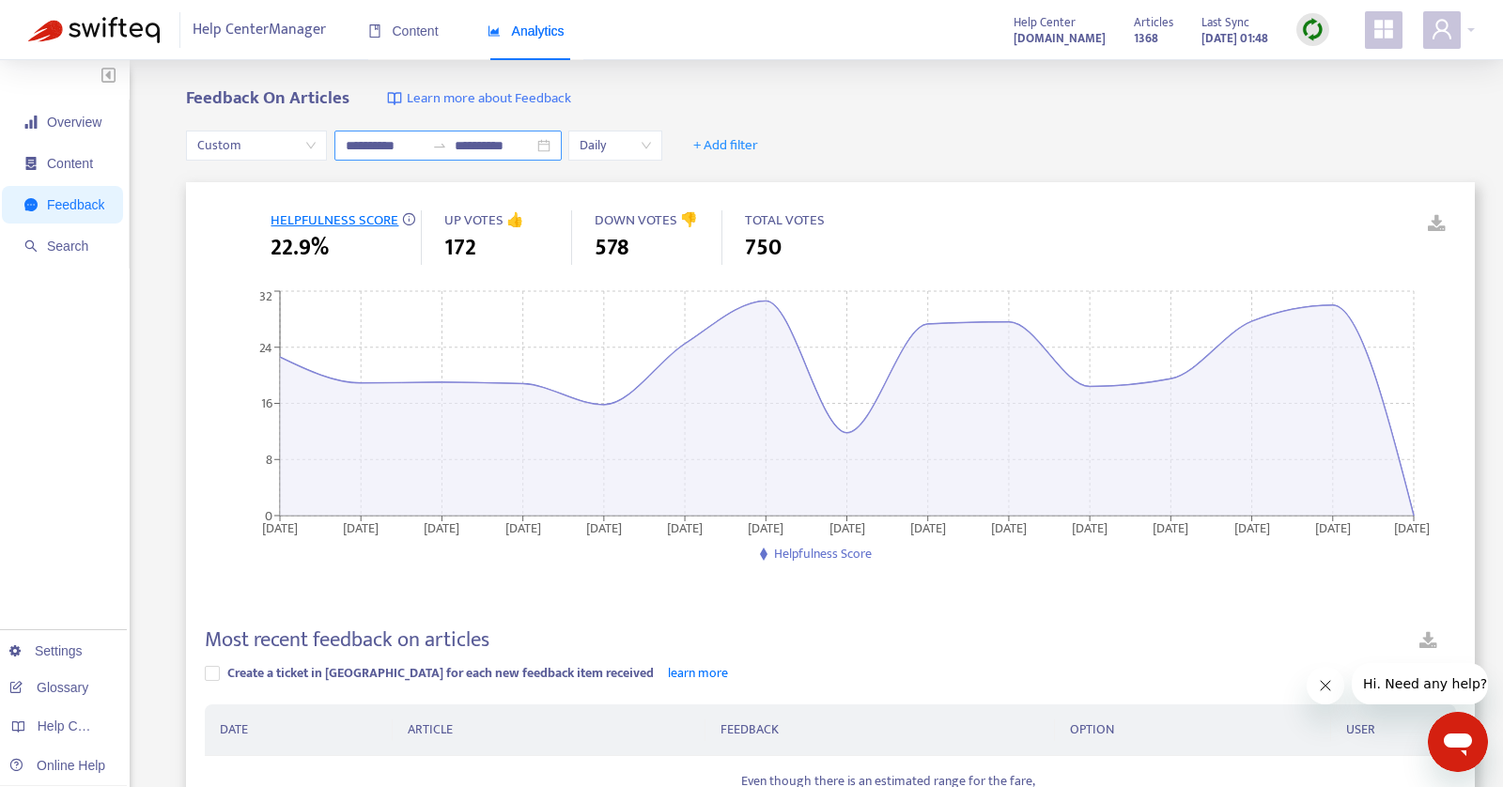
click at [446, 144] on icon "swap-right" at bounding box center [439, 145] width 15 height 15
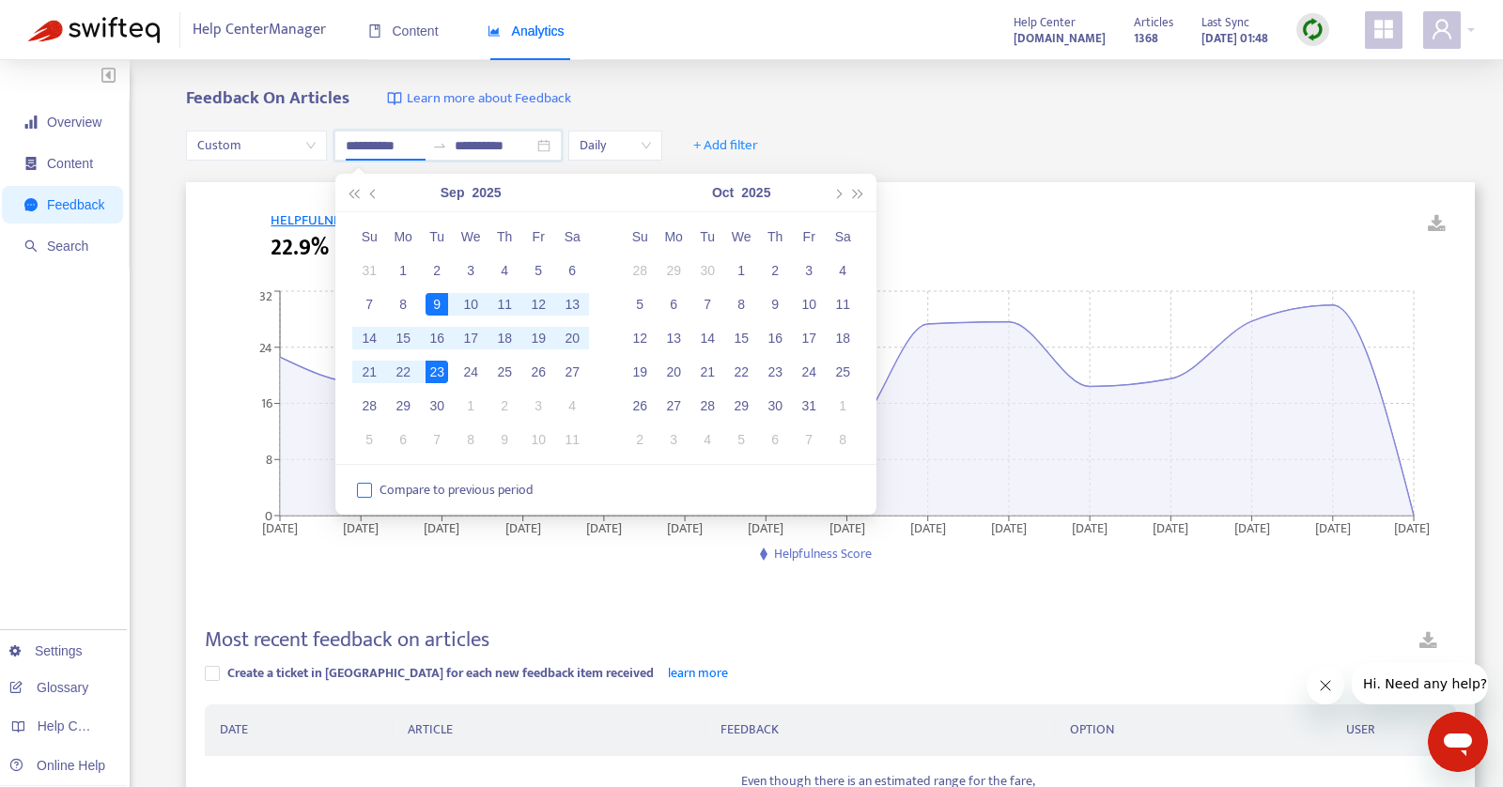
type input "**********"
